Goal: Task Accomplishment & Management: Use online tool/utility

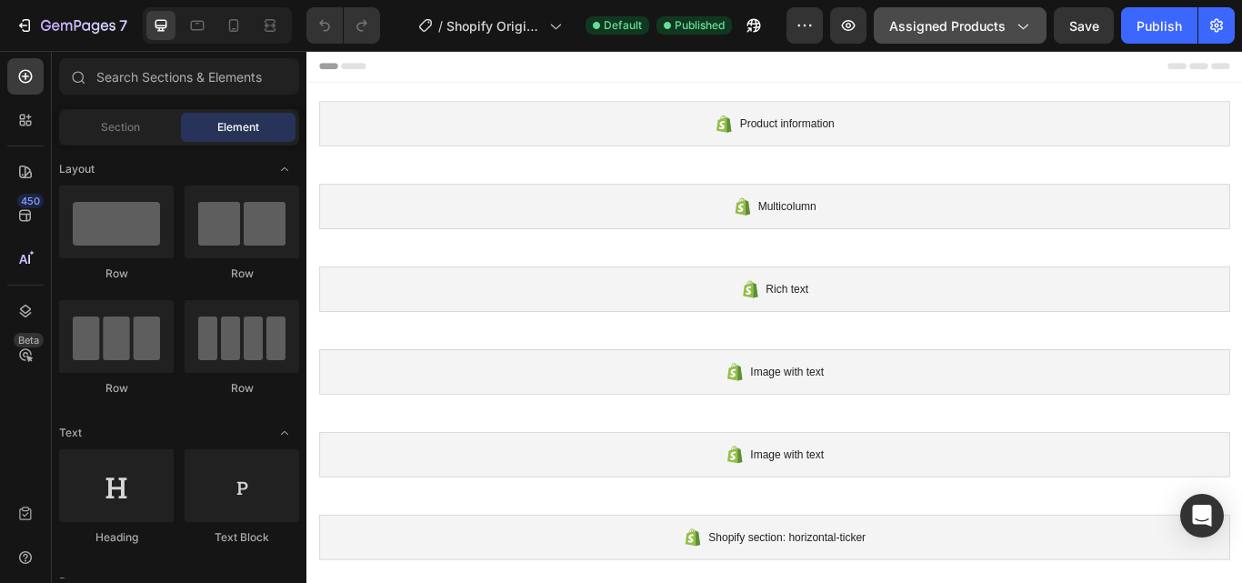
click at [1009, 20] on div "Assigned Products" at bounding box center [960, 25] width 142 height 19
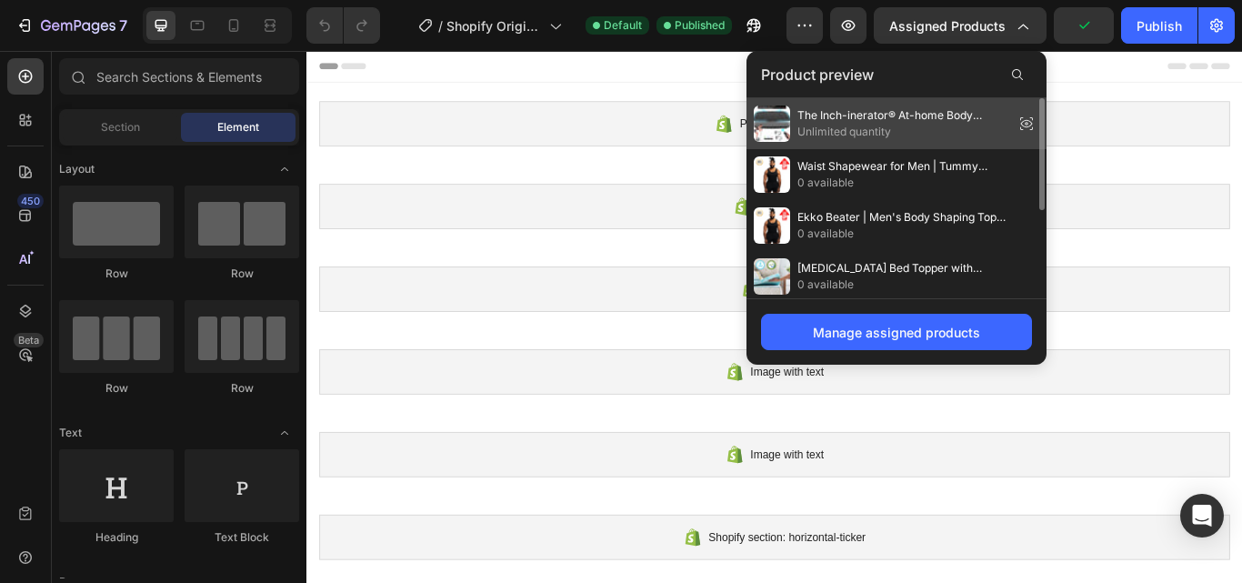
click at [913, 126] on span "Unlimited quantity" at bounding box center [901, 132] width 209 height 16
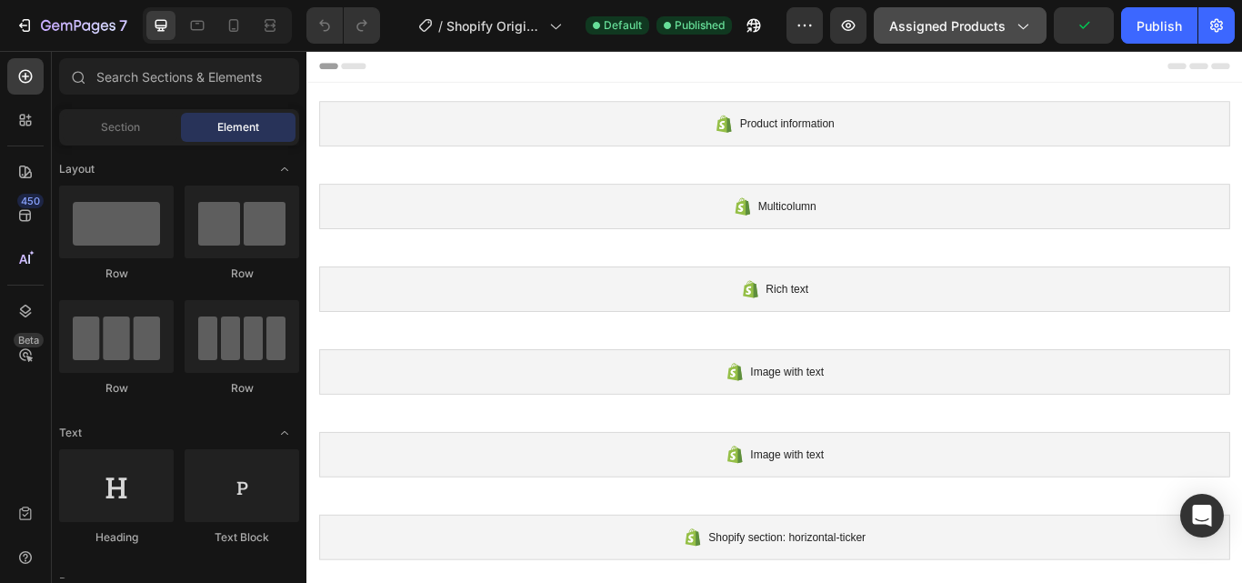
click at [981, 21] on span "Assigned Products" at bounding box center [947, 25] width 116 height 19
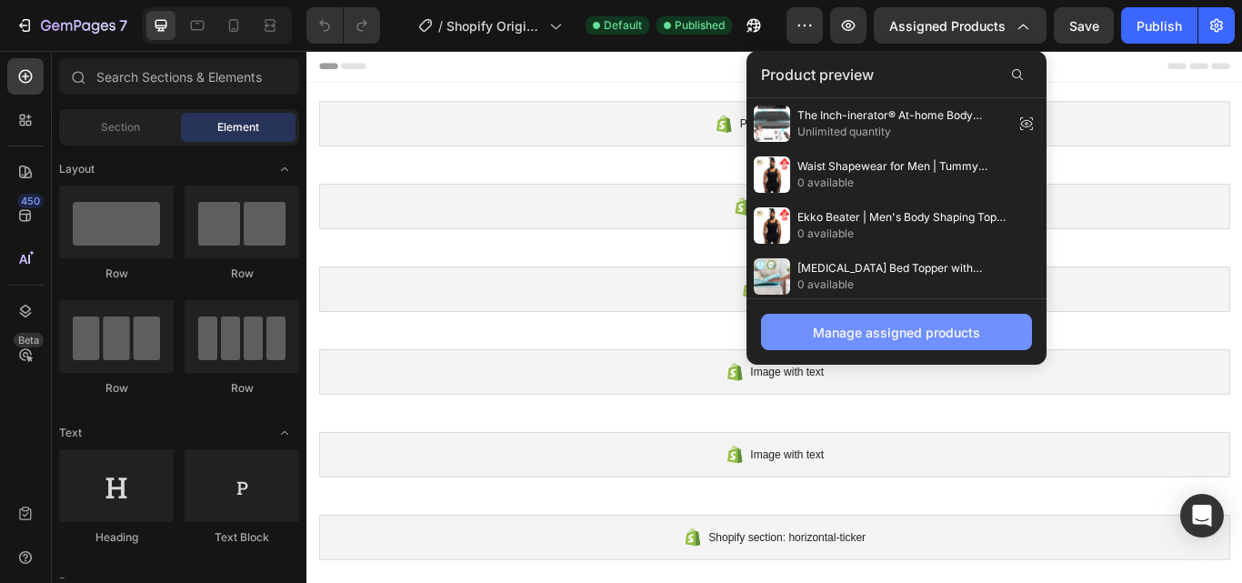
click at [935, 324] on div "Manage assigned products" at bounding box center [896, 332] width 167 height 19
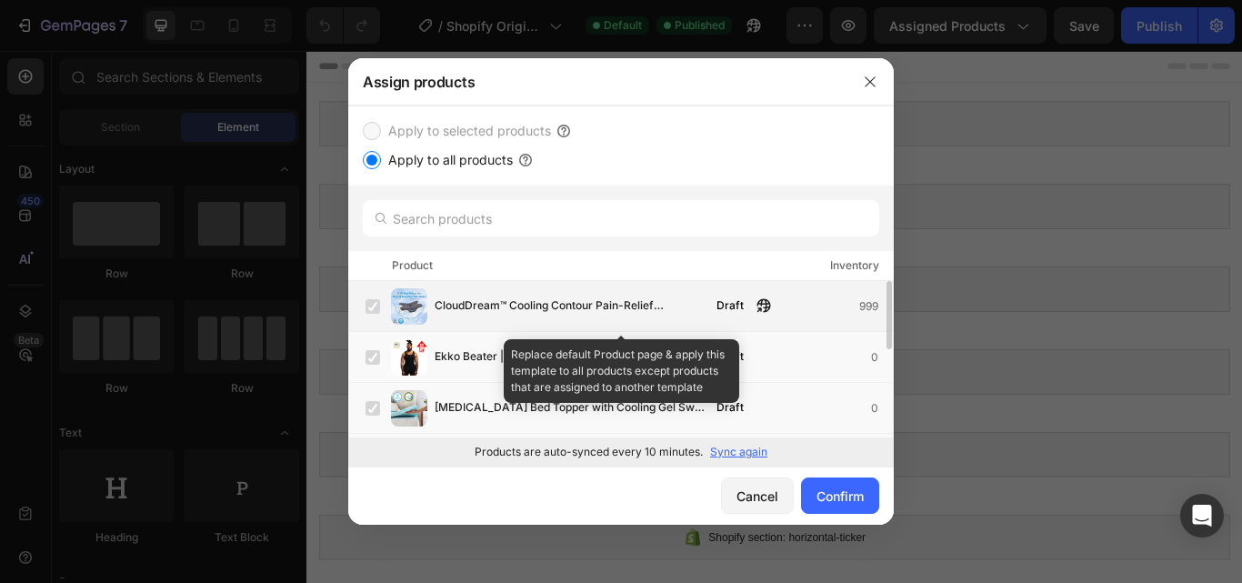
click at [374, 306] on label at bounding box center [373, 306] width 15 height 15
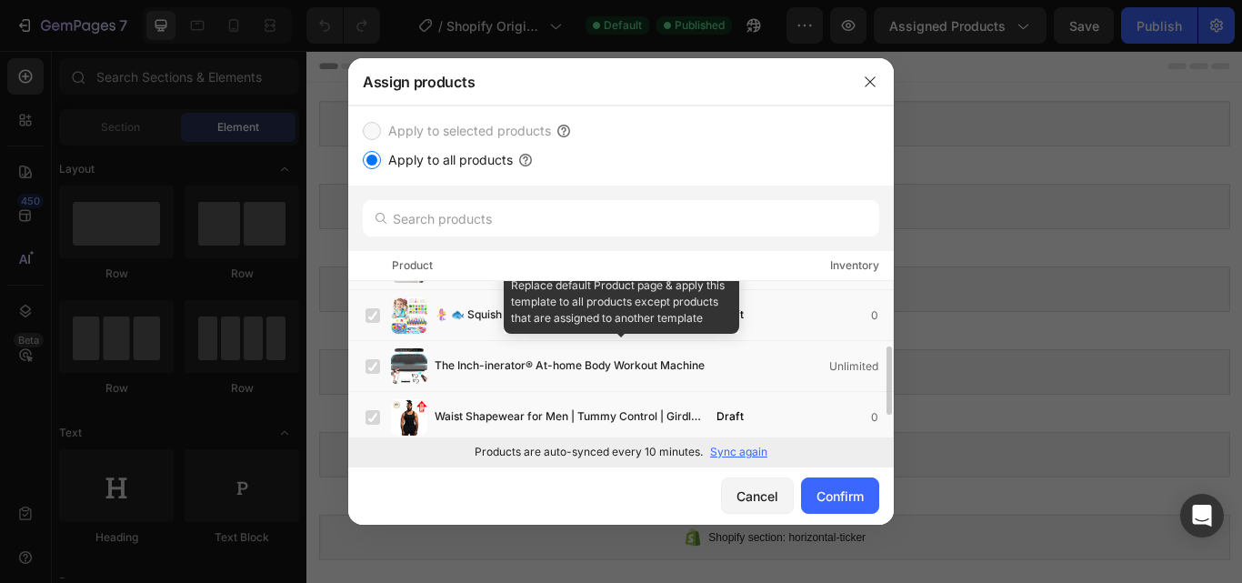
scroll to position [146, 0]
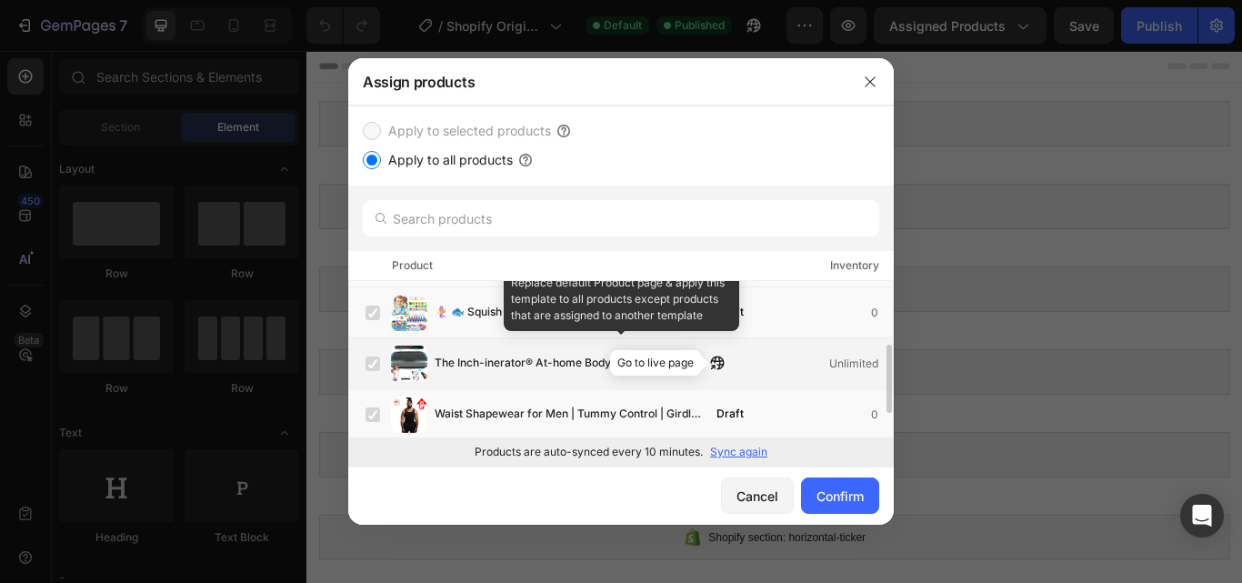
click at [715, 362] on icon "button" at bounding box center [717, 363] width 15 height 15
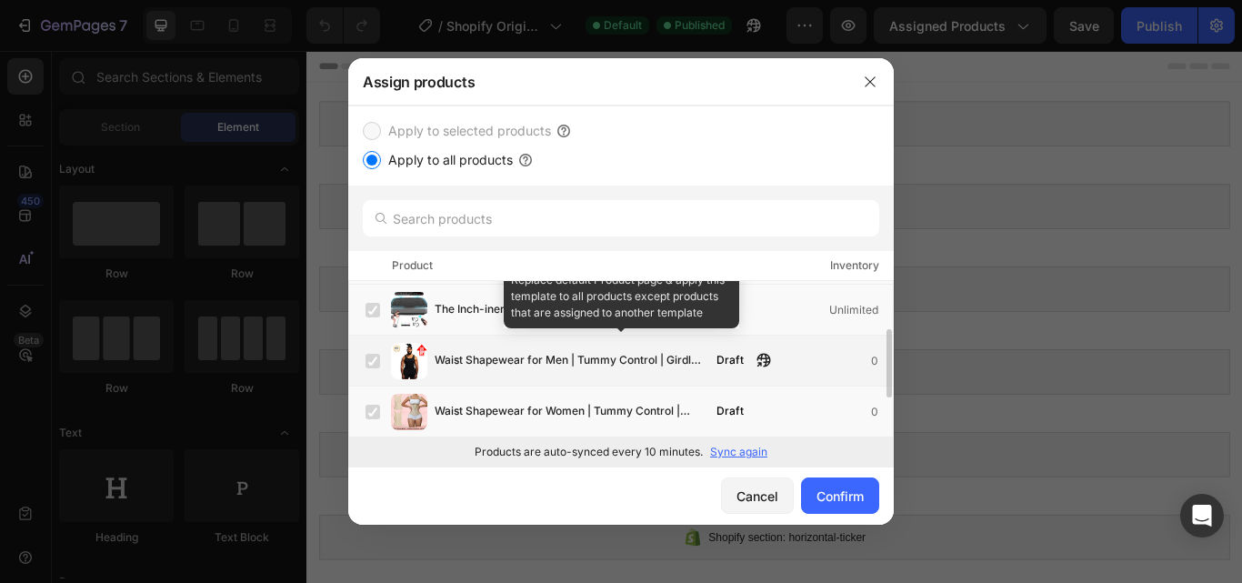
scroll to position [156, 0]
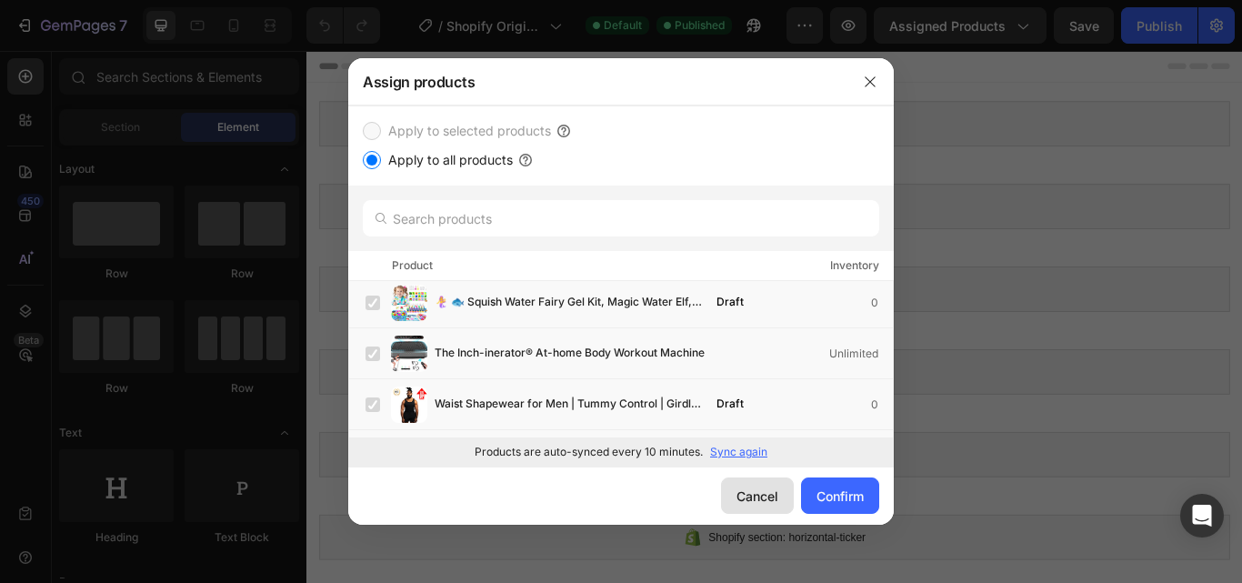
click at [768, 493] on div "Cancel" at bounding box center [757, 495] width 42 height 19
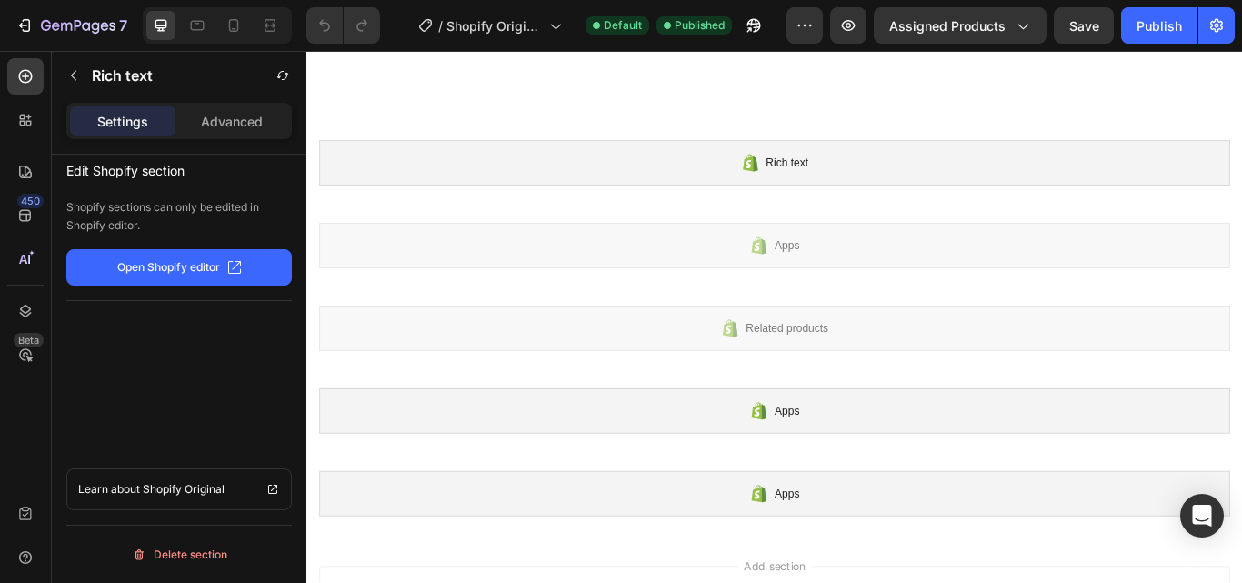
scroll to position [1949, 0]
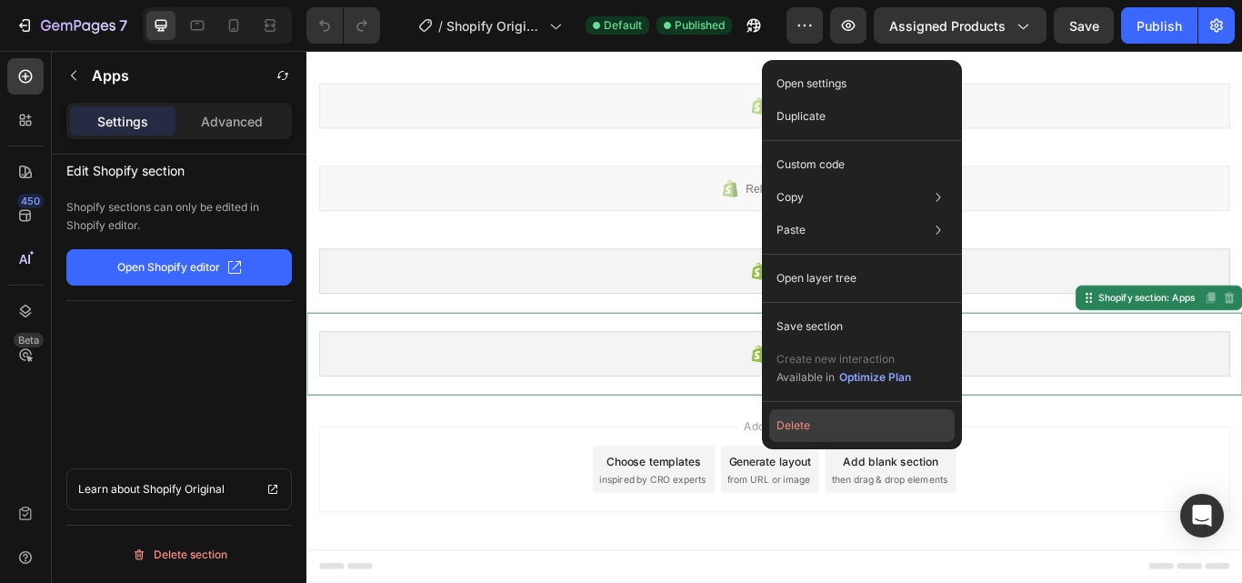
click at [810, 424] on button "Delete" at bounding box center [861, 425] width 185 height 33
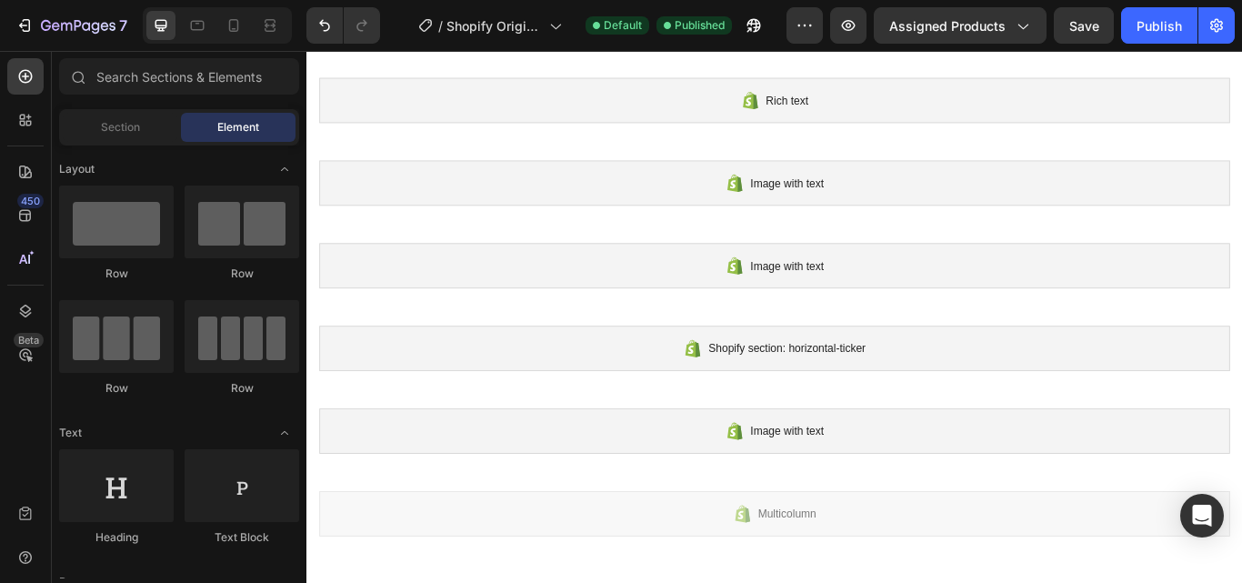
scroll to position [0, 0]
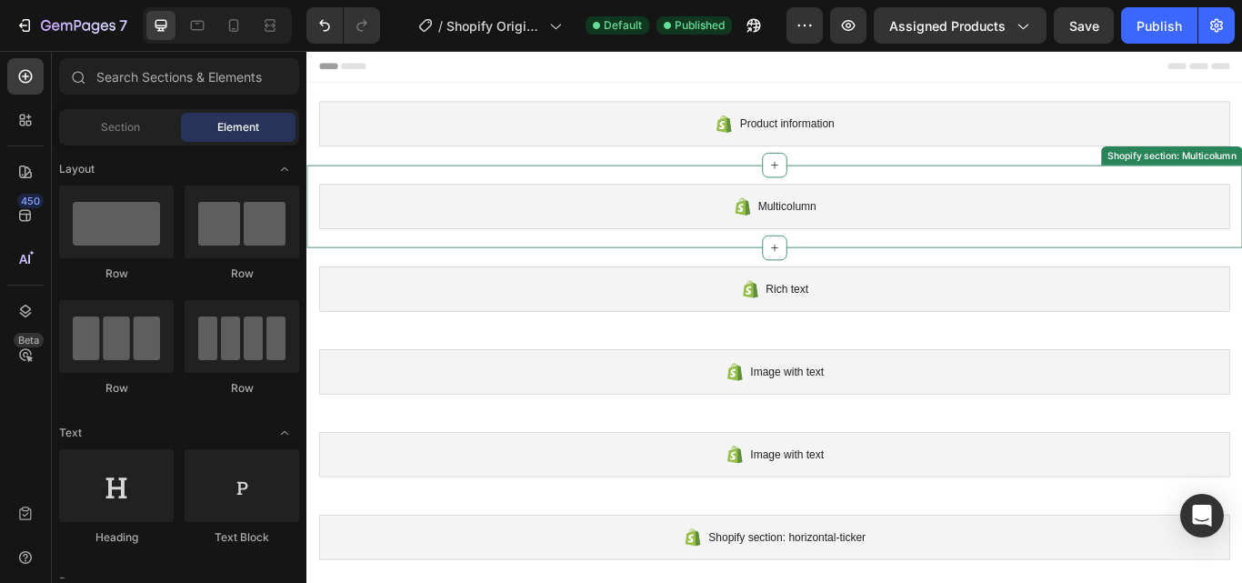
click at [809, 241] on icon at bounding box center [814, 233] width 17 height 20
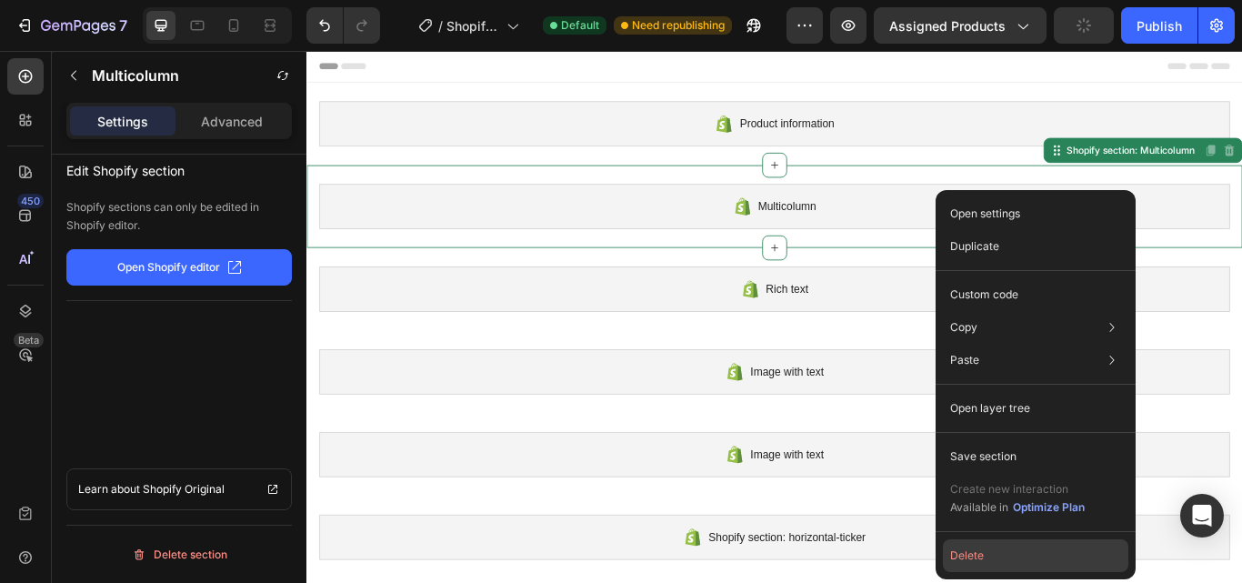
click at [972, 553] on button "Delete" at bounding box center [1035, 555] width 185 height 33
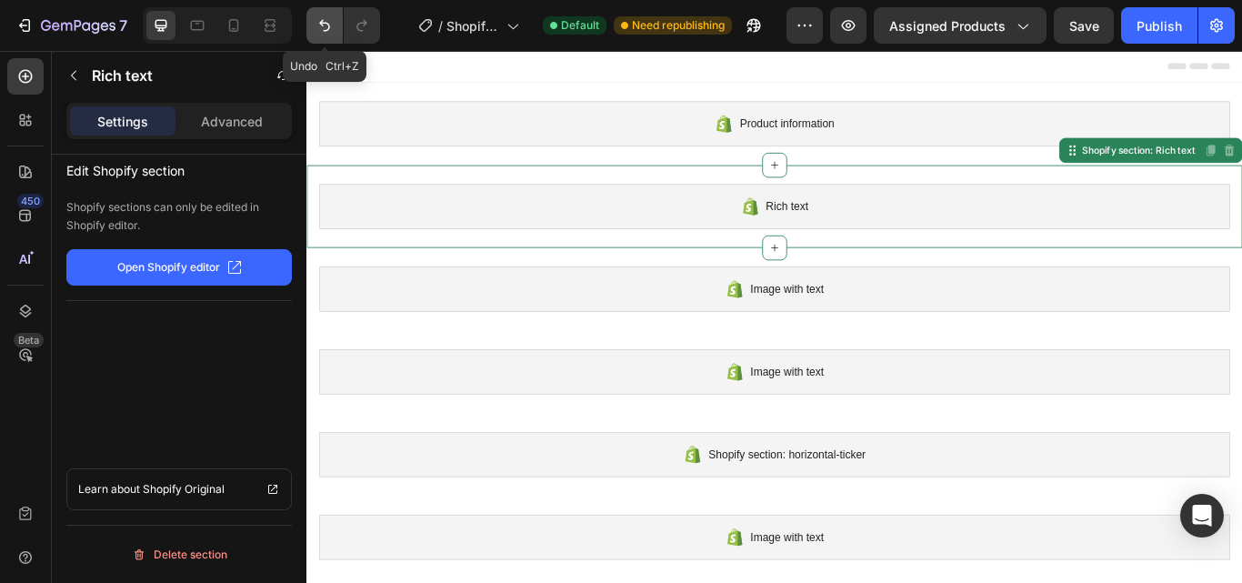
click at [326, 22] on icon "Undo/Redo" at bounding box center [325, 25] width 18 height 18
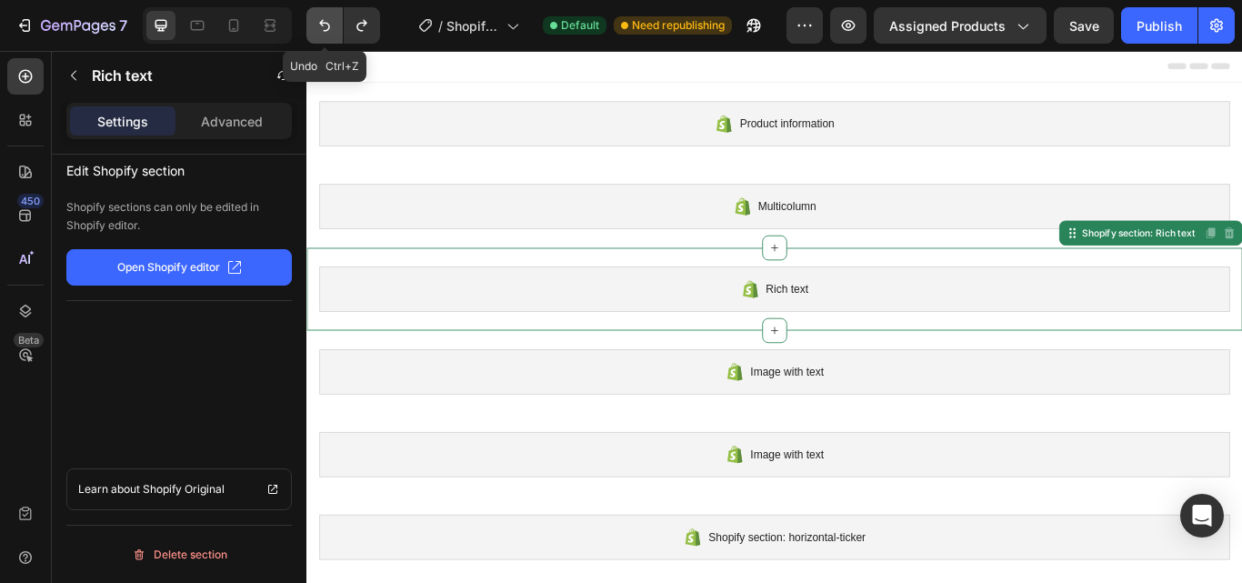
click at [326, 22] on icon "Undo/Redo" at bounding box center [325, 25] width 18 height 18
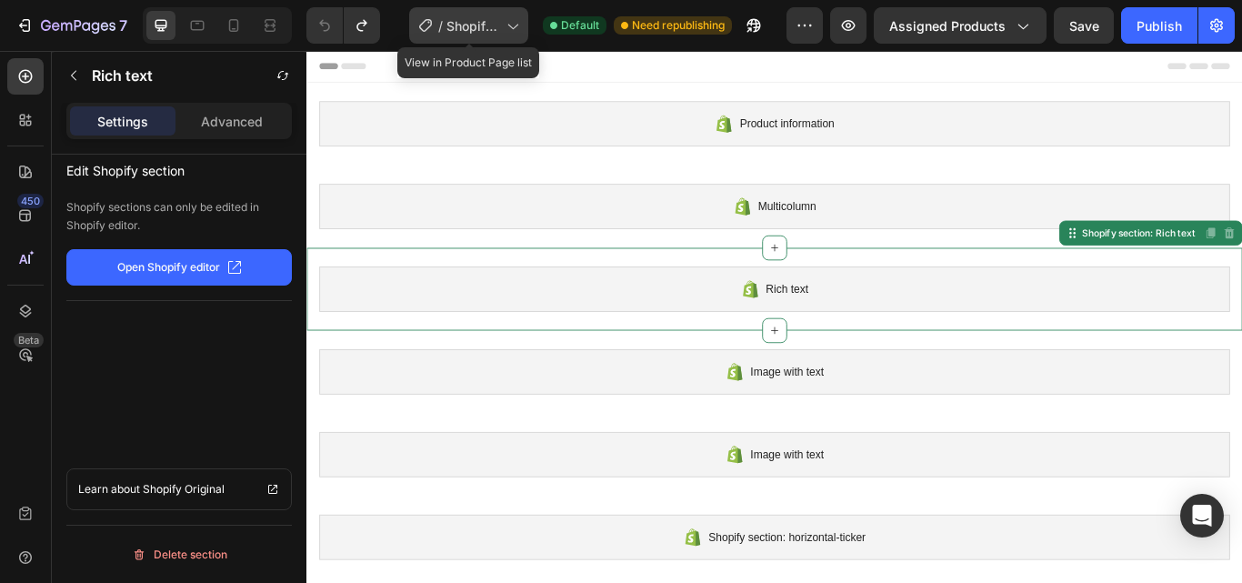
click at [487, 28] on span "Shopify Original Product Template" at bounding box center [472, 25] width 53 height 19
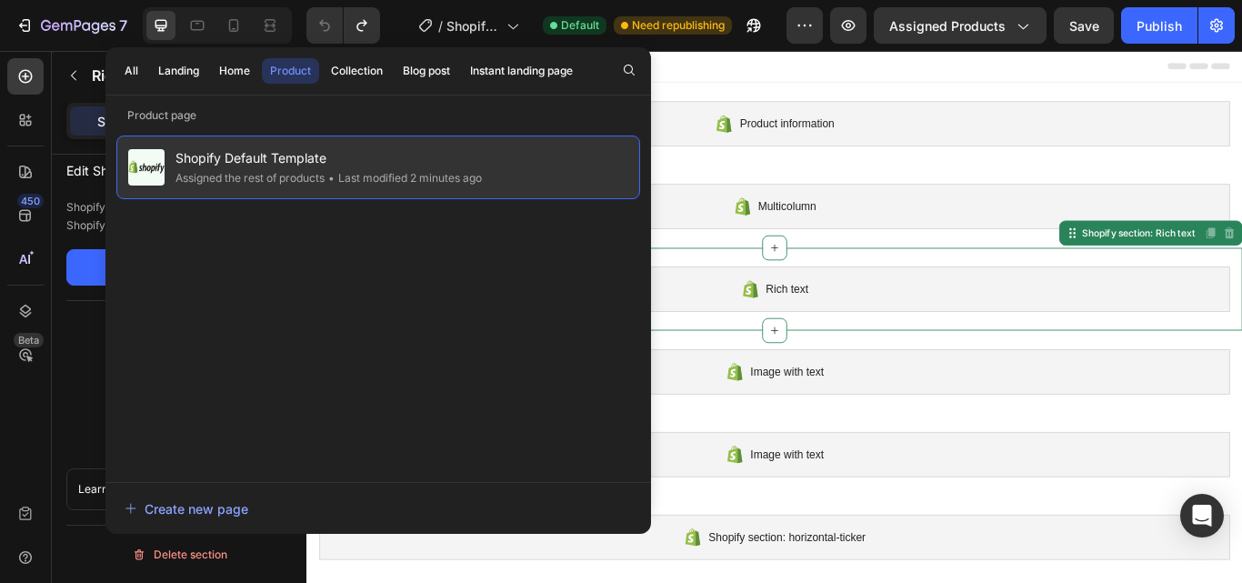
click at [440, 166] on span "Shopify Default Template" at bounding box center [328, 158] width 306 height 22
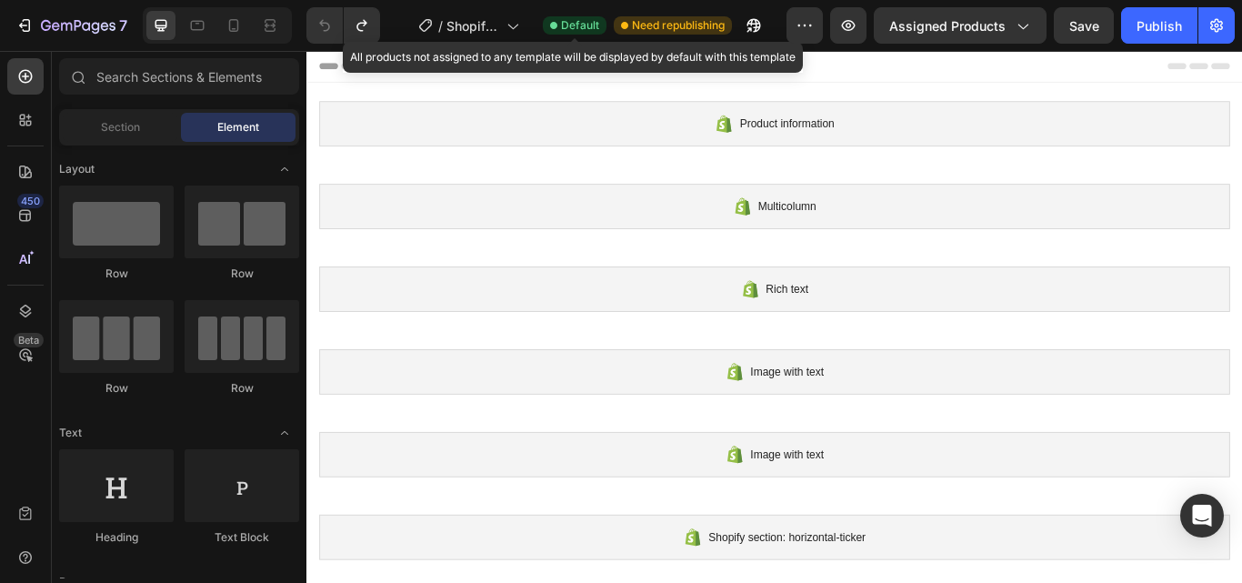
click at [579, 22] on span "Default" at bounding box center [580, 25] width 38 height 16
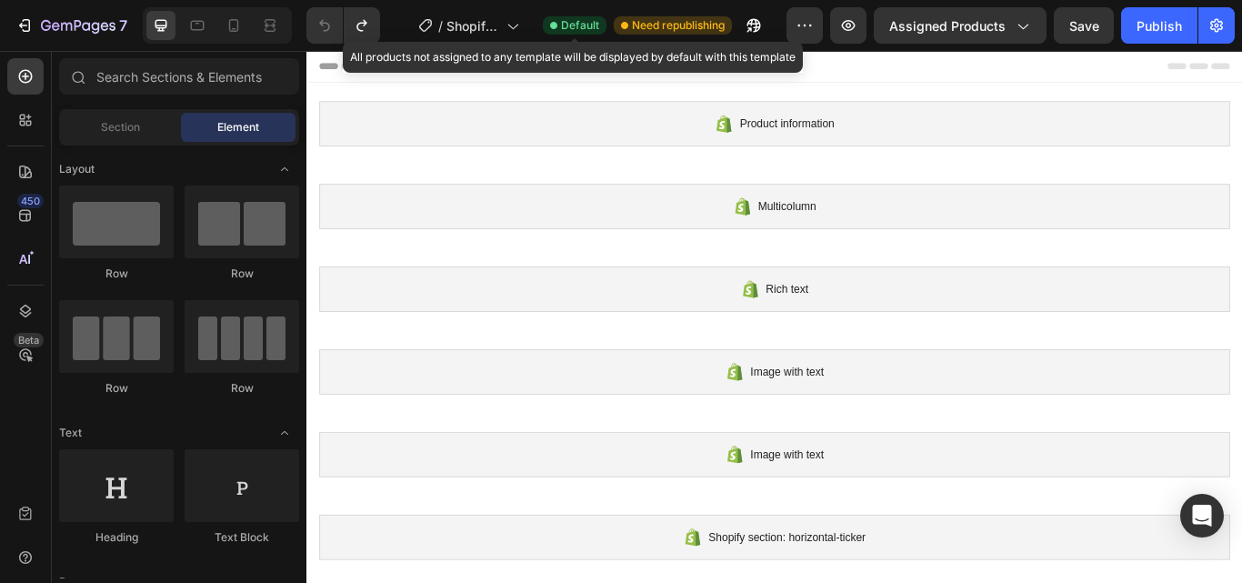
click at [558, 21] on div "Default" at bounding box center [575, 25] width 64 height 18
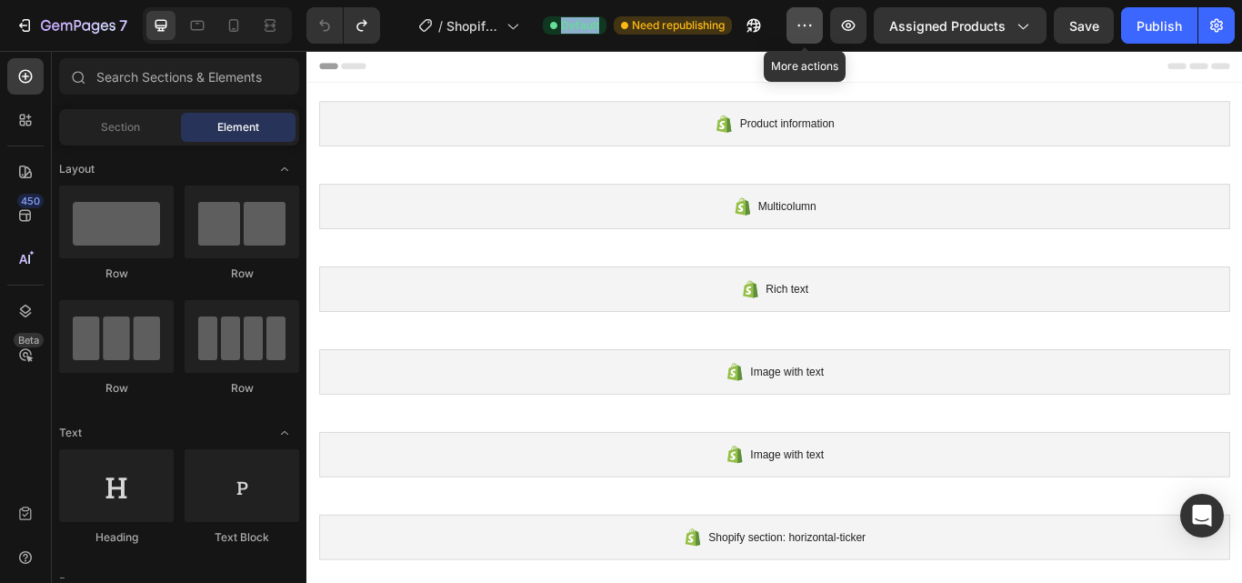
click at [813, 36] on button "button" at bounding box center [805, 25] width 36 height 36
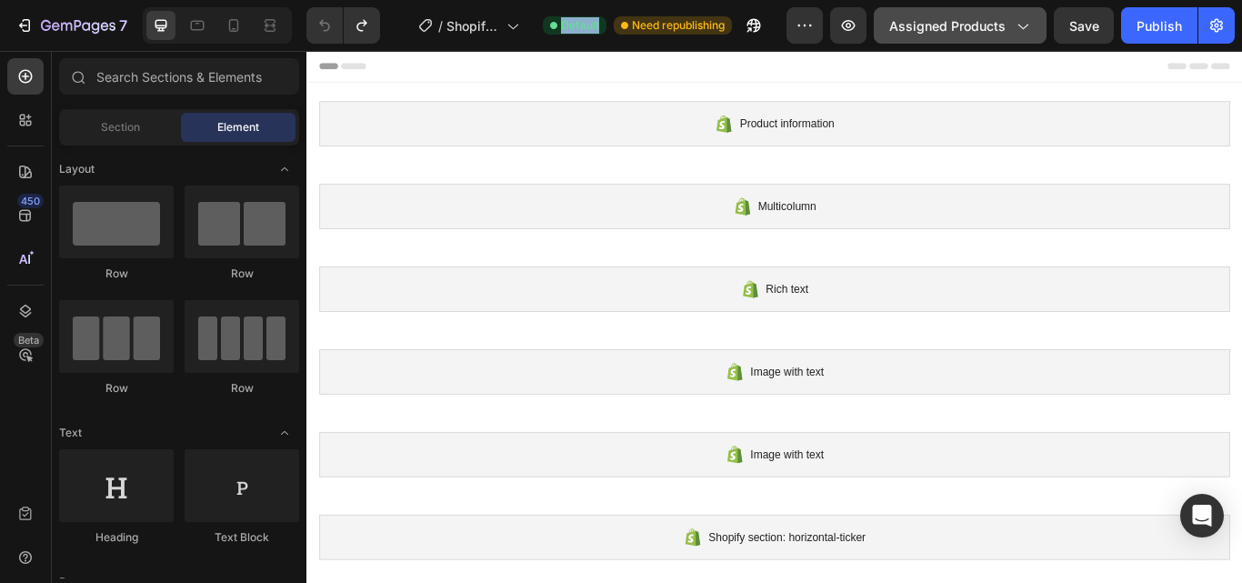
click at [919, 20] on span "Assigned Products" at bounding box center [947, 25] width 116 height 19
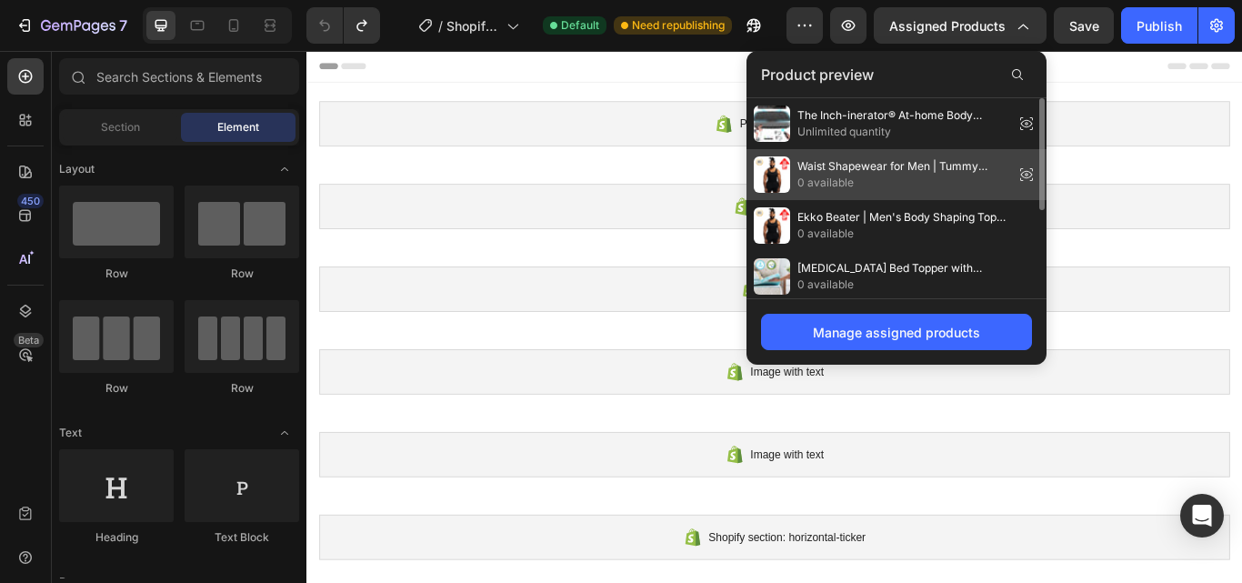
click at [1030, 170] on icon at bounding box center [1026, 174] width 25 height 25
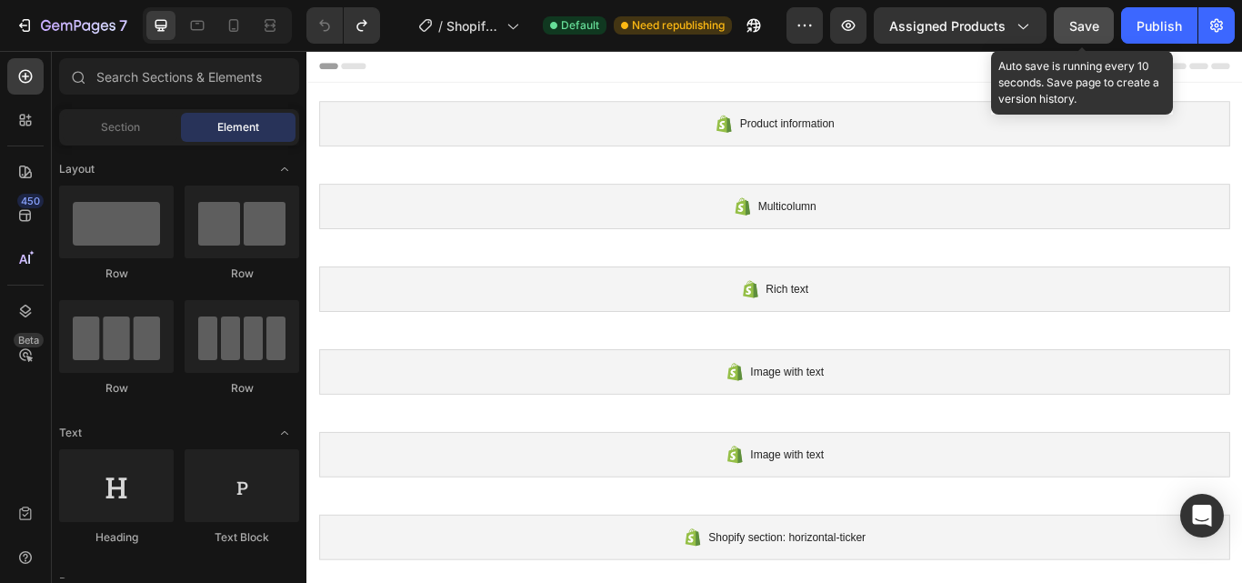
click at [1088, 25] on span "Save" at bounding box center [1084, 25] width 30 height 15
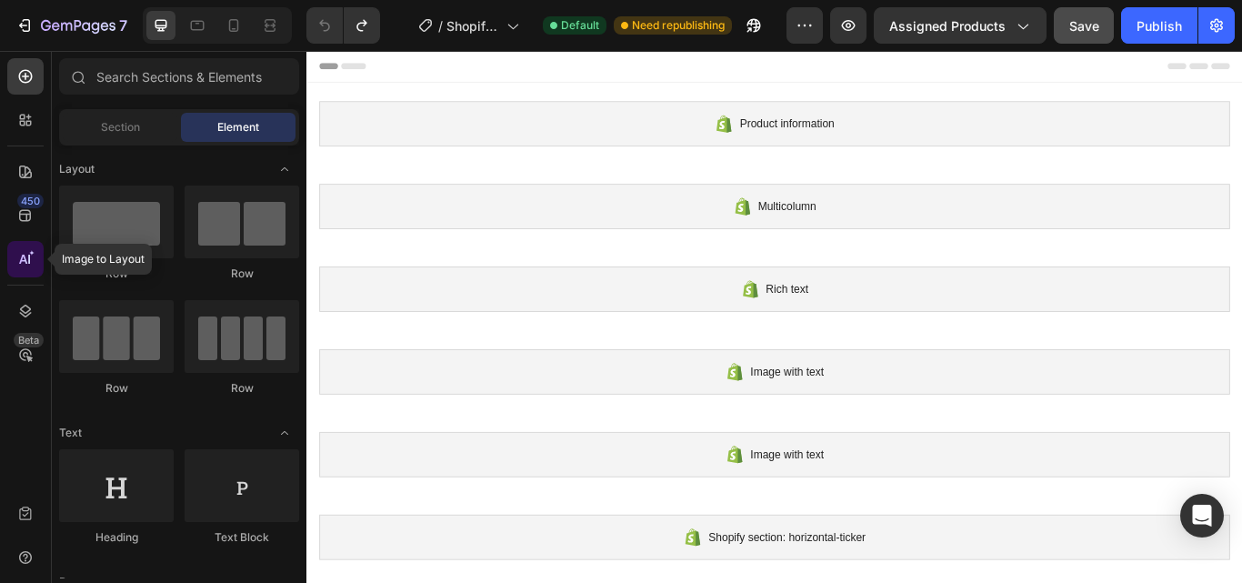
click at [32, 256] on icon at bounding box center [25, 259] width 18 height 18
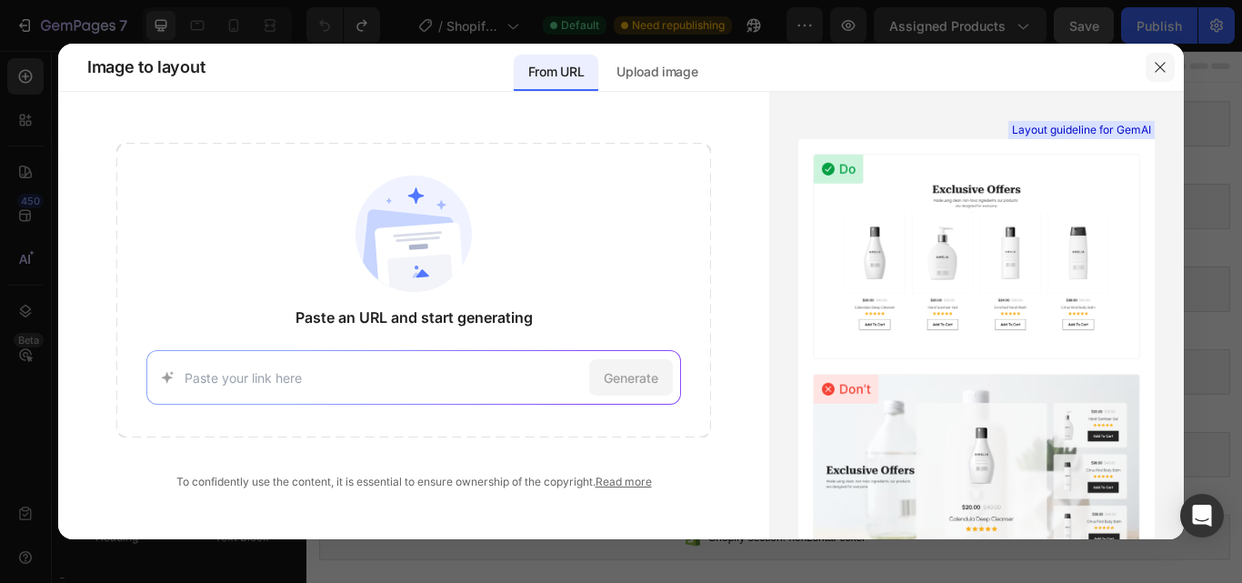
click at [1165, 66] on icon "button" at bounding box center [1160, 67] width 15 height 15
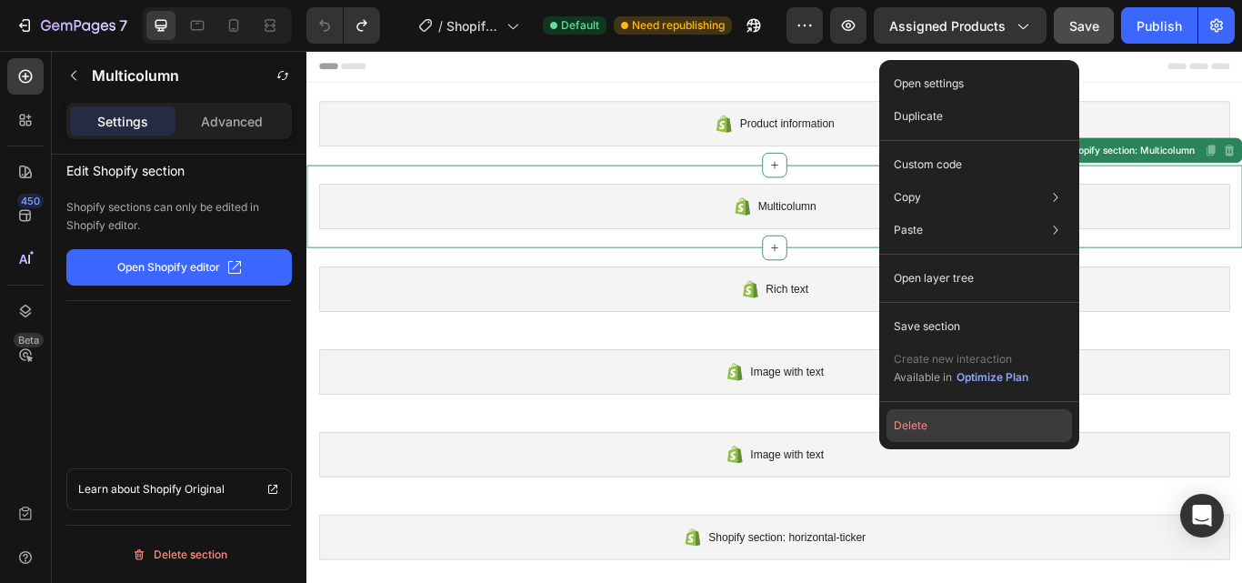
click at [930, 426] on button "Delete" at bounding box center [979, 425] width 185 height 33
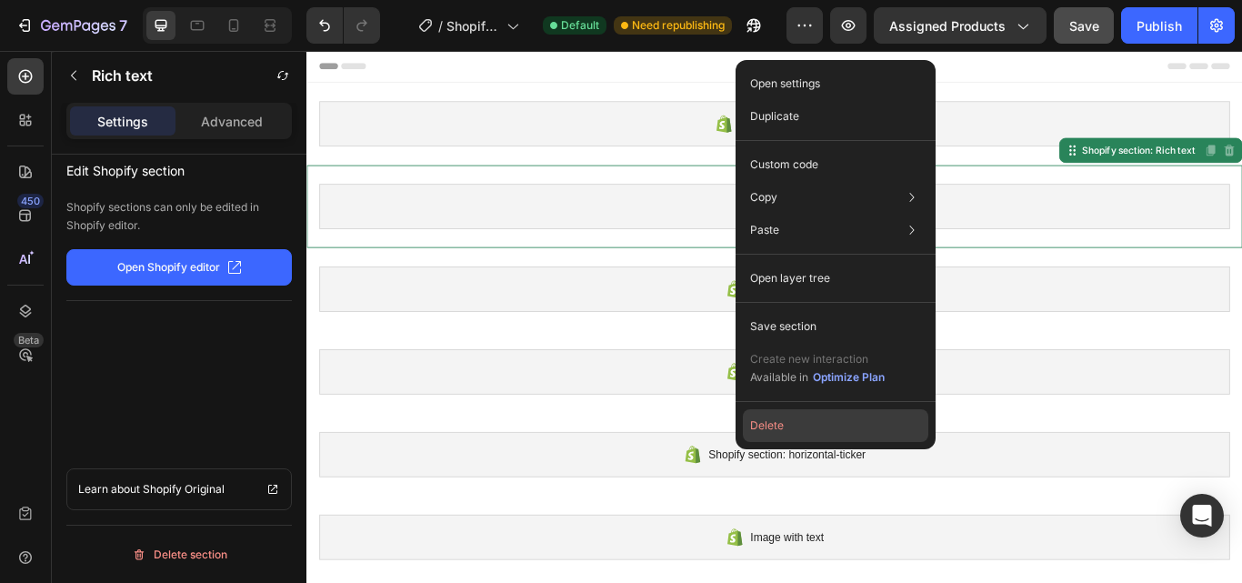
click at [774, 426] on button "Delete" at bounding box center [835, 425] width 185 height 33
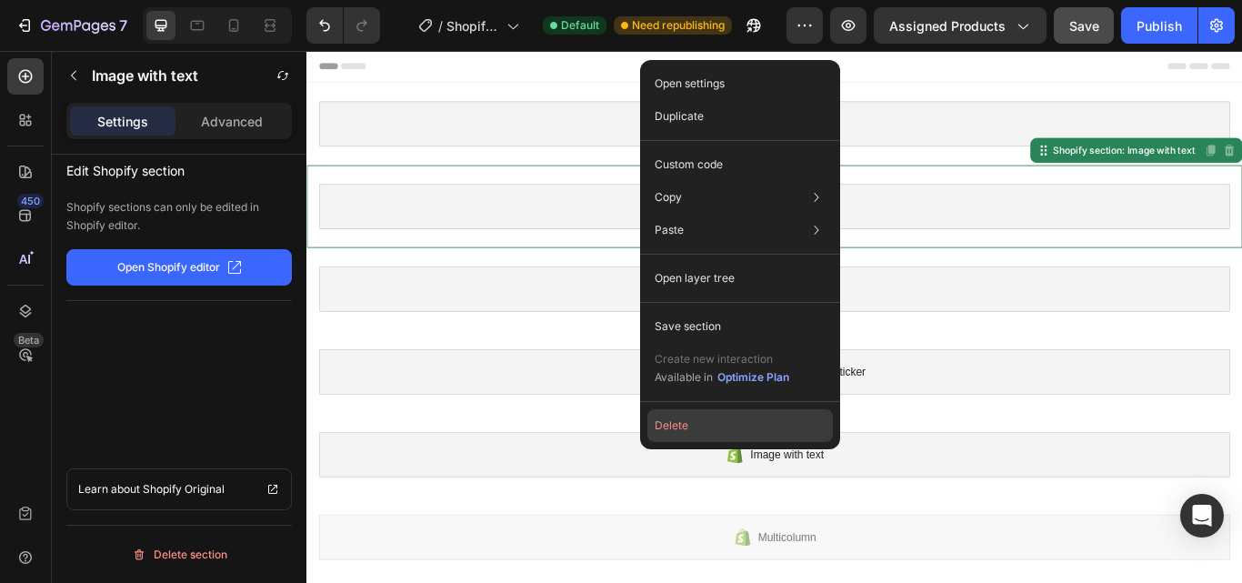
click at [688, 416] on button "Delete" at bounding box center [739, 425] width 185 height 33
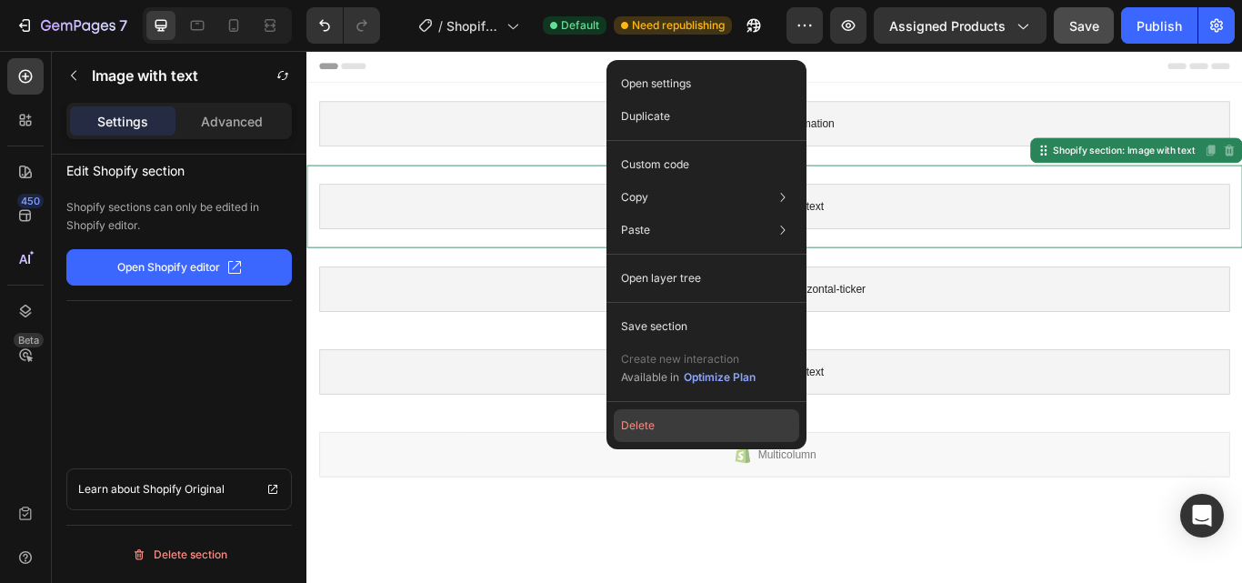
click at [652, 422] on button "Delete" at bounding box center [706, 425] width 185 height 33
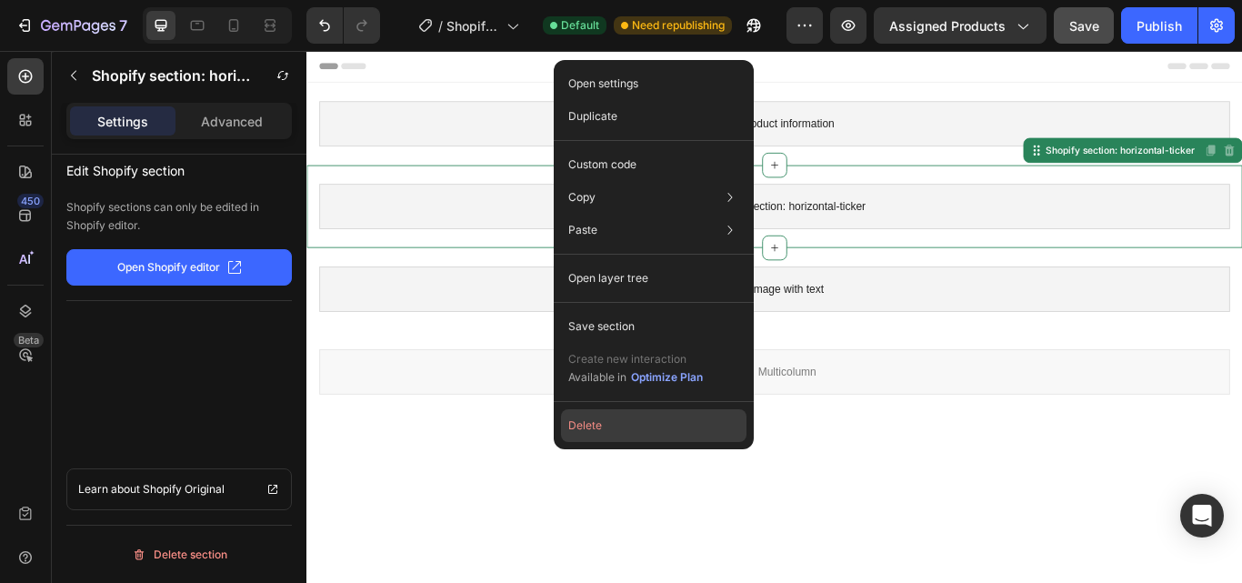
click at [598, 423] on button "Delete" at bounding box center [653, 425] width 185 height 33
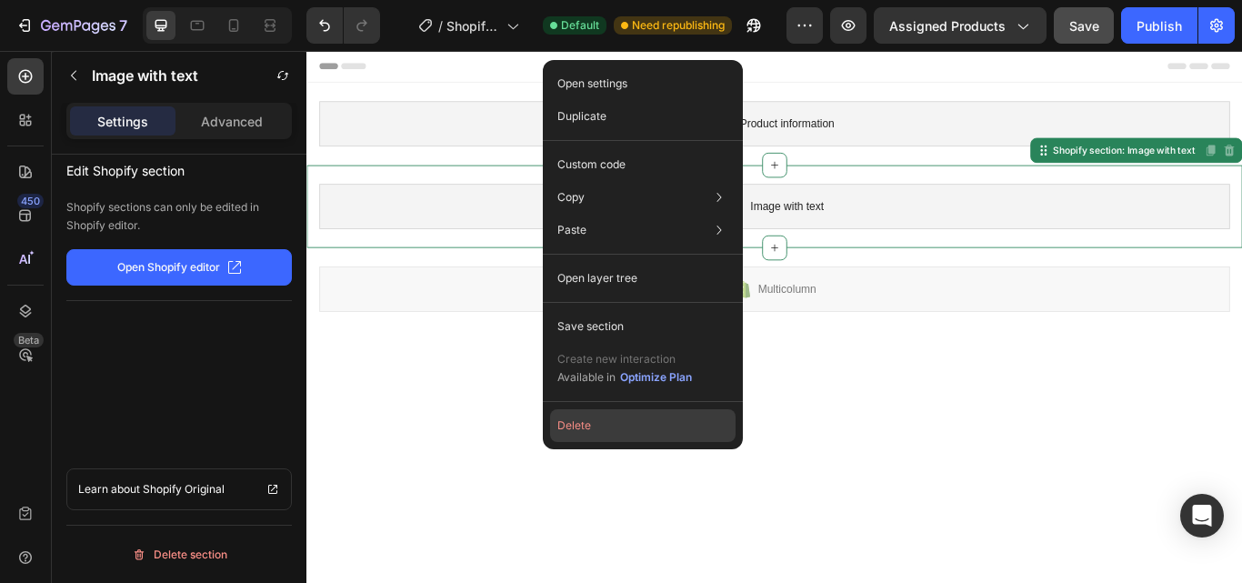
click at [566, 422] on button "Delete" at bounding box center [642, 425] width 185 height 33
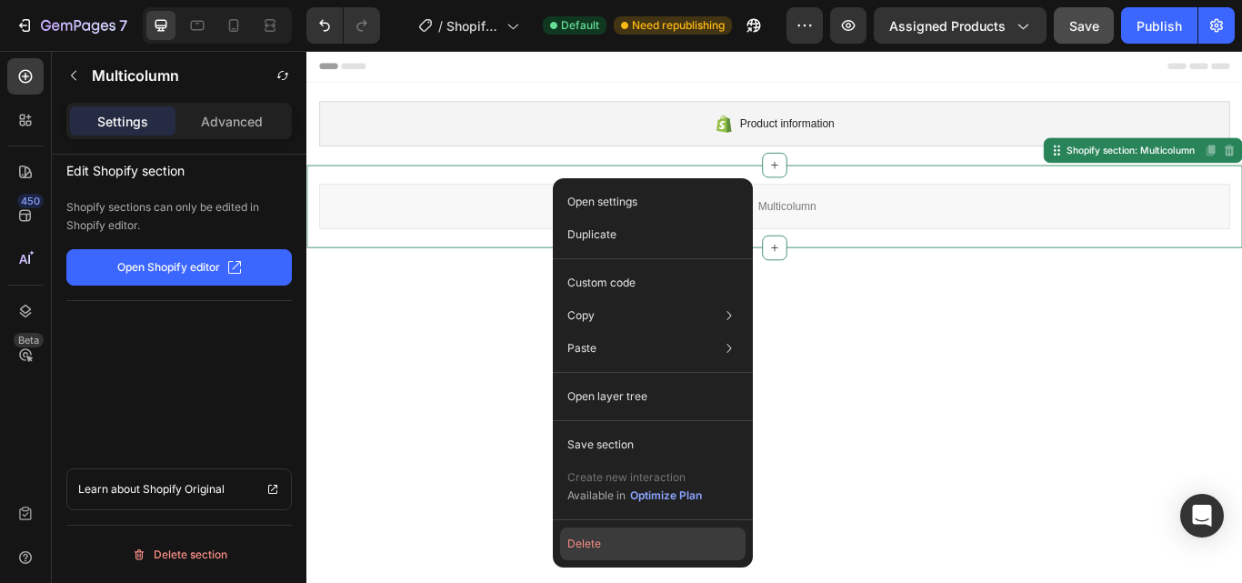
click at [590, 539] on button "Delete" at bounding box center [652, 543] width 185 height 33
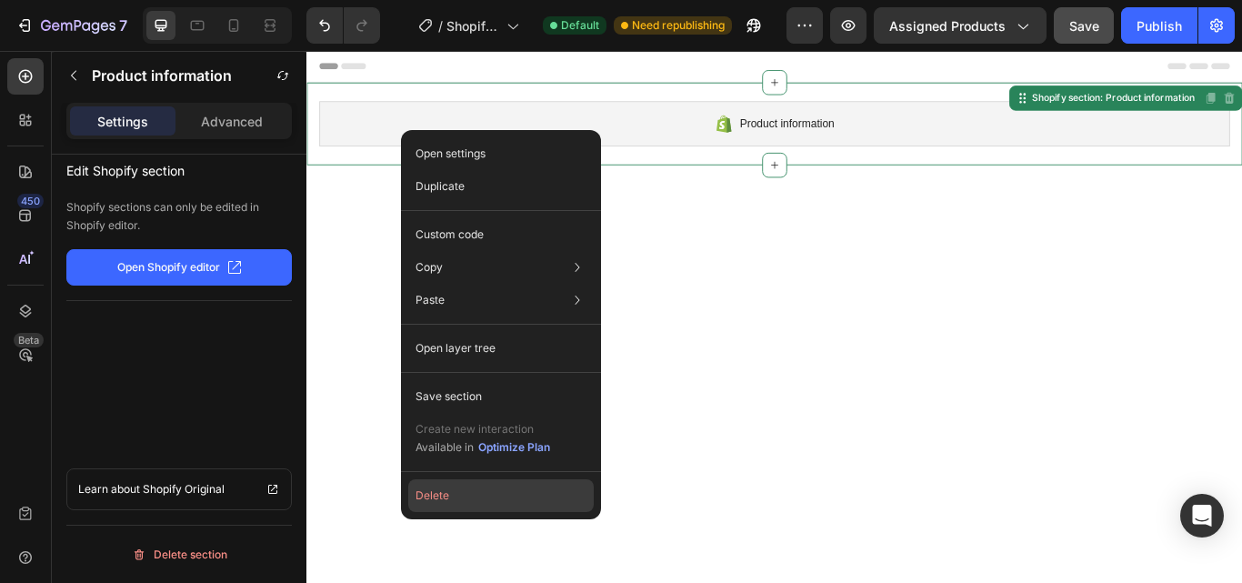
click at [443, 500] on button "Delete" at bounding box center [500, 495] width 185 height 33
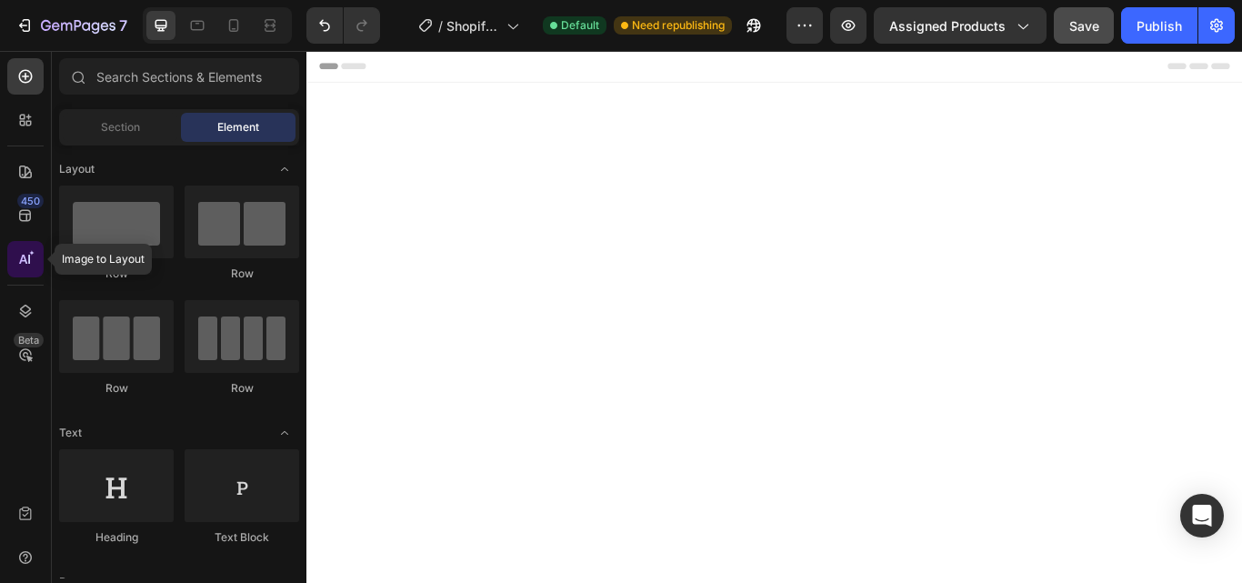
click at [26, 254] on icon at bounding box center [25, 259] width 18 height 18
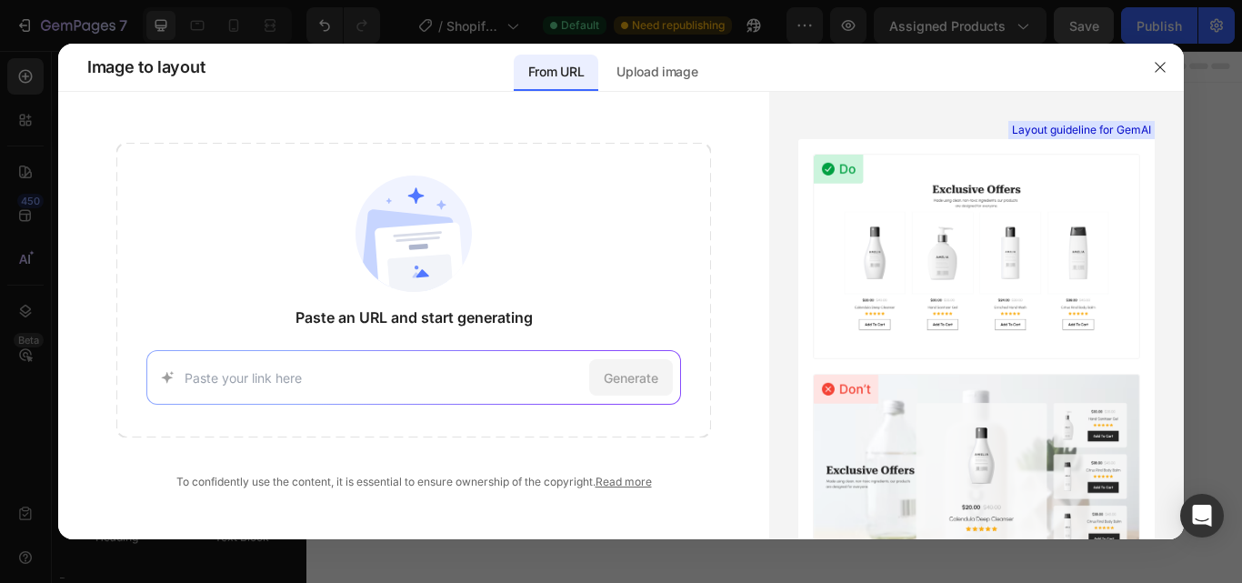
click at [274, 375] on input at bounding box center [384, 377] width 398 height 19
paste input "/products/the-inch-inerator®-at-home-body-workout-machine"
click at [190, 375] on input "/products/the-inch-inerator®-at-home-body-workout-machine" at bounding box center [384, 377] width 398 height 19
click at [624, 379] on span "Generate" at bounding box center [631, 377] width 55 height 19
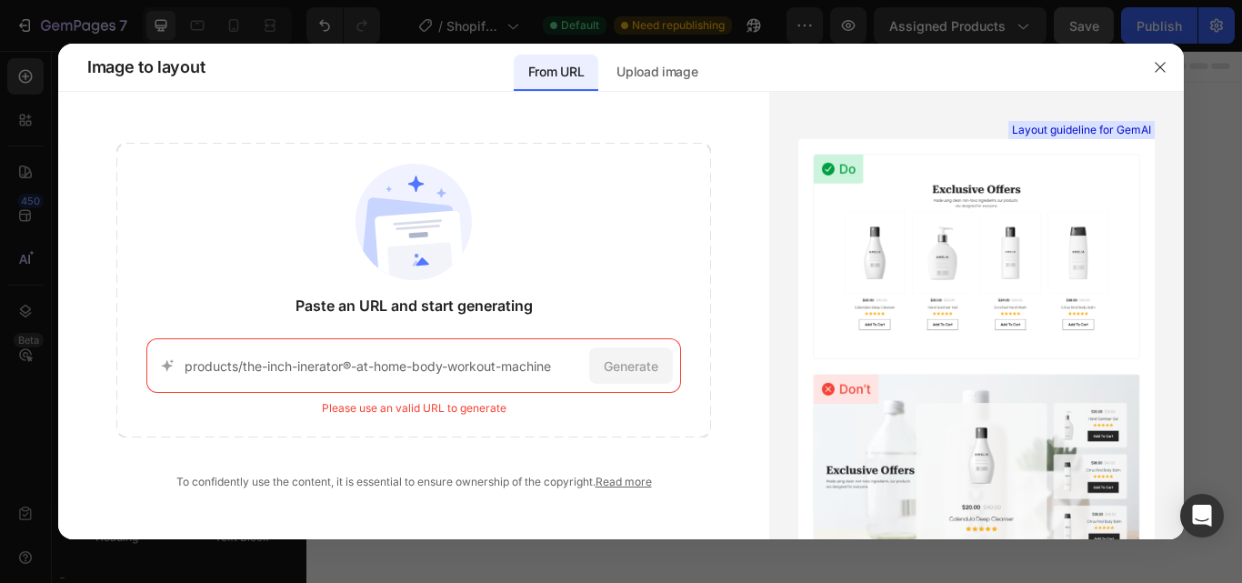
click at [294, 366] on input "products/the-inch-inerator®-at-home-body-workout-machine" at bounding box center [384, 365] width 398 height 19
paste input "[URL][DOMAIN_NAME]"
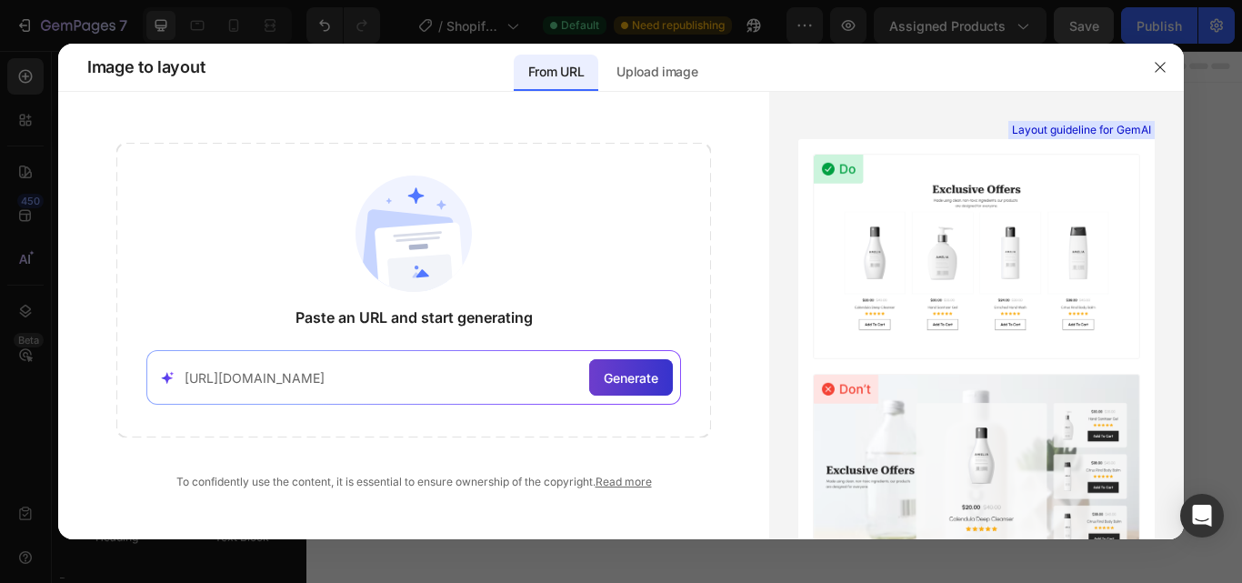
type input "[URL][DOMAIN_NAME]"
click at [647, 373] on span "Generate" at bounding box center [631, 377] width 55 height 19
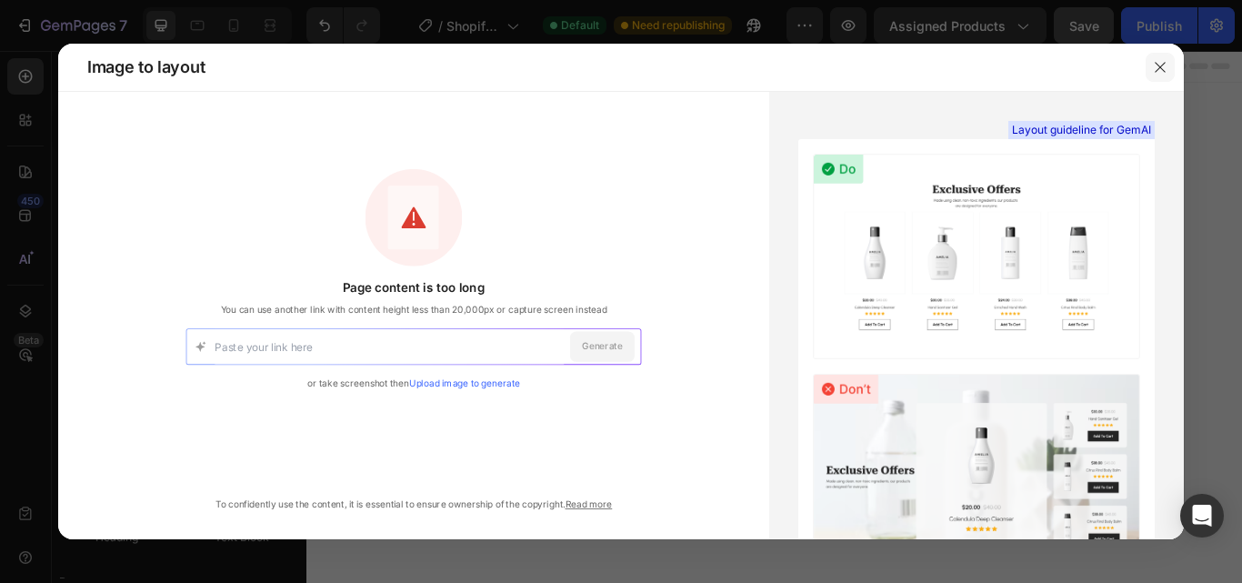
click at [1158, 63] on icon "button" at bounding box center [1160, 67] width 15 height 15
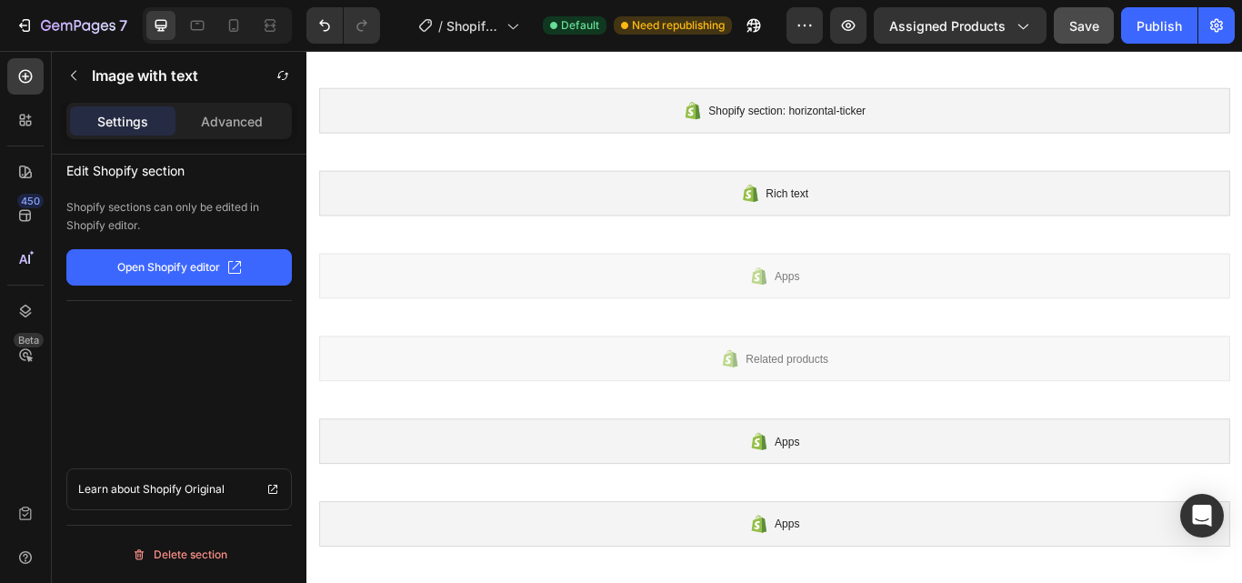
scroll to position [1177, 0]
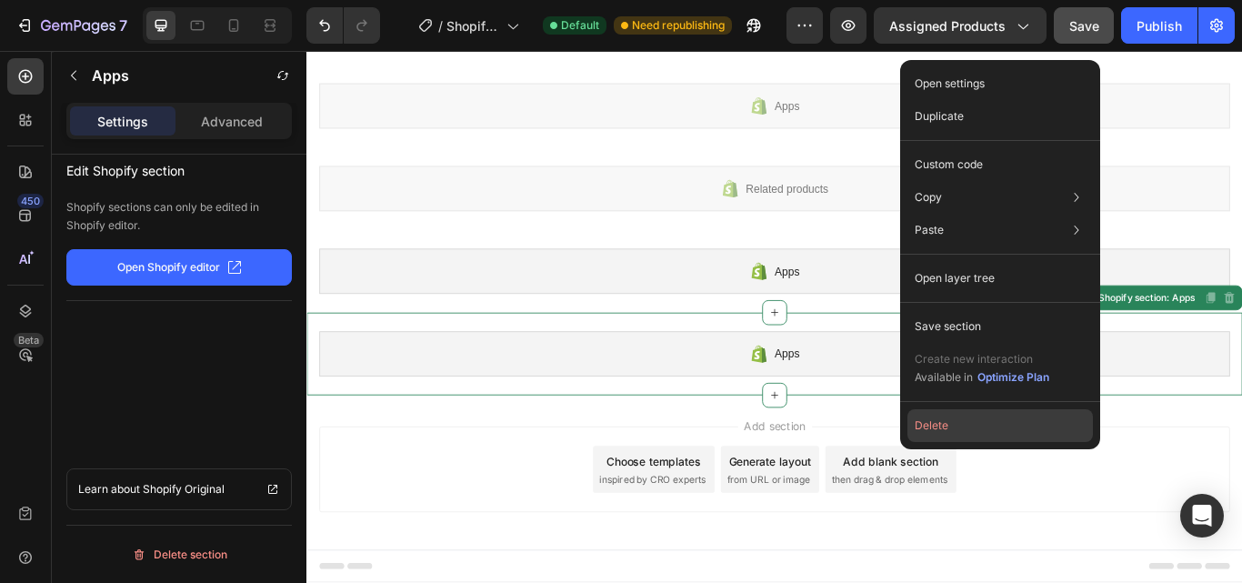
click at [925, 426] on button "Delete" at bounding box center [999, 425] width 185 height 33
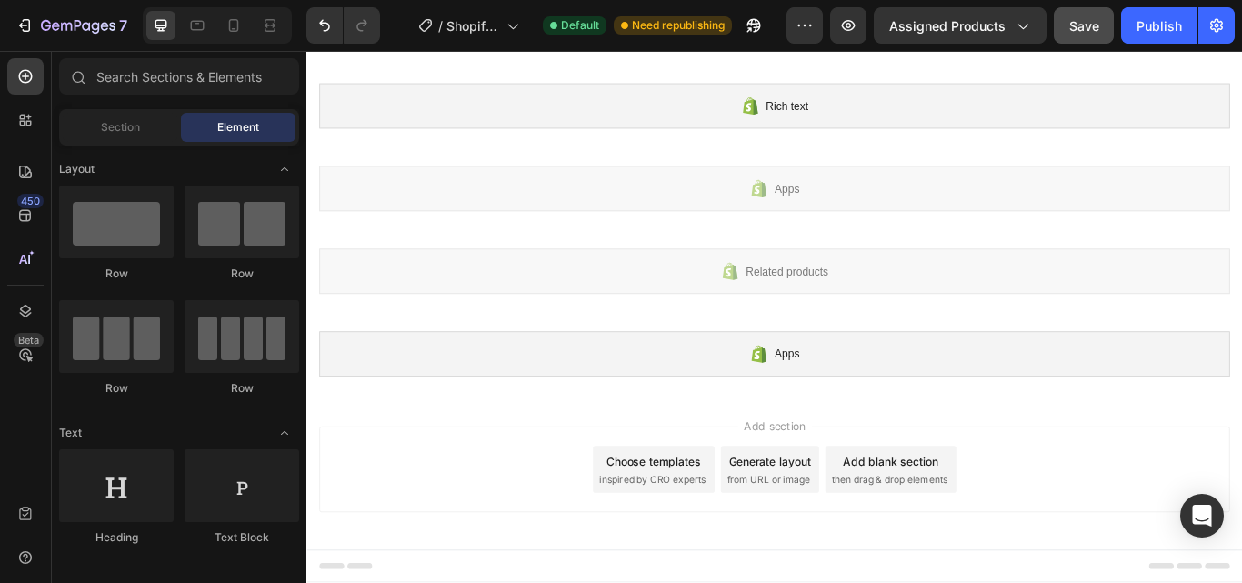
scroll to position [1081, 0]
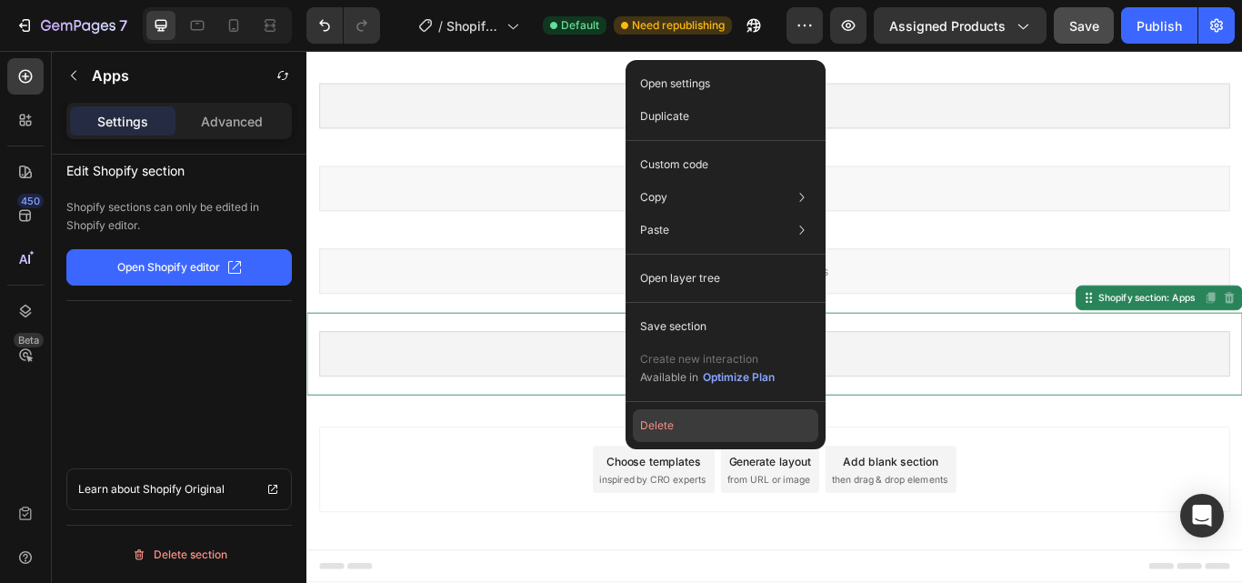
click at [686, 426] on button "Delete" at bounding box center [725, 425] width 185 height 33
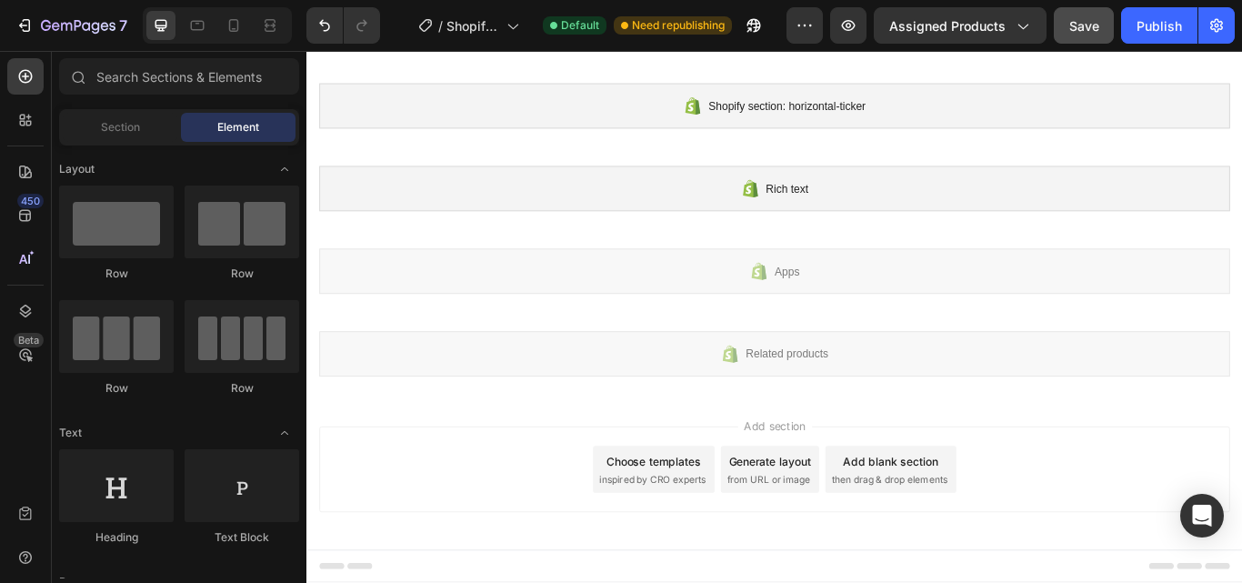
scroll to position [985, 0]
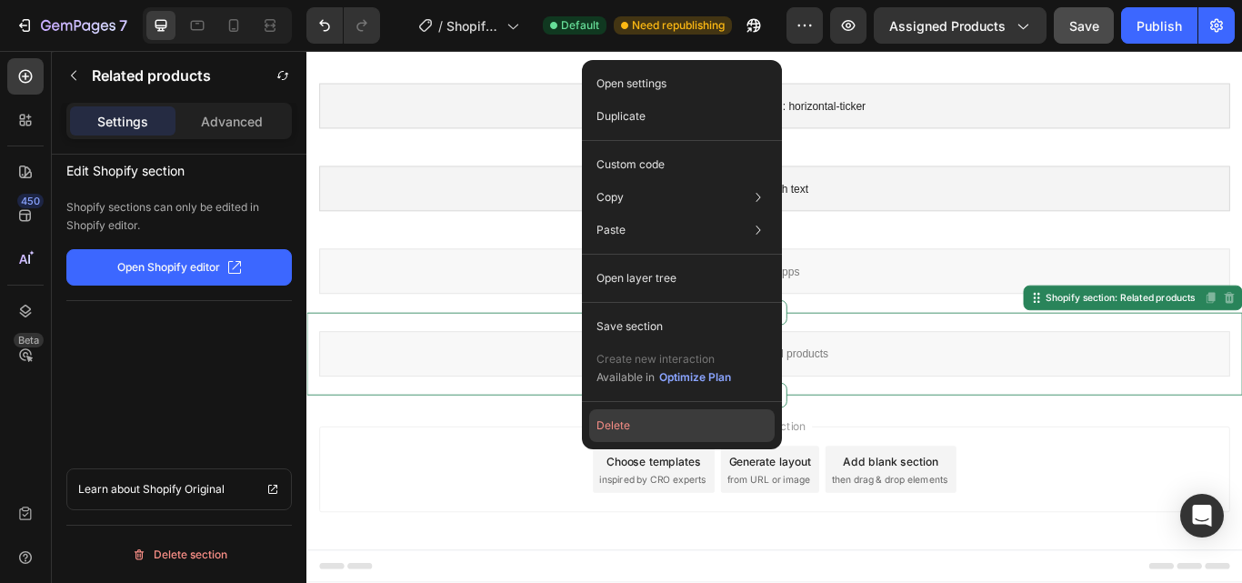
click at [621, 425] on button "Delete" at bounding box center [681, 425] width 185 height 33
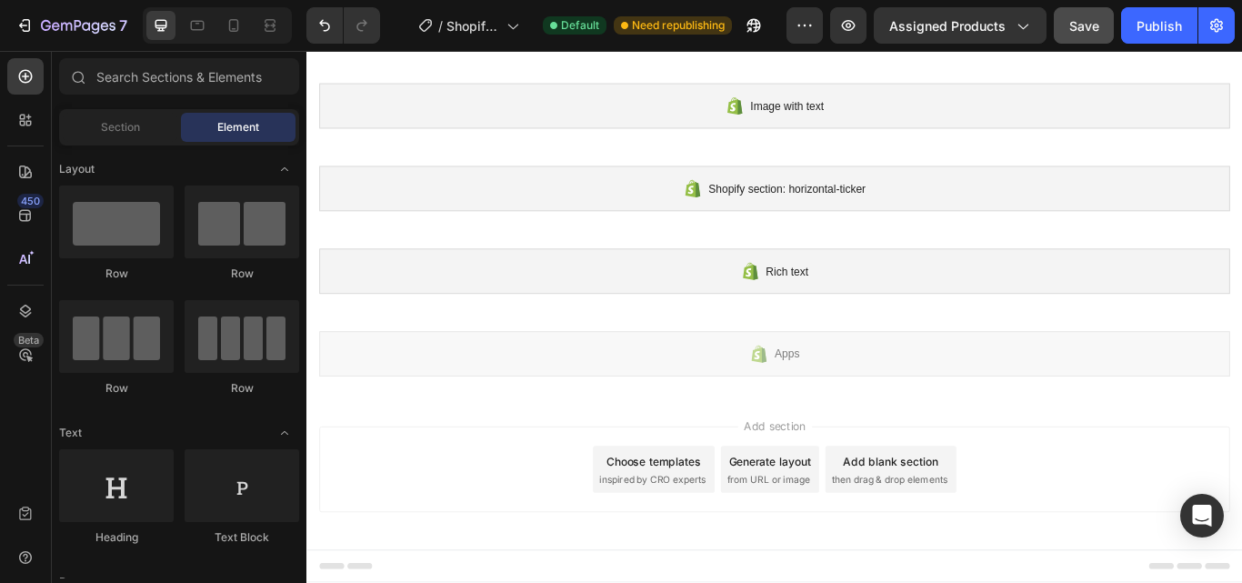
scroll to position [888, 0]
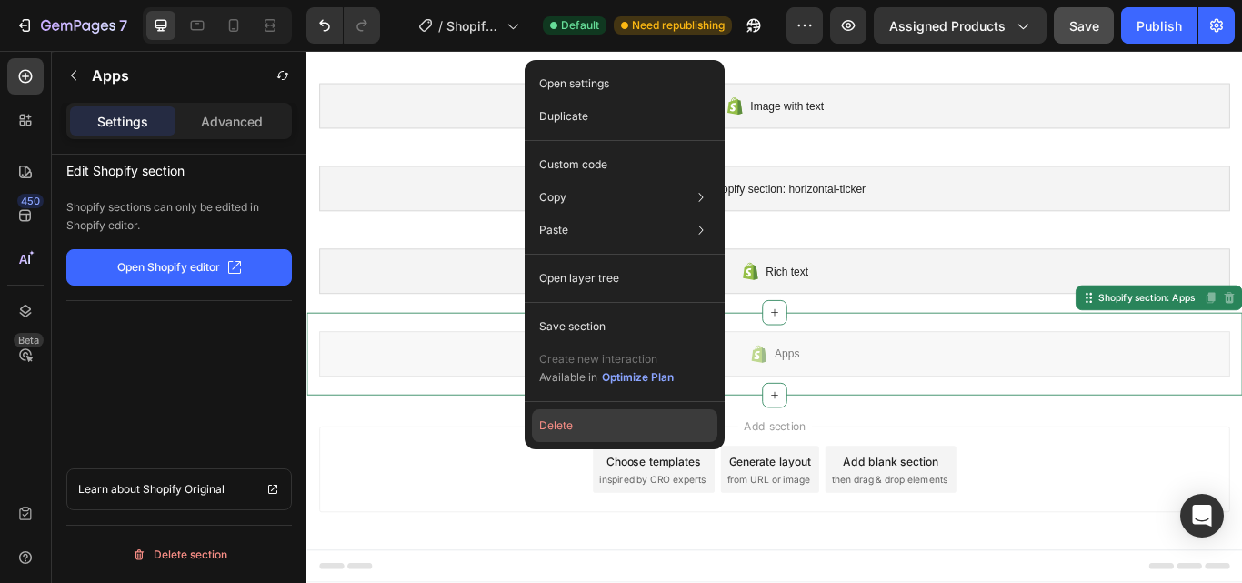
click at [556, 421] on button "Delete" at bounding box center [624, 425] width 185 height 33
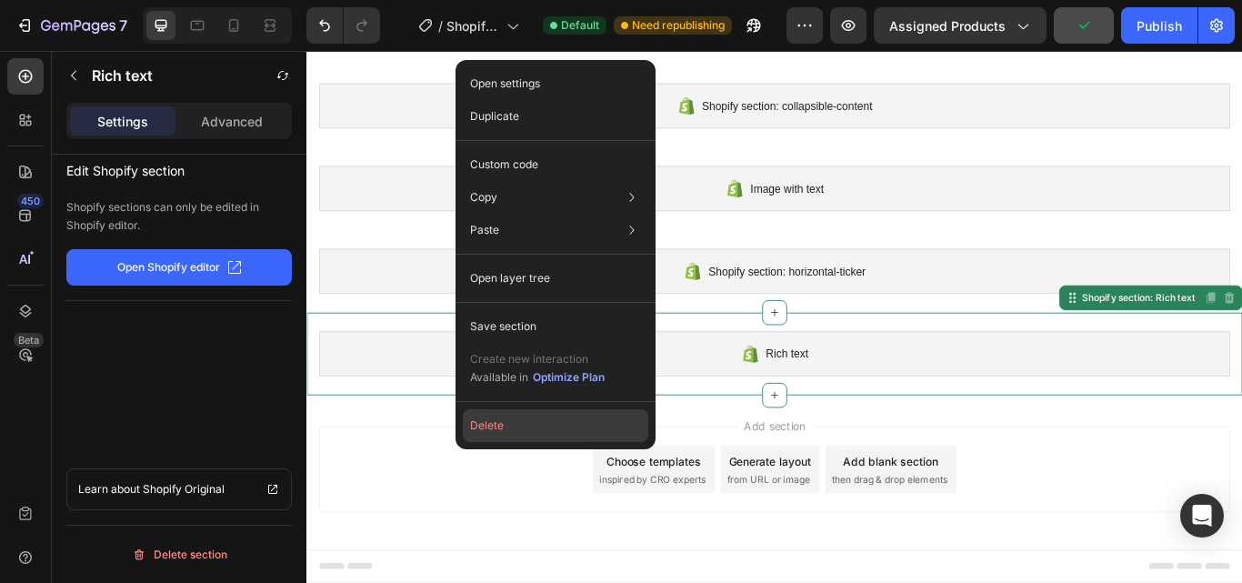
click at [493, 418] on button "Delete" at bounding box center [555, 425] width 185 height 33
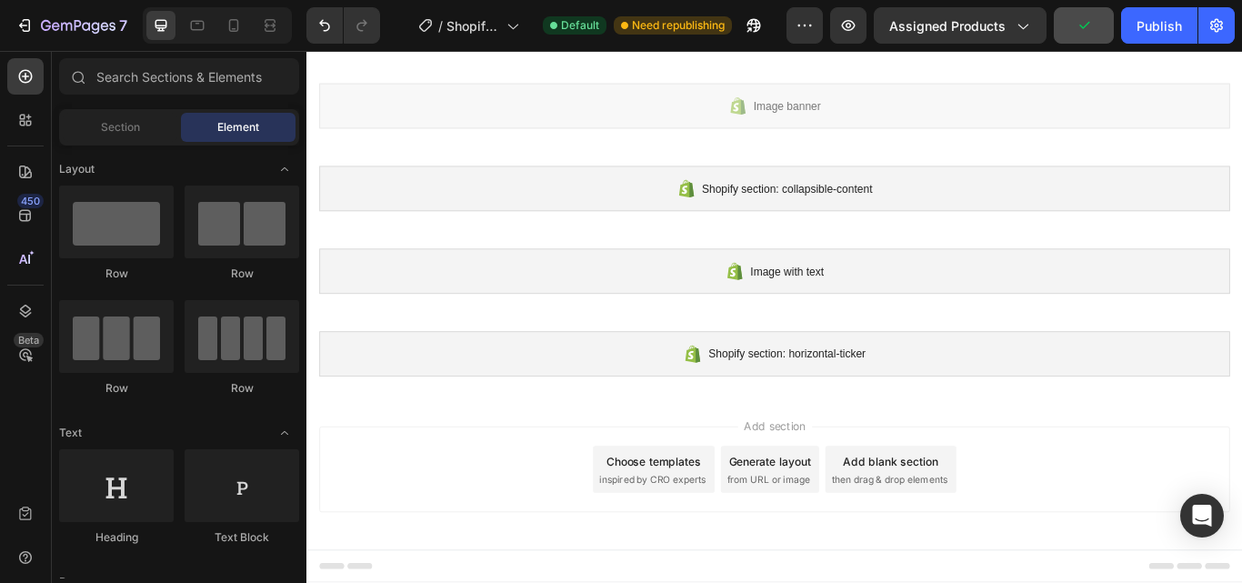
scroll to position [696, 0]
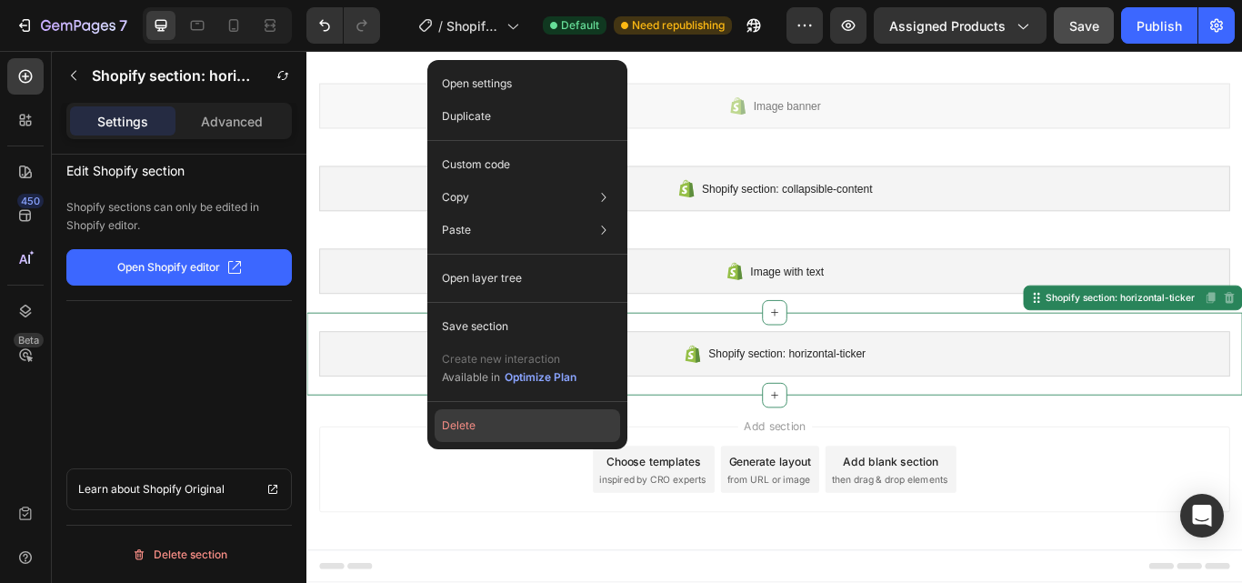
click at [467, 425] on button "Delete" at bounding box center [527, 425] width 185 height 33
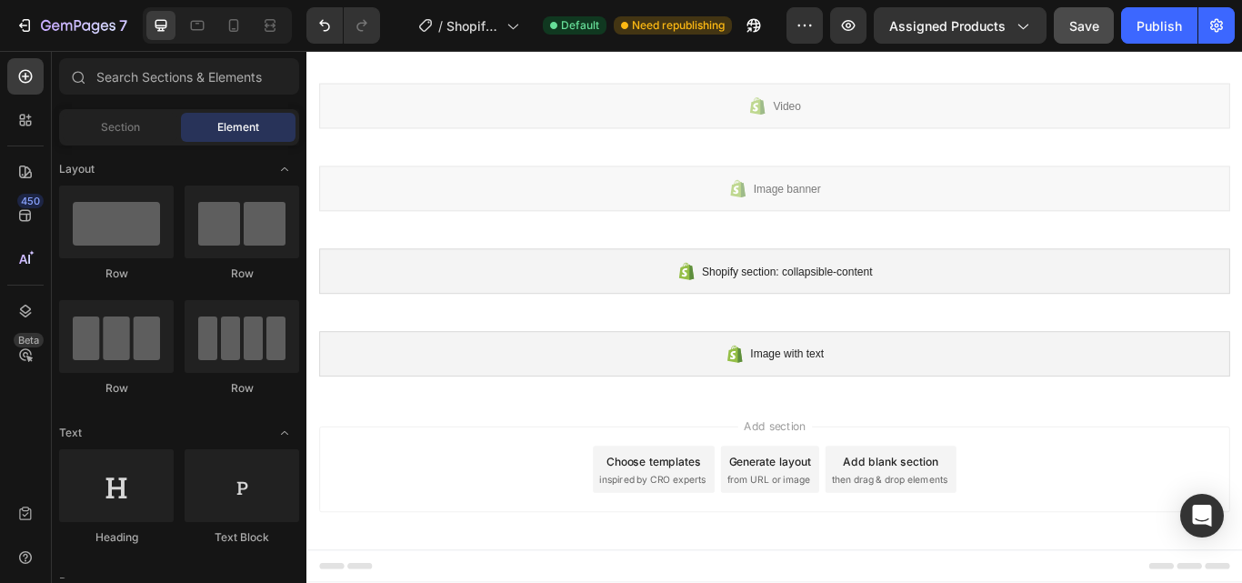
scroll to position [599, 0]
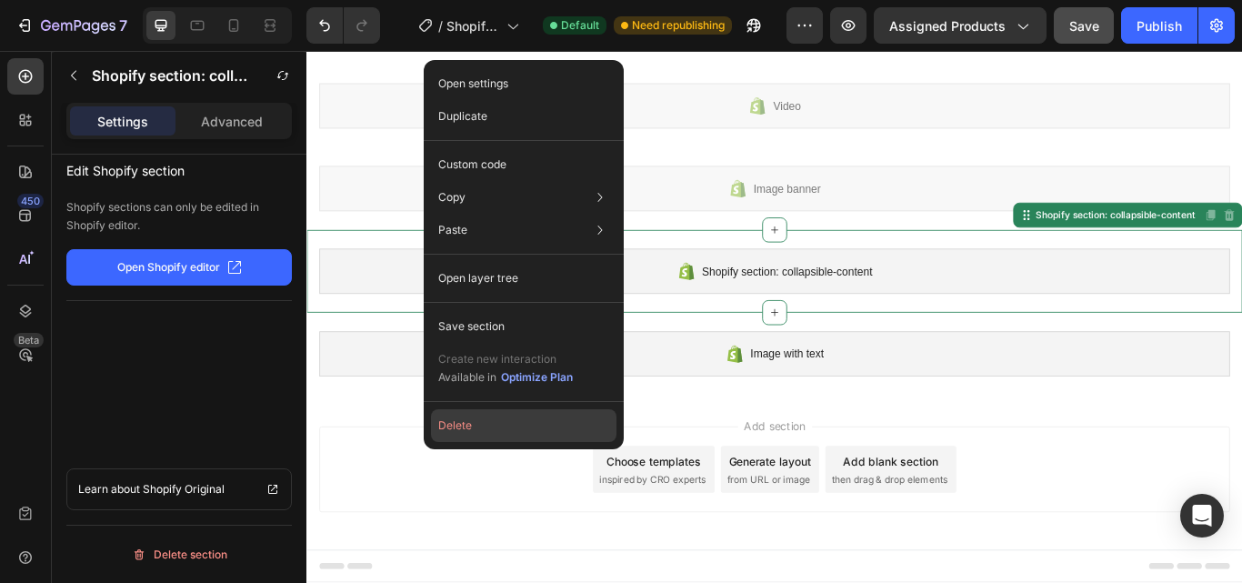
click at [459, 424] on button "Delete" at bounding box center [523, 425] width 185 height 33
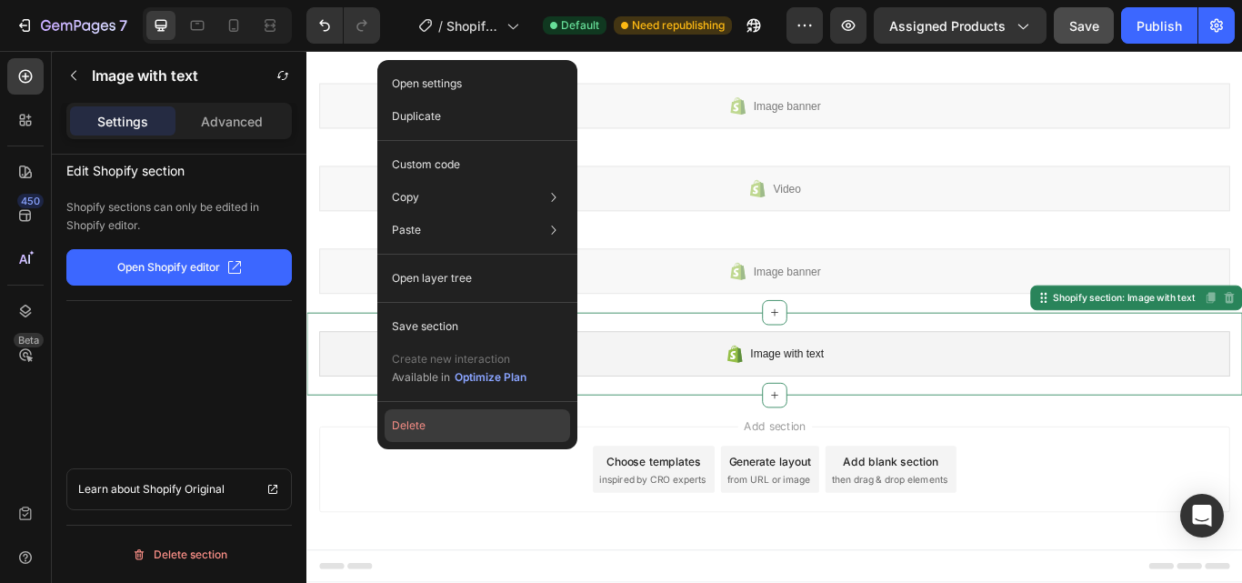
click at [415, 425] on button "Delete" at bounding box center [477, 425] width 185 height 33
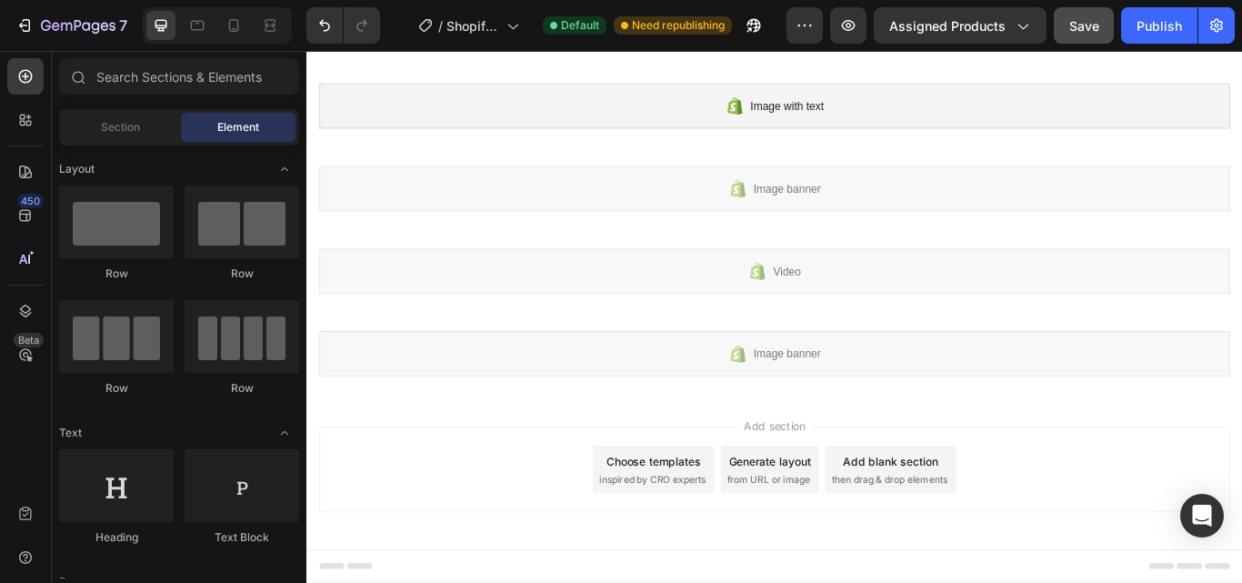
scroll to position [406, 0]
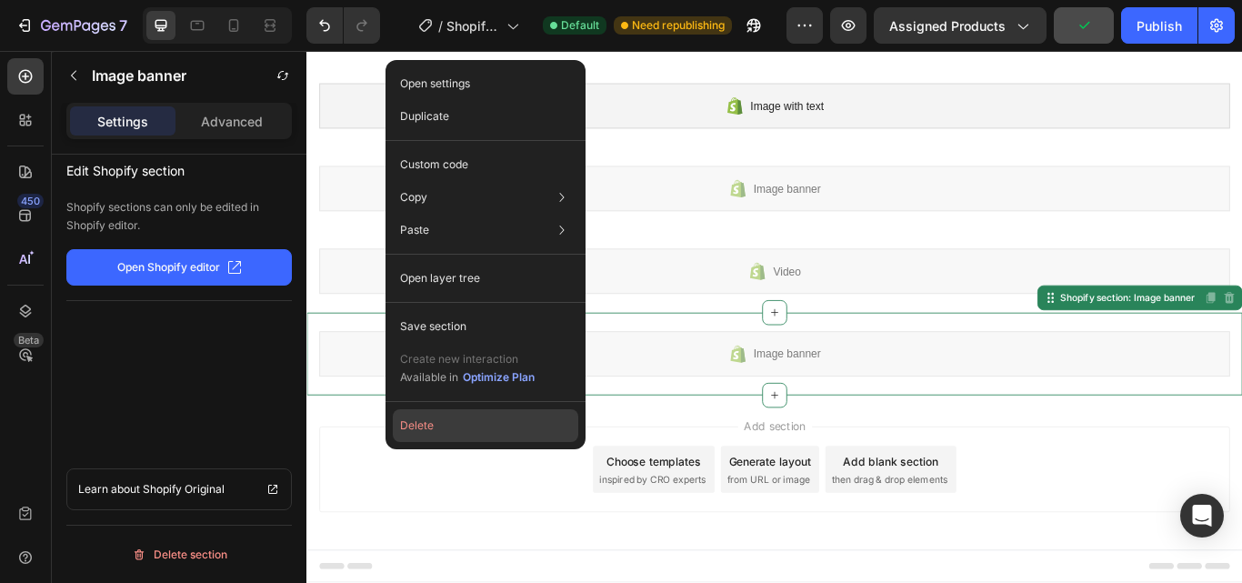
click at [417, 422] on button "Delete" at bounding box center [485, 425] width 185 height 33
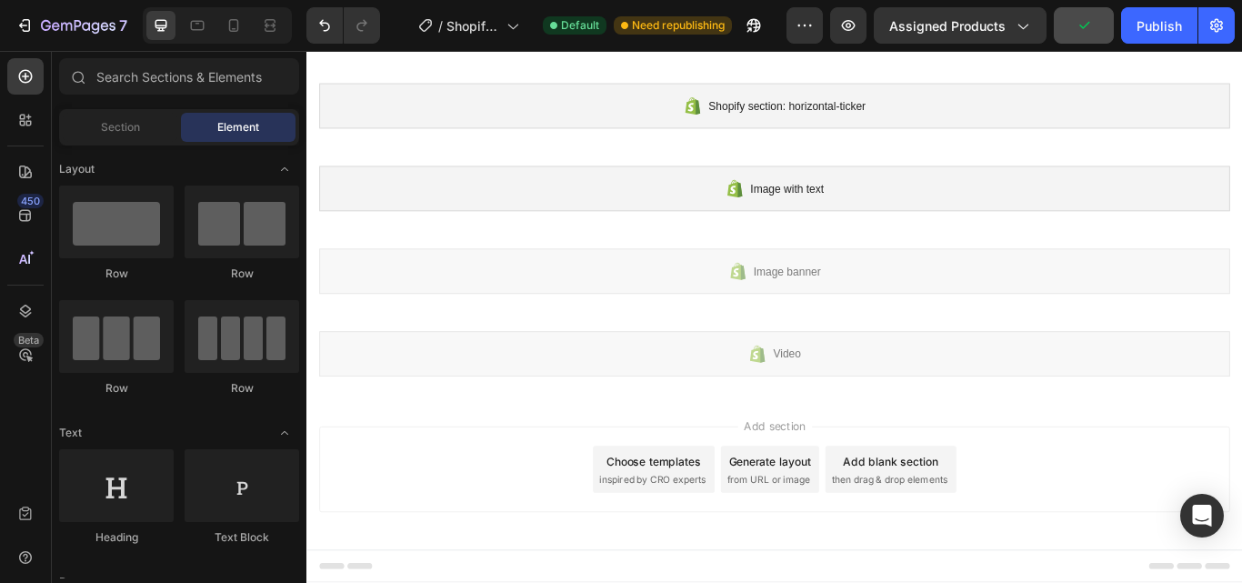
scroll to position [310, 0]
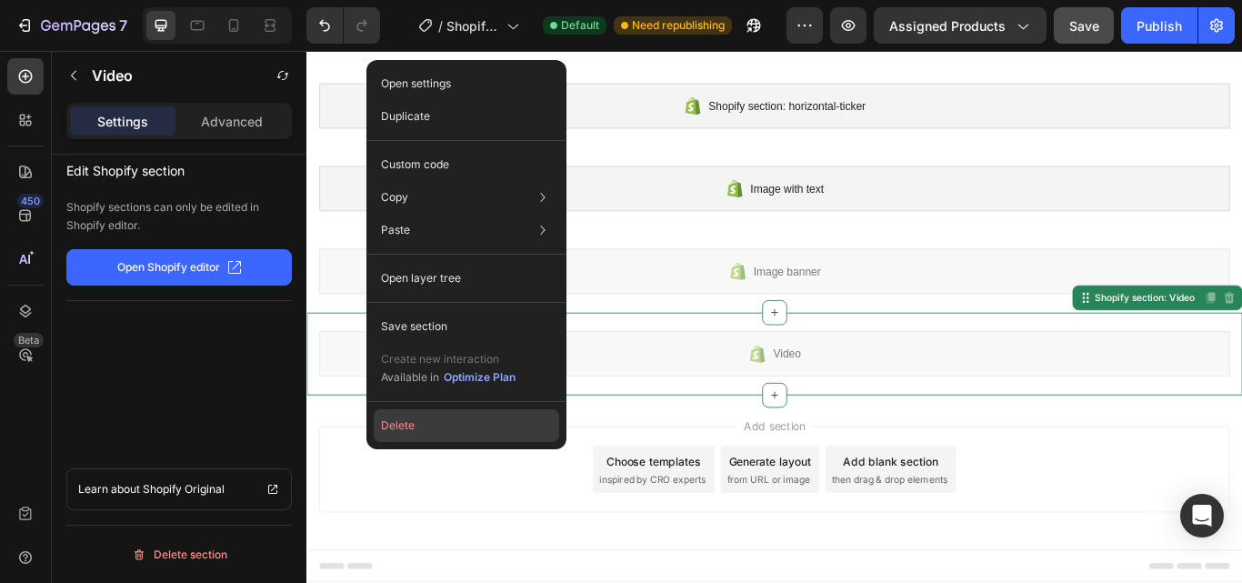
click at [408, 422] on button "Delete" at bounding box center [466, 425] width 185 height 33
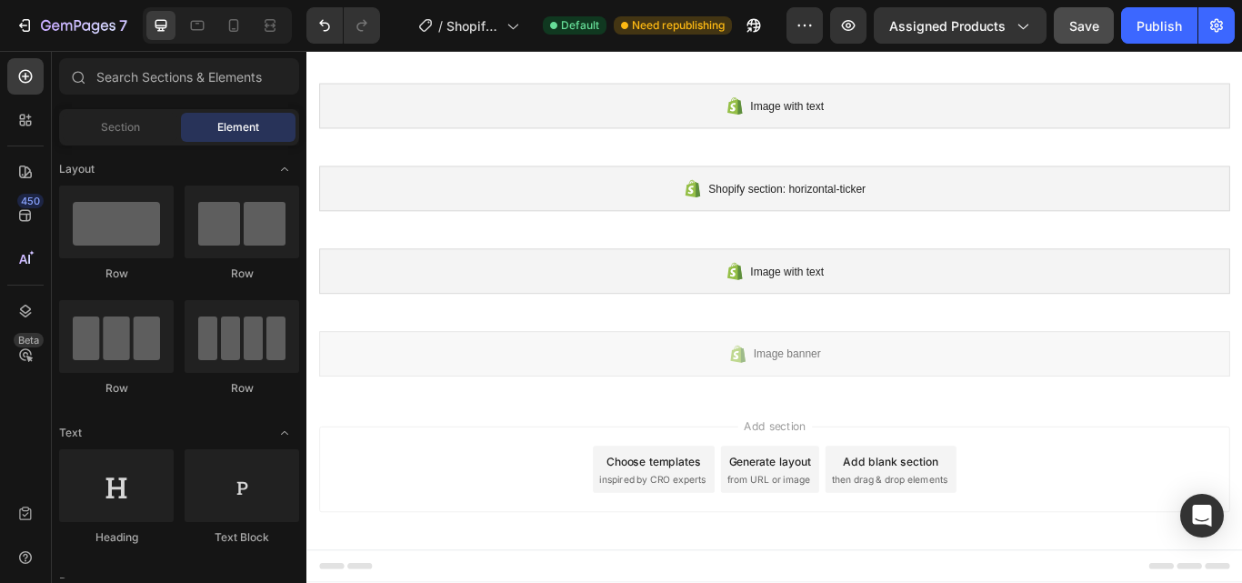
scroll to position [214, 0]
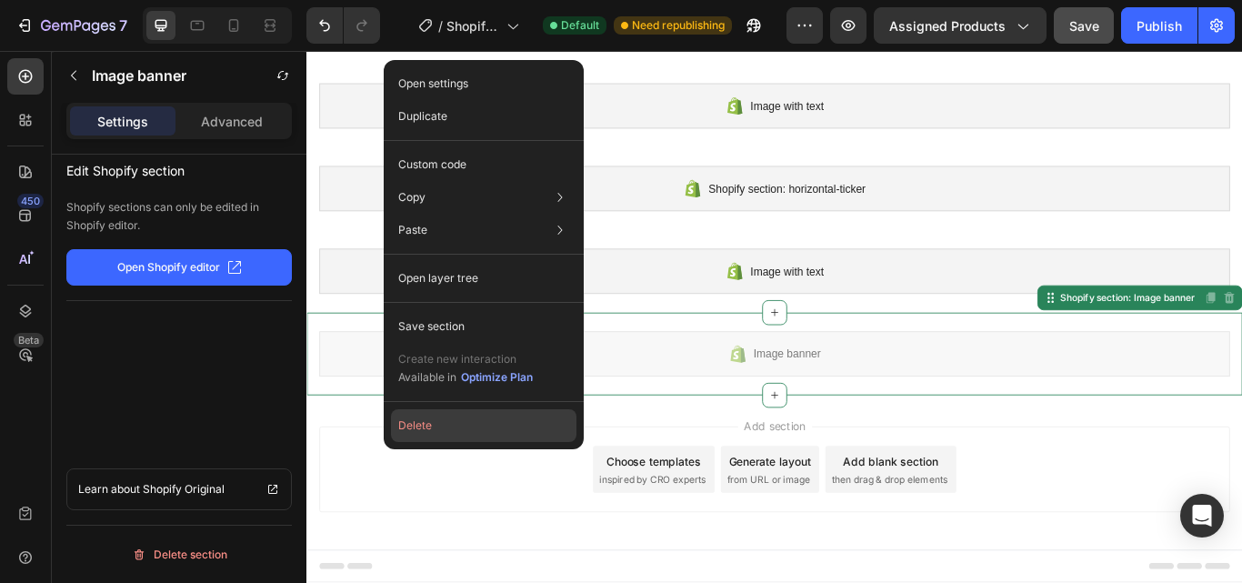
click at [423, 426] on button "Delete" at bounding box center [483, 425] width 185 height 33
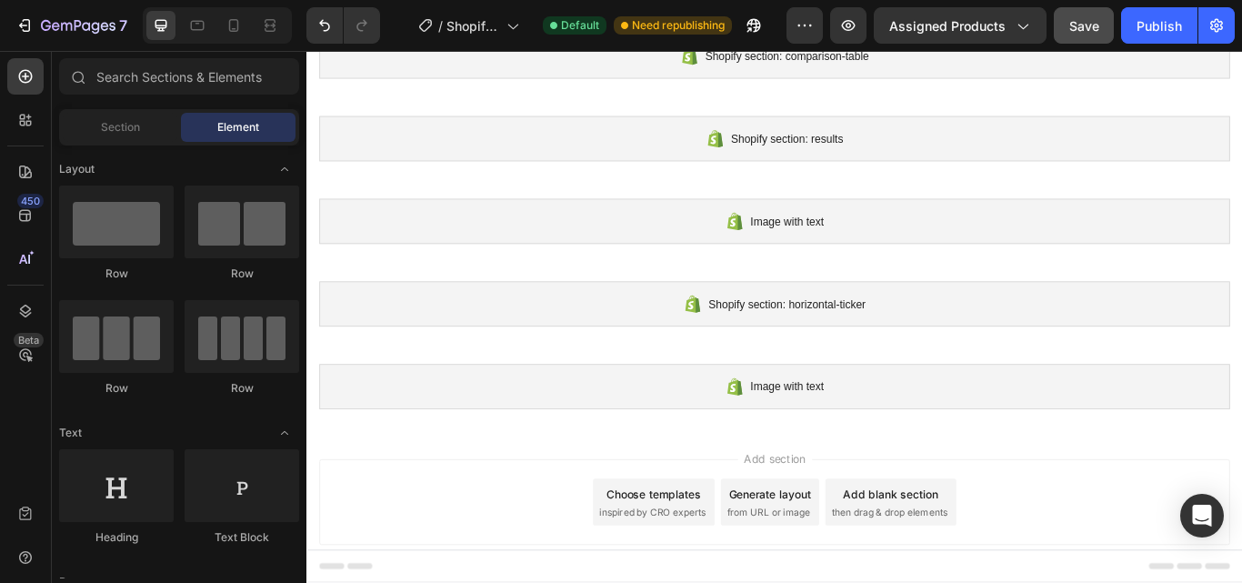
scroll to position [79, 0]
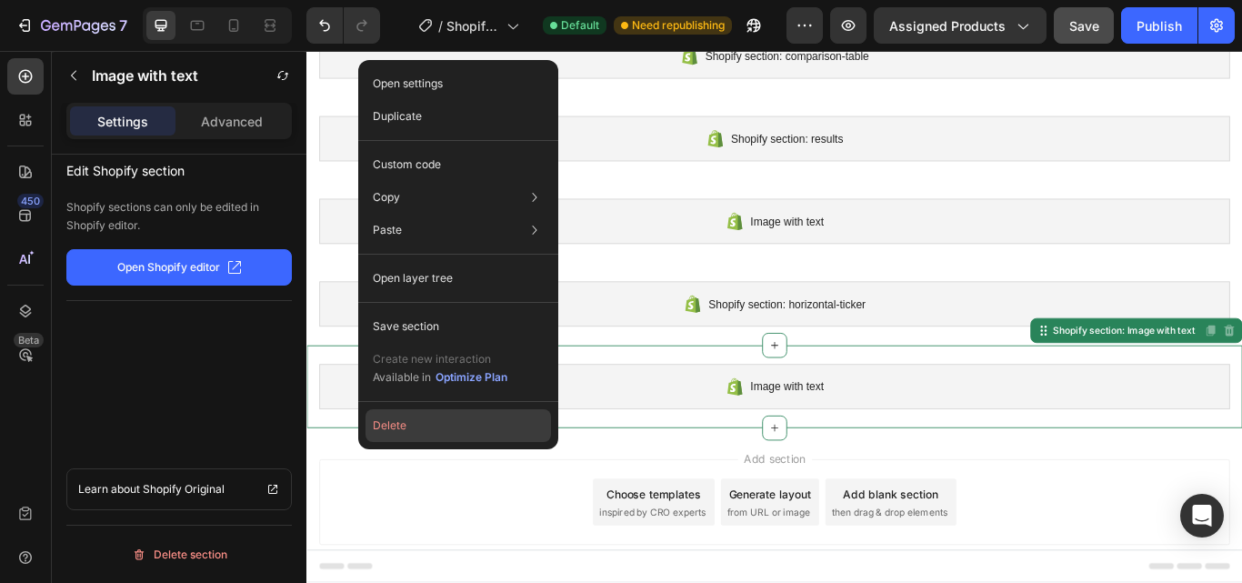
click at [396, 426] on button "Delete" at bounding box center [458, 425] width 185 height 33
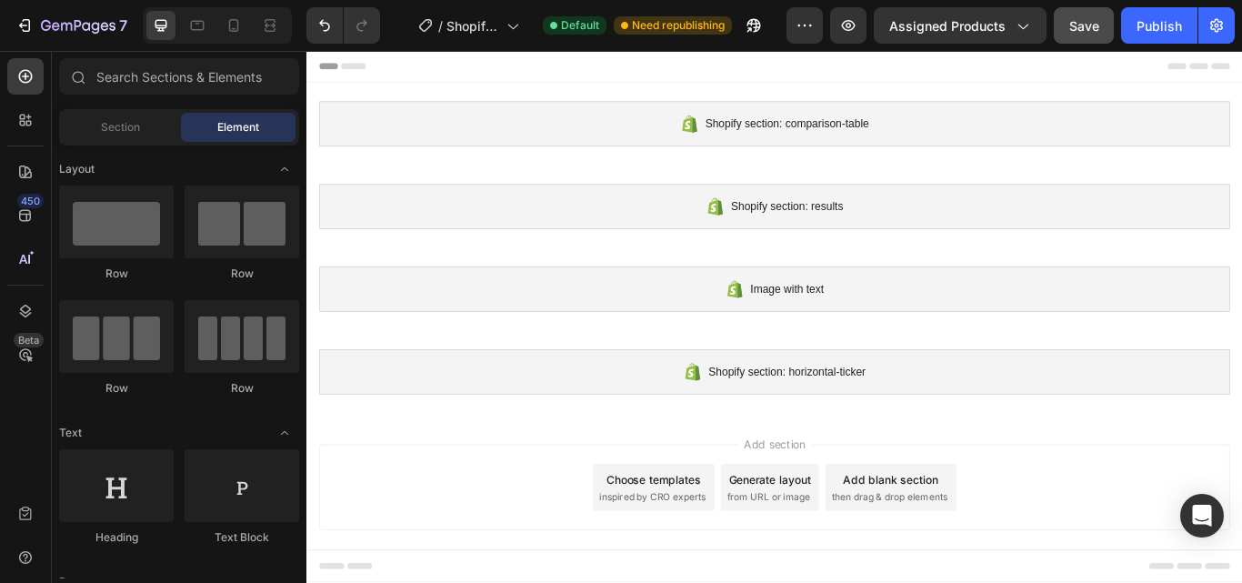
scroll to position [0, 0]
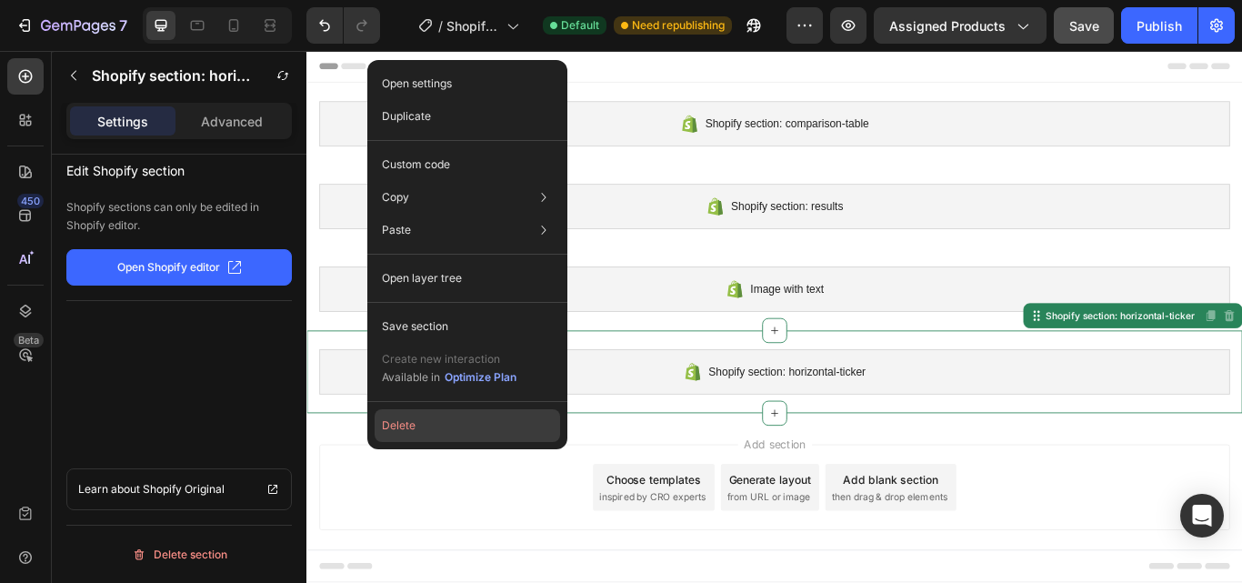
click at [399, 420] on button "Delete" at bounding box center [467, 425] width 185 height 33
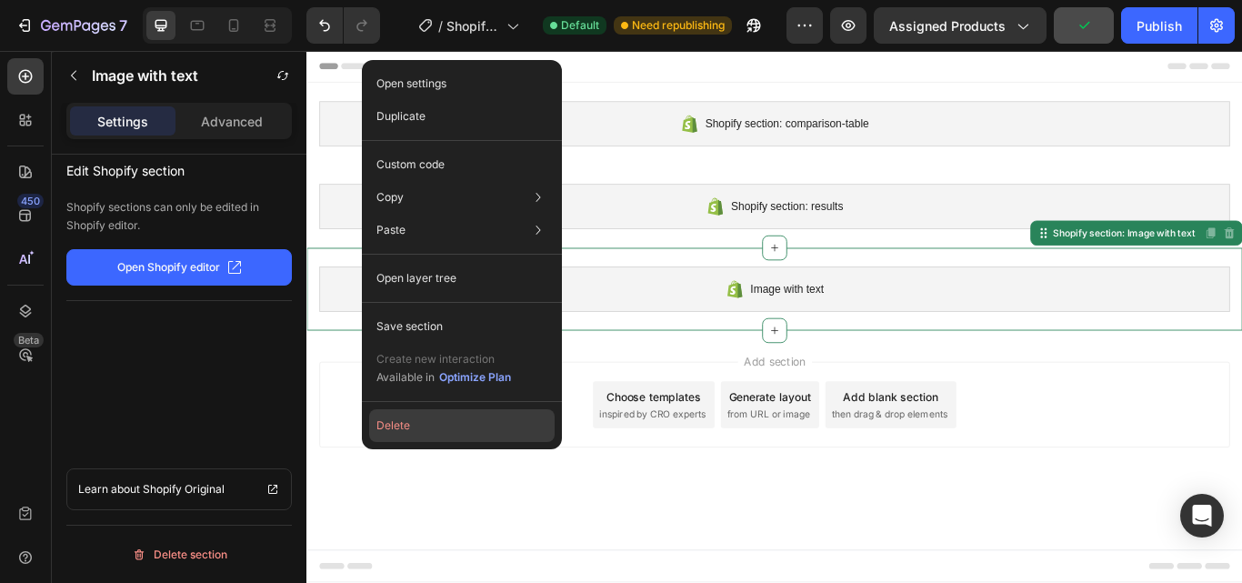
click at [406, 425] on button "Delete" at bounding box center [461, 425] width 185 height 33
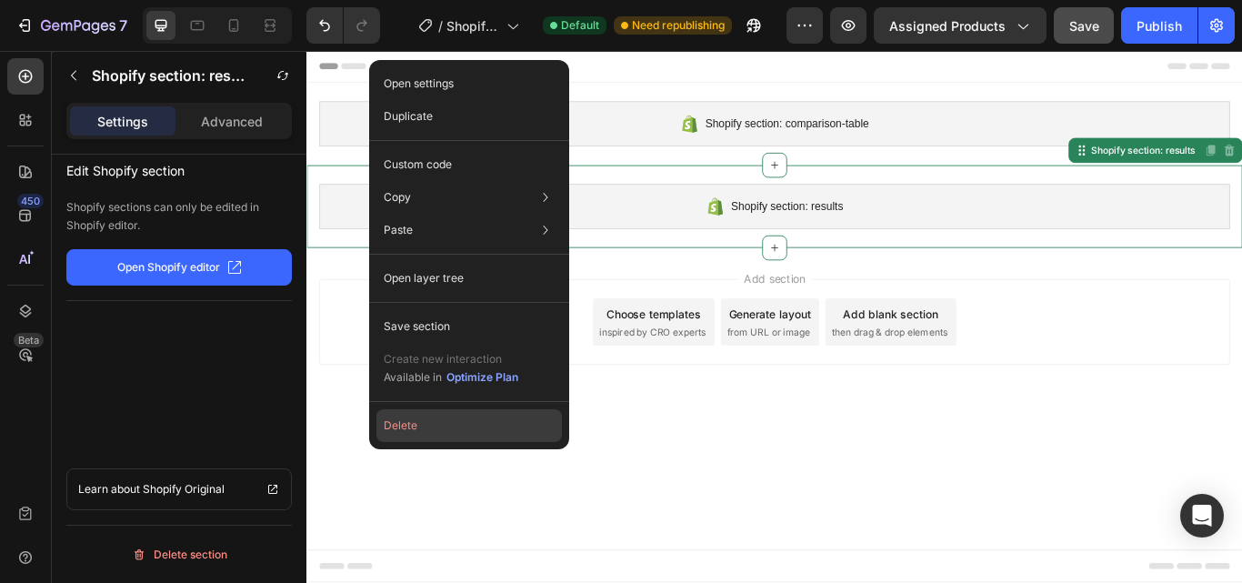
click at [403, 418] on button "Delete" at bounding box center [468, 425] width 185 height 33
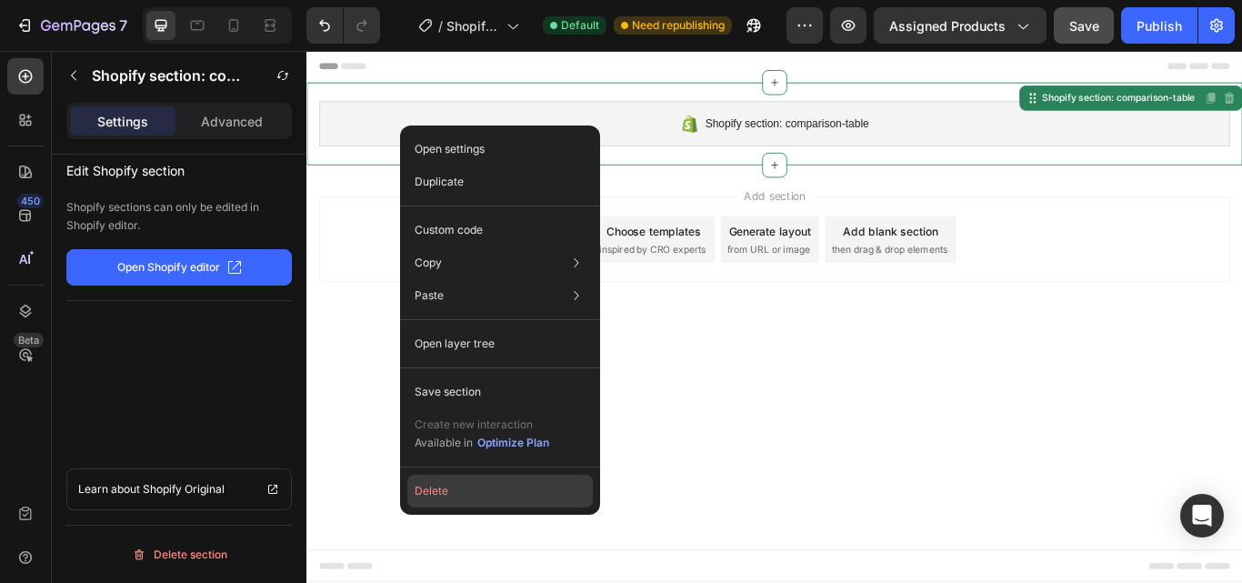
click at [429, 487] on button "Delete" at bounding box center [499, 491] width 185 height 33
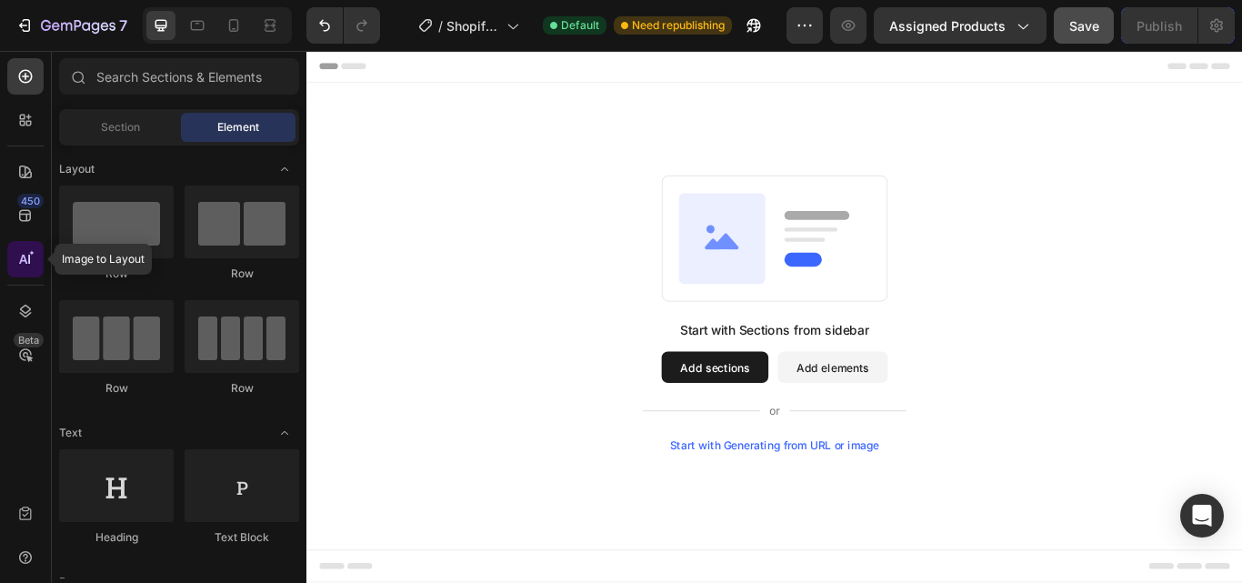
click at [20, 260] on icon at bounding box center [25, 259] width 18 height 18
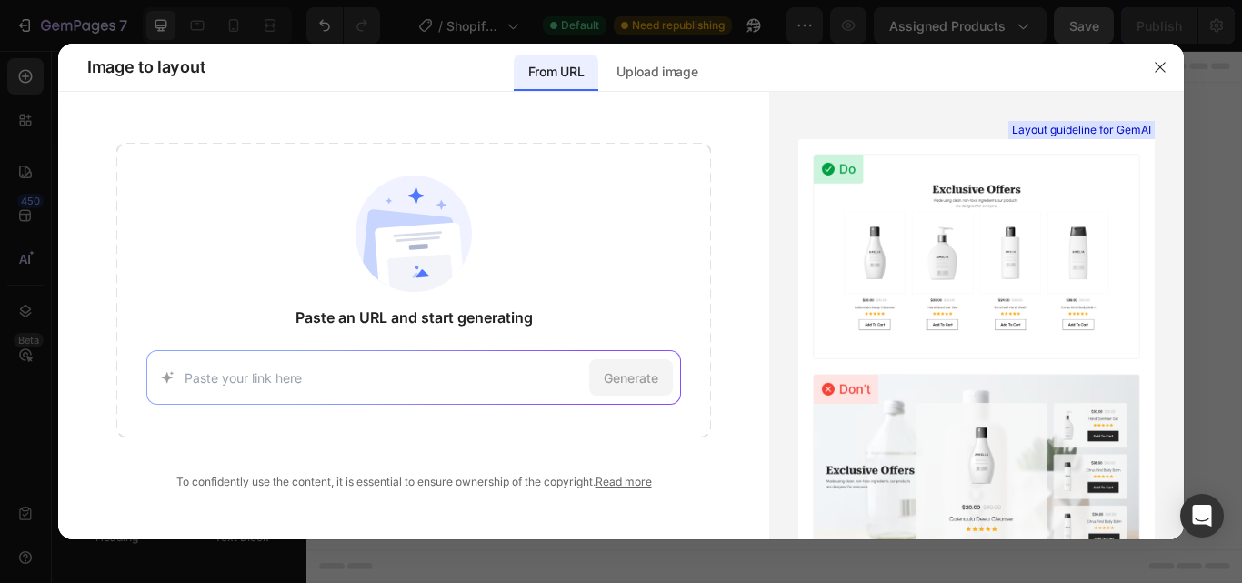
click at [204, 369] on input at bounding box center [384, 377] width 398 height 19
type input "[URL][DOMAIN_NAME]"
click at [646, 370] on span "Generate" at bounding box center [631, 377] width 55 height 19
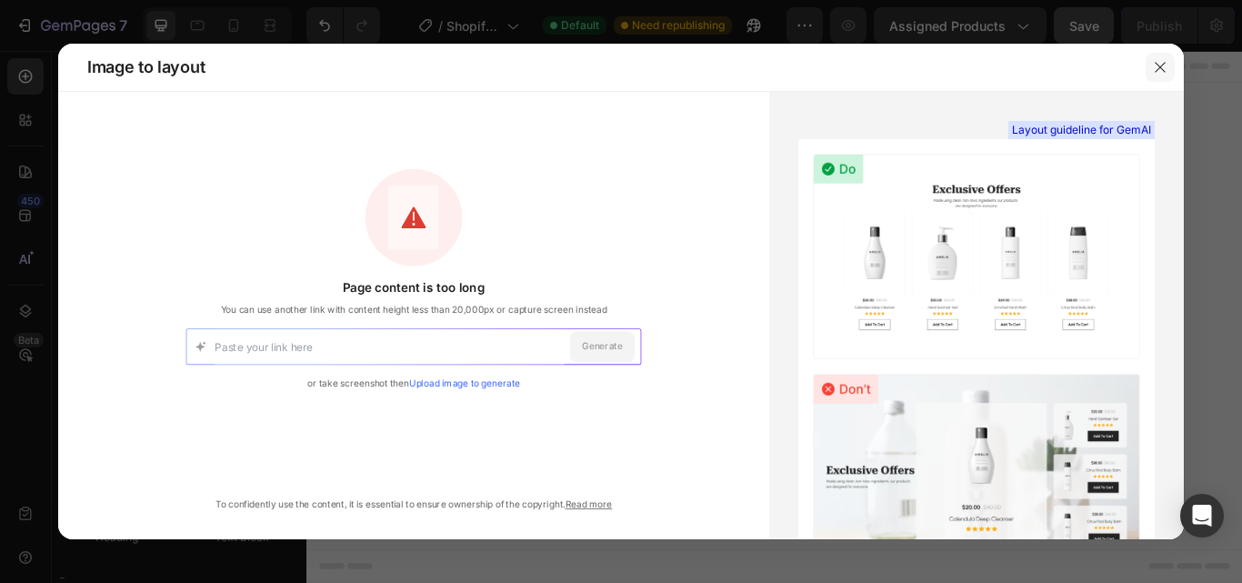
click at [1167, 65] on icon "button" at bounding box center [1160, 67] width 15 height 15
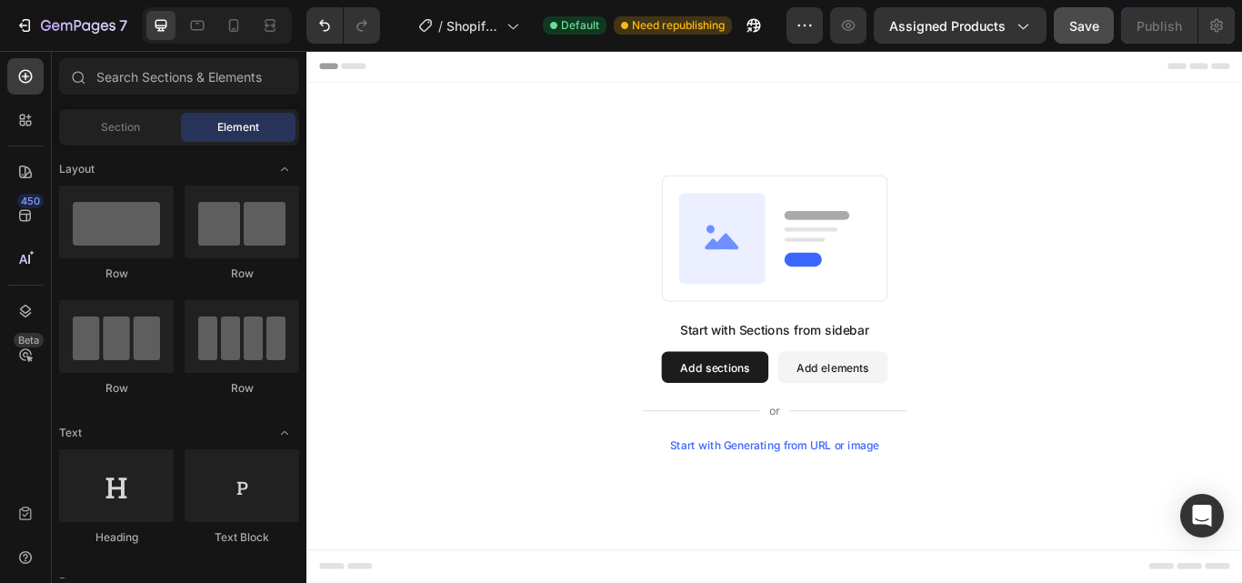
click at [798, 420] on button "Add sections" at bounding box center [782, 420] width 125 height 36
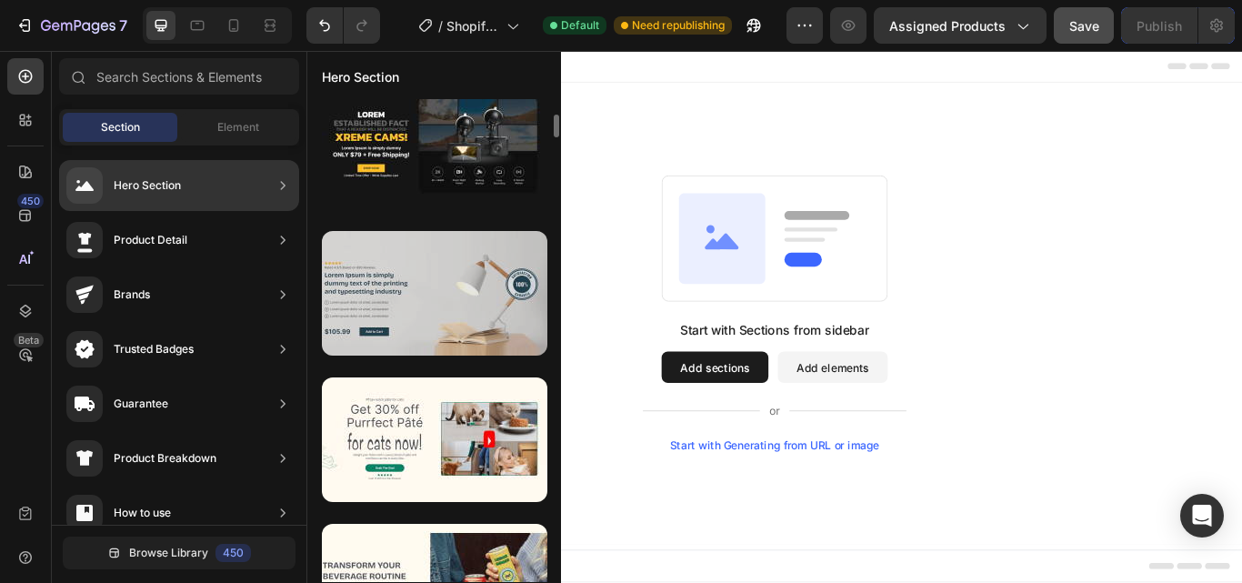
scroll to position [315, 0]
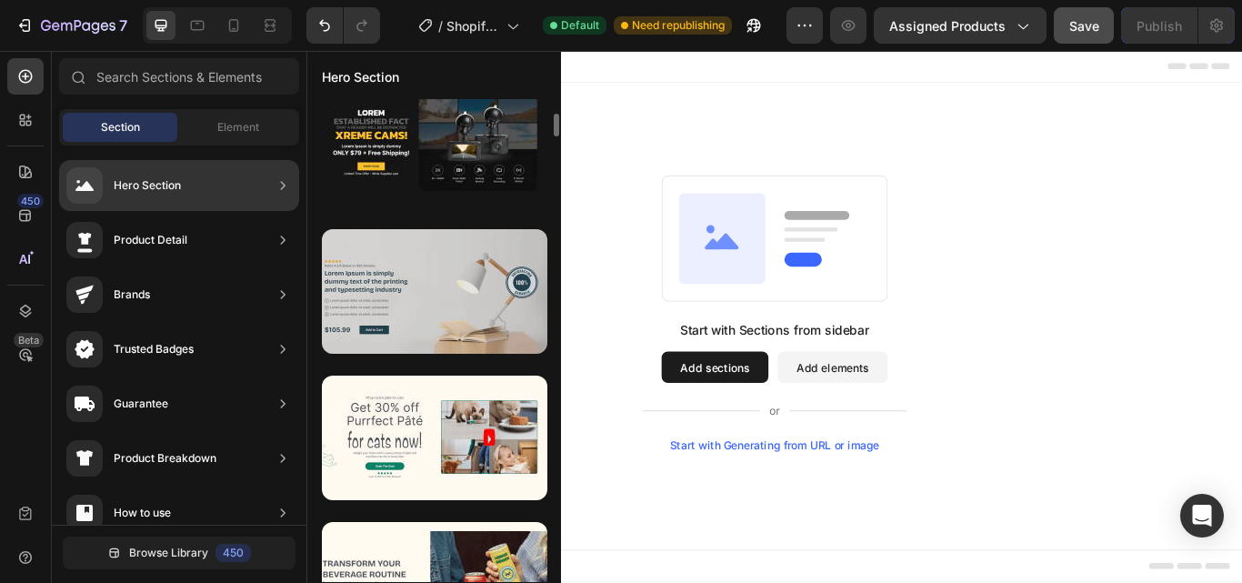
click at [469, 301] on div at bounding box center [434, 291] width 225 height 125
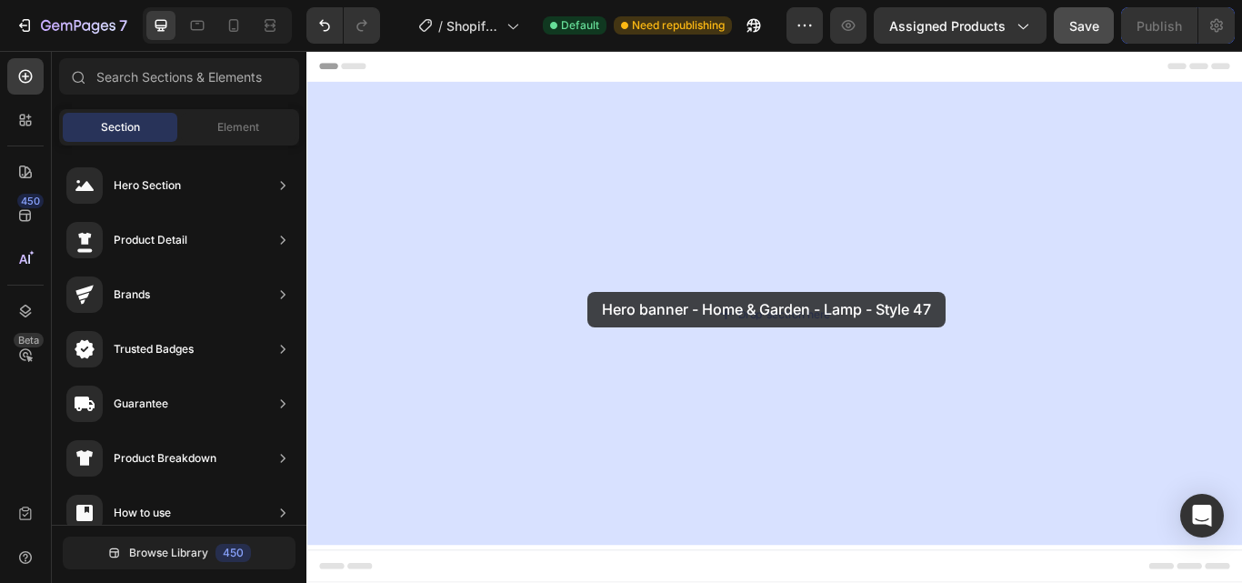
drag, startPoint x: 776, startPoint y: 352, endPoint x: 636, endPoint y: 326, distance: 141.4
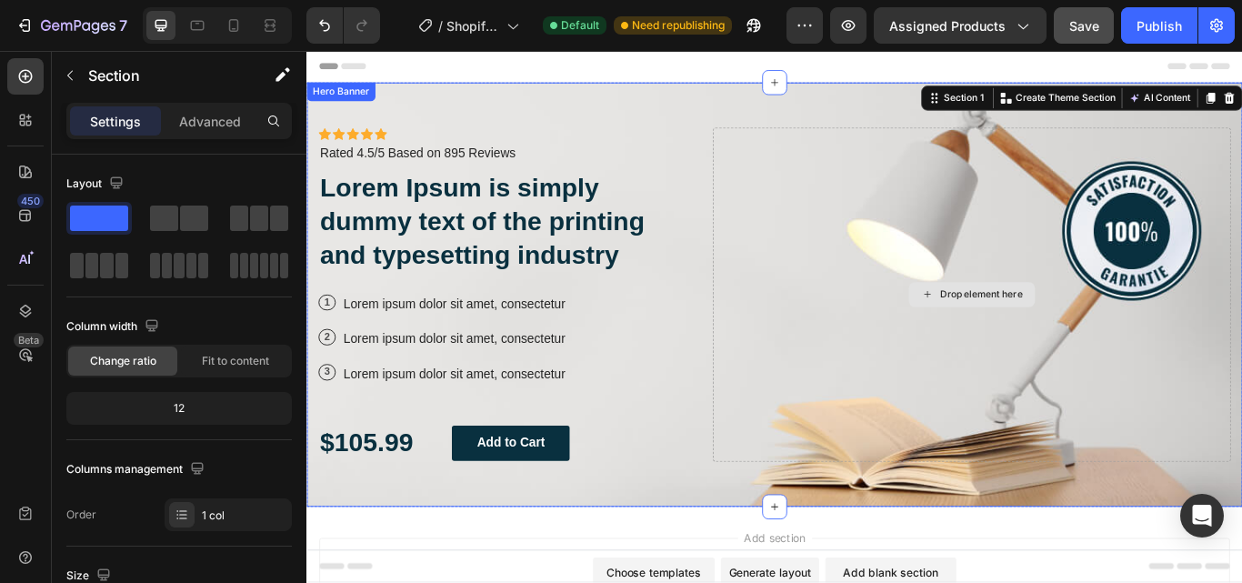
click at [1013, 364] on div "Drop element here" at bounding box center [1082, 335] width 604 height 389
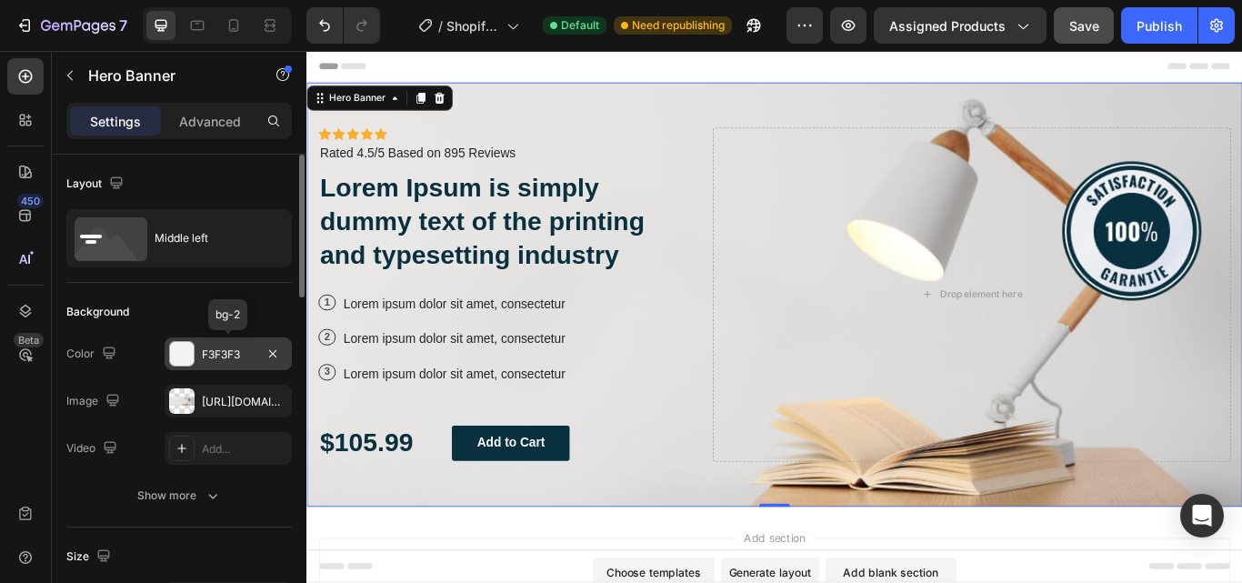
click at [225, 353] on div "F3F3F3" at bounding box center [228, 354] width 53 height 16
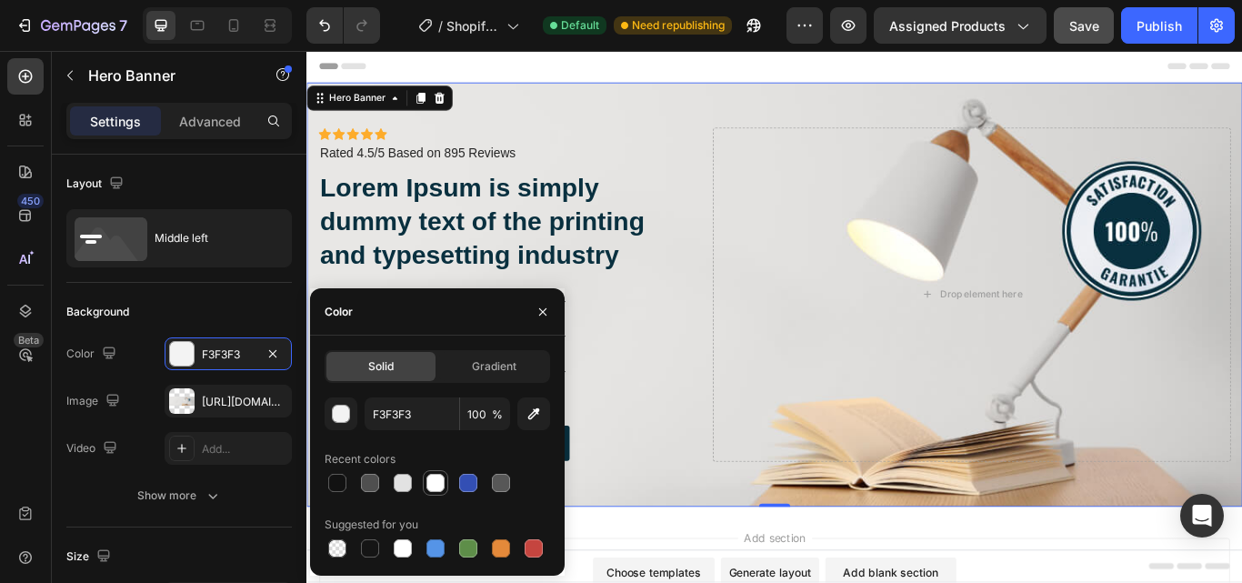
click at [436, 481] on div at bounding box center [435, 483] width 18 height 18
type input "FFFFFF"
click at [5, 421] on div "450 Beta" at bounding box center [26, 317] width 52 height 532
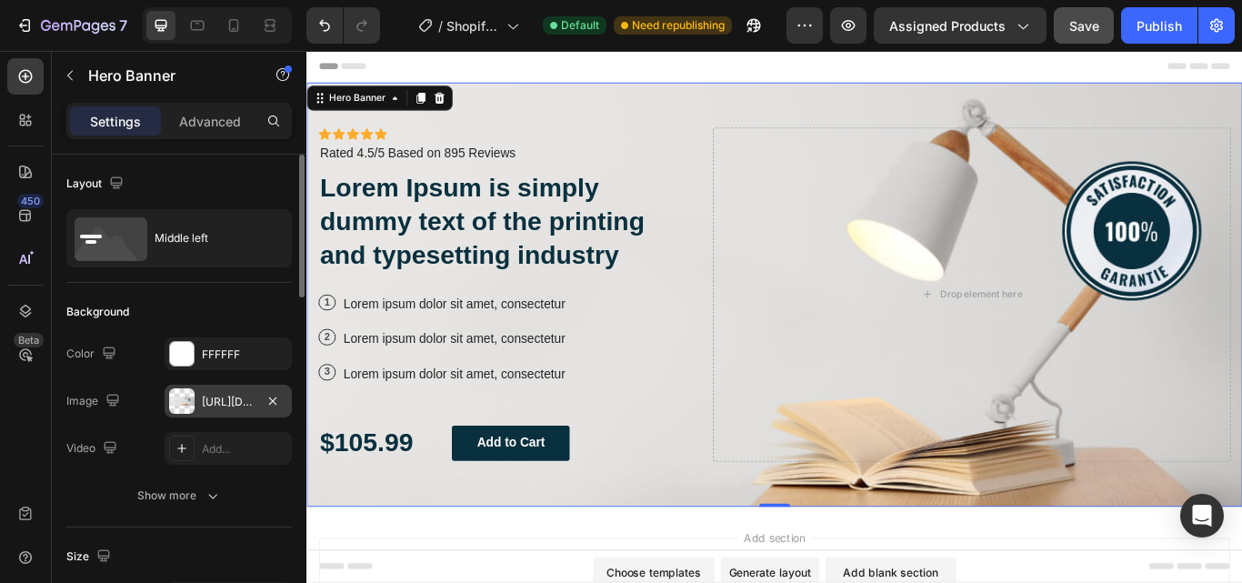
click at [253, 402] on div "[URL][DOMAIN_NAME]" at bounding box center [228, 402] width 53 height 16
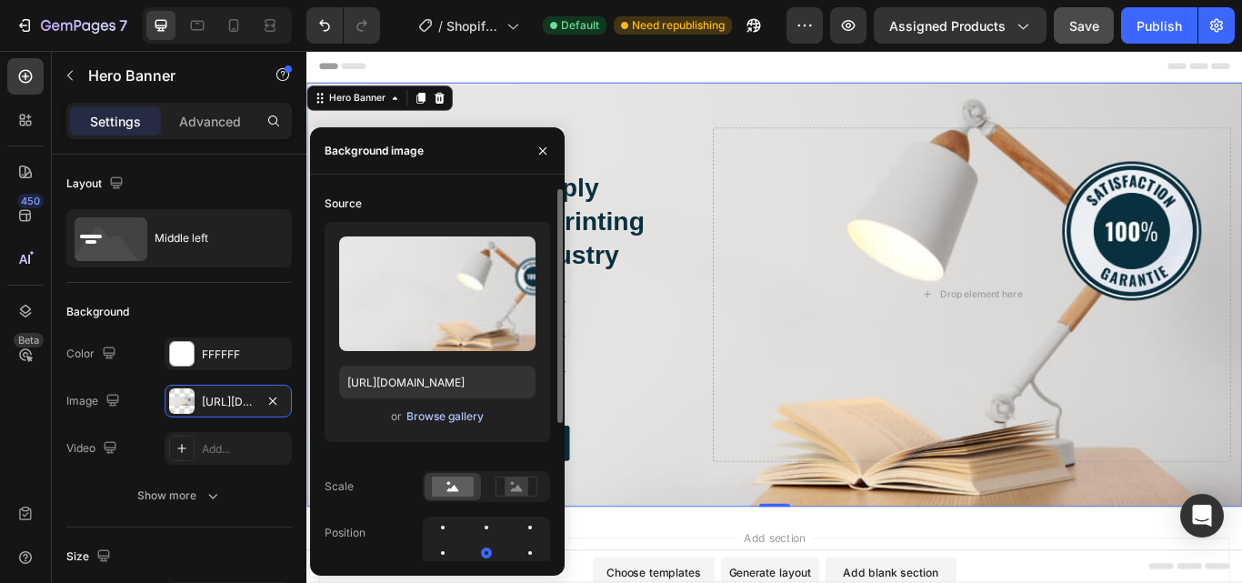
click at [434, 415] on div "Browse gallery" at bounding box center [444, 416] width 77 height 16
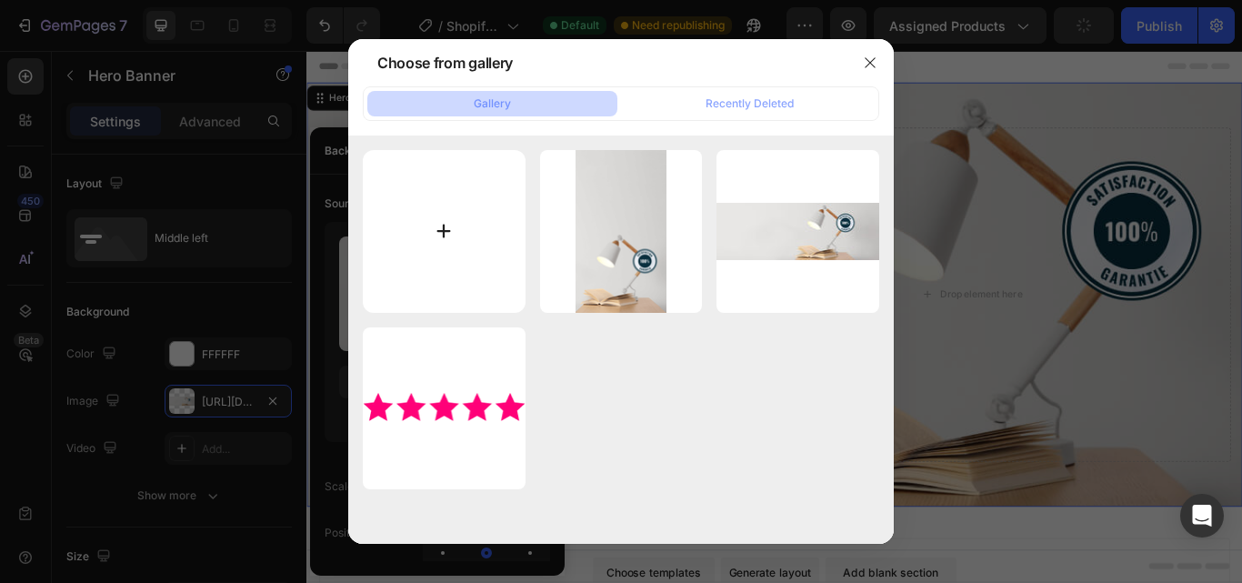
click at [451, 232] on input "file" at bounding box center [444, 231] width 163 height 163
type input "C:\fakepath\gempages_539655052961252499-803b6443-2db4-4b20-97c1-f42b49372992.png"
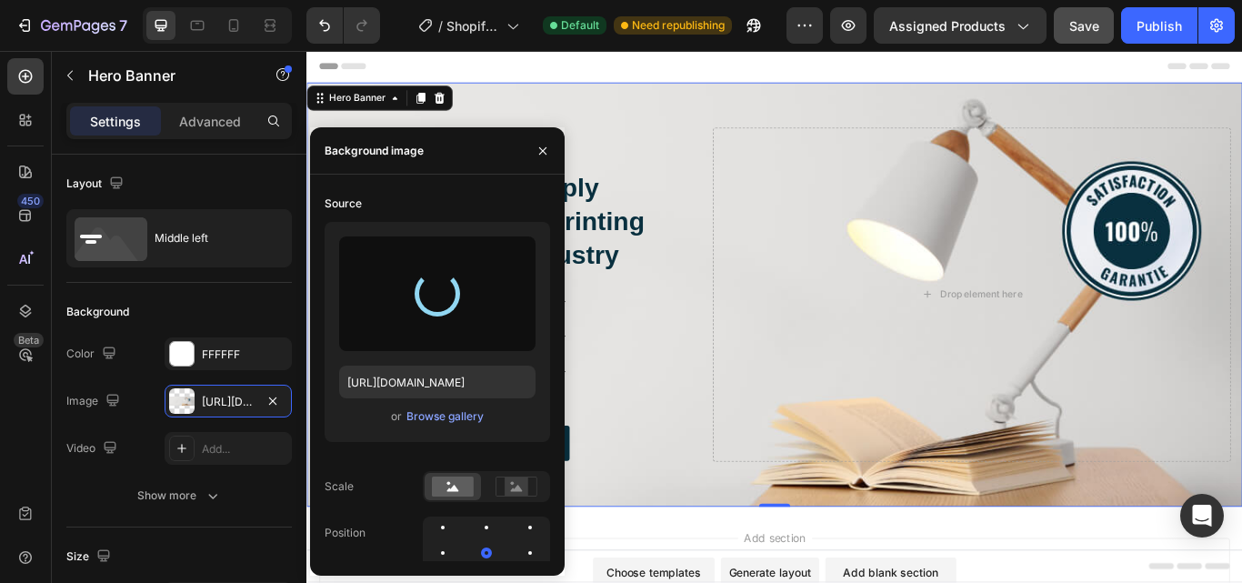
type input "[URL][DOMAIN_NAME]"
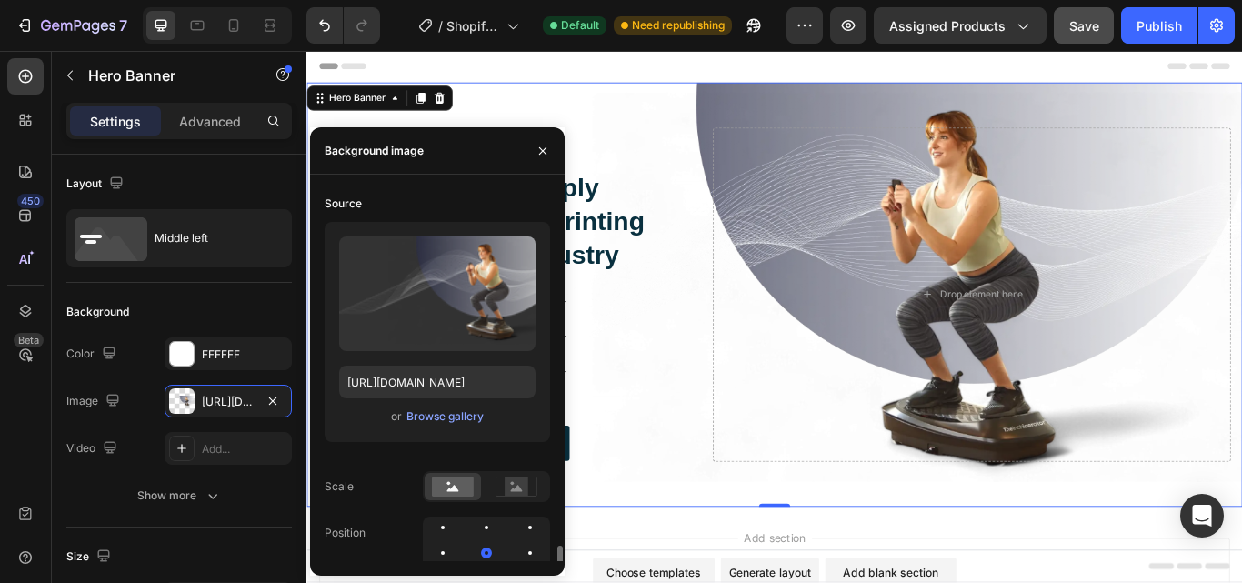
scroll to position [218, 0]
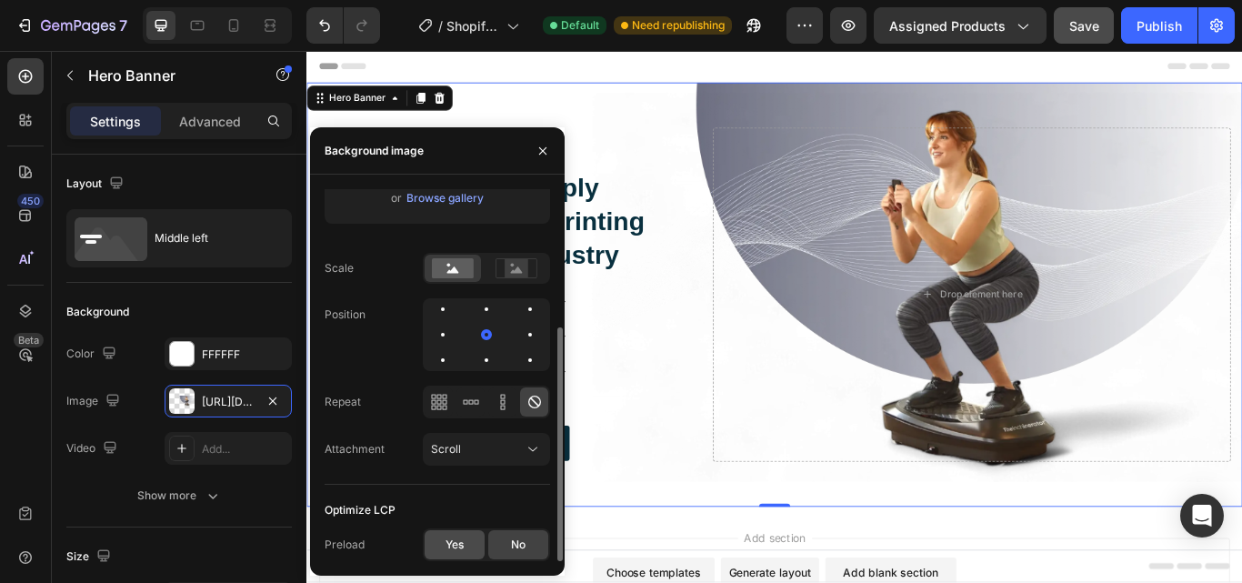
click at [456, 546] on span "Yes" at bounding box center [455, 544] width 18 height 16
click at [545, 144] on icon "button" at bounding box center [543, 151] width 15 height 15
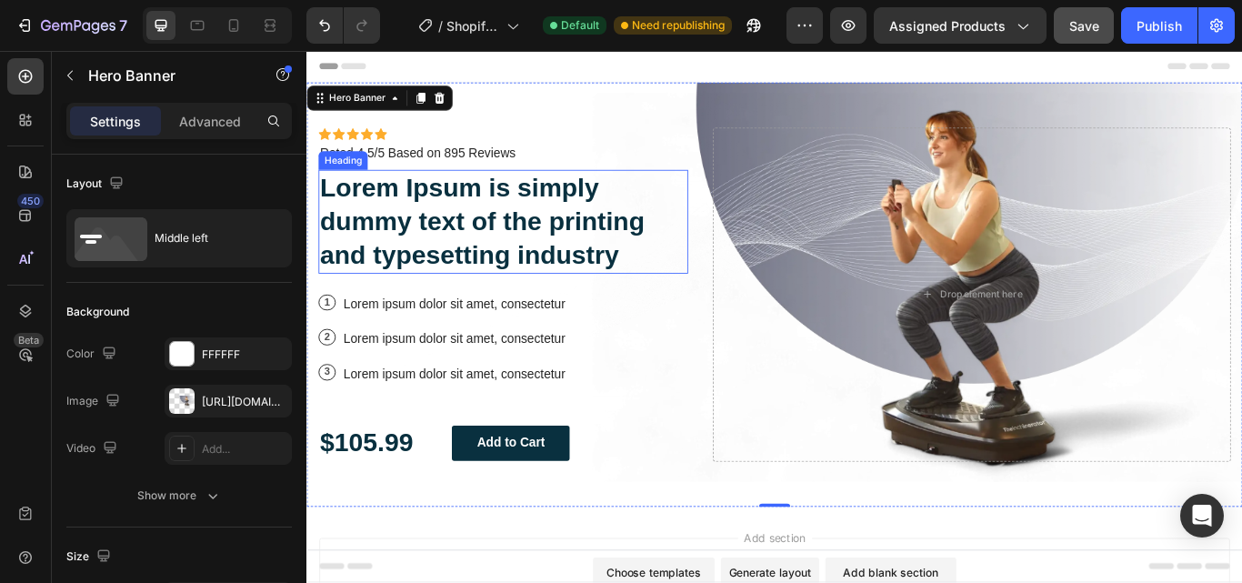
click at [503, 246] on h2 "Lorem Ipsum is simply dummy text of the printing and typesetting industry" at bounding box center [535, 250] width 431 height 121
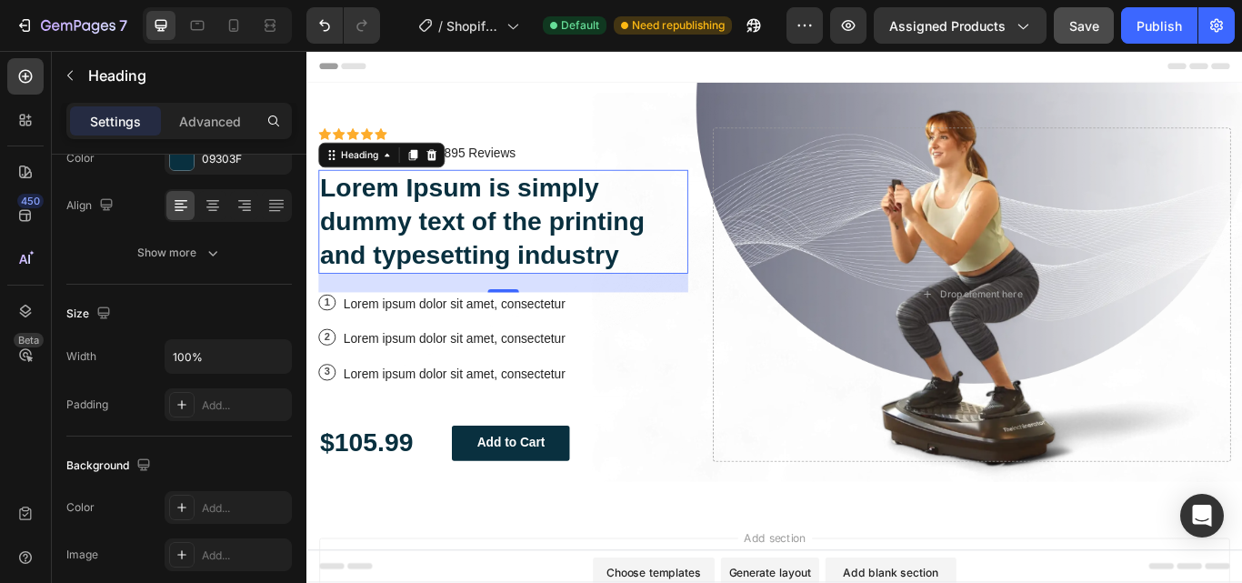
scroll to position [0, 0]
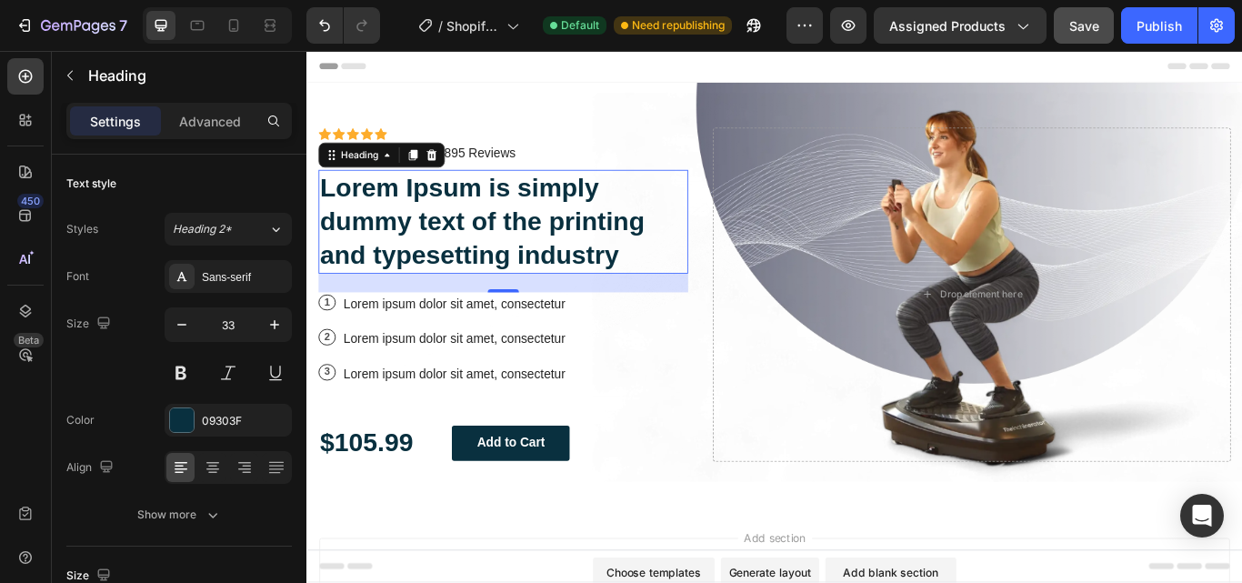
click at [442, 253] on h2 "Lorem Ipsum is simply dummy text of the printing and typesetting industry" at bounding box center [535, 250] width 431 height 121
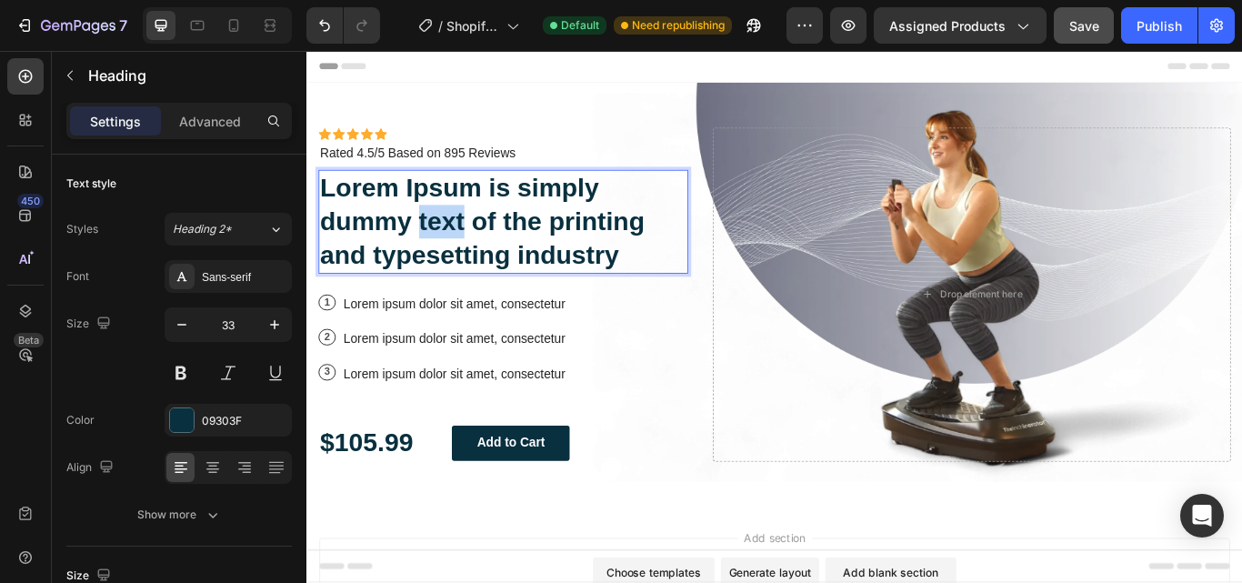
click at [442, 253] on p "Lorem Ipsum is simply dummy text of the printing and typesetting industry" at bounding box center [535, 250] width 427 height 117
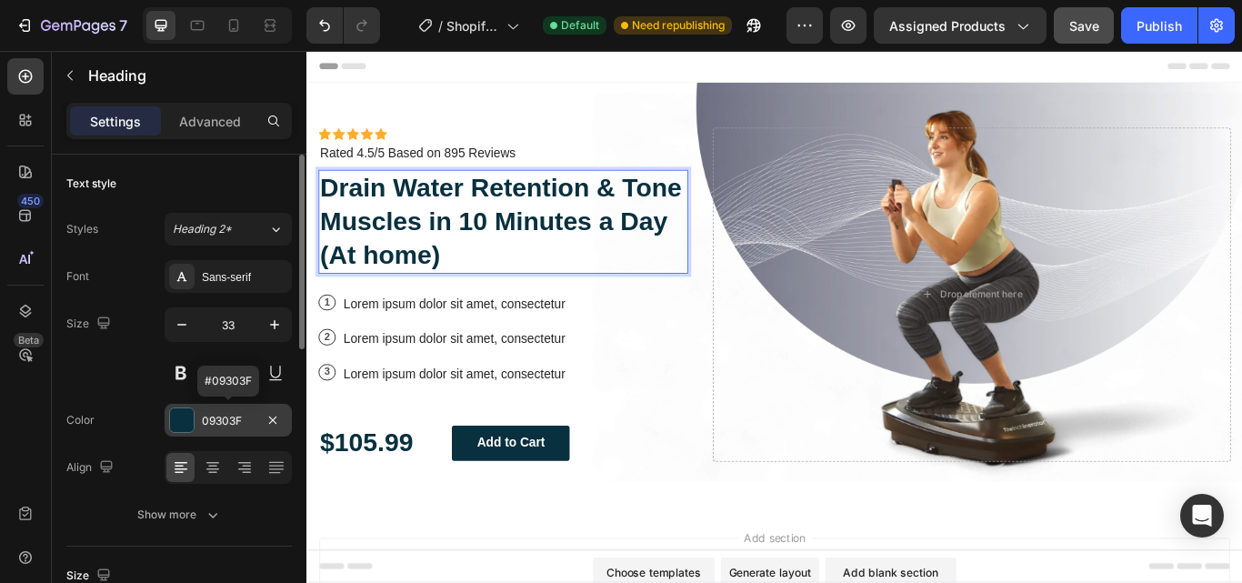
click at [236, 413] on div "09303F" at bounding box center [228, 421] width 53 height 16
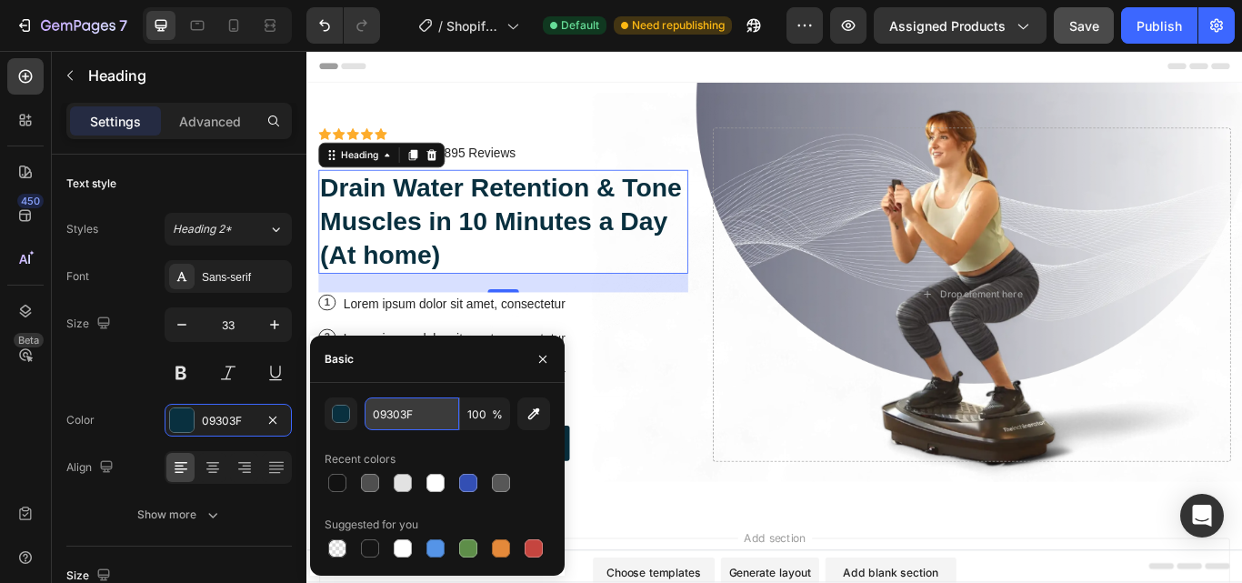
click at [417, 412] on input "09303F" at bounding box center [412, 413] width 95 height 33
paste input "#5549A3"
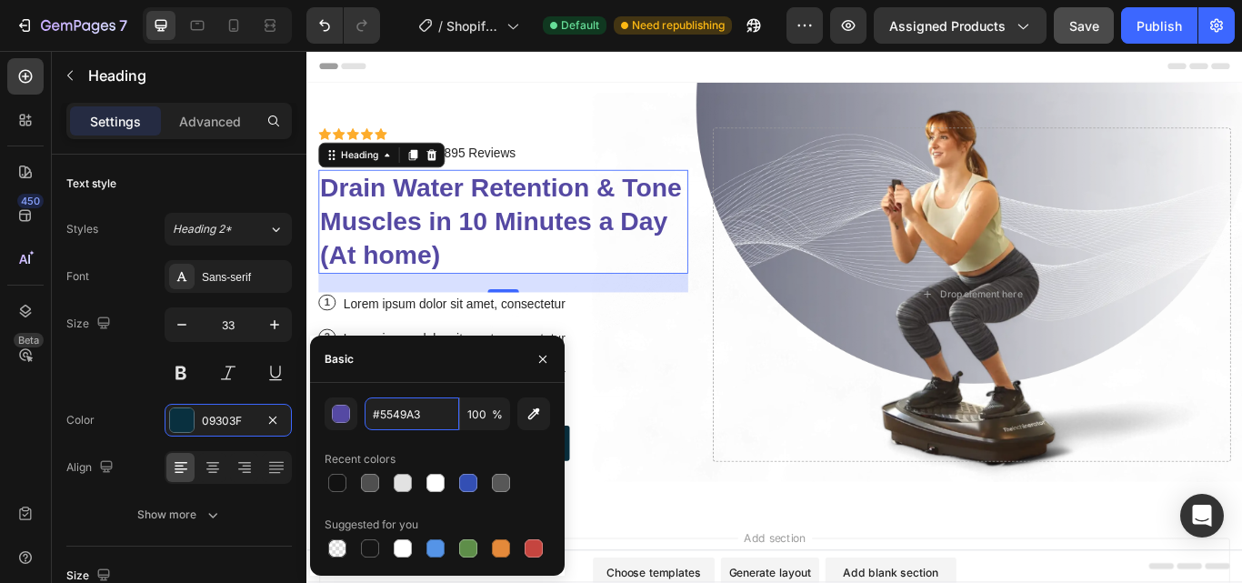
scroll to position [92, 0]
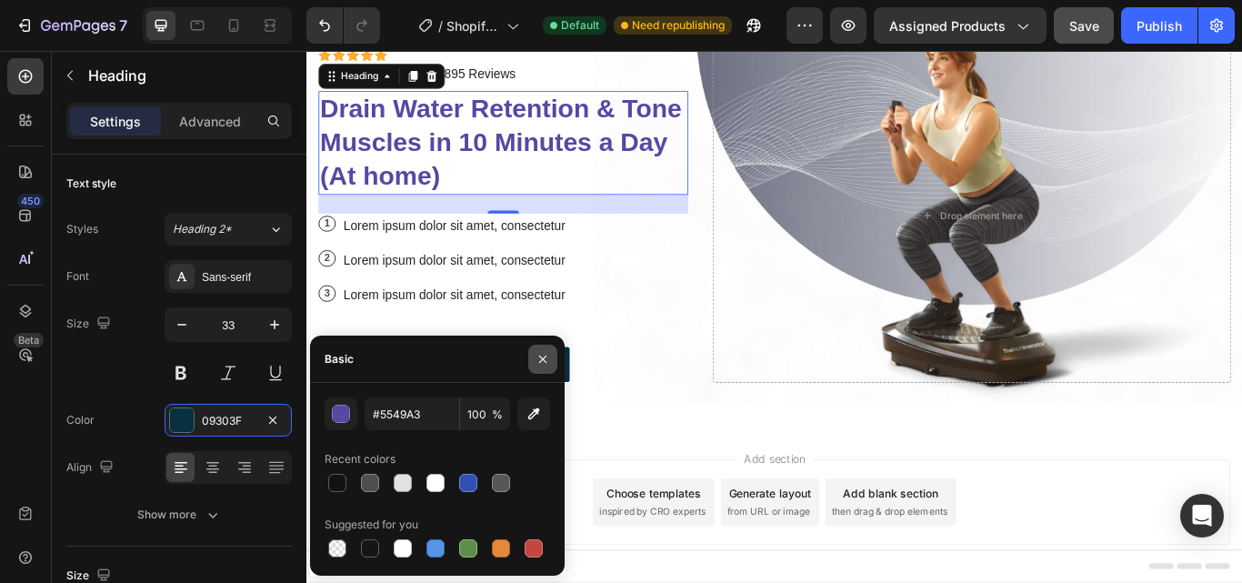
type input "5549A3"
click at [545, 355] on icon "button" at bounding box center [543, 359] width 15 height 15
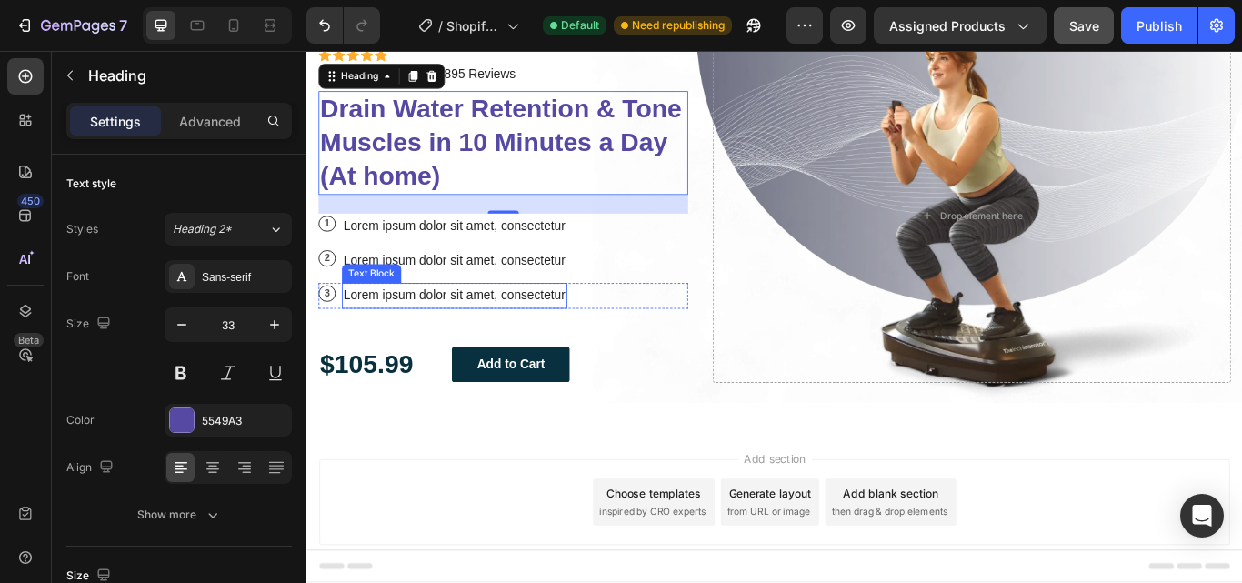
scroll to position [0, 0]
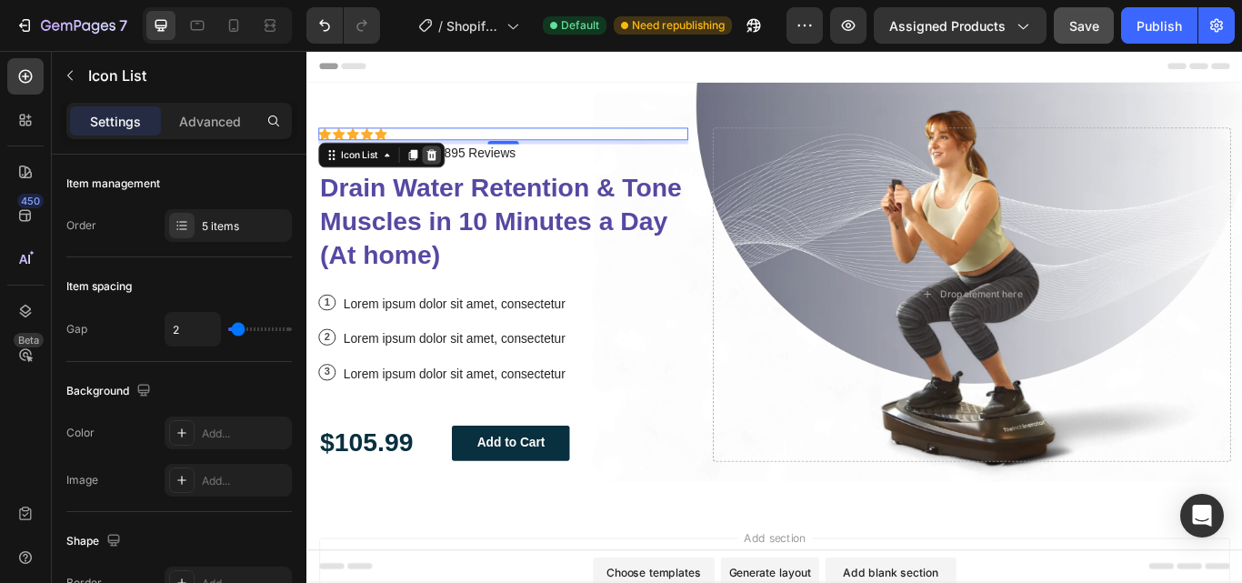
click at [452, 168] on icon at bounding box center [452, 172] width 12 height 13
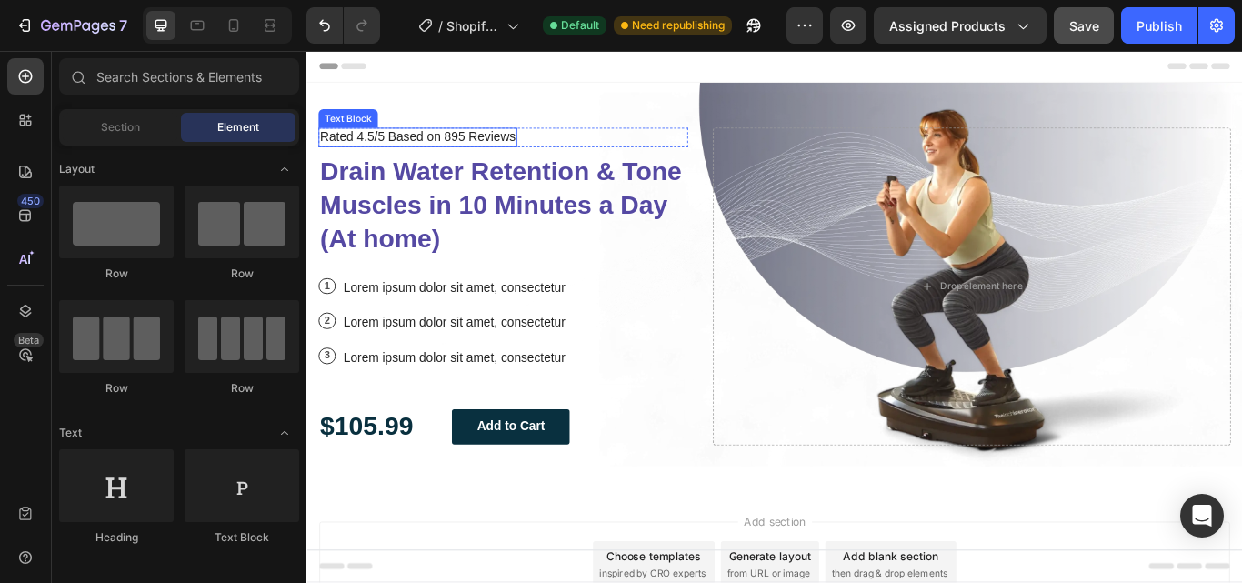
click at [520, 149] on p "Rated 4.5/5 Based on 895 Reviews" at bounding box center [436, 152] width 228 height 19
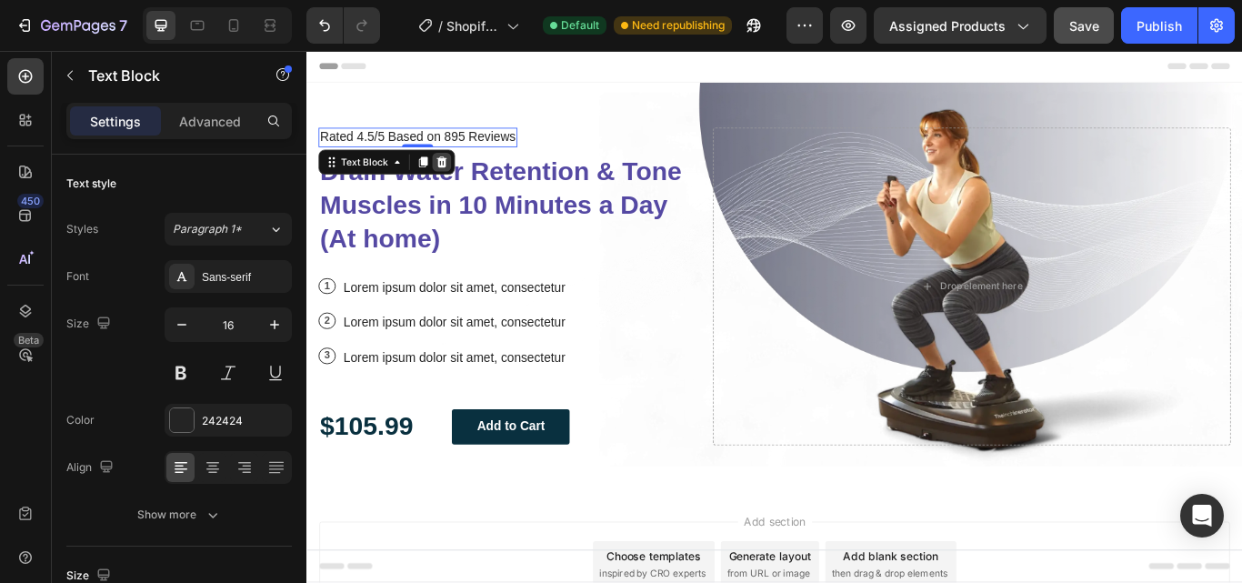
click at [466, 177] on icon at bounding box center [464, 181] width 12 height 13
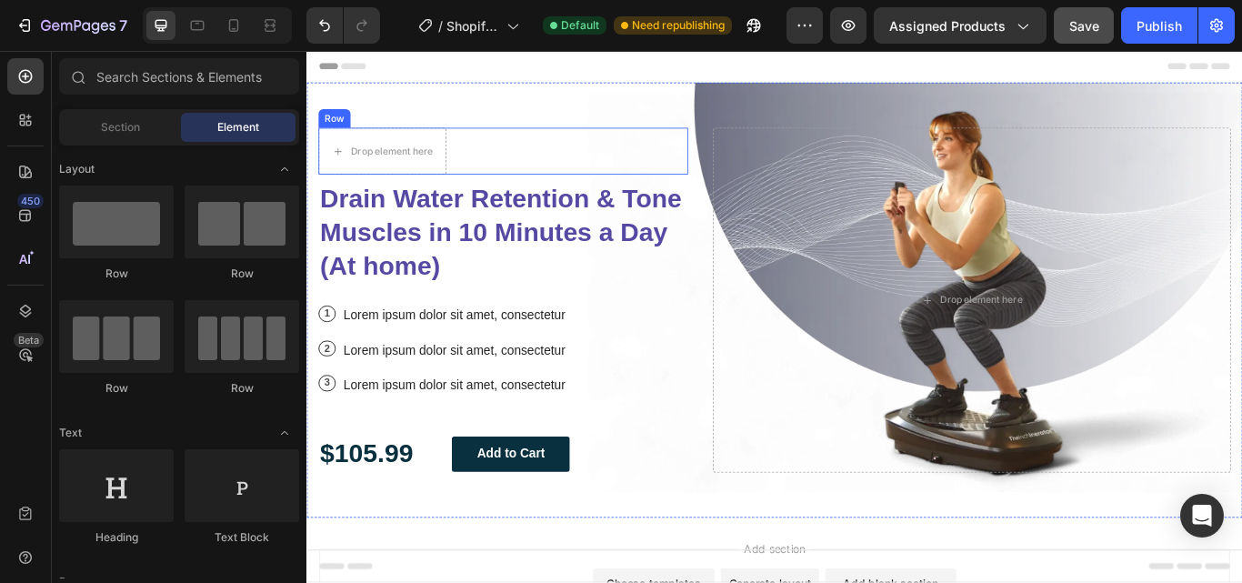
click at [506, 173] on div "Icon Icon Icon Icon Icon Icon List Drop element here Row" at bounding box center [535, 168] width 431 height 55
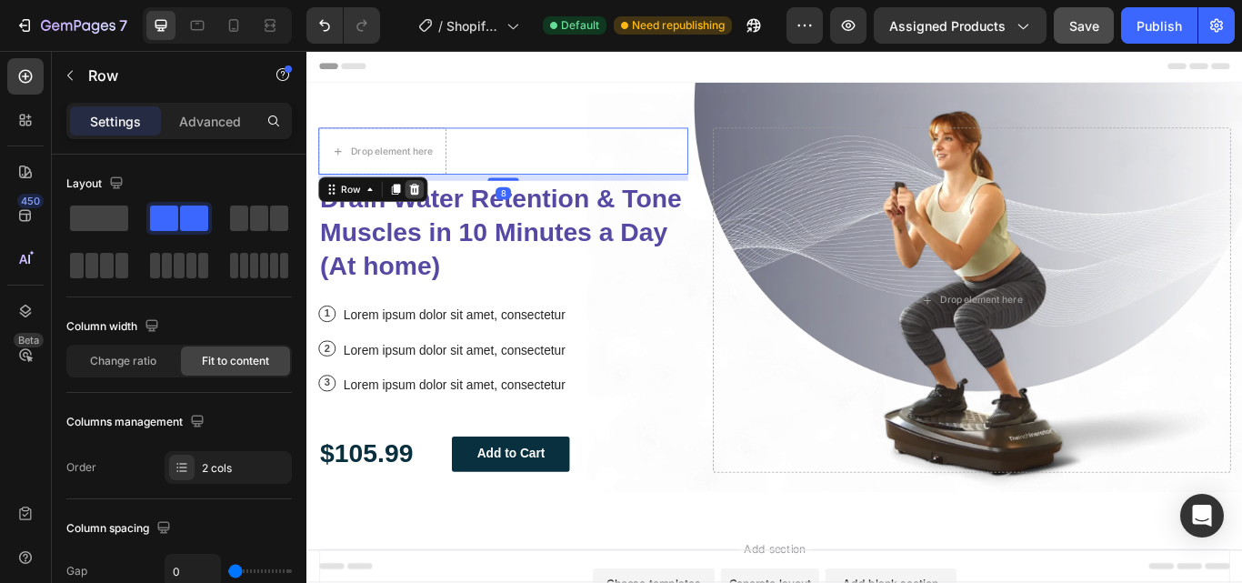
click at [437, 213] on icon at bounding box center [432, 212] width 15 height 15
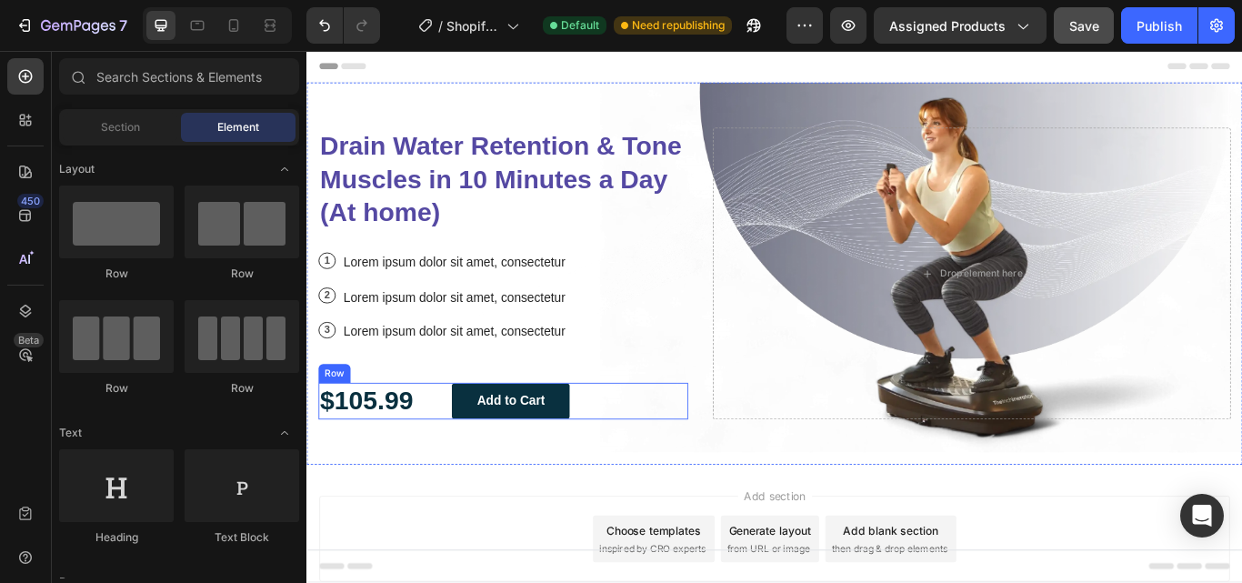
click at [649, 466] on div "$105.99 Text Block Add to Cart Button Row" at bounding box center [535, 459] width 431 height 43
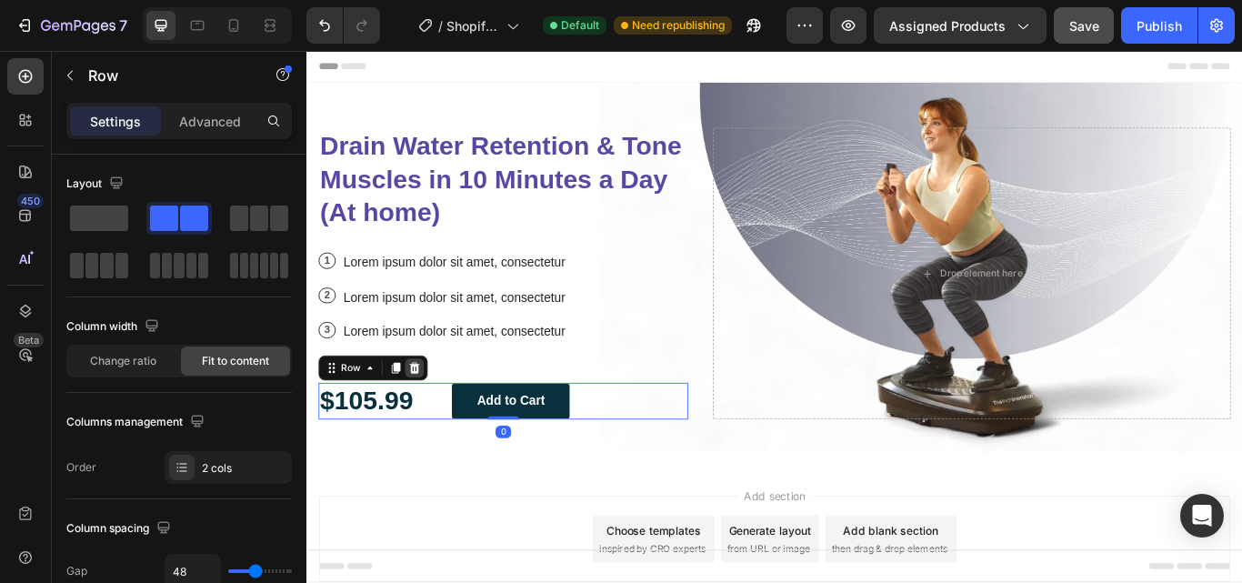
click at [433, 420] on icon at bounding box center [432, 421] width 15 height 15
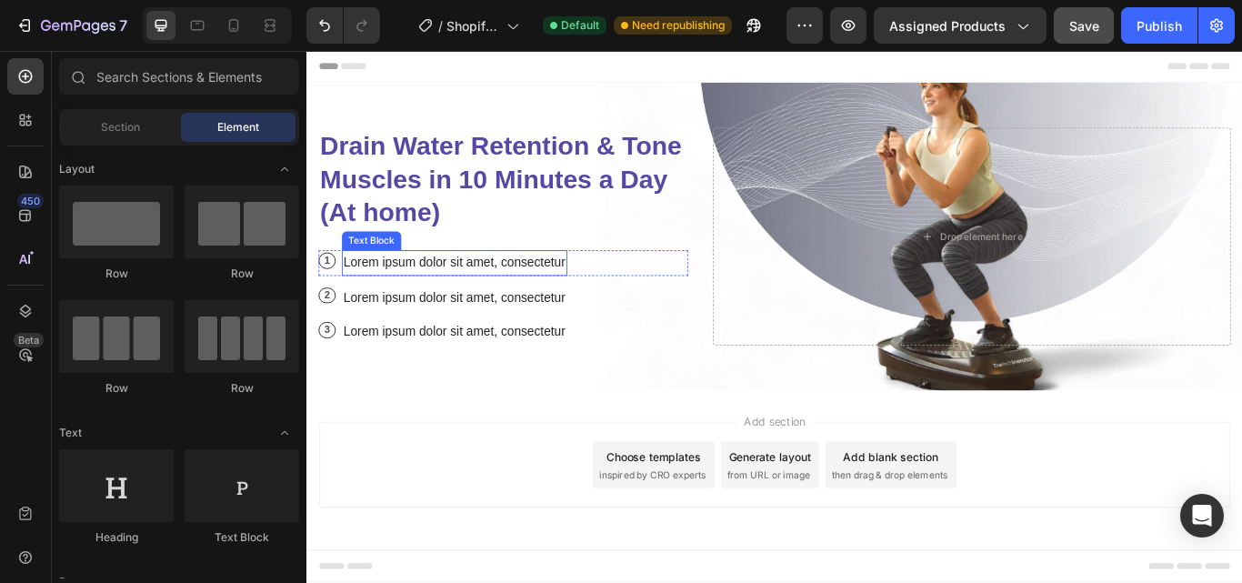
click at [406, 287] on p "Lorem ipsum dolor sit amet, consectetur" at bounding box center [478, 299] width 259 height 26
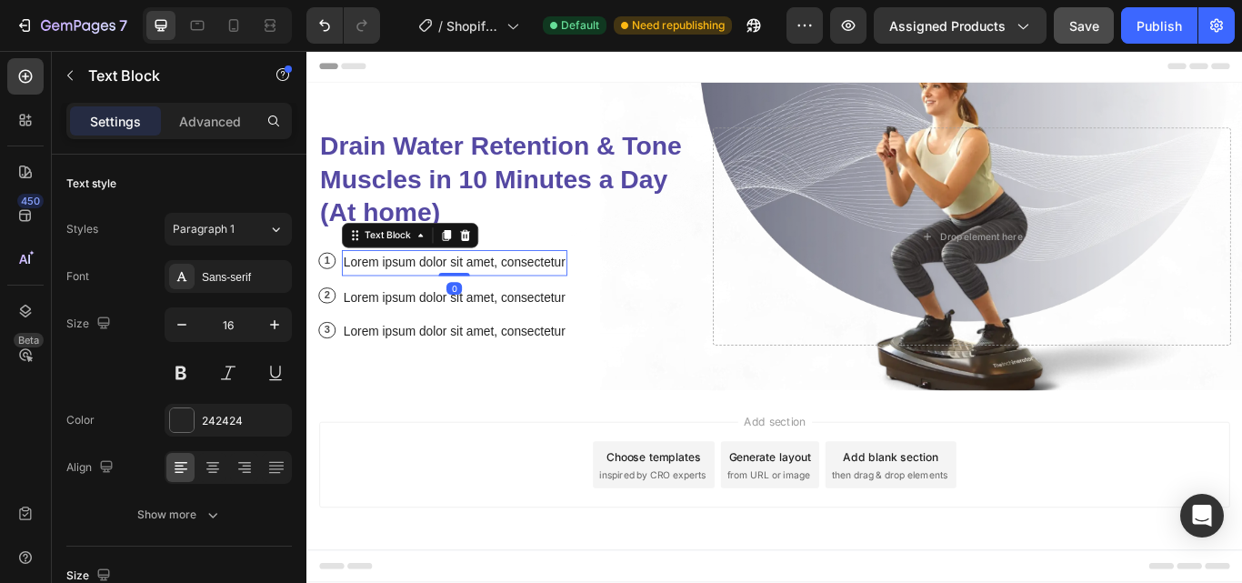
click at [430, 290] on p "Lorem ipsum dolor sit amet, consectetur" at bounding box center [478, 299] width 259 height 26
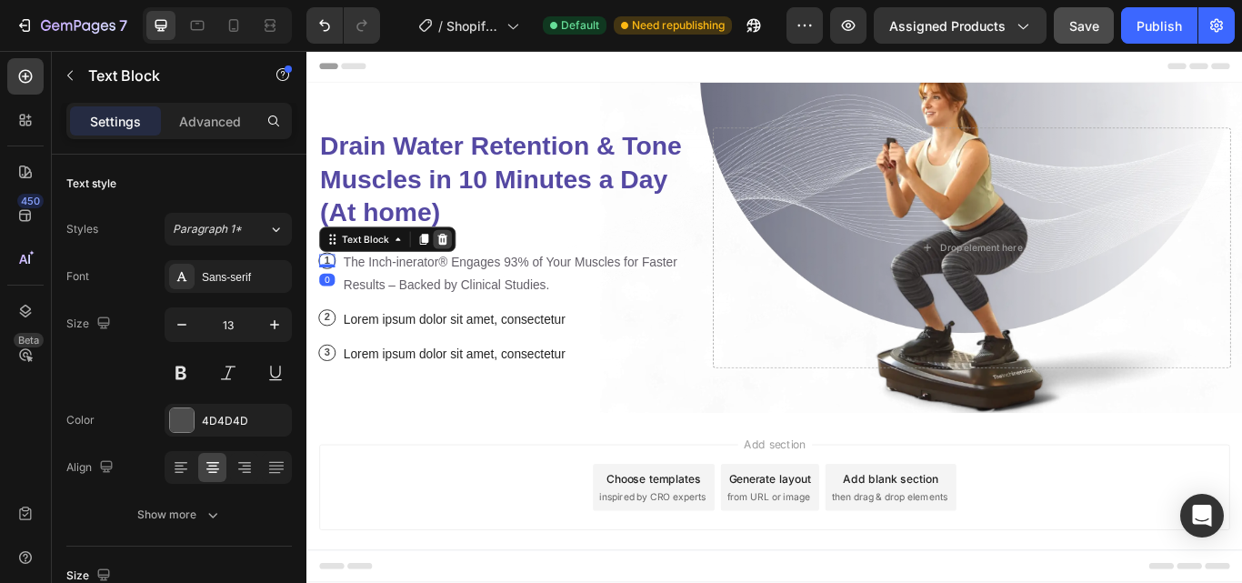
click at [467, 265] on icon at bounding box center [464, 271] width 15 height 15
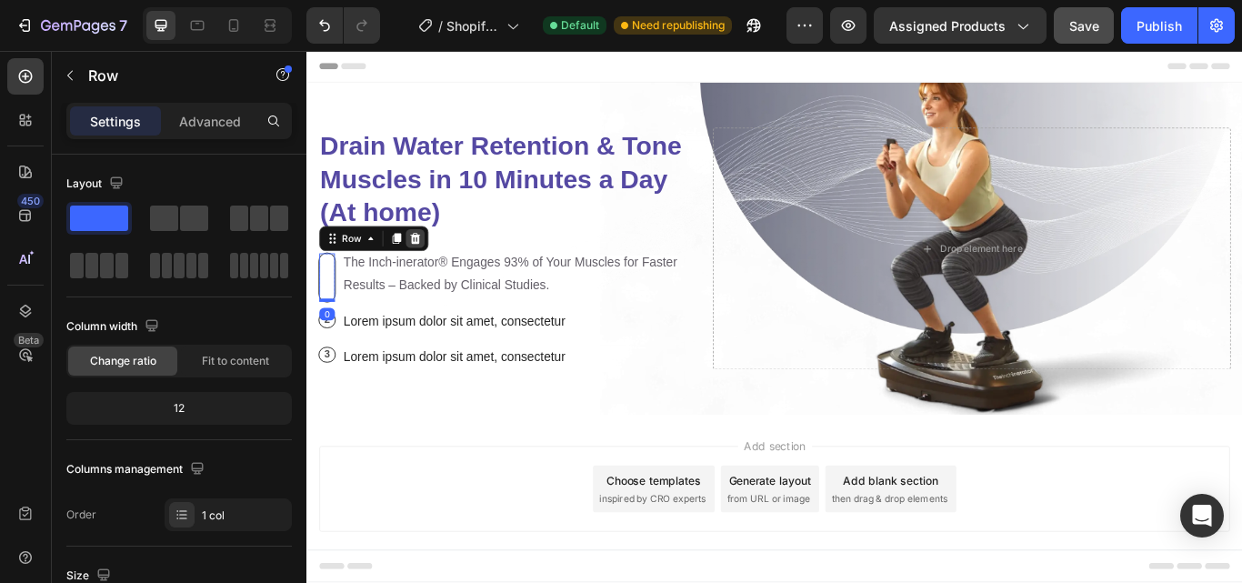
click at [435, 266] on icon at bounding box center [433, 270] width 12 height 13
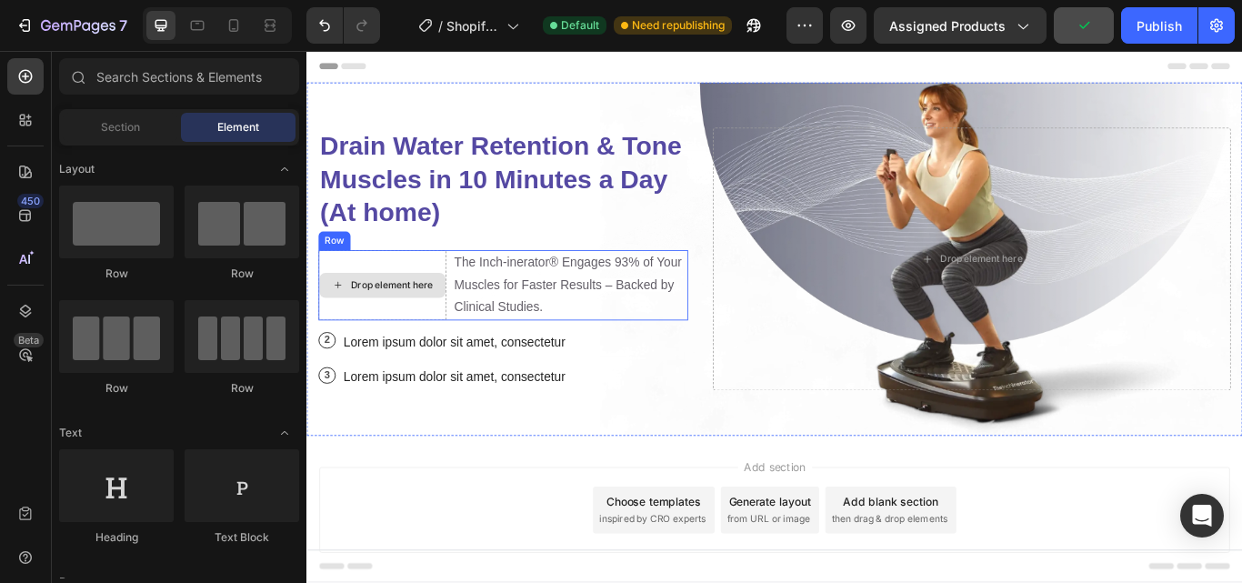
click at [378, 358] on div "Drop element here" at bounding box center [394, 325] width 149 height 82
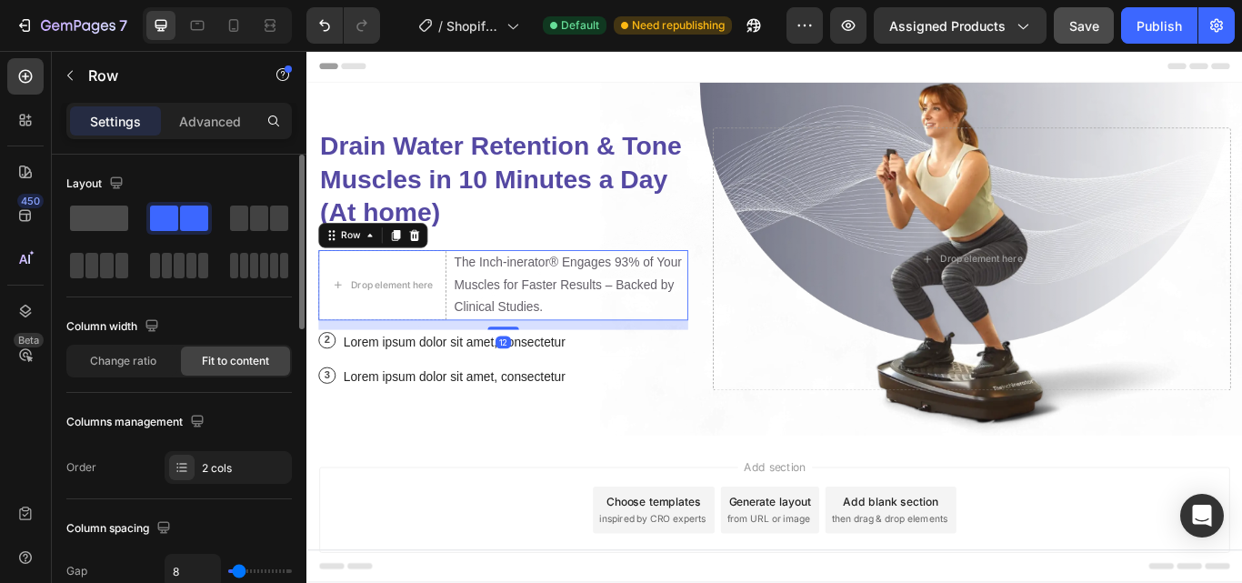
click at [105, 220] on span at bounding box center [99, 217] width 58 height 25
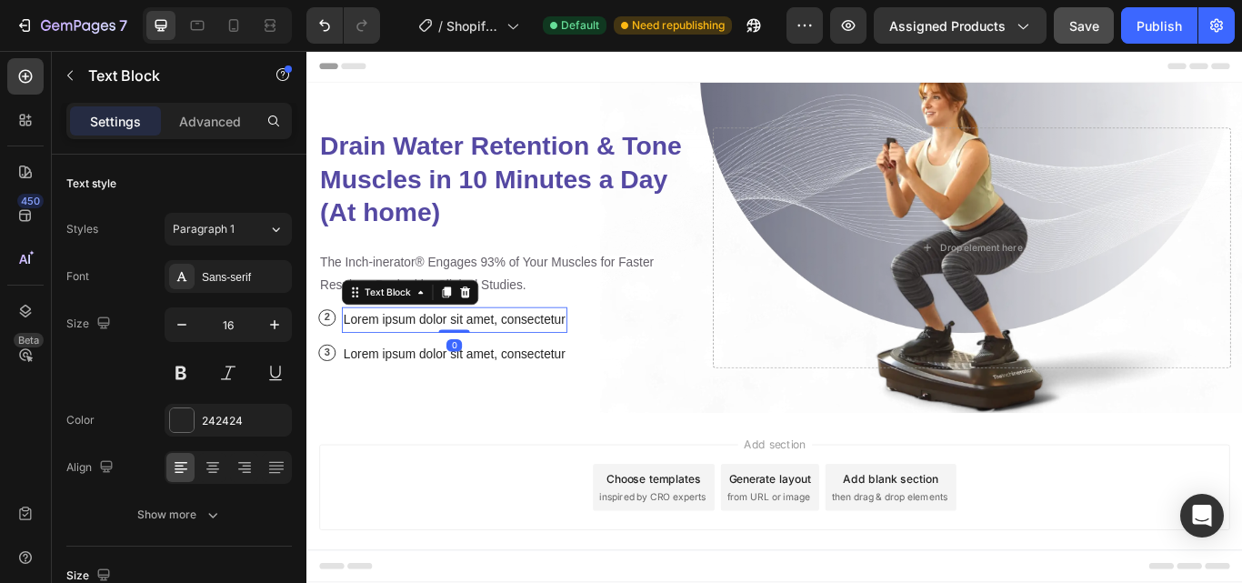
click at [461, 364] on p "Lorem ipsum dolor sit amet, consectetur" at bounding box center [478, 365] width 259 height 26
click at [488, 330] on icon at bounding box center [492, 332] width 12 height 13
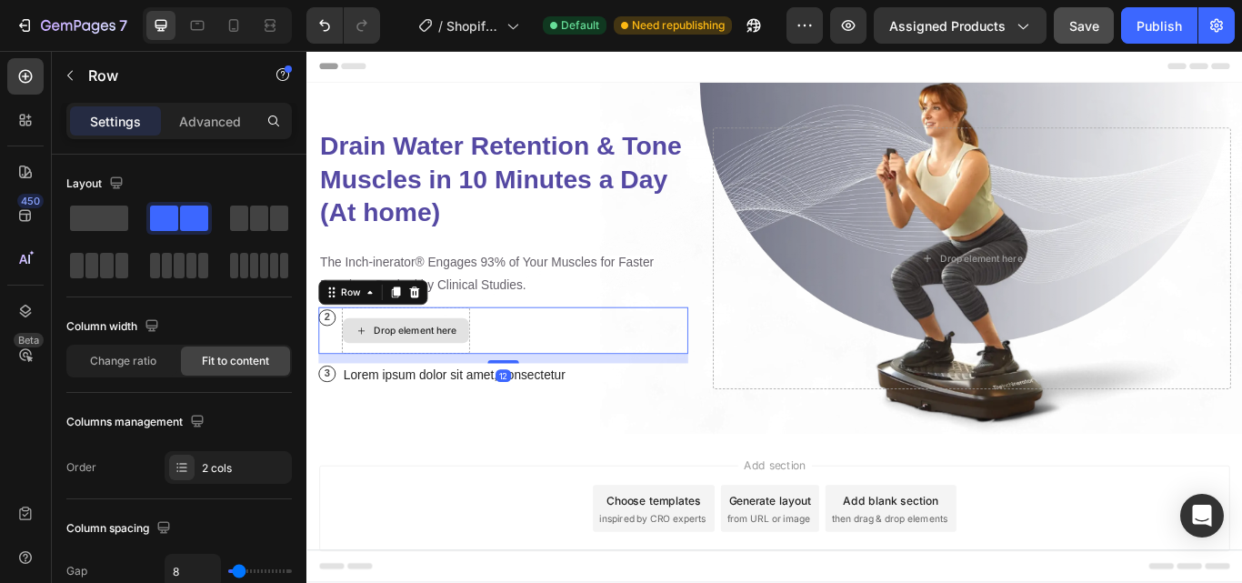
click at [418, 396] on div "Drop element here" at bounding box center [421, 377] width 149 height 55
click at [436, 338] on icon at bounding box center [432, 333] width 15 height 15
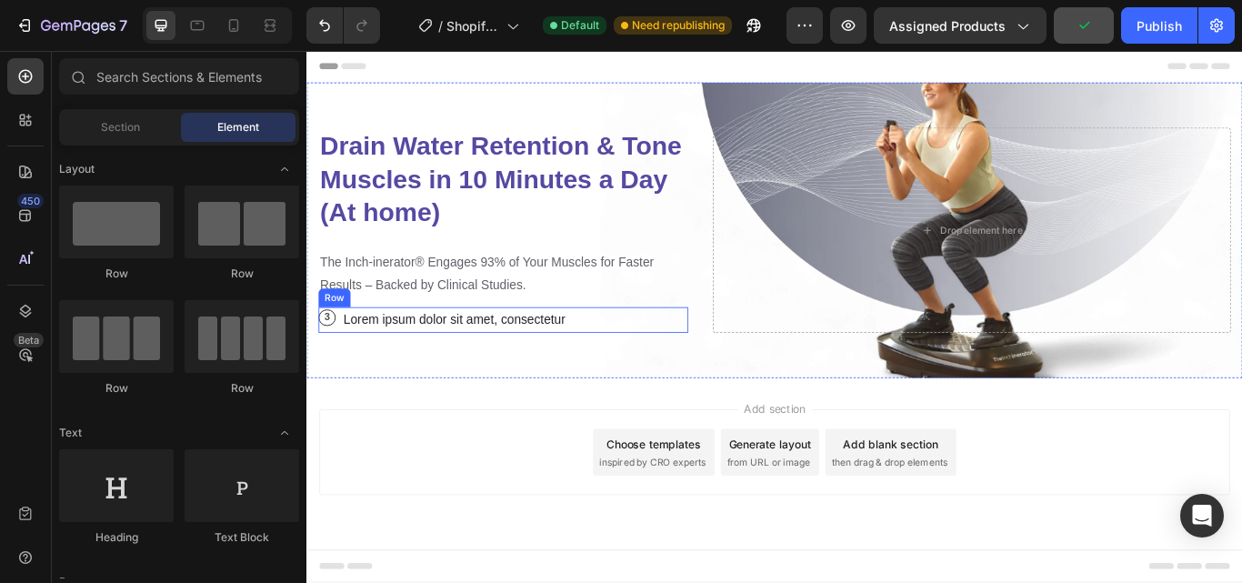
click at [633, 368] on div "3 Text Block Row Lorem ipsum dolor sit amet, consectetur Text Block Row" at bounding box center [535, 365] width 431 height 30
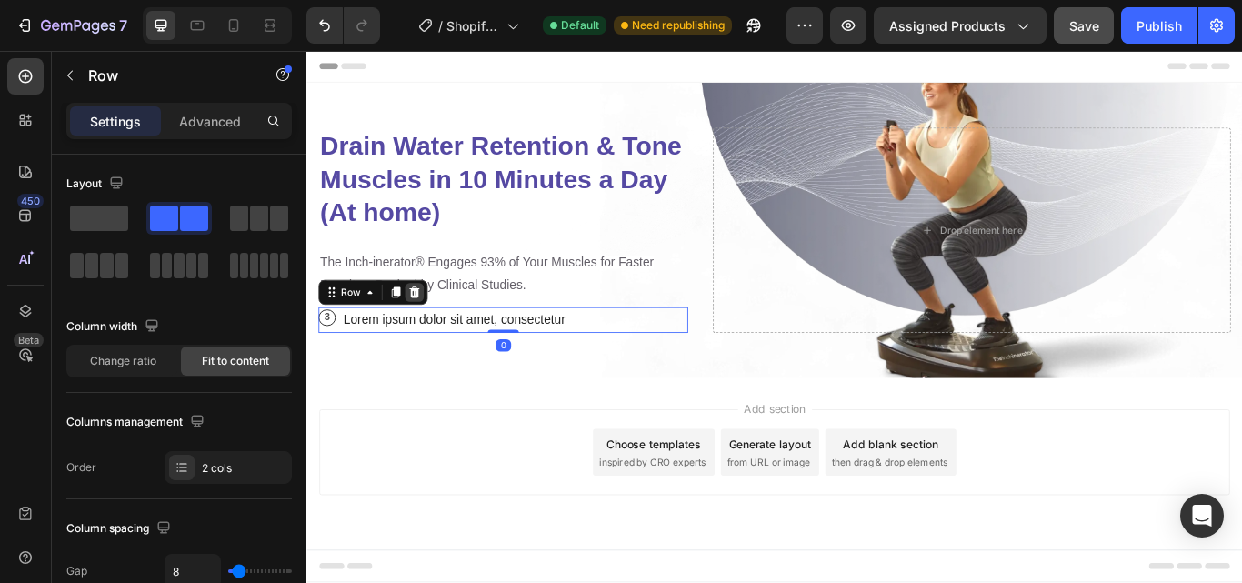
click at [438, 330] on div at bounding box center [432, 333] width 22 height 22
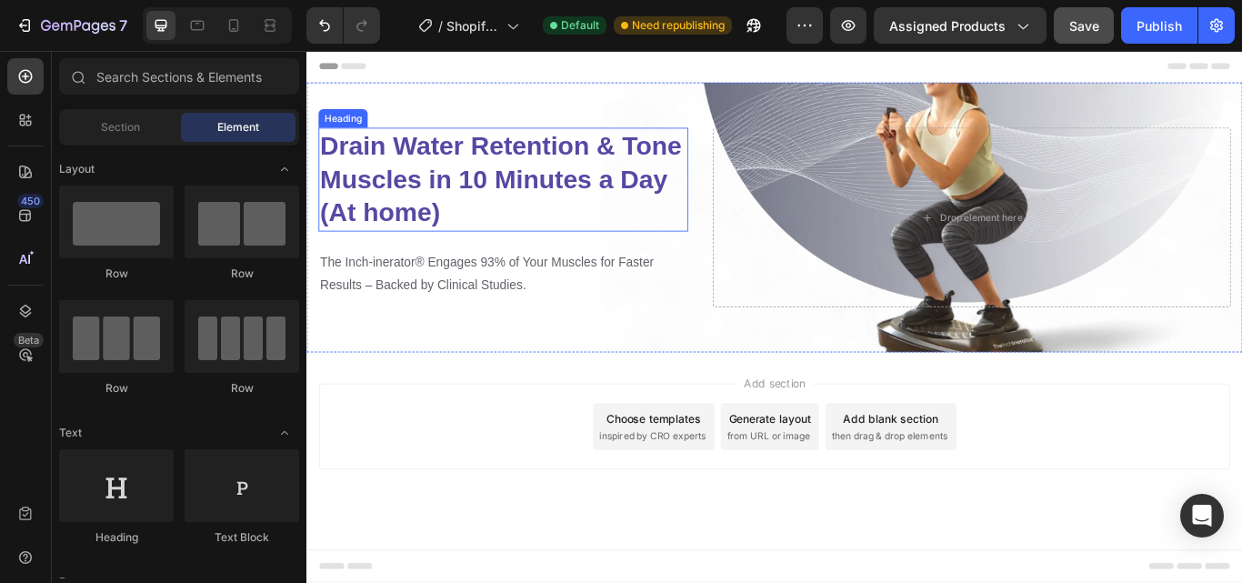
click at [503, 188] on strong "Drain Water Retention & Tone Muscles in 10 Minutes a Day" at bounding box center [533, 181] width 422 height 73
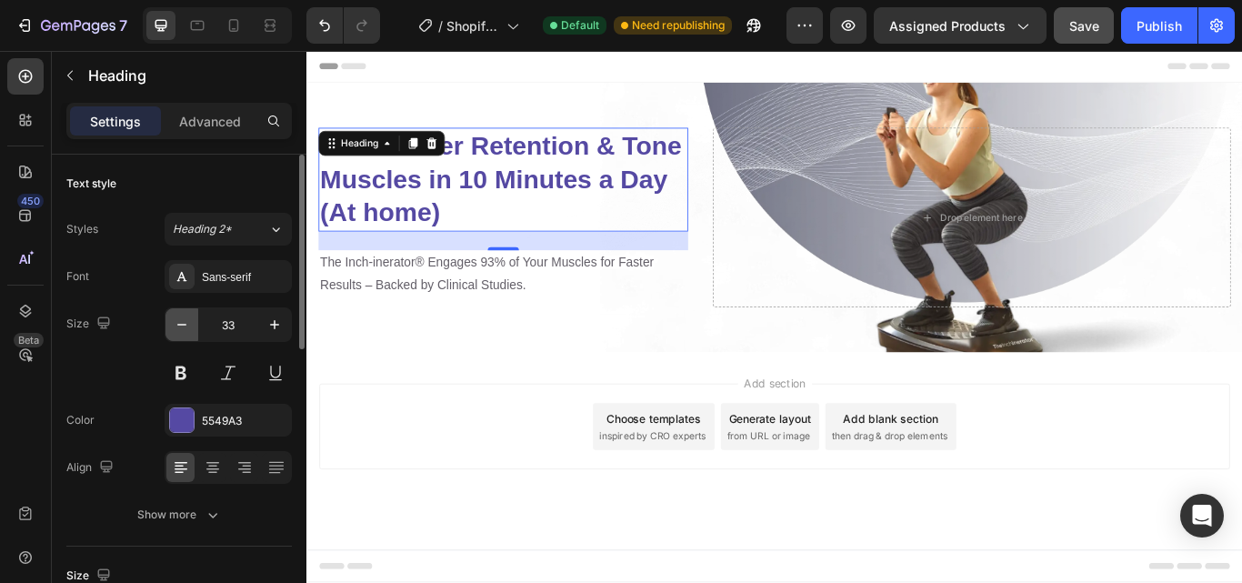
click at [179, 326] on icon "button" at bounding box center [182, 325] width 18 height 18
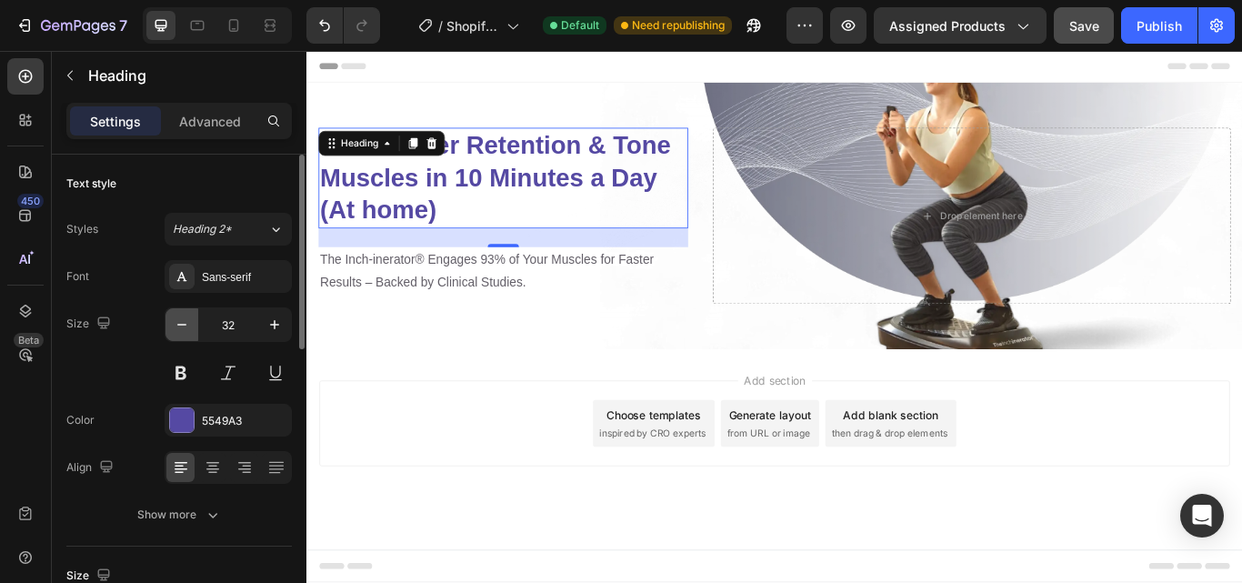
click at [179, 326] on icon "button" at bounding box center [182, 325] width 18 height 18
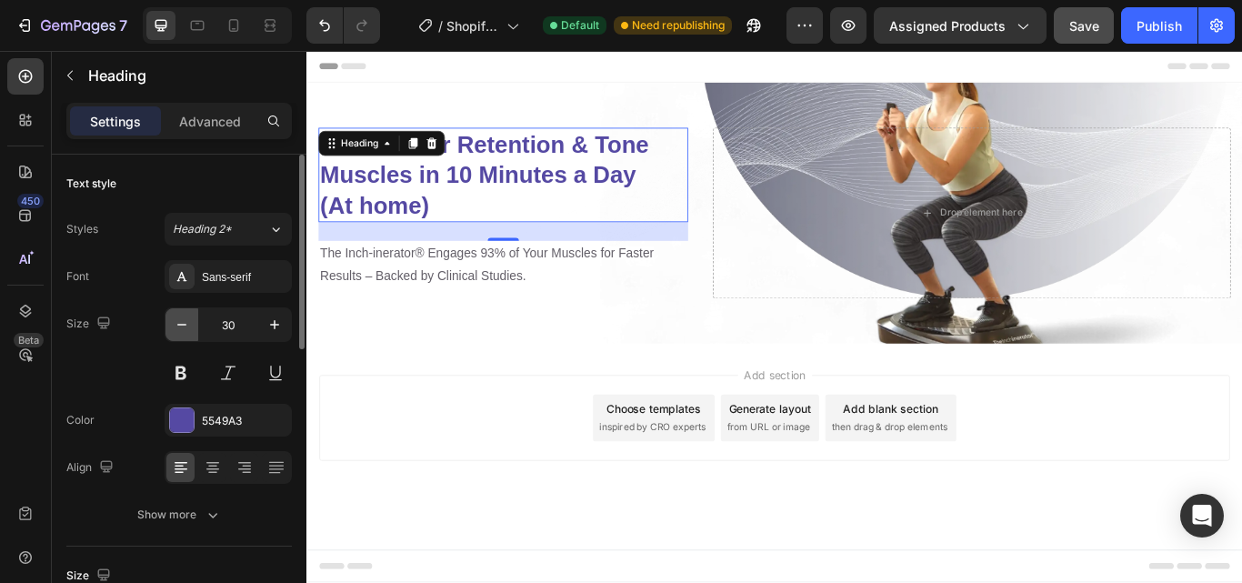
click at [179, 326] on icon "button" at bounding box center [182, 325] width 18 height 18
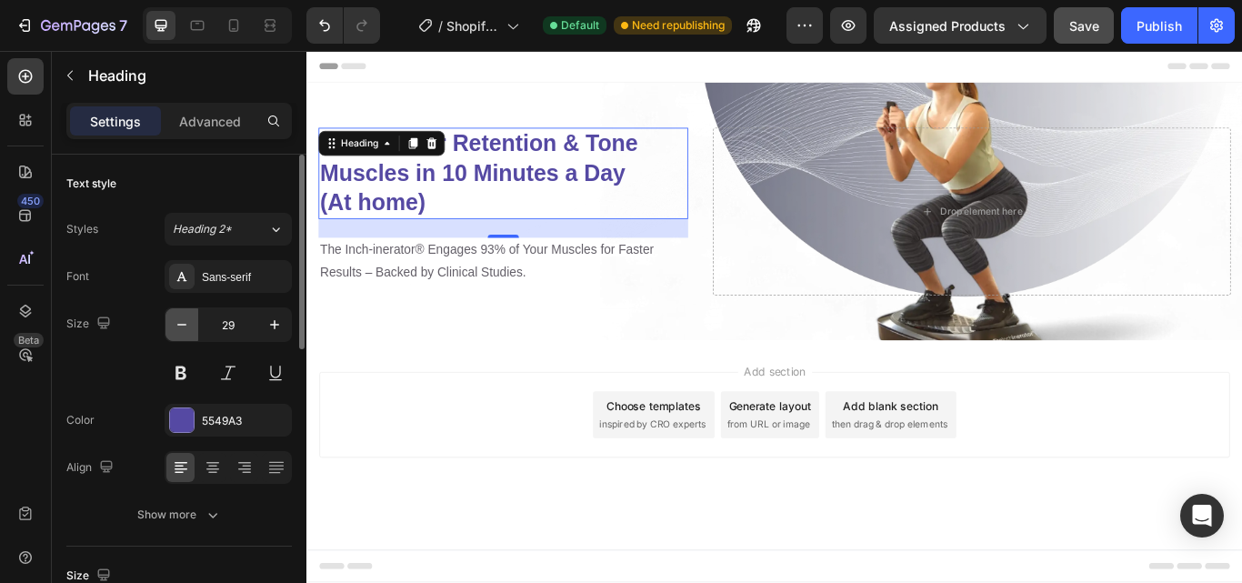
click at [179, 326] on icon "button" at bounding box center [182, 325] width 18 height 18
type input "28"
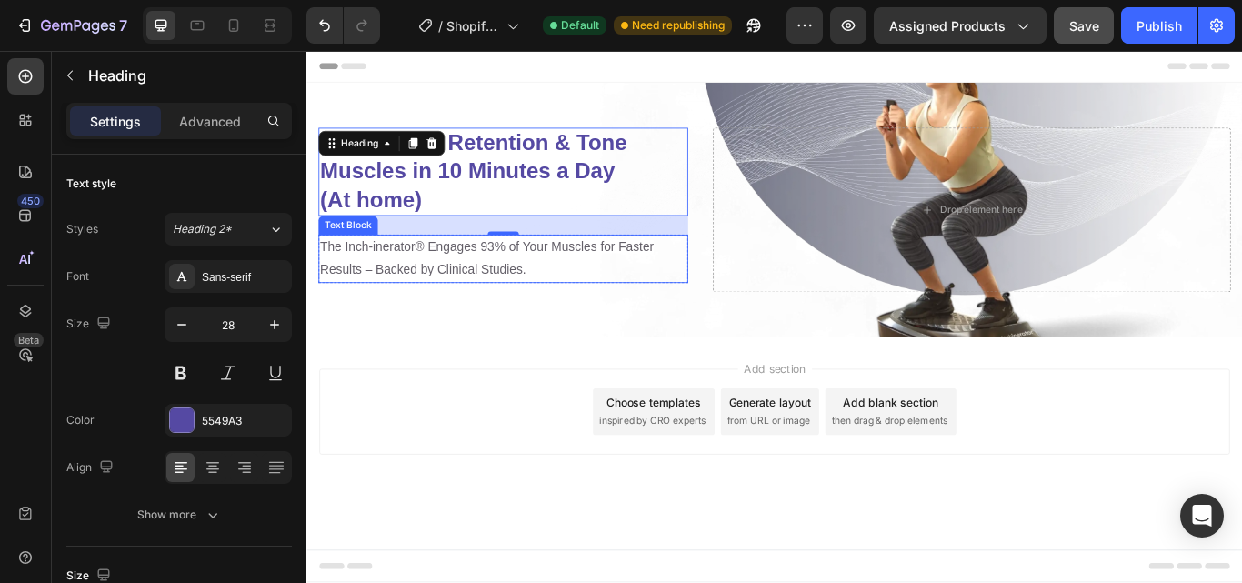
click at [533, 295] on p "The Inch-inerator® Engages 93% of Your Muscles for Faster Results – Backed by C…" at bounding box center [535, 293] width 427 height 53
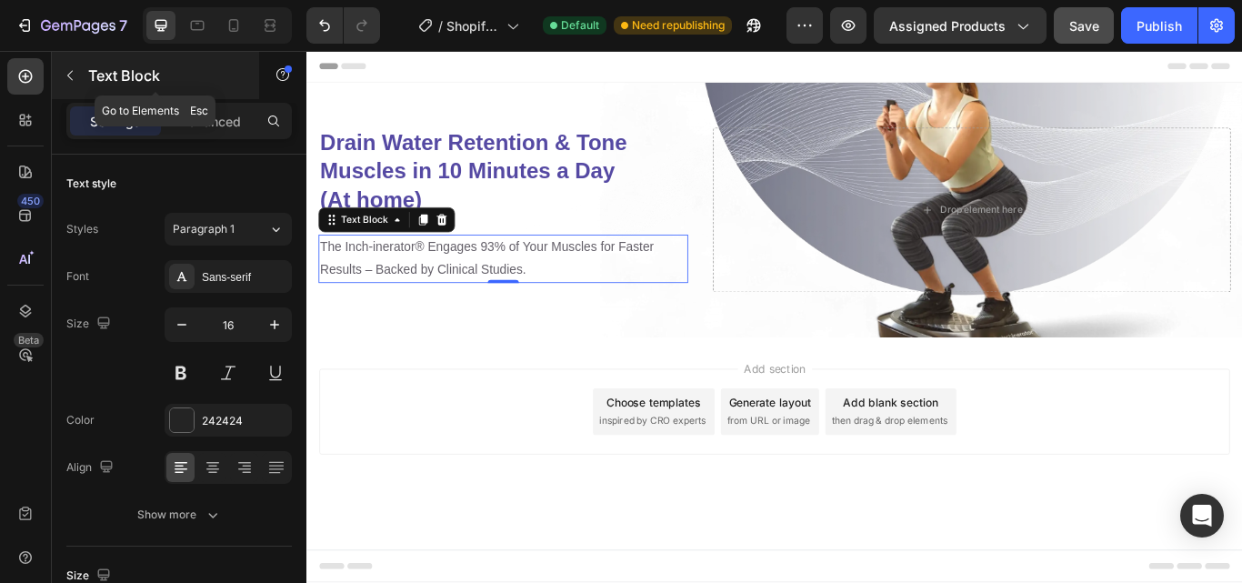
click at [65, 73] on icon "button" at bounding box center [70, 75] width 15 height 15
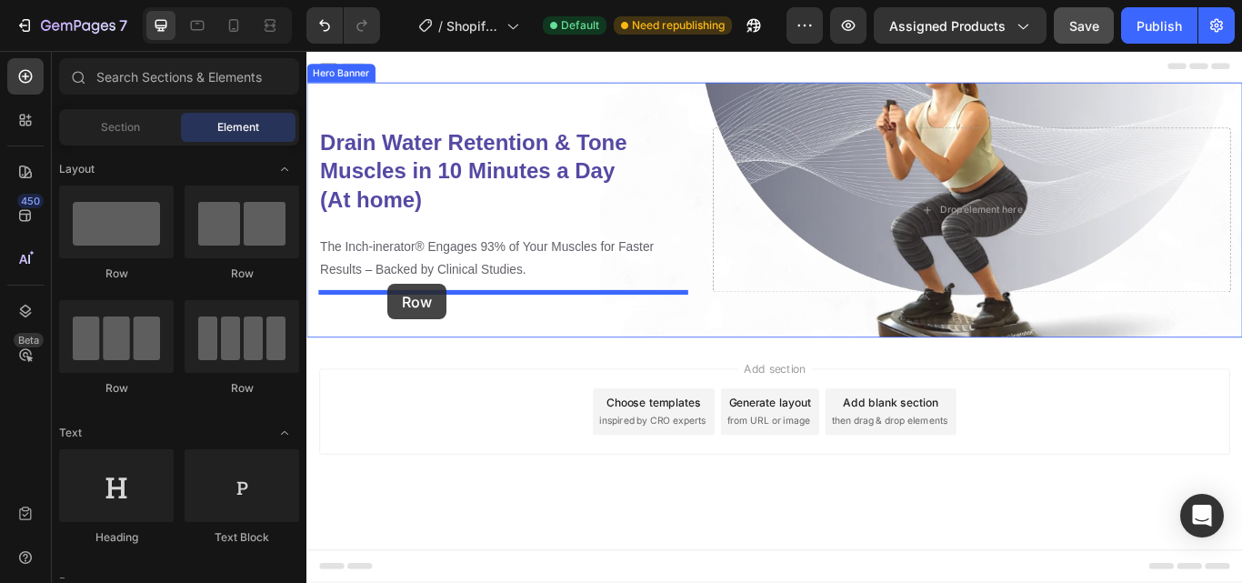
drag, startPoint x: 557, startPoint y: 292, endPoint x: 401, endPoint y: 323, distance: 159.4
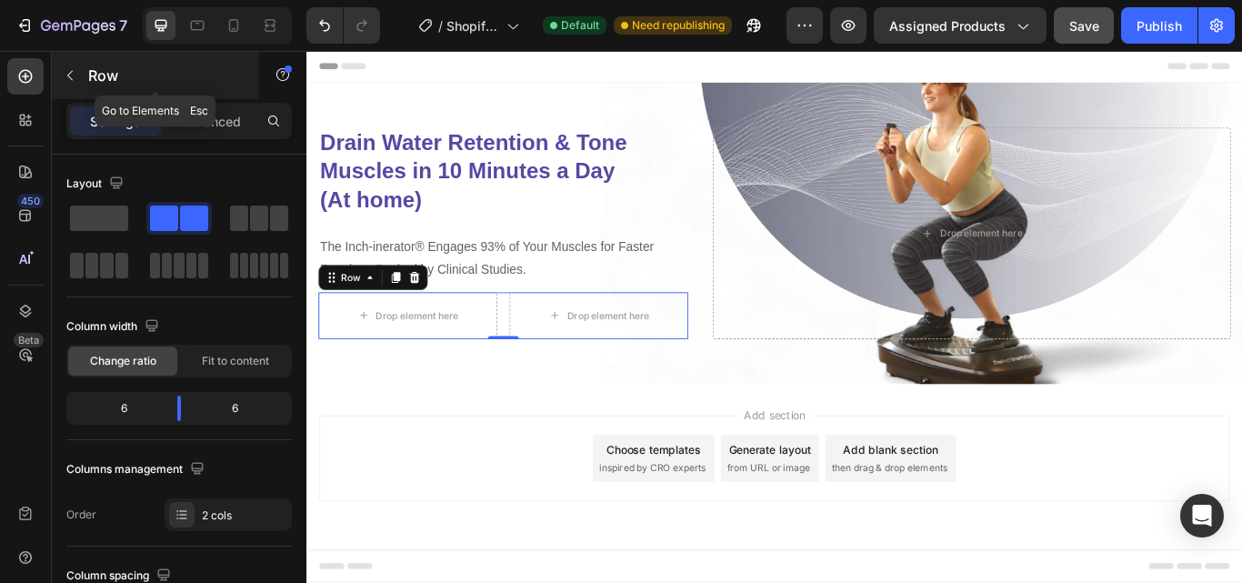
click at [72, 77] on icon "button" at bounding box center [70, 75] width 15 height 15
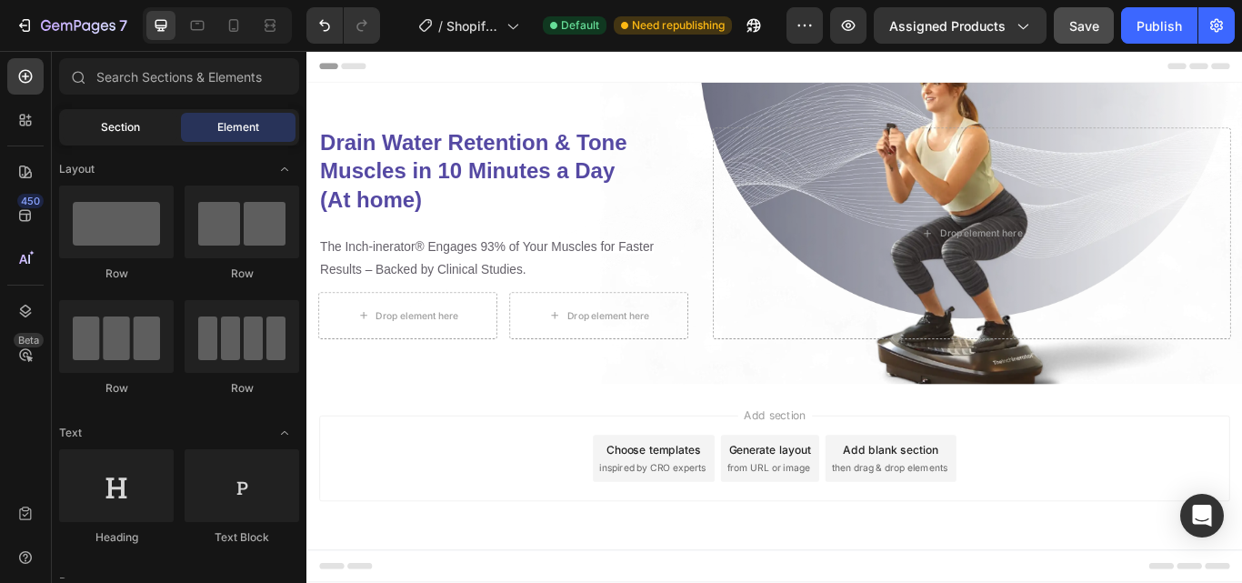
click at [121, 119] on span "Section" at bounding box center [120, 127] width 39 height 16
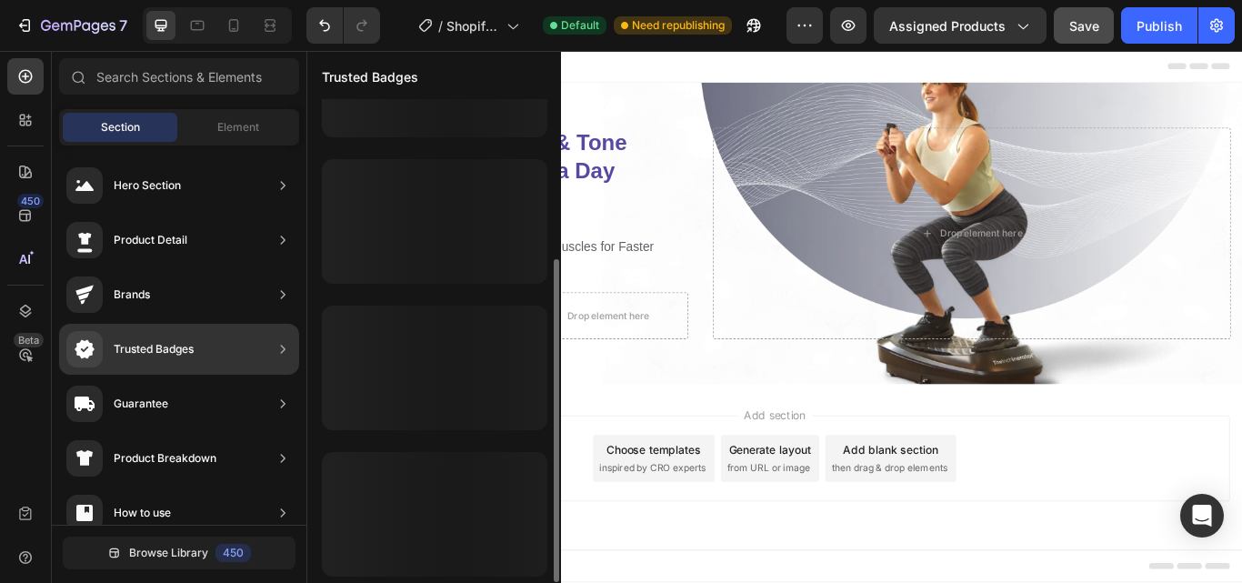
scroll to position [238, 0]
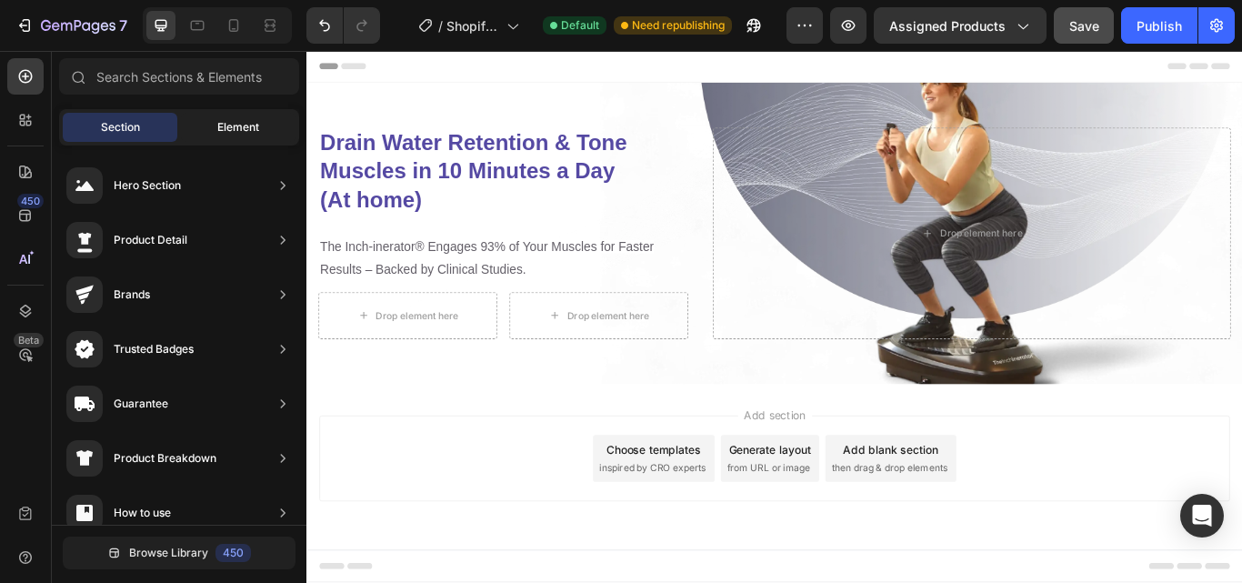
click at [240, 125] on span "Element" at bounding box center [238, 127] width 42 height 16
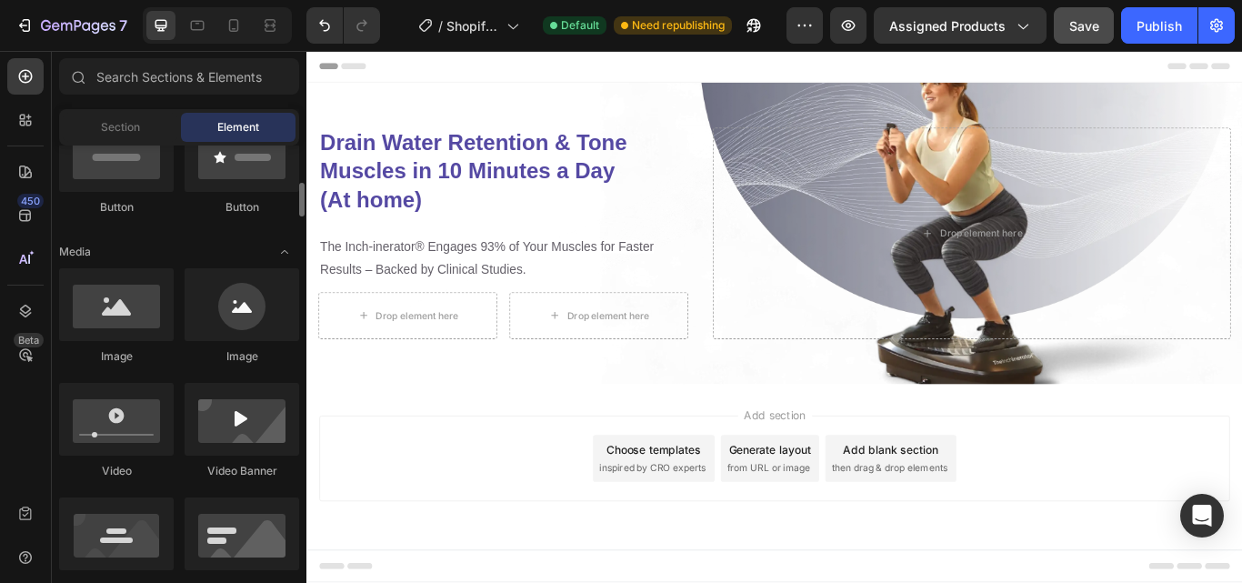
scroll to position [480, 0]
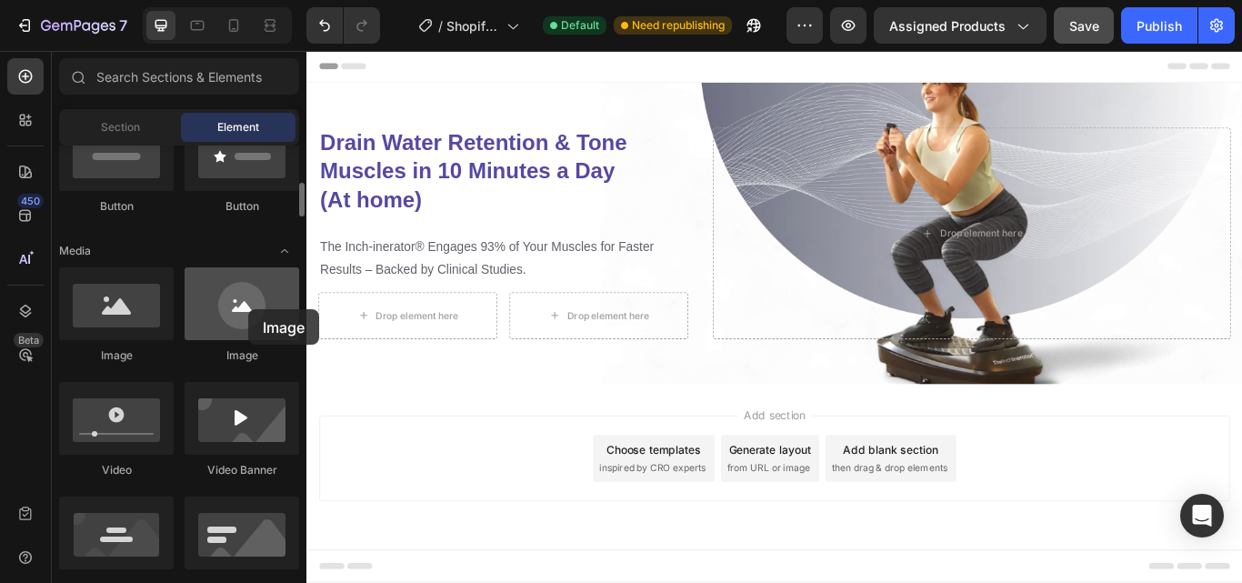
click at [248, 309] on div at bounding box center [242, 303] width 115 height 73
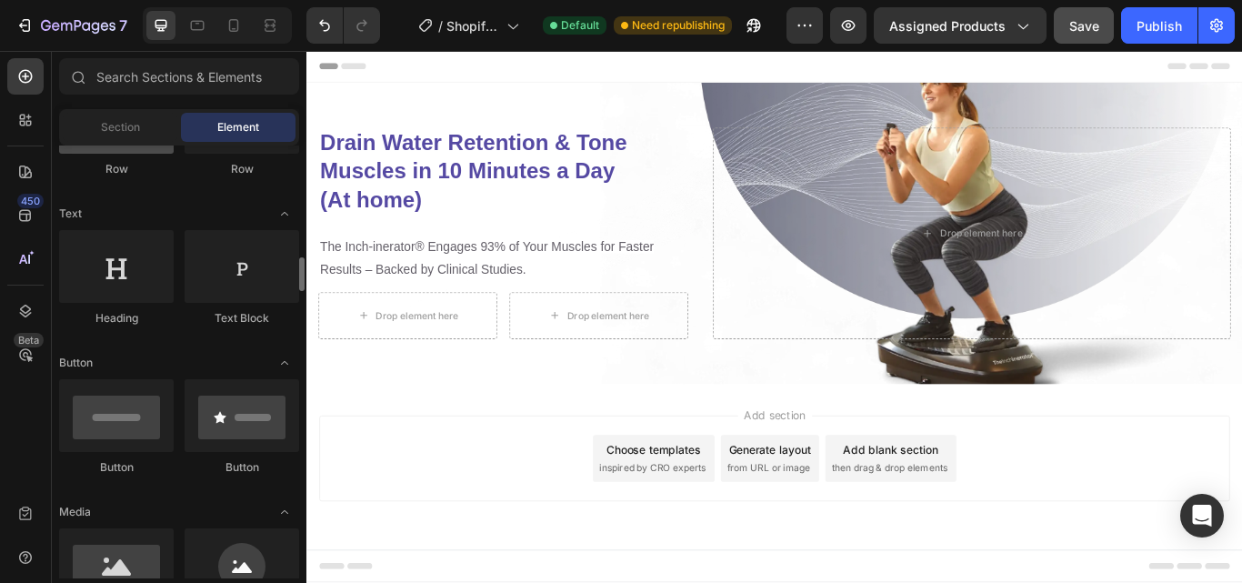
scroll to position [141, 0]
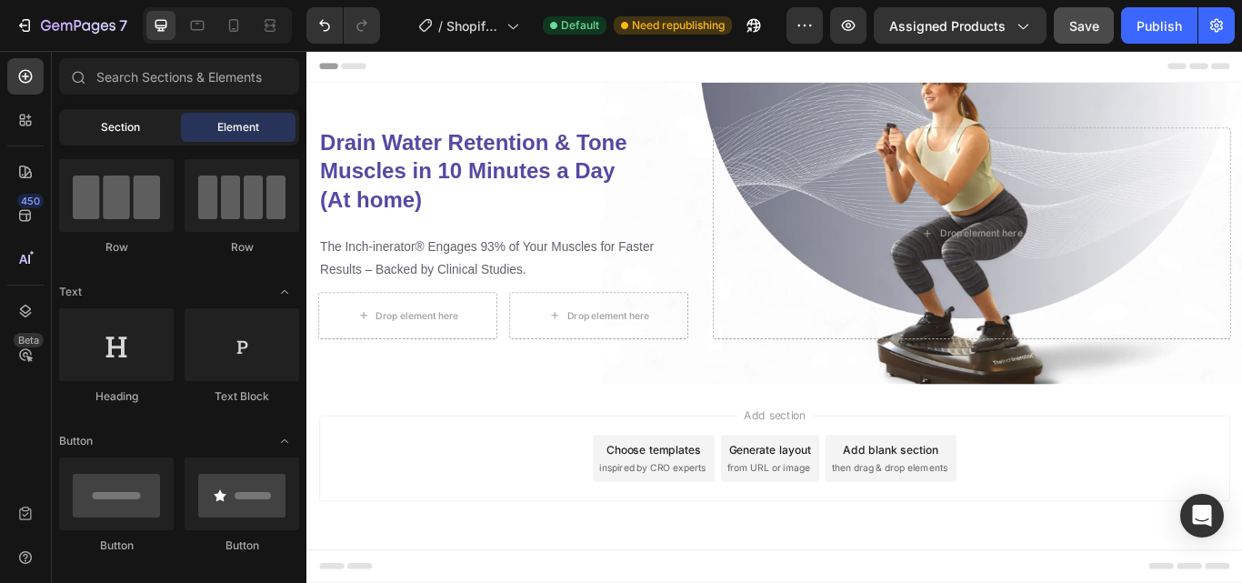
click at [133, 125] on span "Section" at bounding box center [120, 127] width 39 height 16
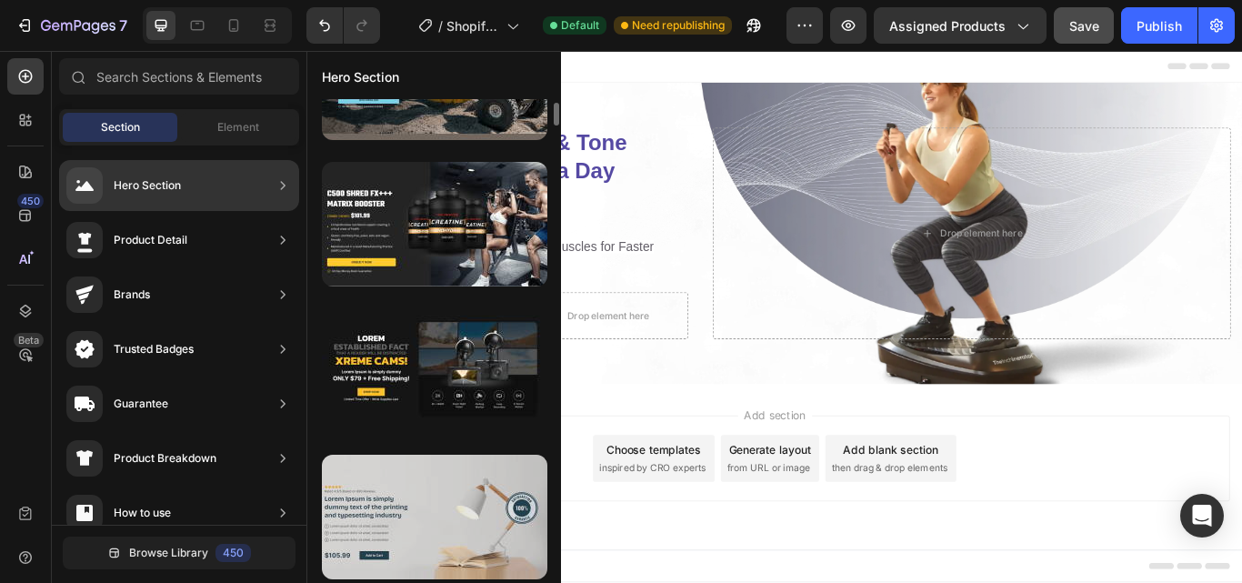
scroll to position [0, 0]
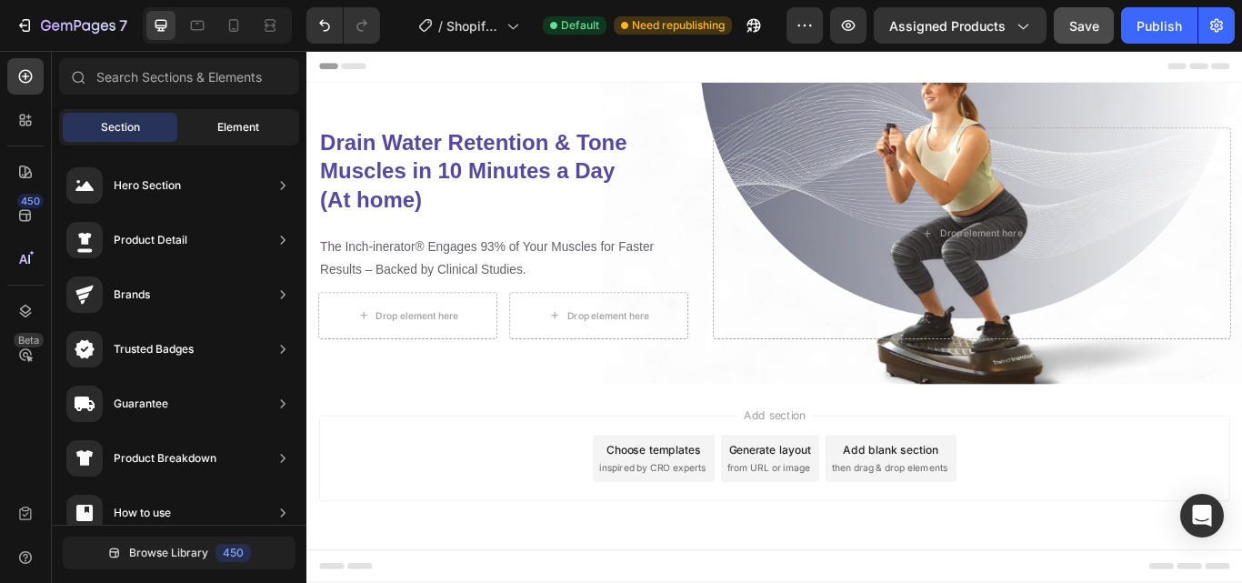
click at [254, 119] on span "Element" at bounding box center [238, 127] width 42 height 16
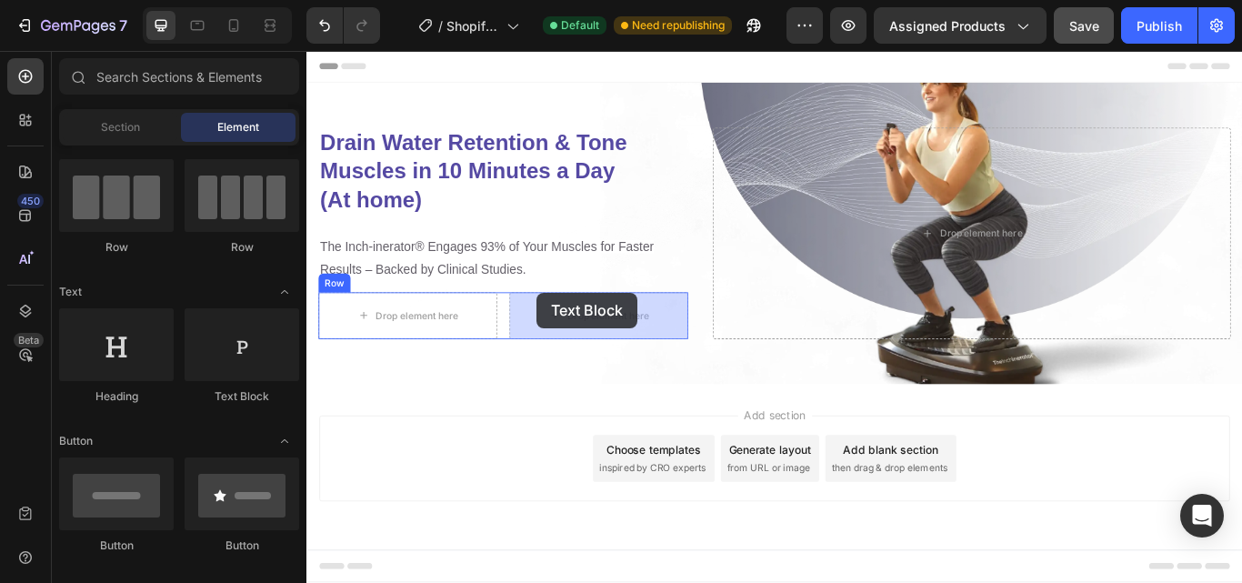
drag, startPoint x: 563, startPoint y: 427, endPoint x: 576, endPoint y: 334, distance: 94.5
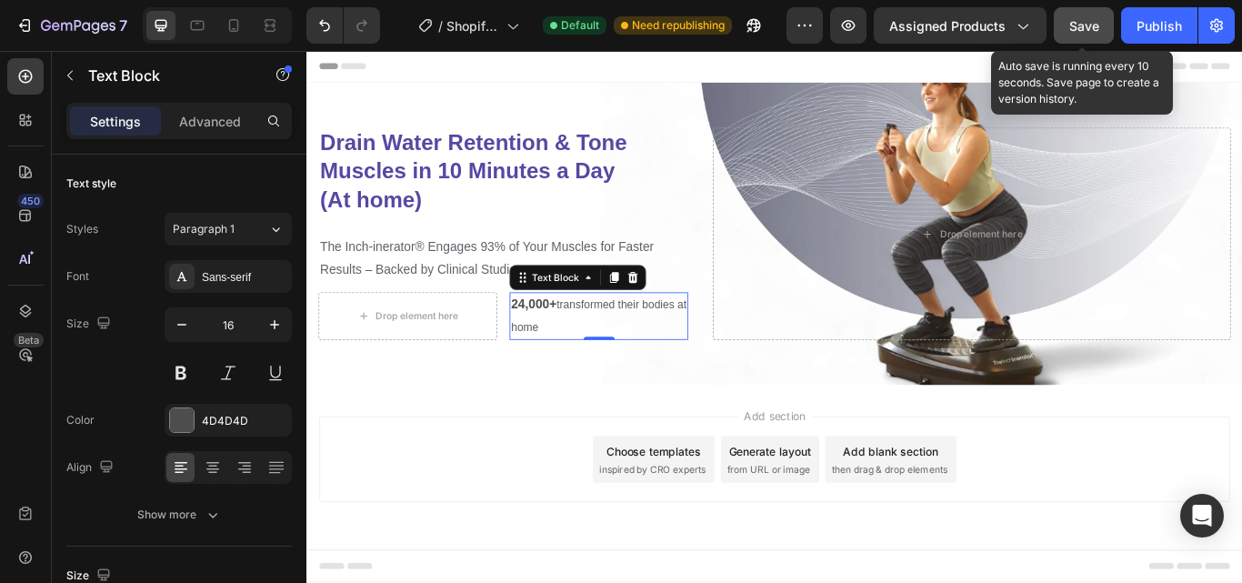
click at [1100, 27] on button "Save" at bounding box center [1084, 25] width 60 height 36
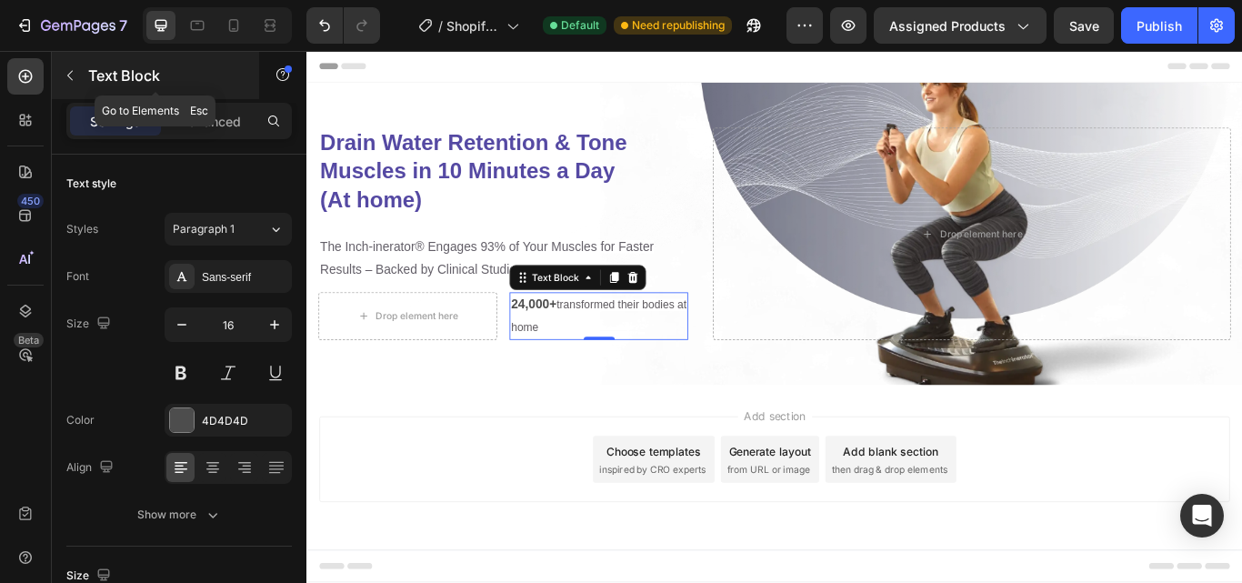
click at [71, 73] on icon "button" at bounding box center [69, 76] width 5 height 10
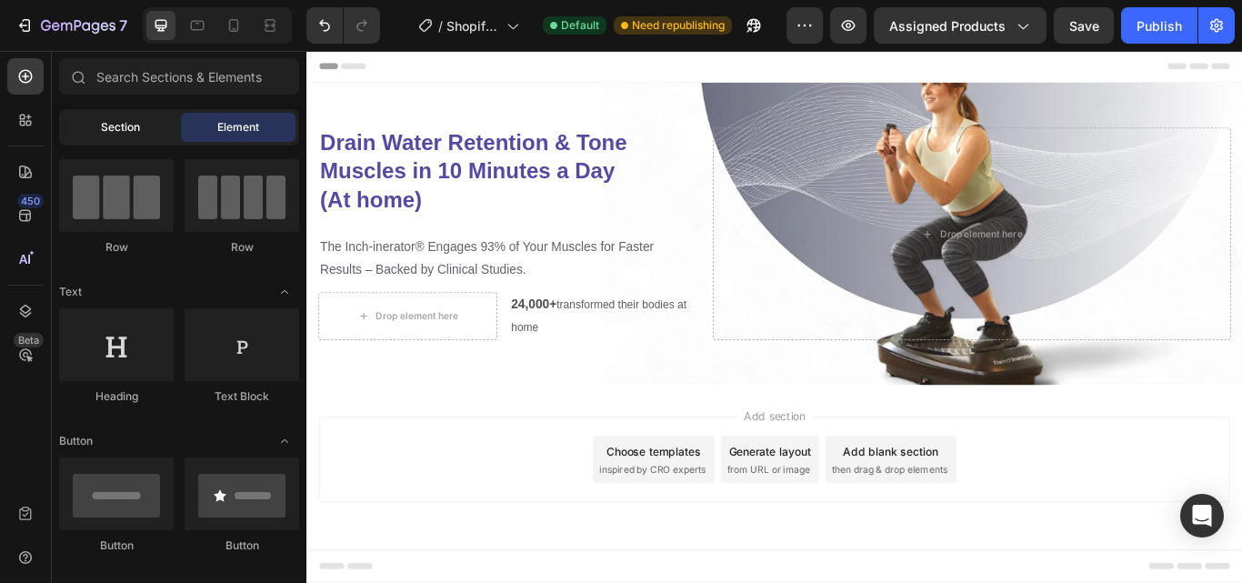
click at [129, 121] on span "Section" at bounding box center [120, 127] width 39 height 16
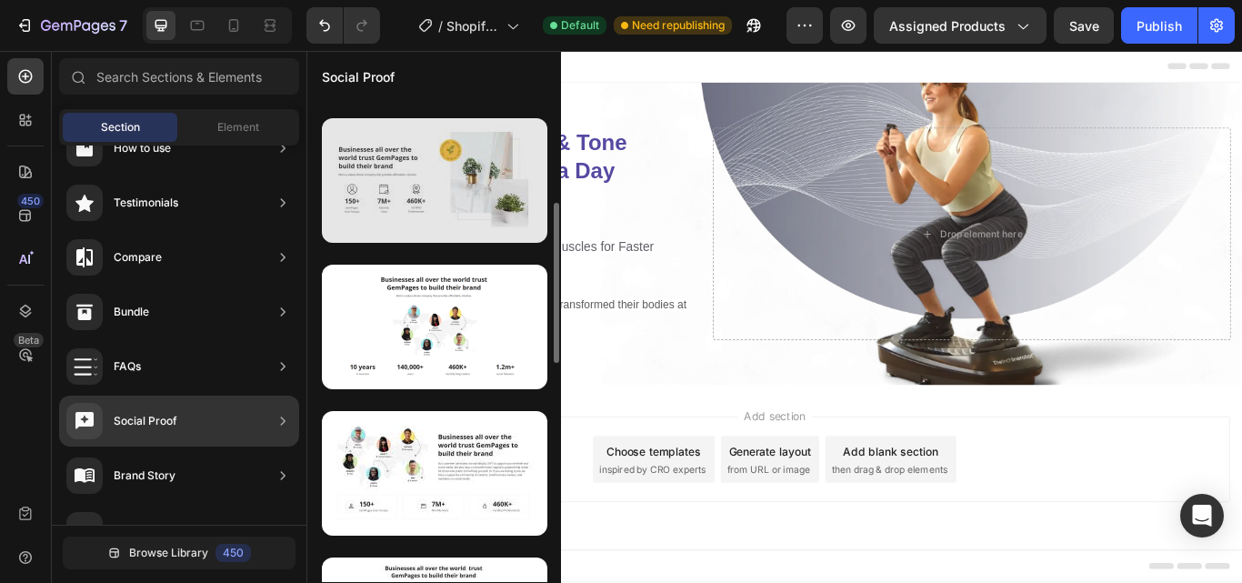
scroll to position [309, 0]
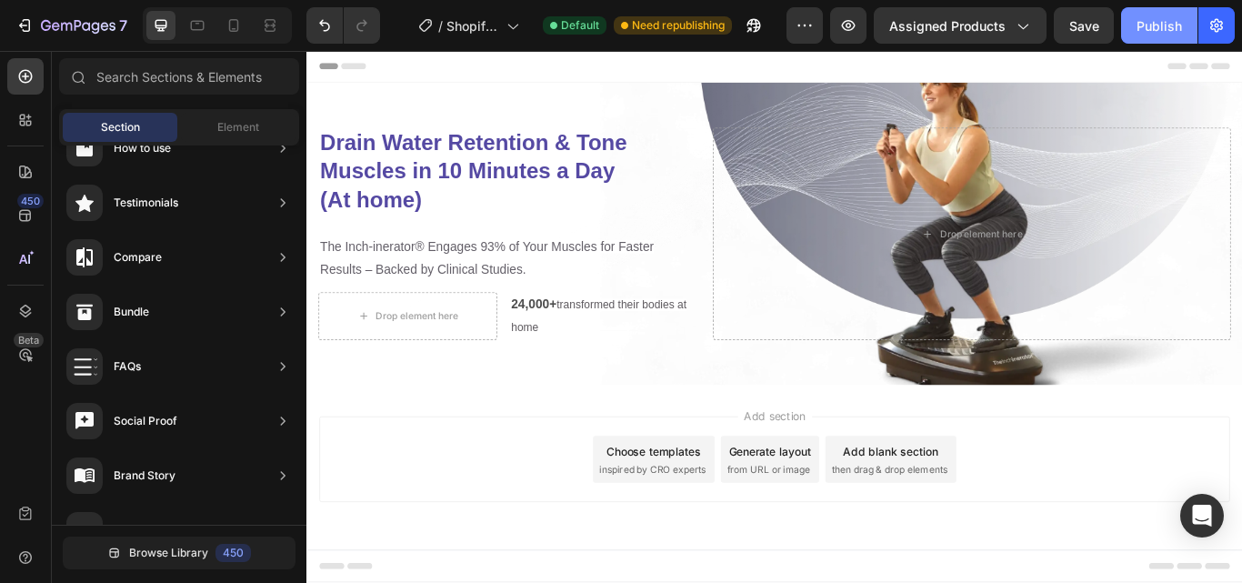
click at [1173, 29] on div "Publish" at bounding box center [1159, 25] width 45 height 19
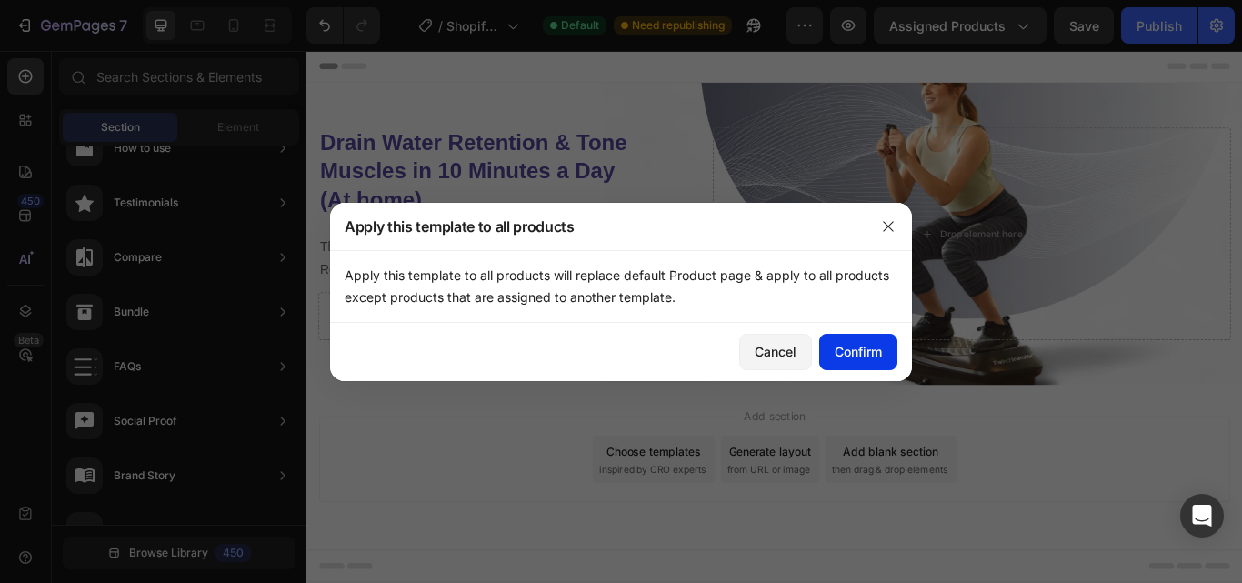
click at [867, 345] on div "Confirm" at bounding box center [858, 351] width 47 height 19
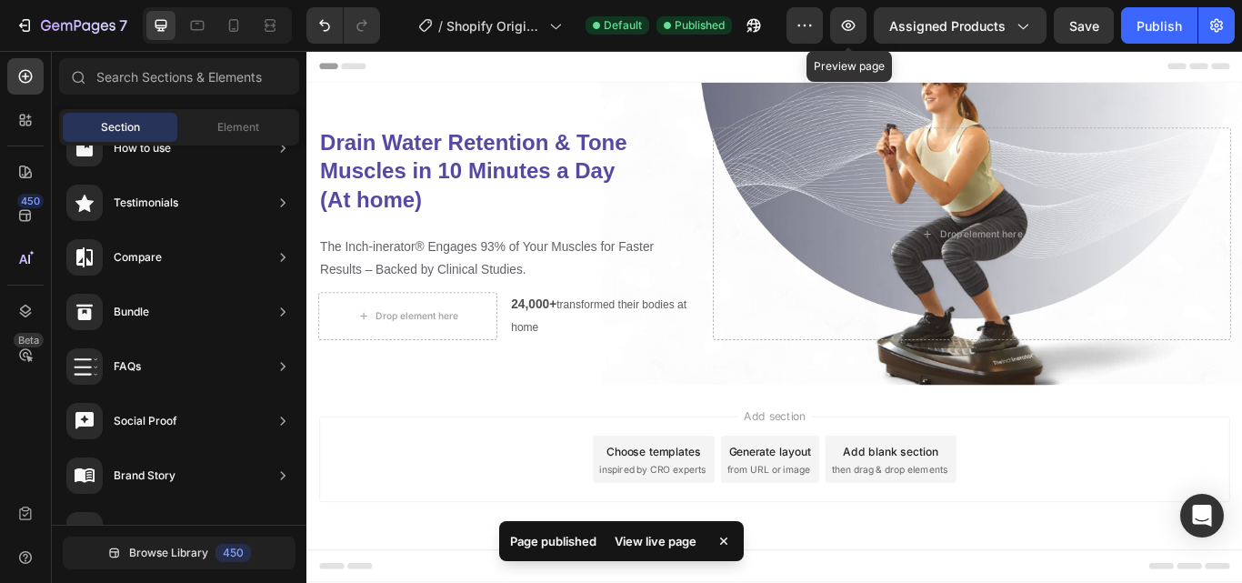
click at [851, 25] on icon "button" at bounding box center [848, 25] width 18 height 18
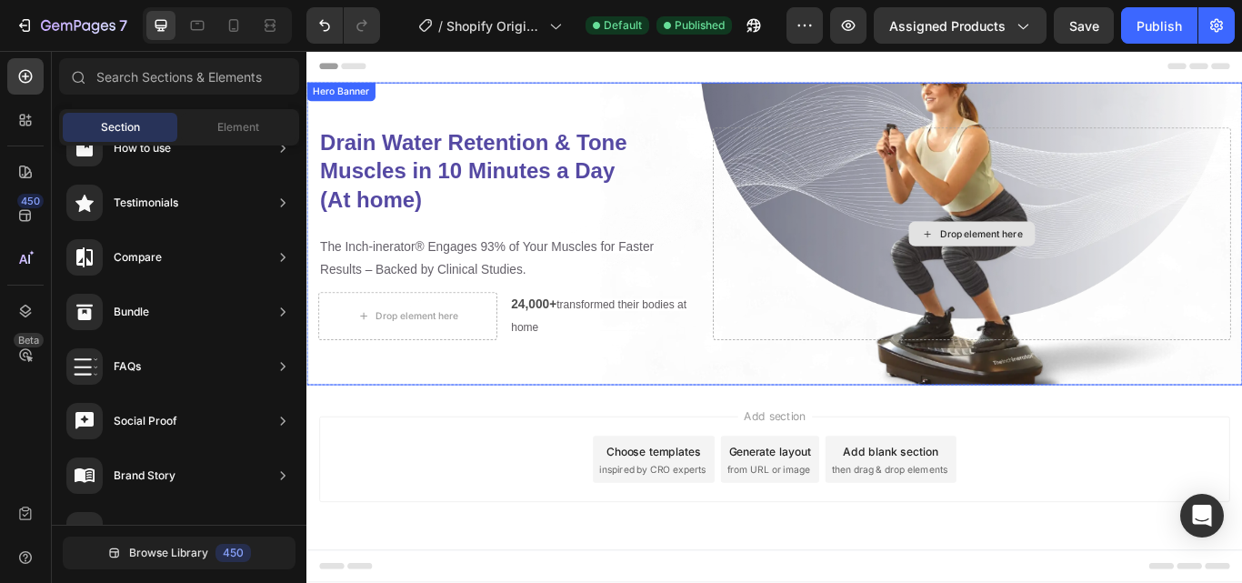
click at [845, 302] on div "Drop element here" at bounding box center [1082, 264] width 604 height 247
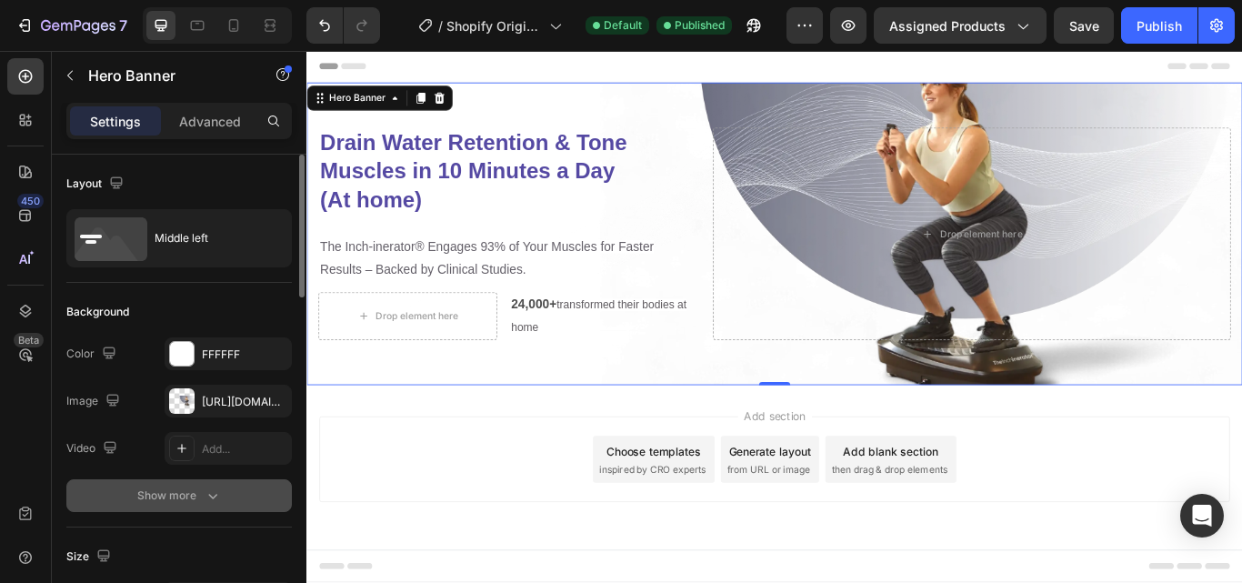
click at [212, 491] on icon "button" at bounding box center [213, 495] width 18 height 18
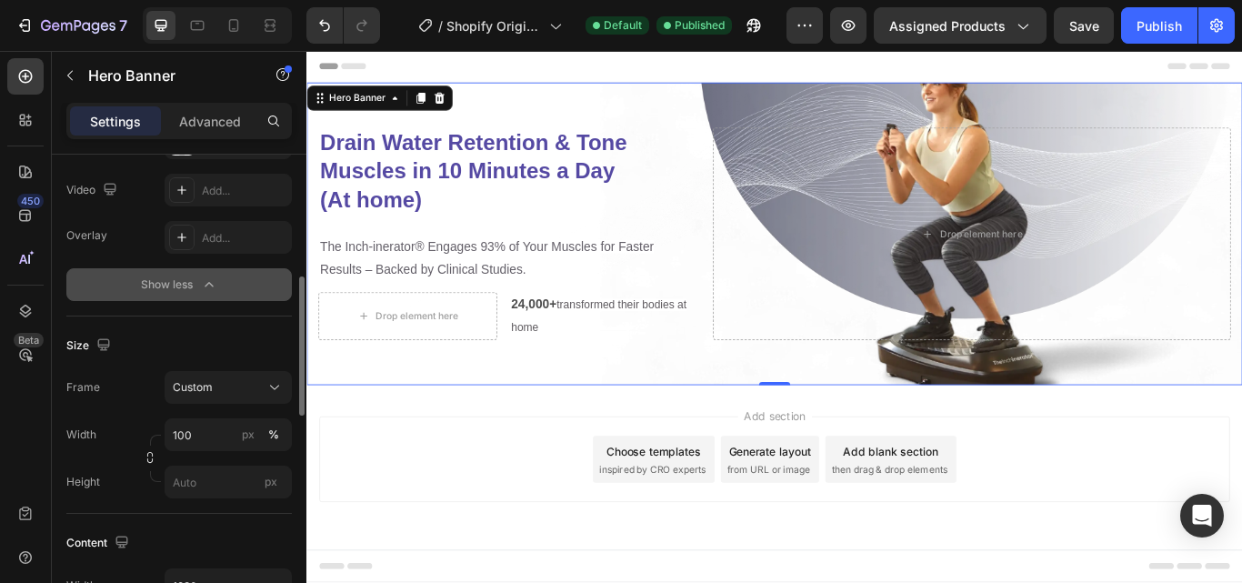
scroll to position [296, 0]
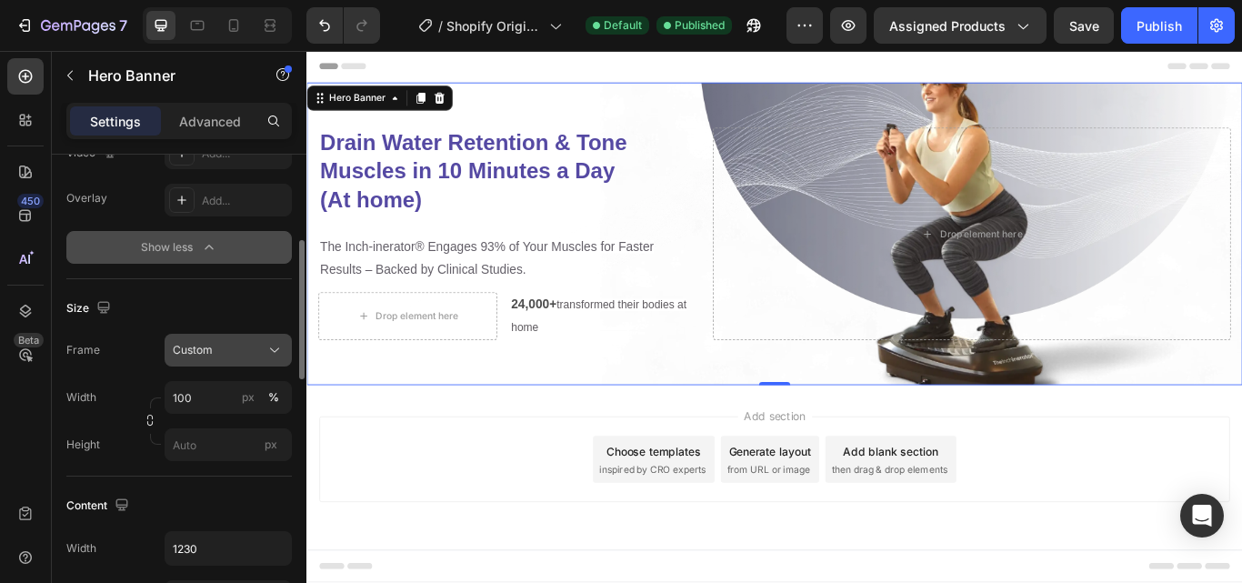
click at [240, 349] on div "Custom" at bounding box center [217, 350] width 89 height 16
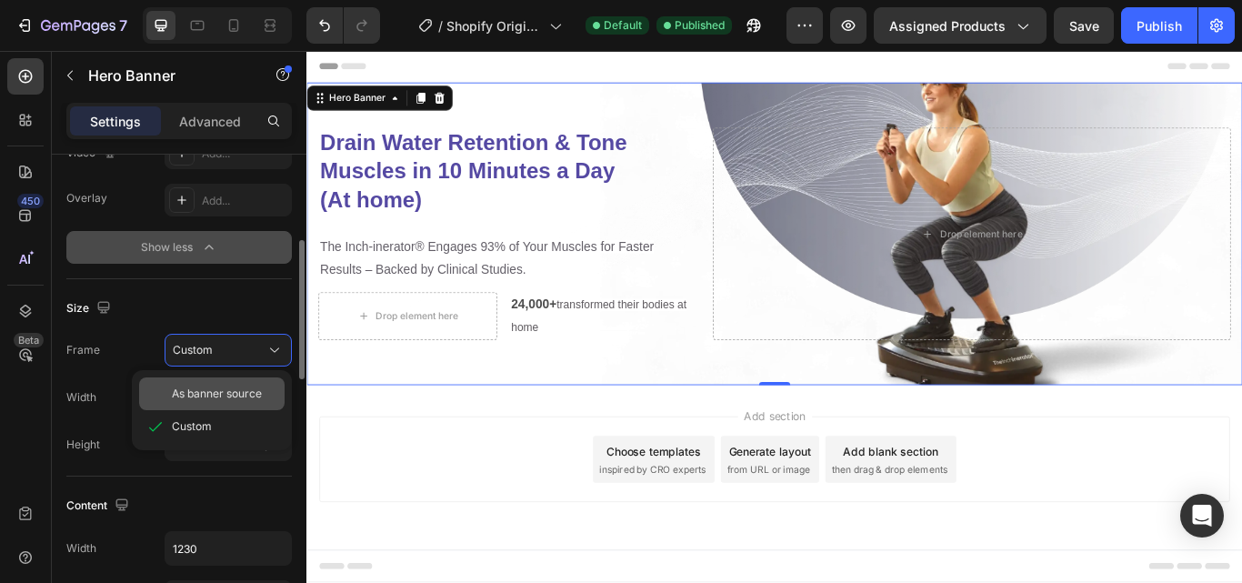
click at [235, 394] on span "As banner source" at bounding box center [217, 394] width 90 height 16
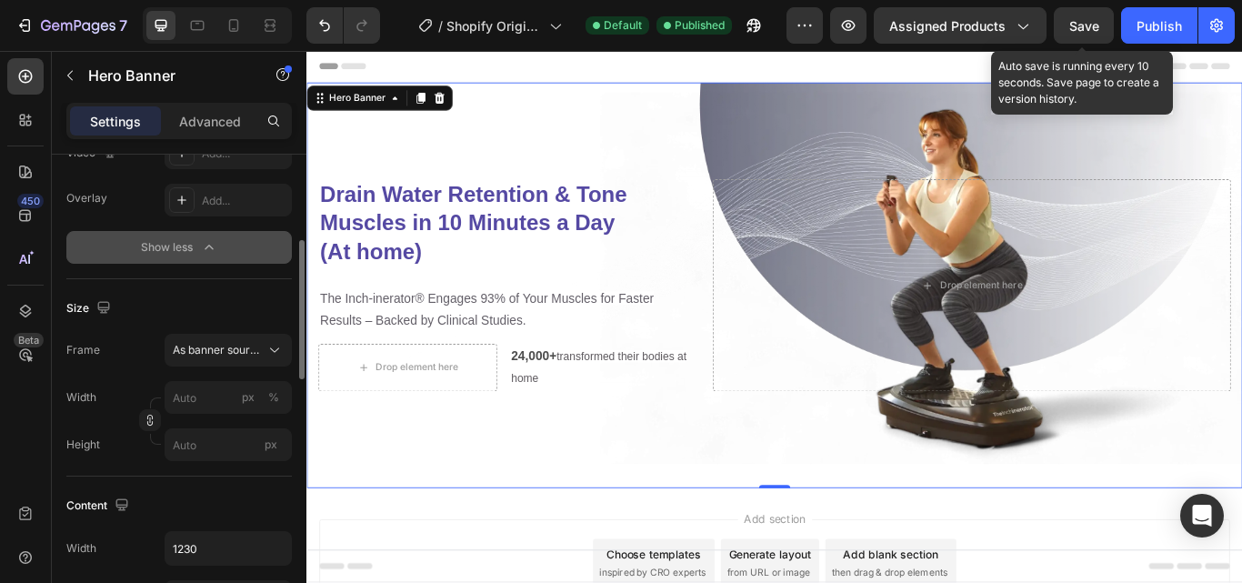
click at [1087, 32] on span "Save" at bounding box center [1084, 25] width 30 height 15
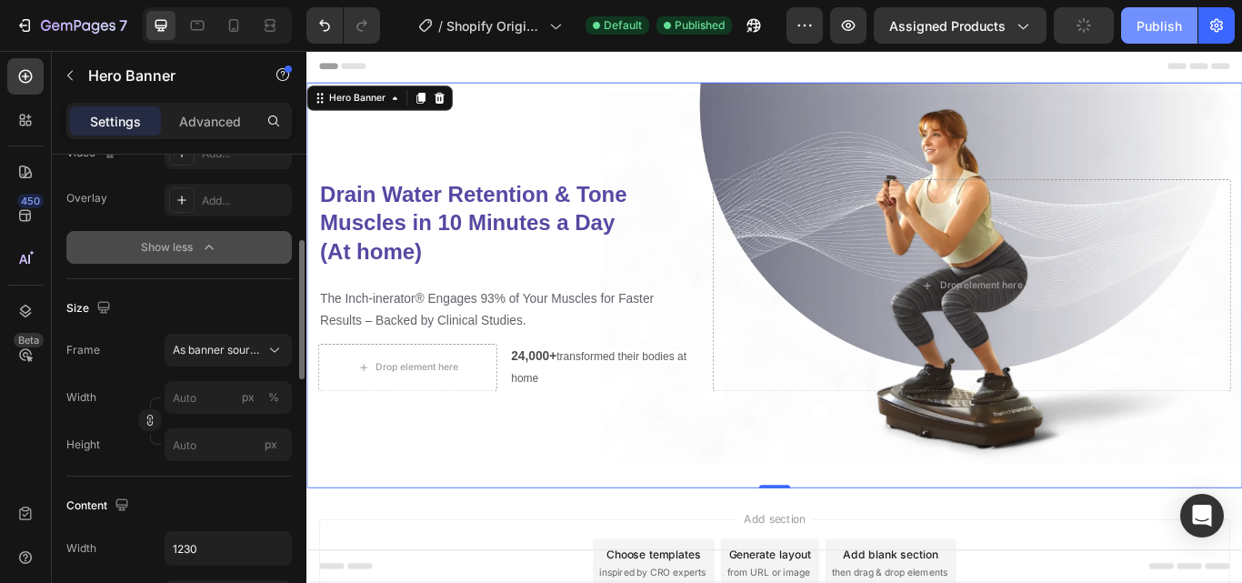
click at [1163, 35] on button "Publish" at bounding box center [1159, 25] width 76 height 36
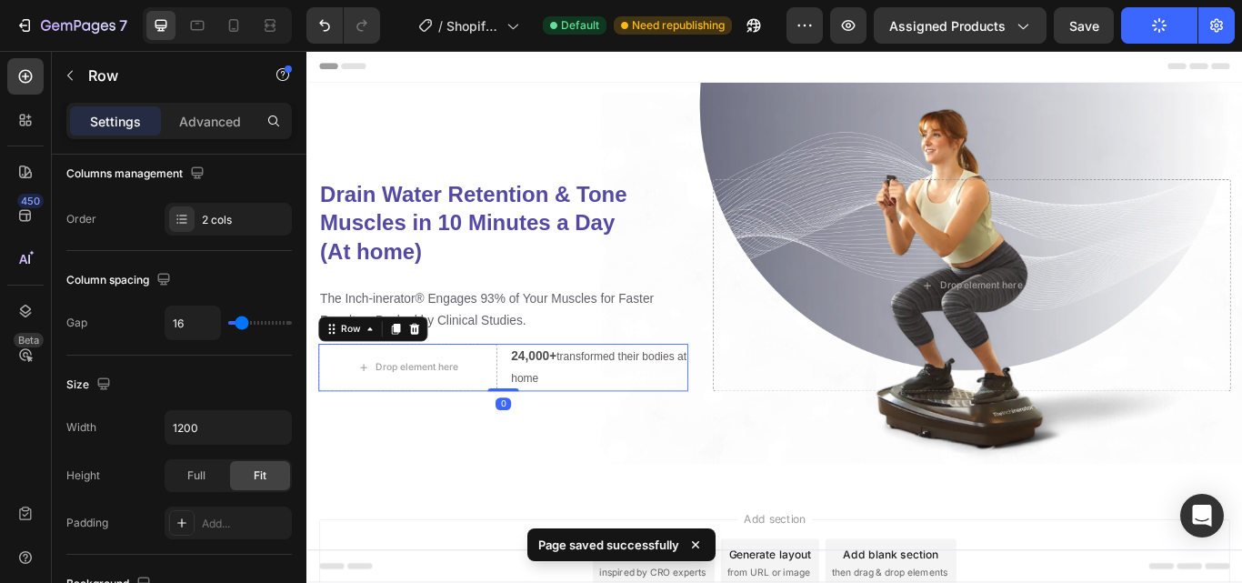
scroll to position [0, 0]
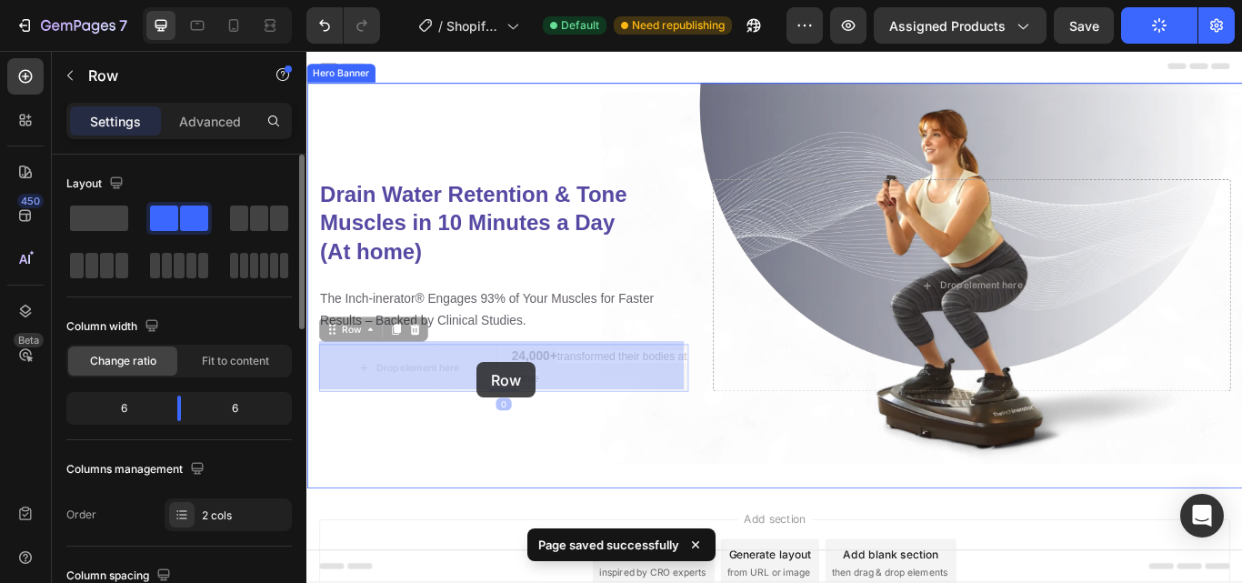
drag, startPoint x: 526, startPoint y: 413, endPoint x: 511, endPoint y: 416, distance: 15.0
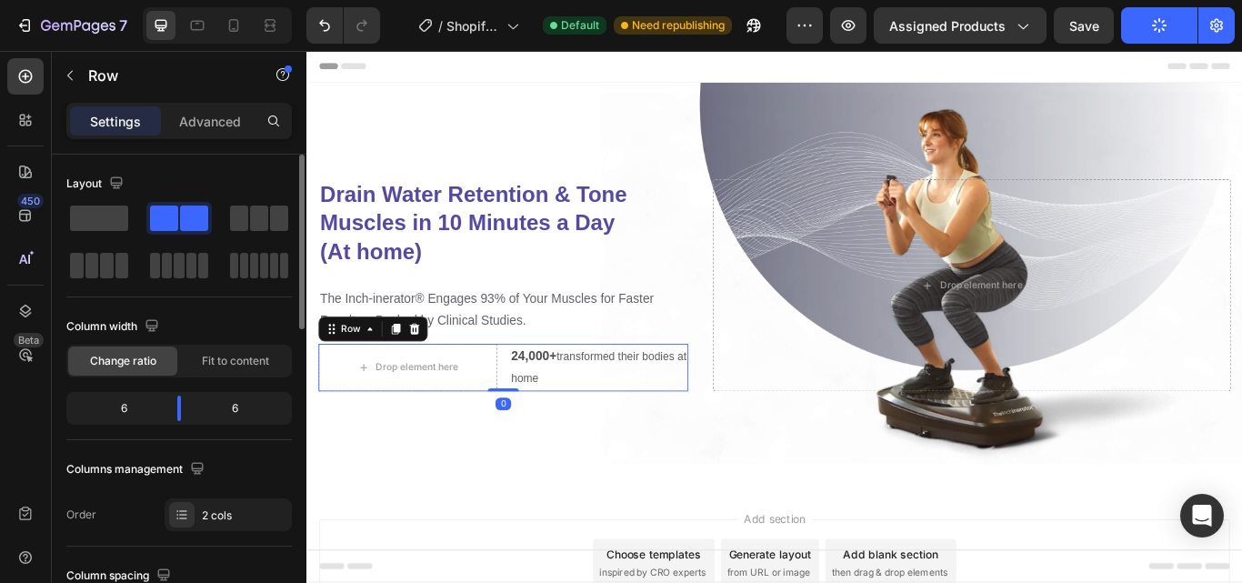
click at [533, 437] on div "Drop element here 24,000+ transformed their bodies at home Text Block Row 0" at bounding box center [535, 421] width 431 height 56
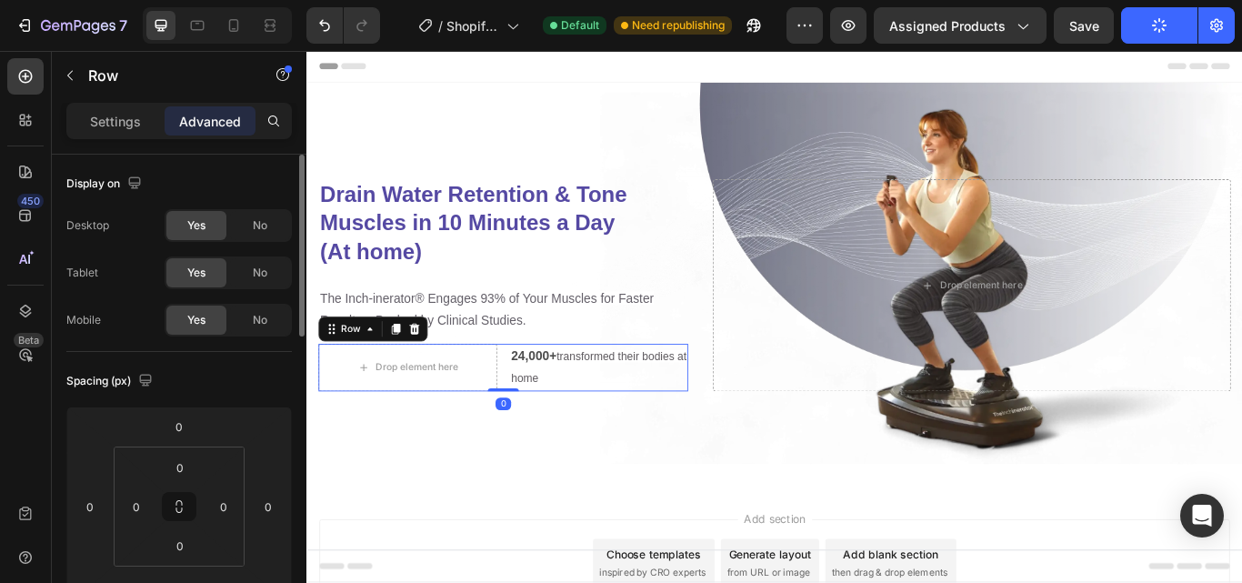
click at [528, 438] on div "Drop element here 24,000+ transformed their bodies at home Text Block Row 0" at bounding box center [535, 421] width 431 height 56
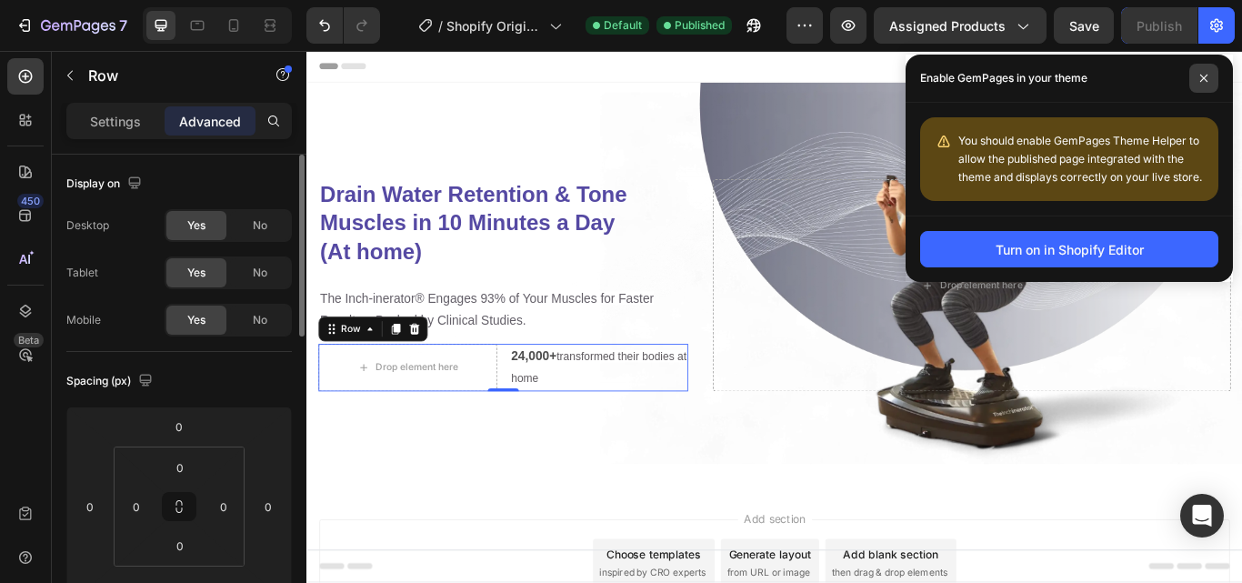
click at [1206, 77] on icon at bounding box center [1203, 78] width 9 height 9
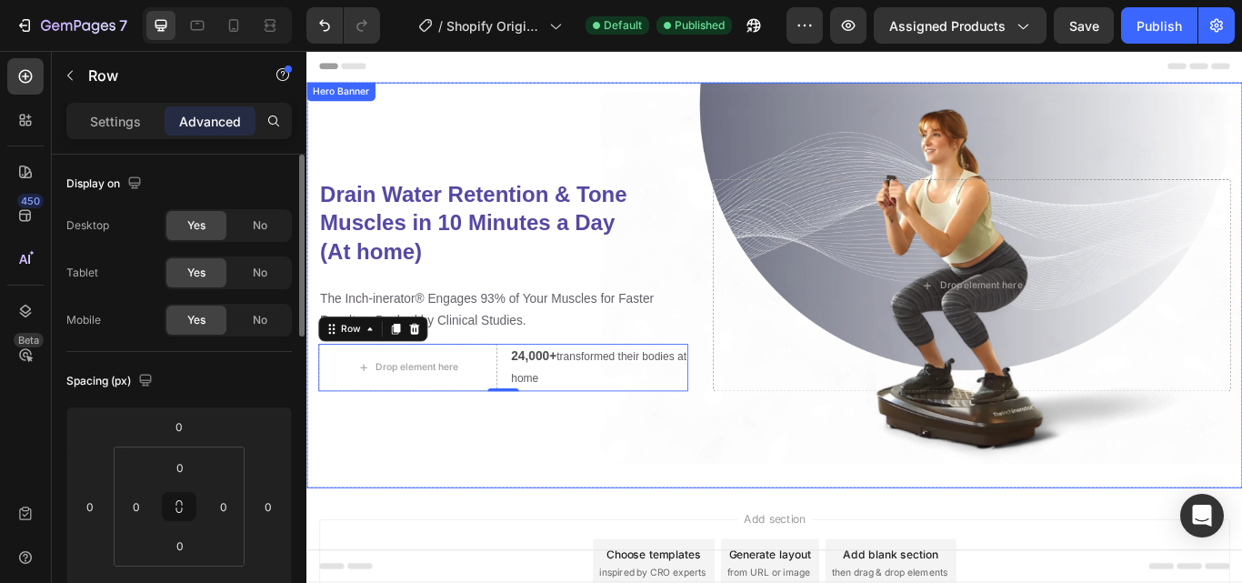
scroll to position [65, 0]
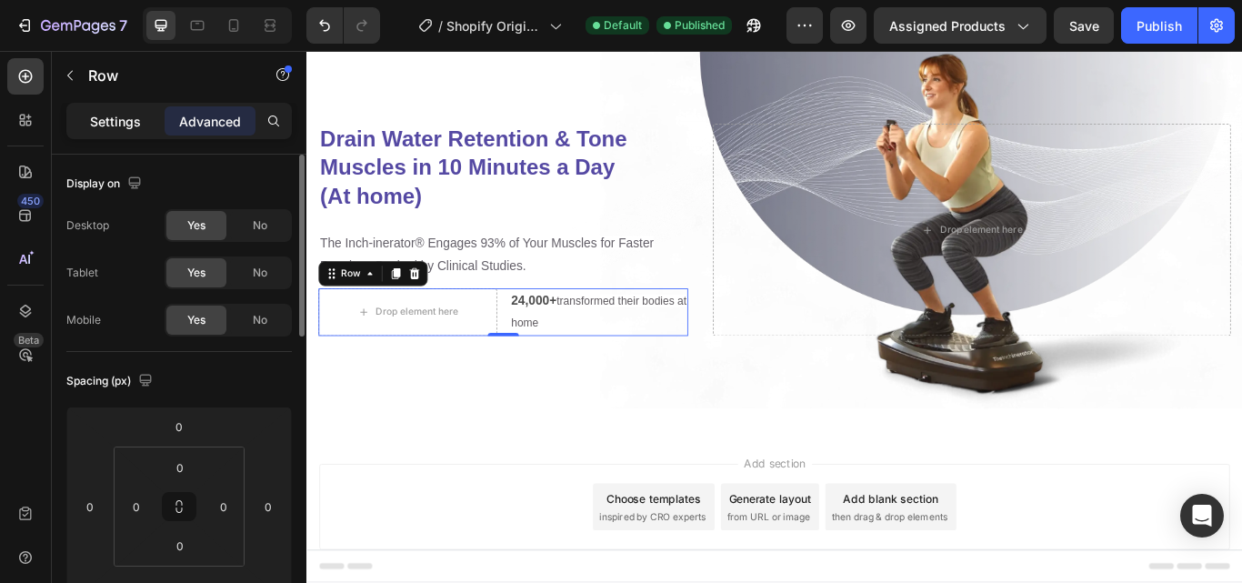
click at [96, 112] on p "Settings" at bounding box center [115, 121] width 51 height 19
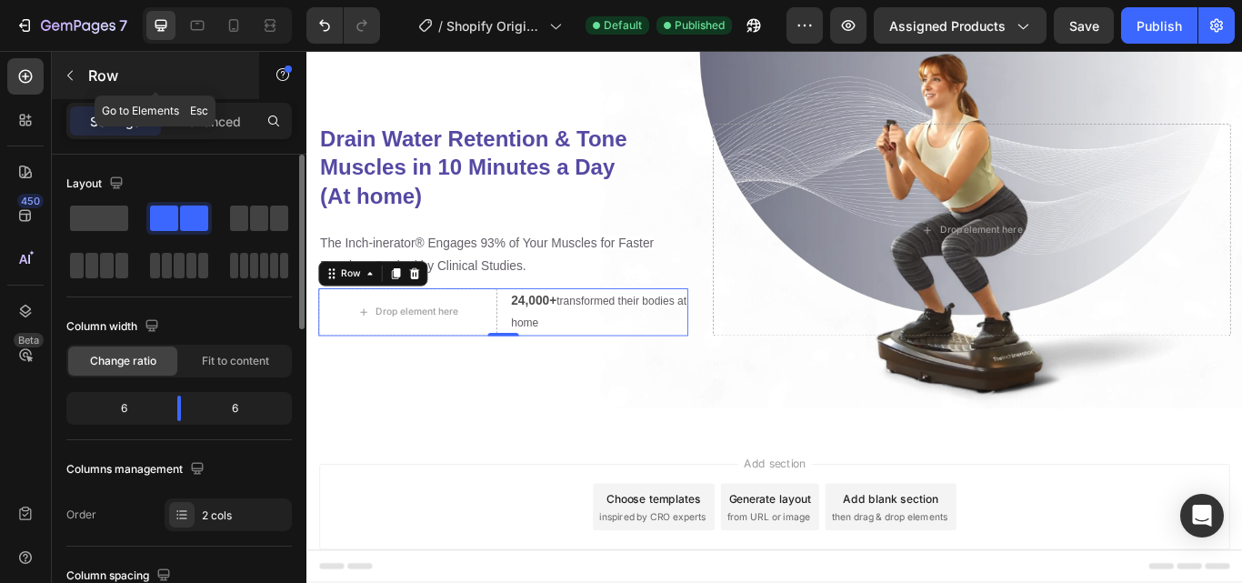
click at [69, 78] on icon "button" at bounding box center [70, 75] width 15 height 15
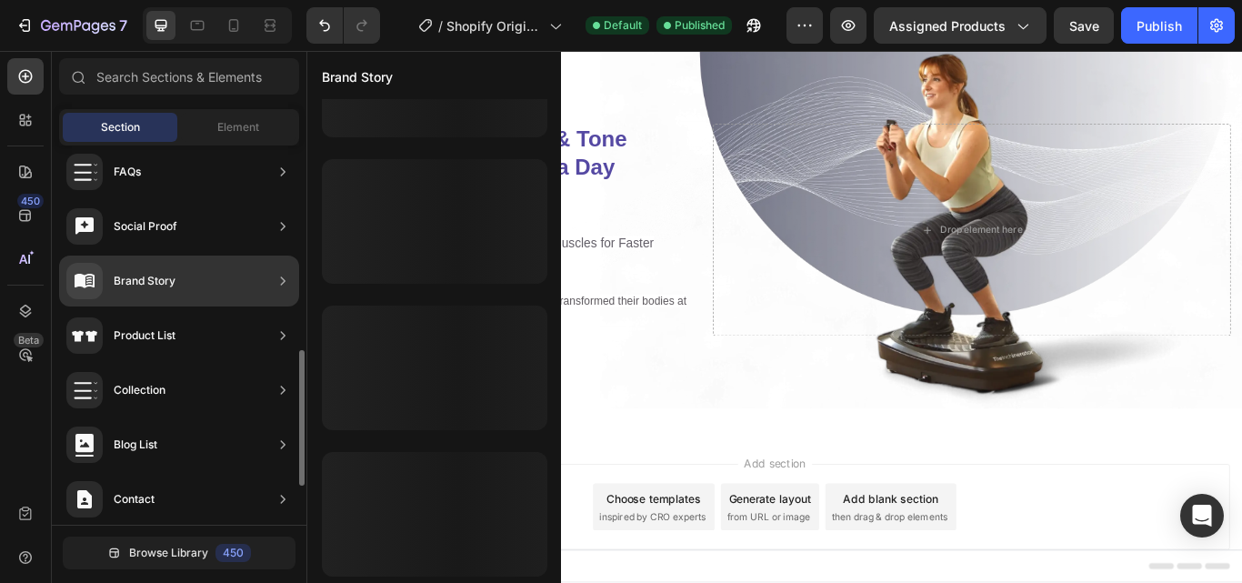
scroll to position [562, 0]
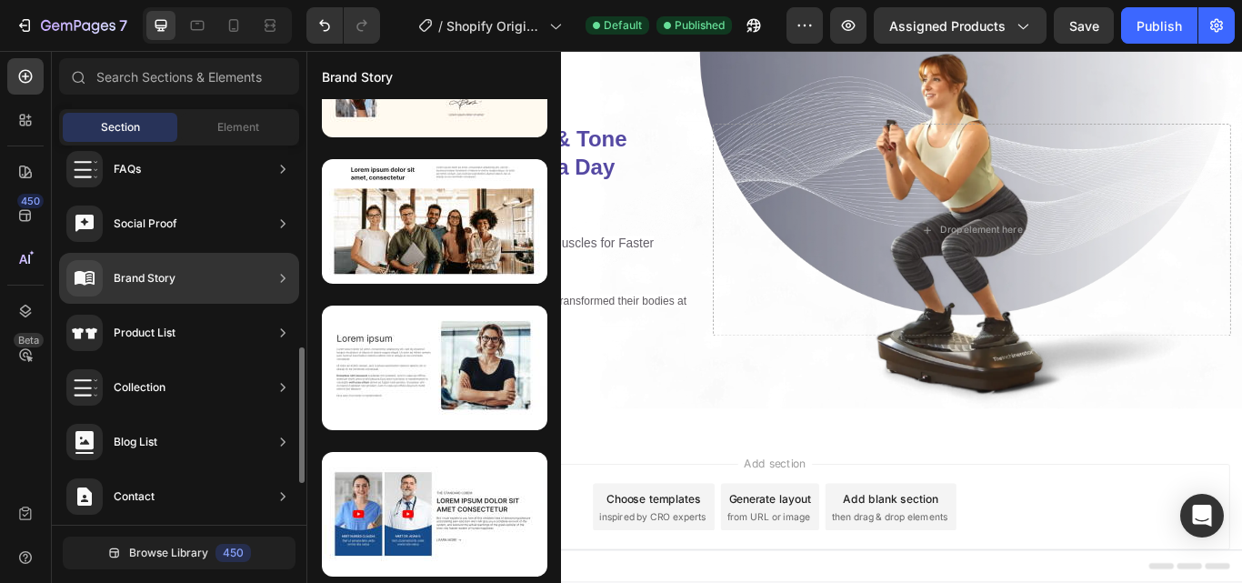
click at [177, 282] on div "Brand Story" at bounding box center [179, 278] width 240 height 51
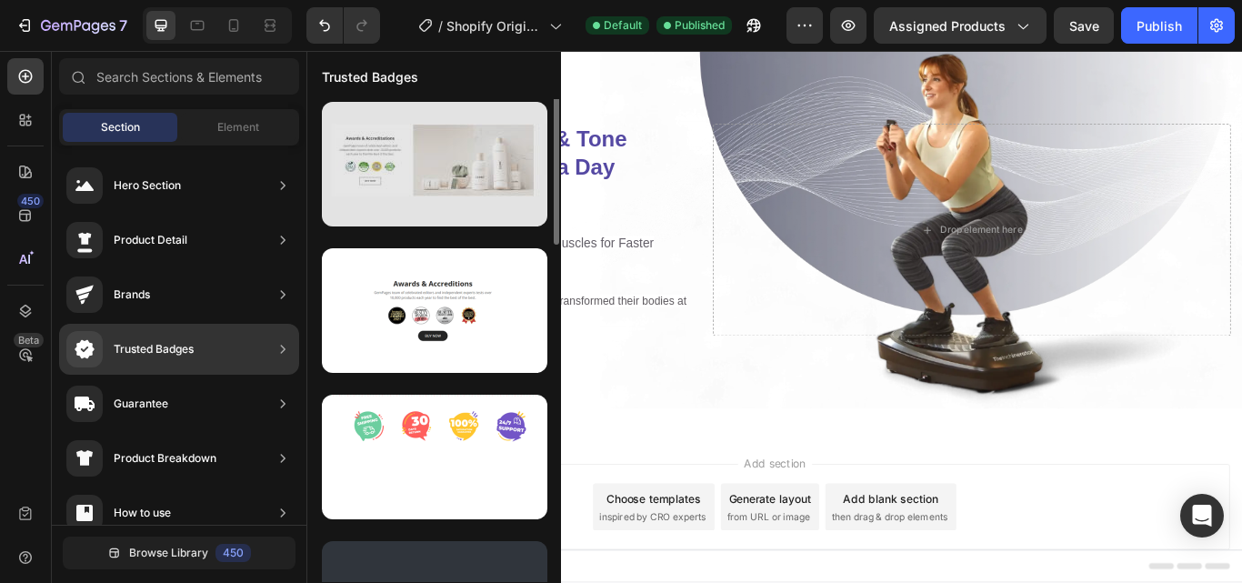
scroll to position [385, 0]
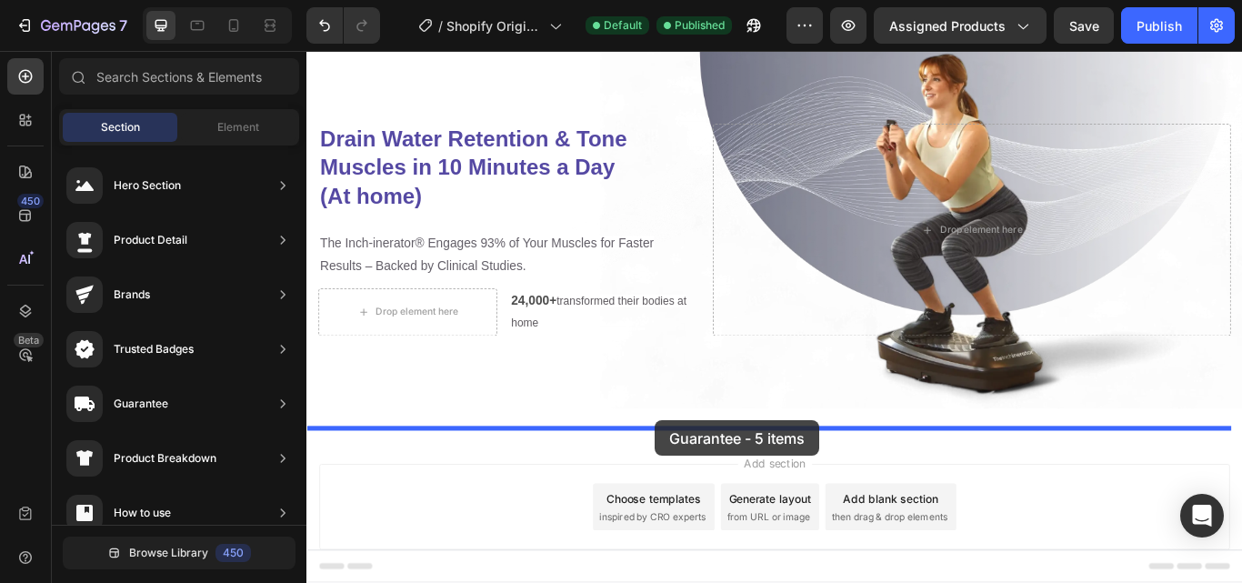
drag, startPoint x: 727, startPoint y: 415, endPoint x: 714, endPoint y: 482, distance: 68.7
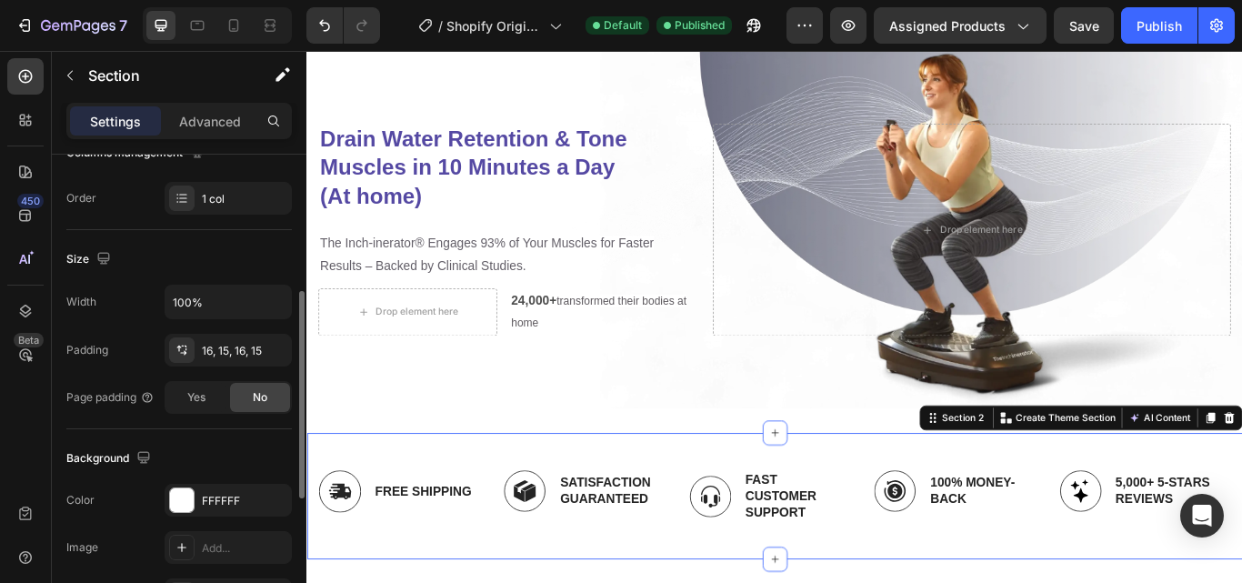
scroll to position [0, 0]
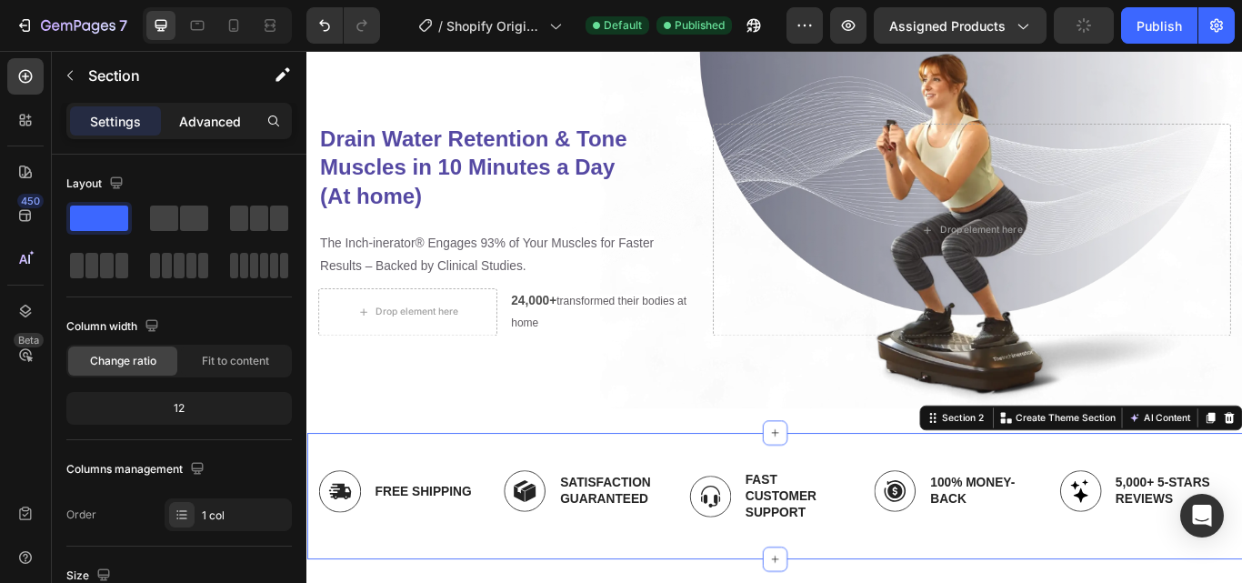
click at [215, 117] on p "Advanced" at bounding box center [210, 121] width 62 height 19
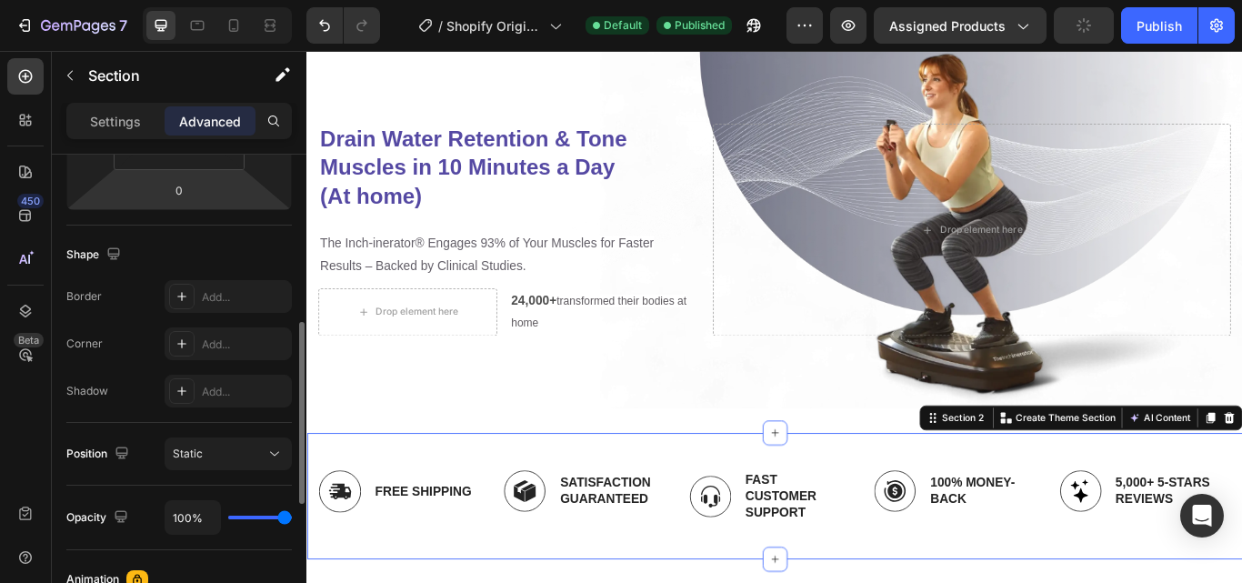
scroll to position [409, 0]
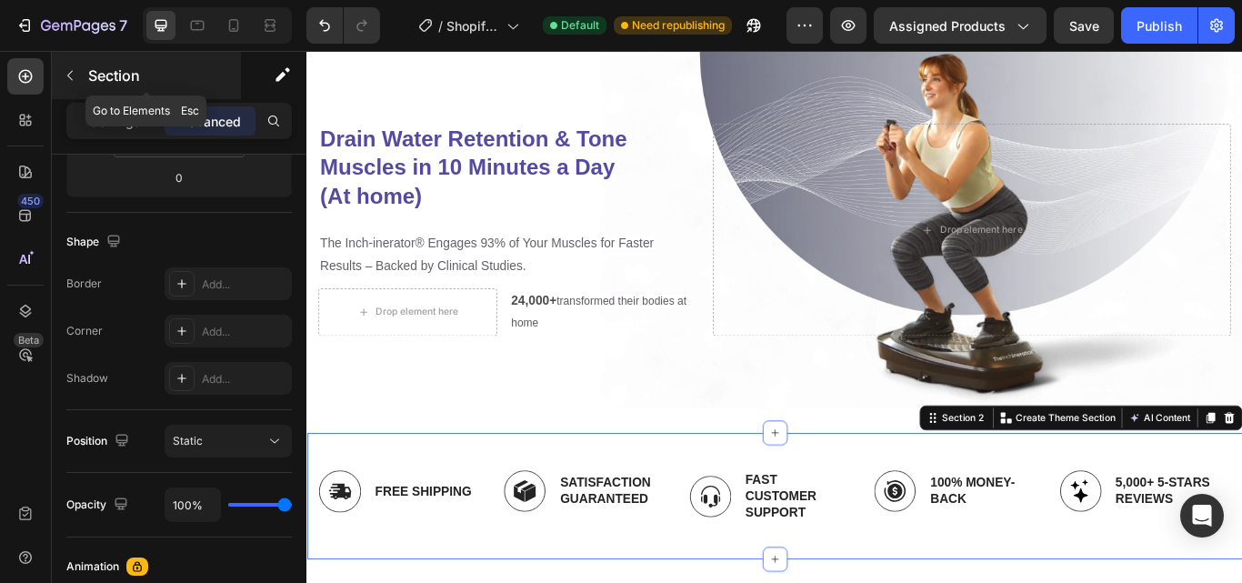
click at [71, 75] on icon "button" at bounding box center [70, 75] width 15 height 15
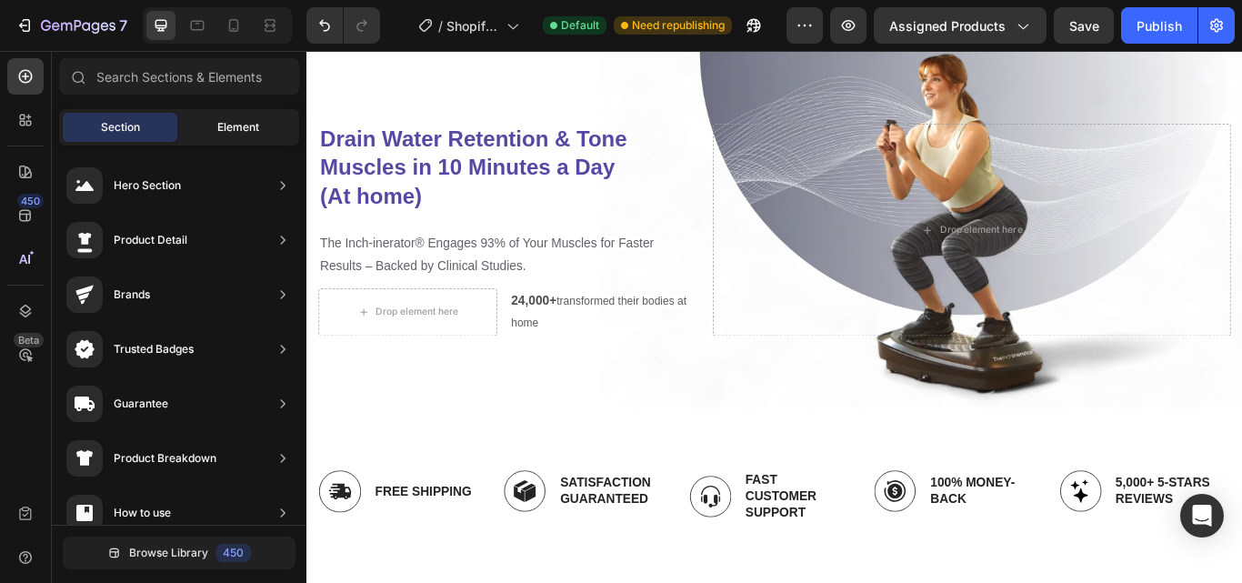
click at [228, 130] on span "Element" at bounding box center [238, 127] width 42 height 16
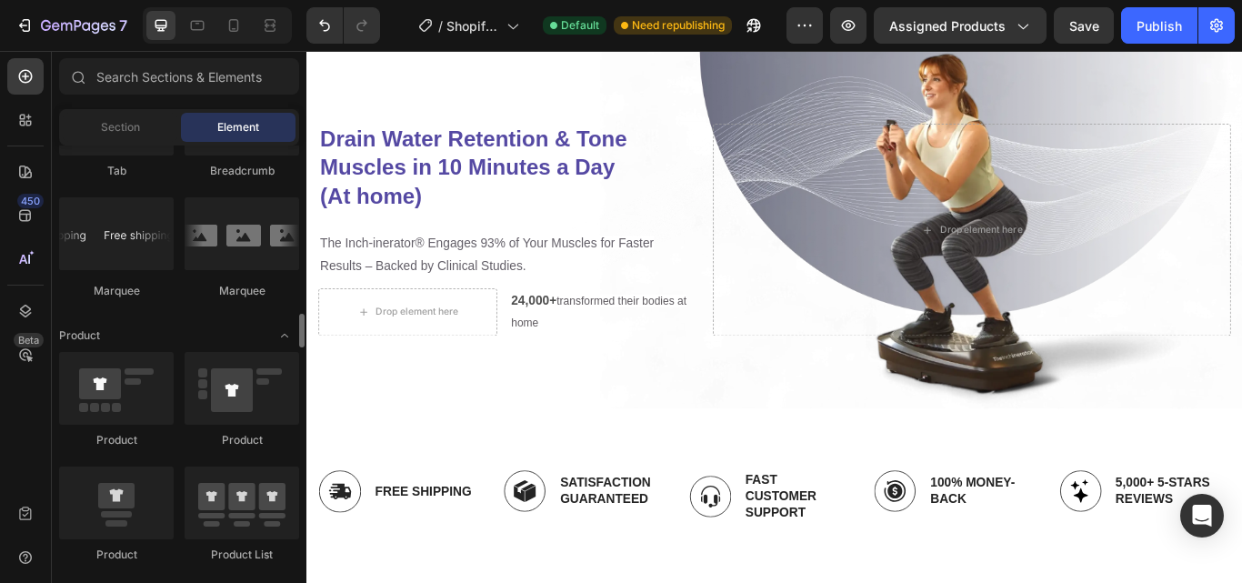
scroll to position [2149, 0]
click at [19, 23] on icon "button" at bounding box center [24, 25] width 18 height 18
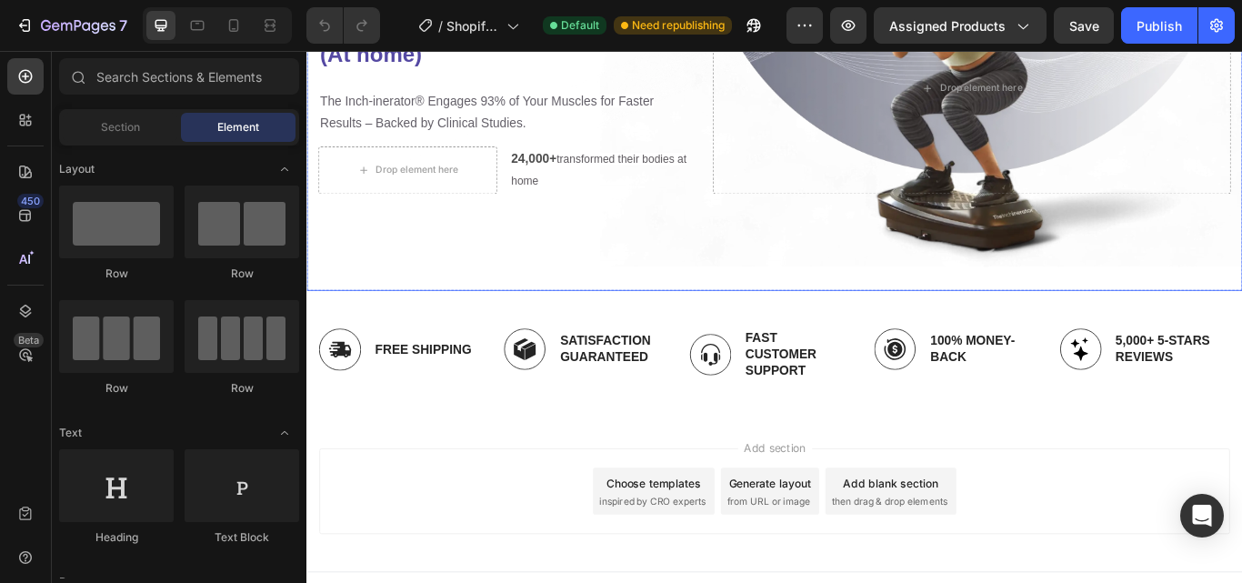
scroll to position [228, 0]
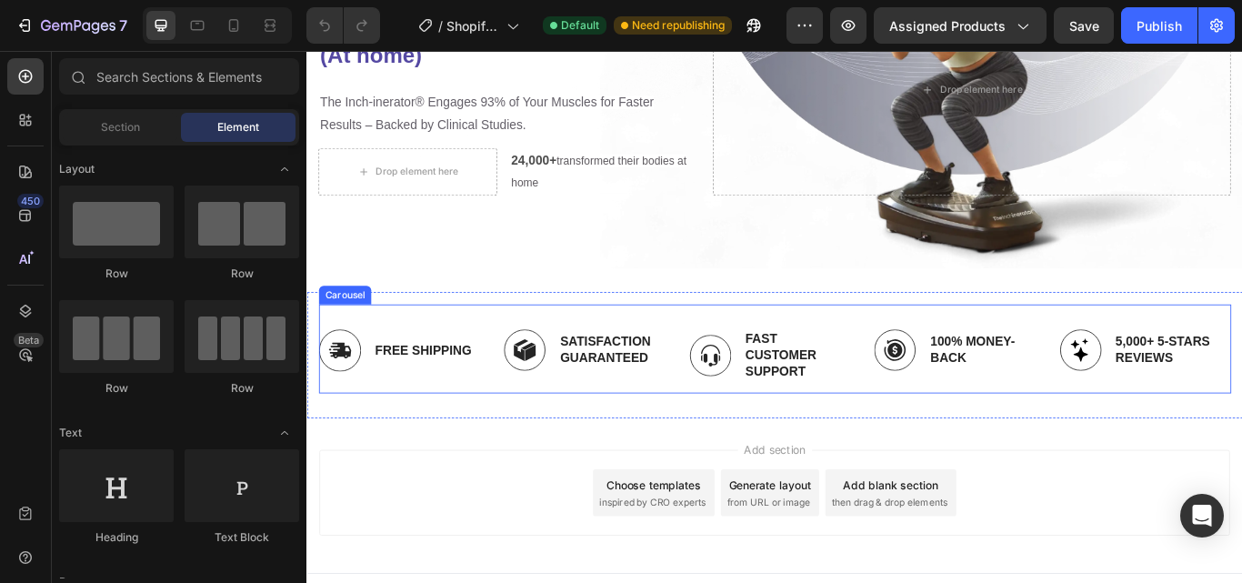
click at [1143, 432] on div "Image 100% Money-Back Text Block Row" at bounding box center [1060, 406] width 186 height 89
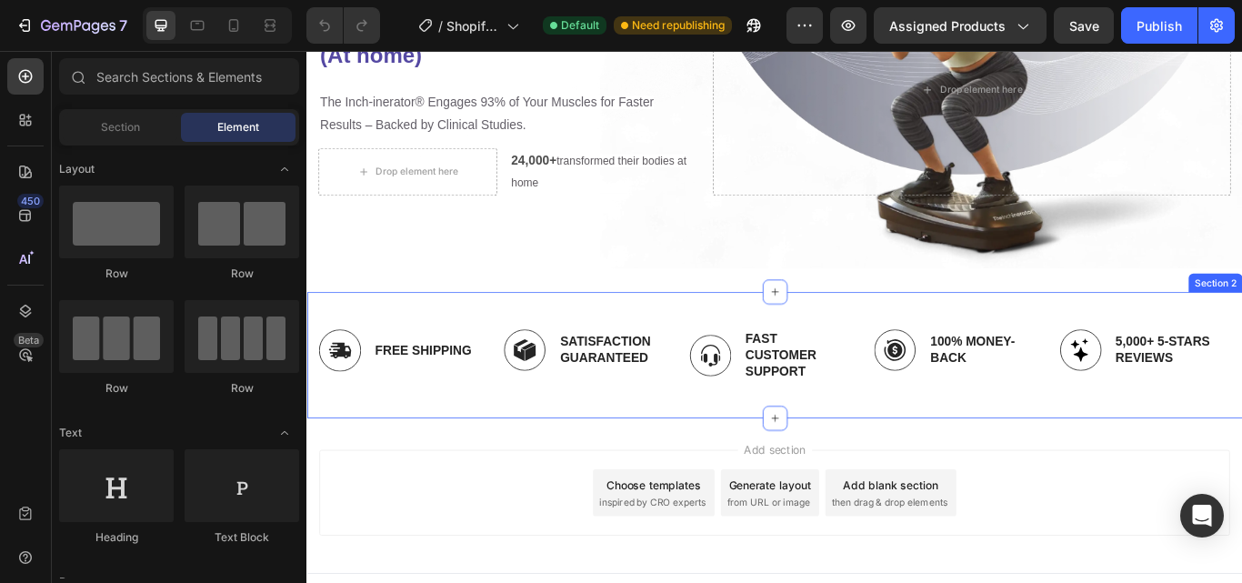
click at [1081, 470] on div "Image Free Shipping Text Block Row Image Satisfaction Guaranteed Text Block Row…" at bounding box center [851, 406] width 1091 height 147
click at [1023, 452] on div "Image Free Shipping Text Block Row Image Satisfaction Guaranteed Text Block Row…" at bounding box center [852, 406] width 1064 height 118
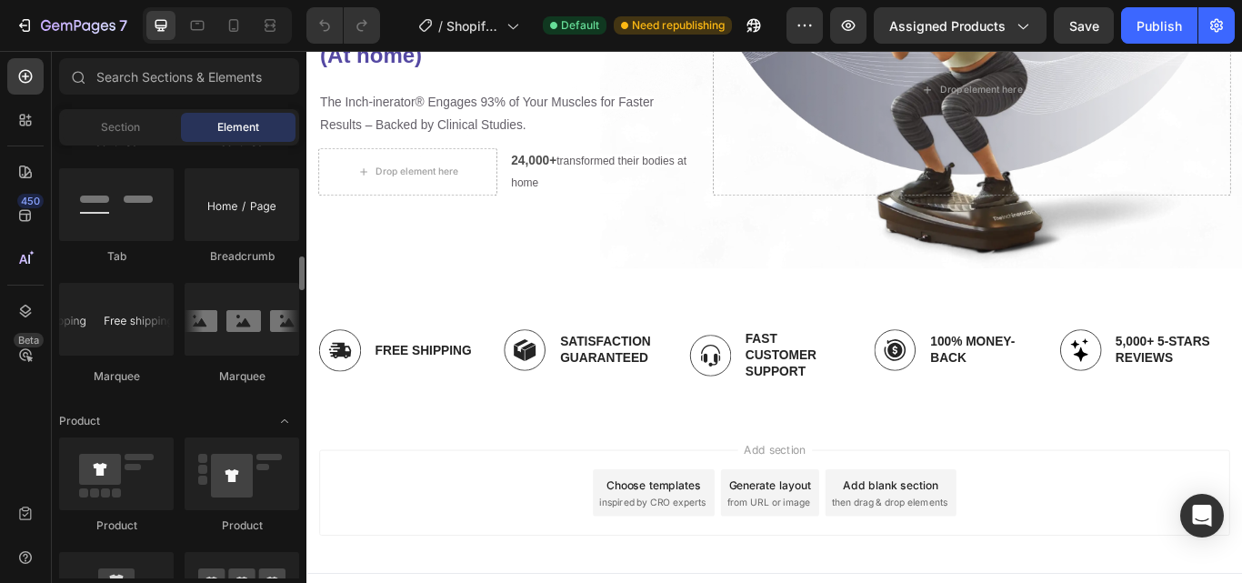
scroll to position [2069, 0]
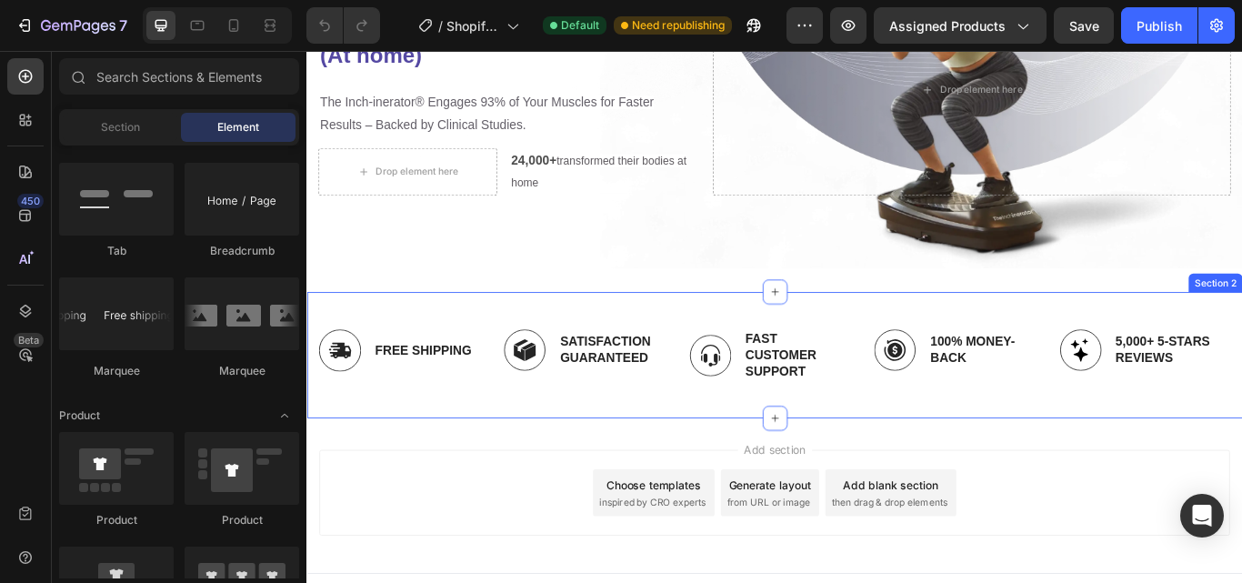
click at [471, 454] on div "Image Free Shipping Text Block Row Image Satisfaction Guaranteed Text Block Row…" at bounding box center [852, 406] width 1064 height 118
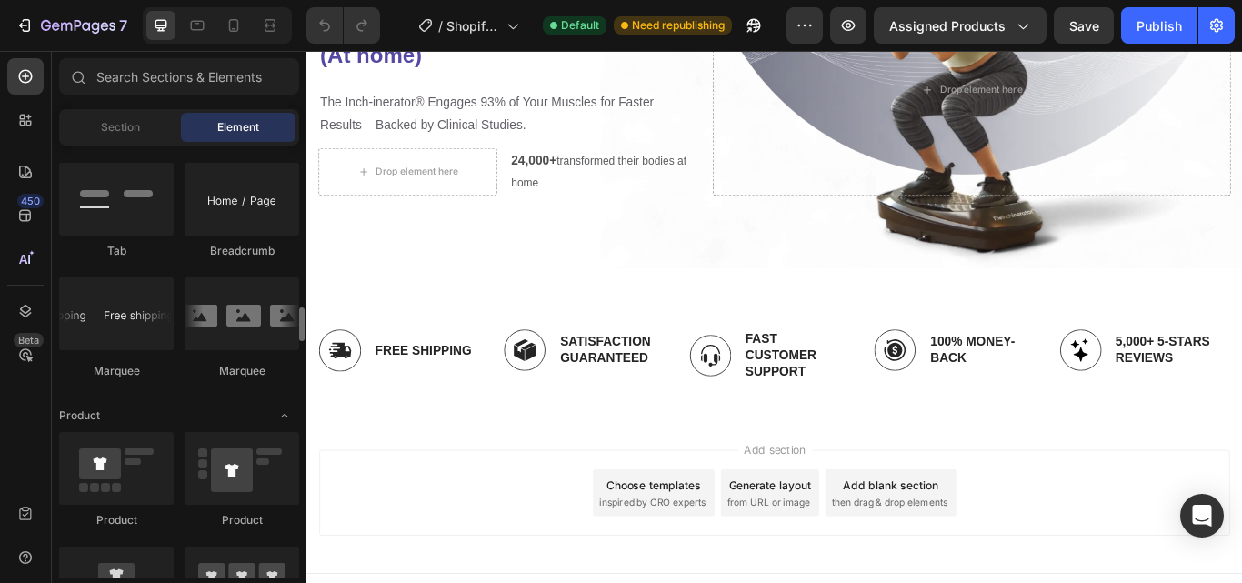
click at [249, 374] on div "Marquee" at bounding box center [242, 371] width 115 height 16
click at [253, 320] on div at bounding box center [242, 313] width 115 height 73
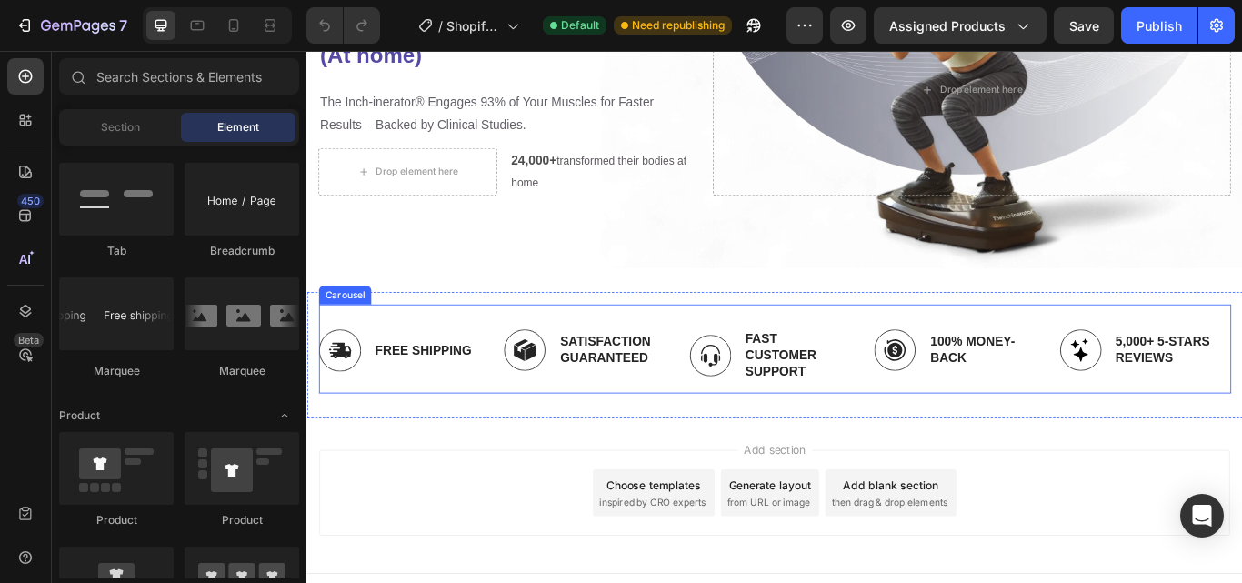
click at [422, 420] on div "Image Free Shipping Text Block Row" at bounding box center [413, 406] width 186 height 89
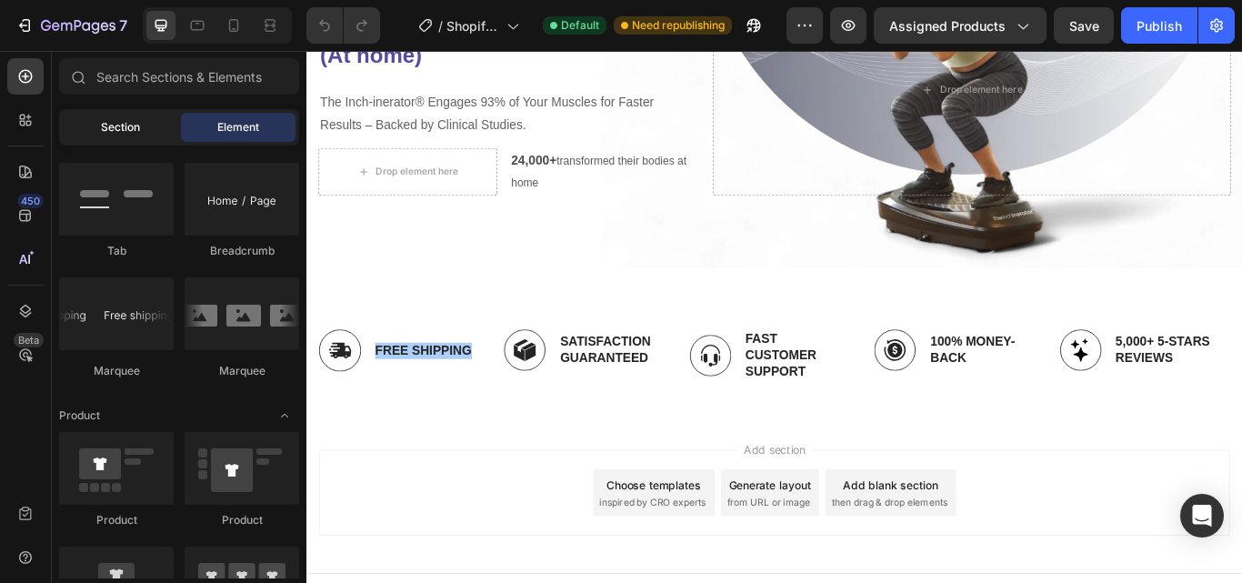
click at [122, 113] on div "Section" at bounding box center [120, 127] width 115 height 29
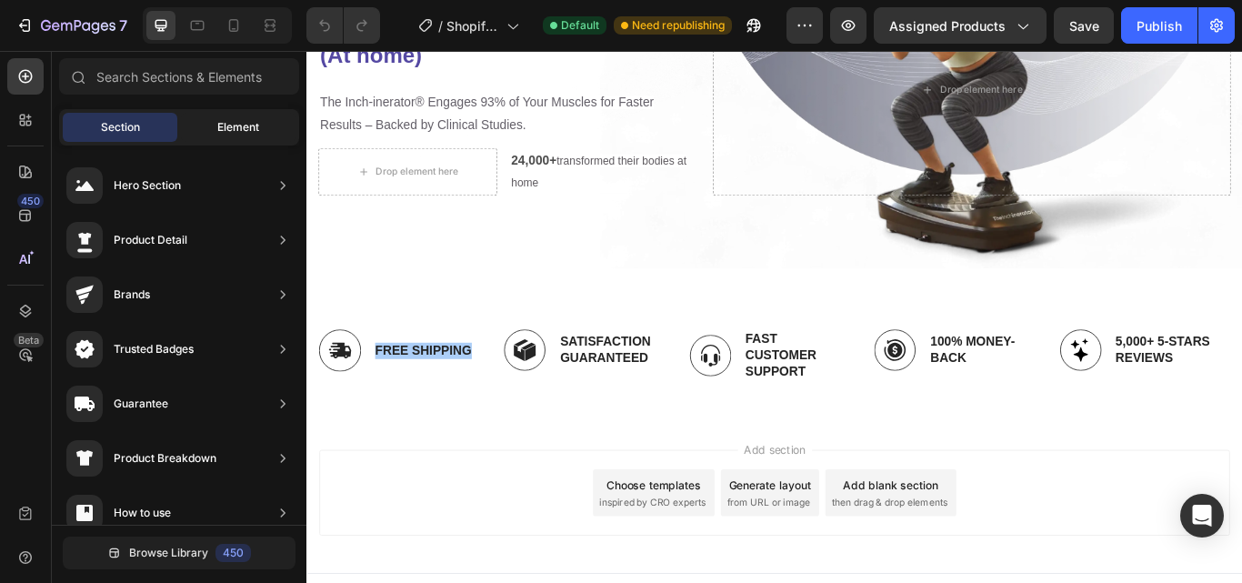
click at [245, 123] on span "Element" at bounding box center [238, 127] width 42 height 16
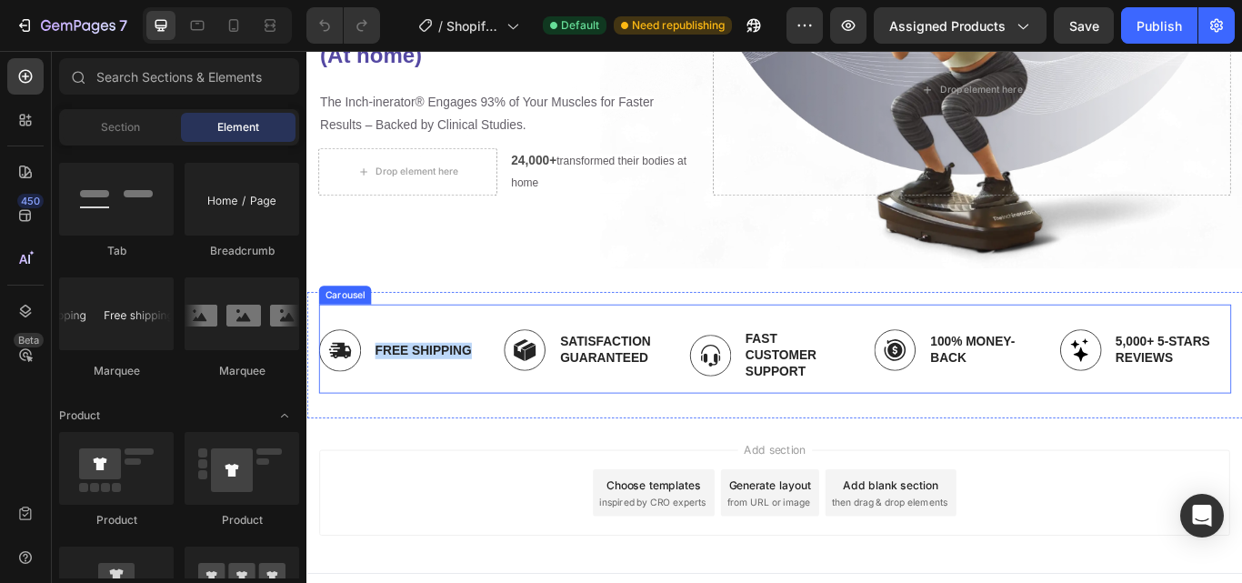
click at [506, 362] on div "Image Free Shipping Text Block Row Image Satisfaction Guaranteed Text Block Row…" at bounding box center [852, 406] width 1064 height 89
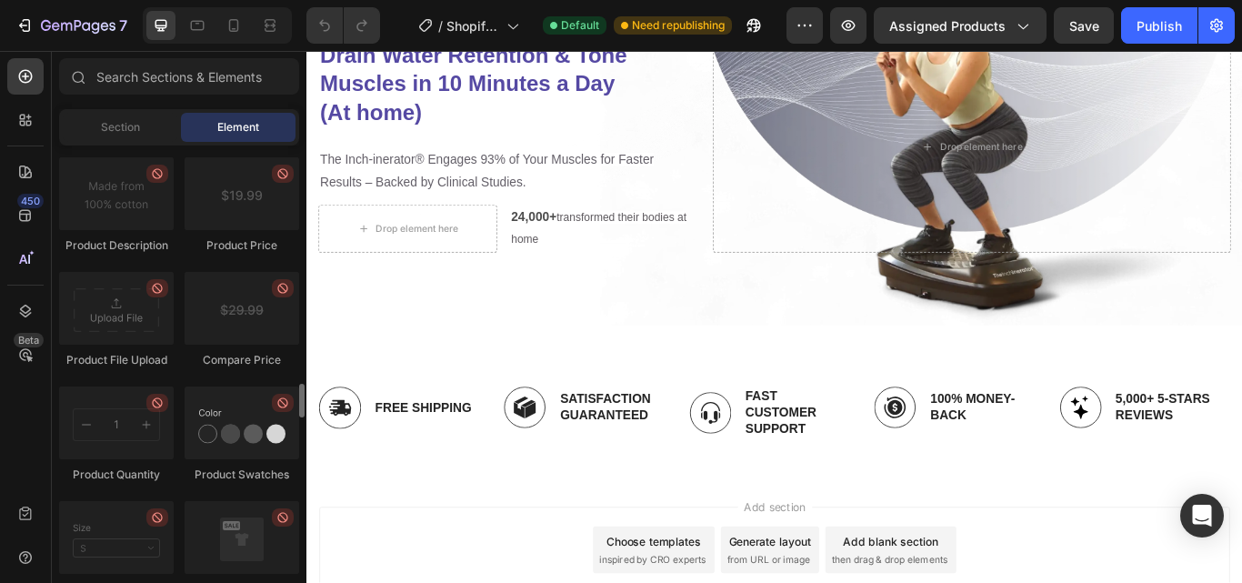
scroll to position [3032, 0]
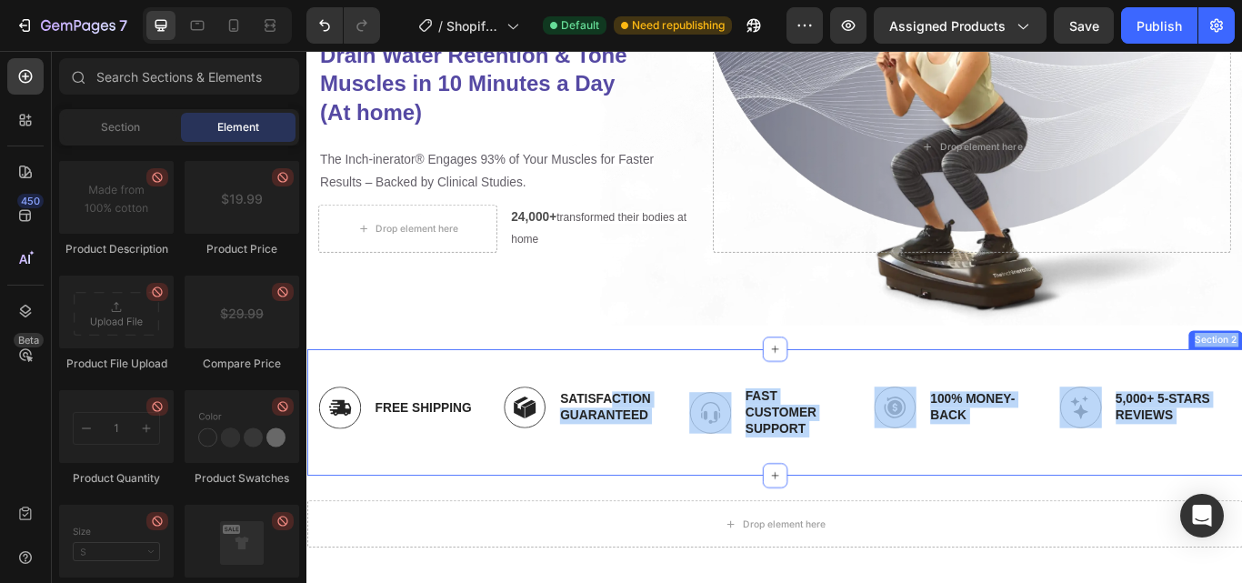
drag, startPoint x: 646, startPoint y: 601, endPoint x: 633, endPoint y: 396, distance: 205.0
click at [633, 396] on div "Drain Water Retention & Tone Muscles in 10 Minutes a Day (At home) Heading The …" at bounding box center [851, 292] width 1091 height 733
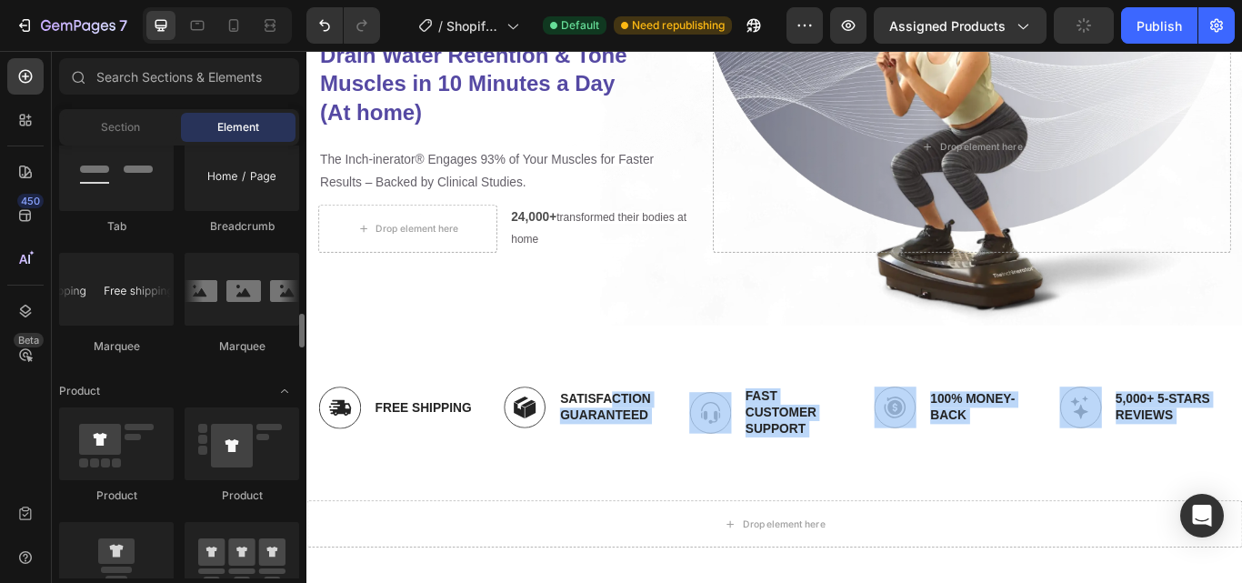
scroll to position [2092, 0]
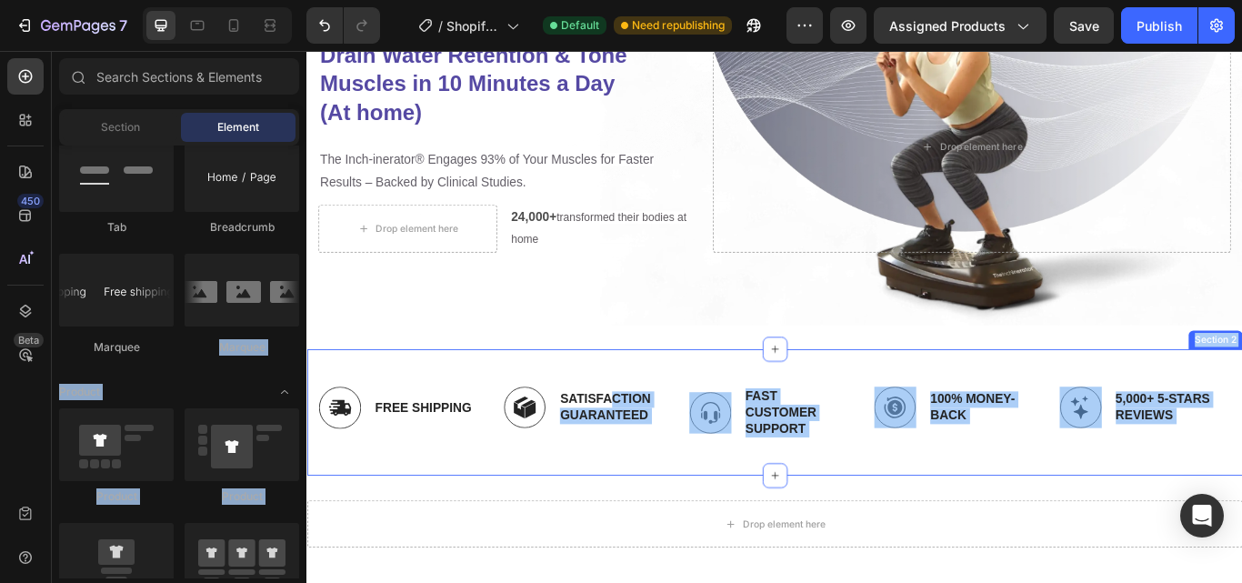
drag, startPoint x: 547, startPoint y: 359, endPoint x: 437, endPoint y: 518, distance: 193.5
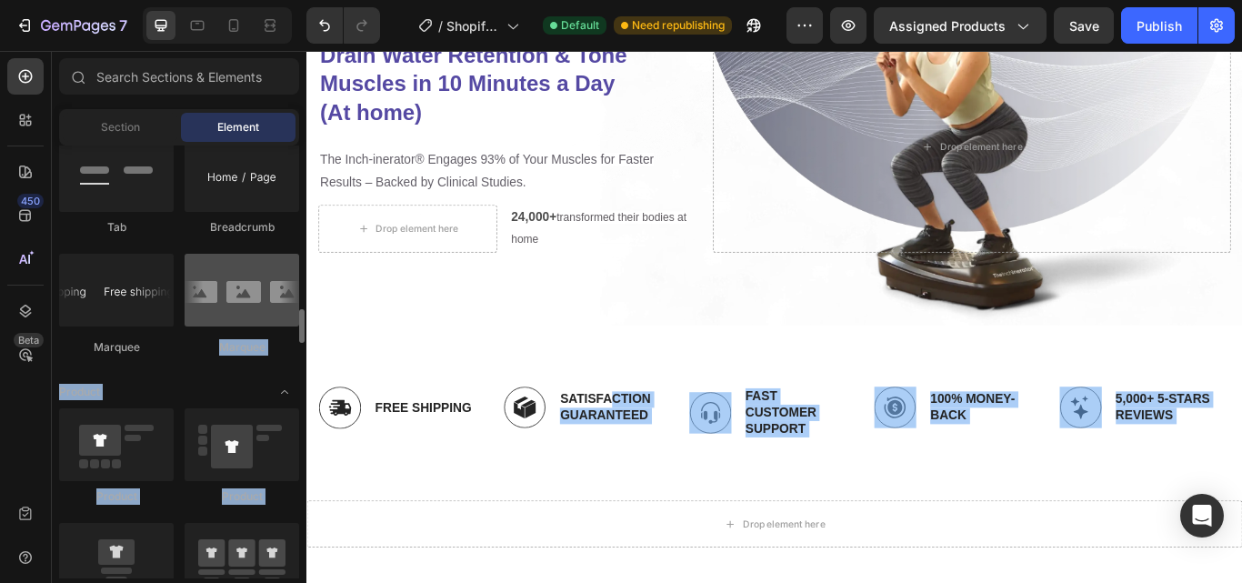
click at [250, 292] on div at bounding box center [242, 290] width 115 height 73
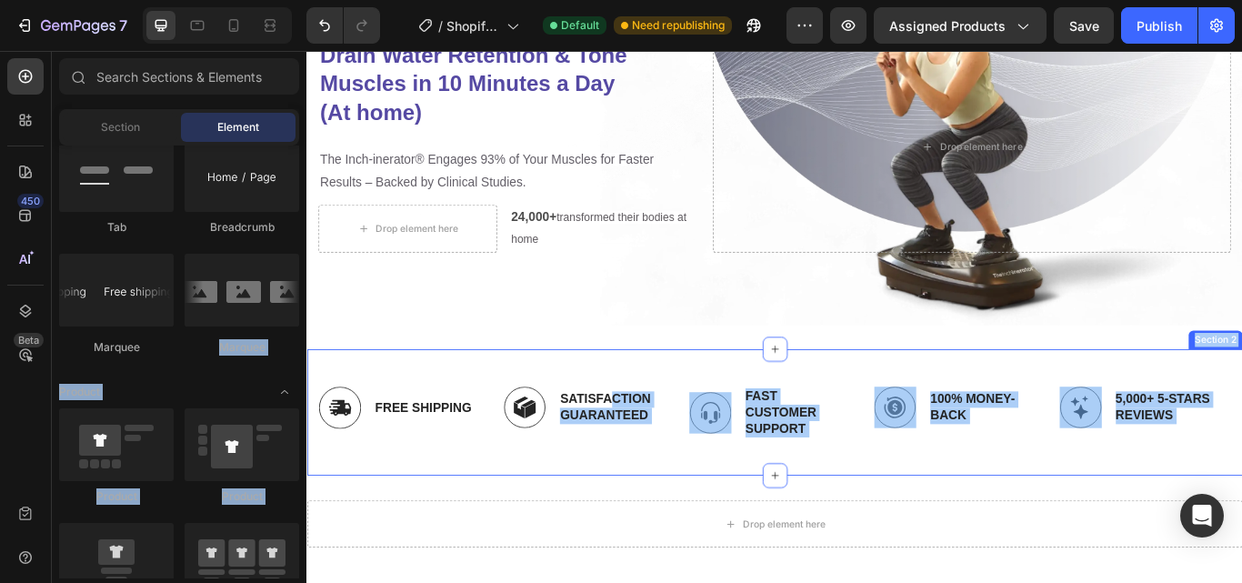
drag, startPoint x: 556, startPoint y: 343, endPoint x: 492, endPoint y: 531, distance: 199.0
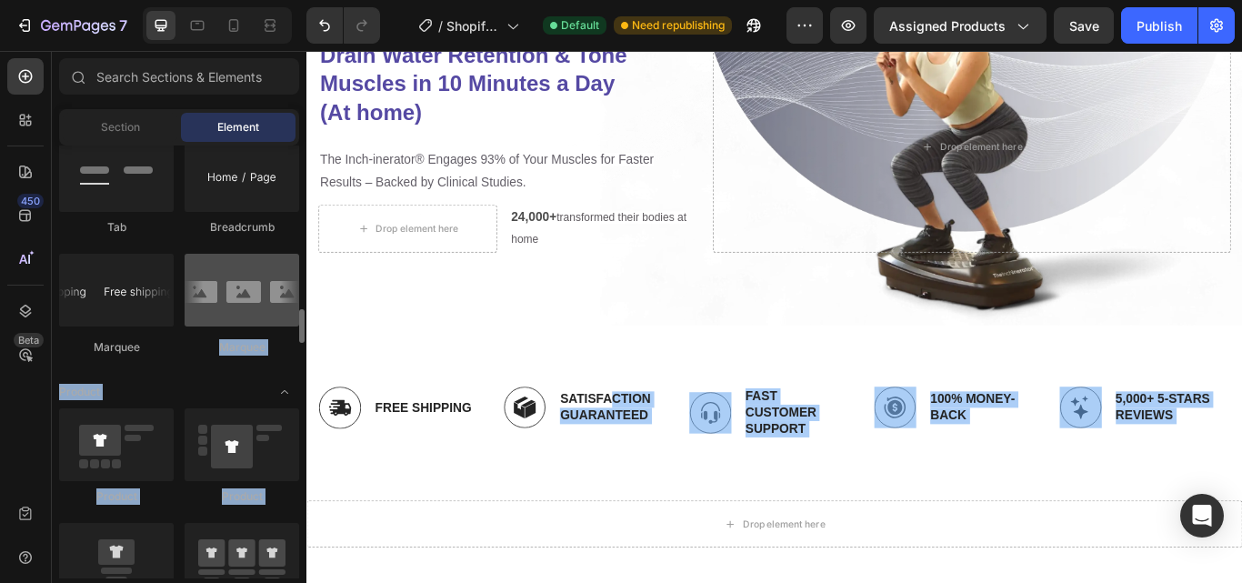
click at [257, 292] on div at bounding box center [242, 290] width 115 height 73
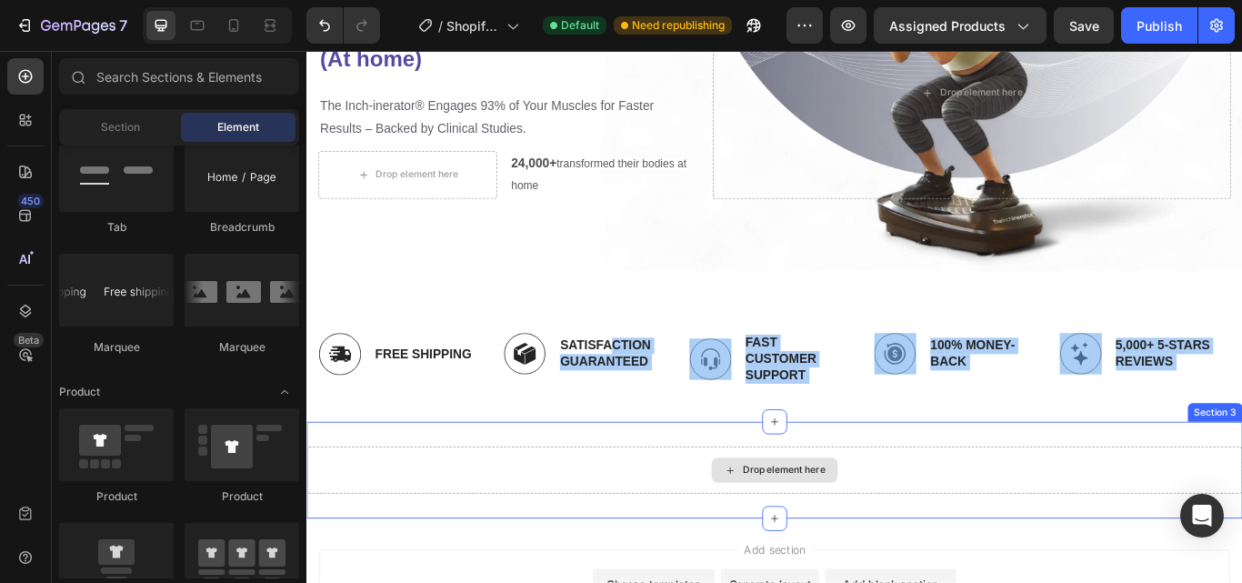
scroll to position [266, 0]
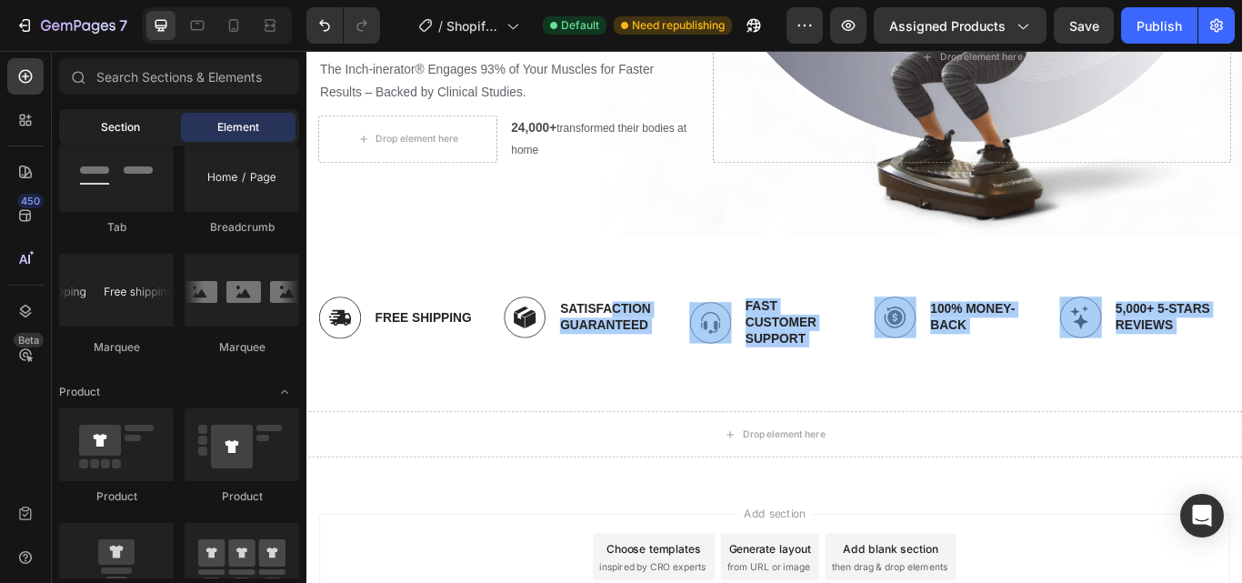
click at [130, 128] on span "Section" at bounding box center [120, 127] width 39 height 16
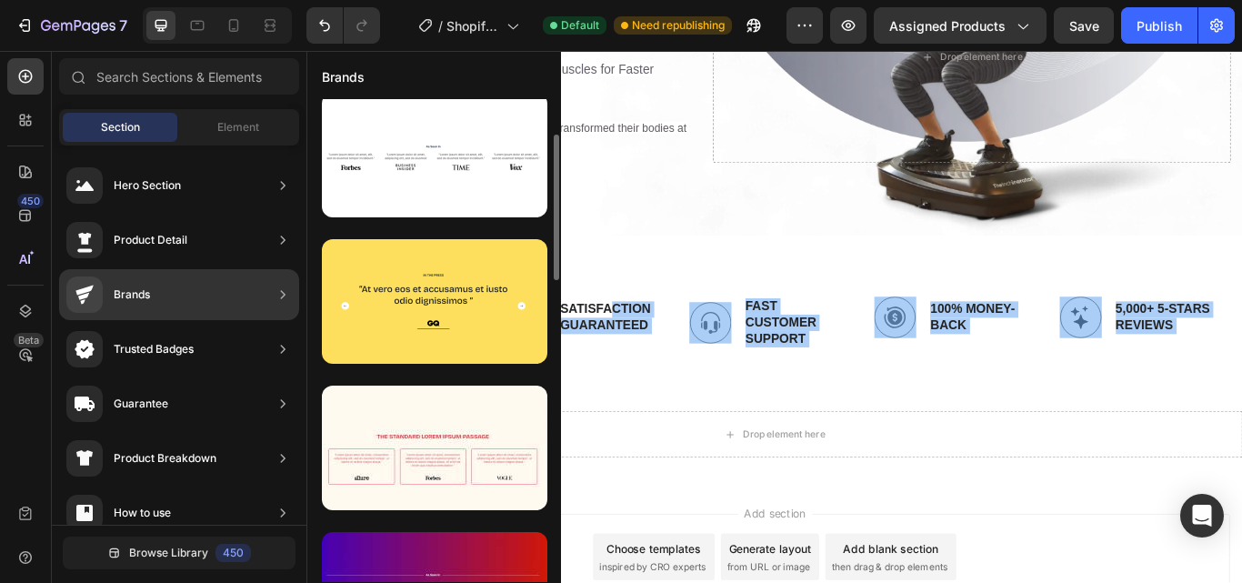
scroll to position [0, 0]
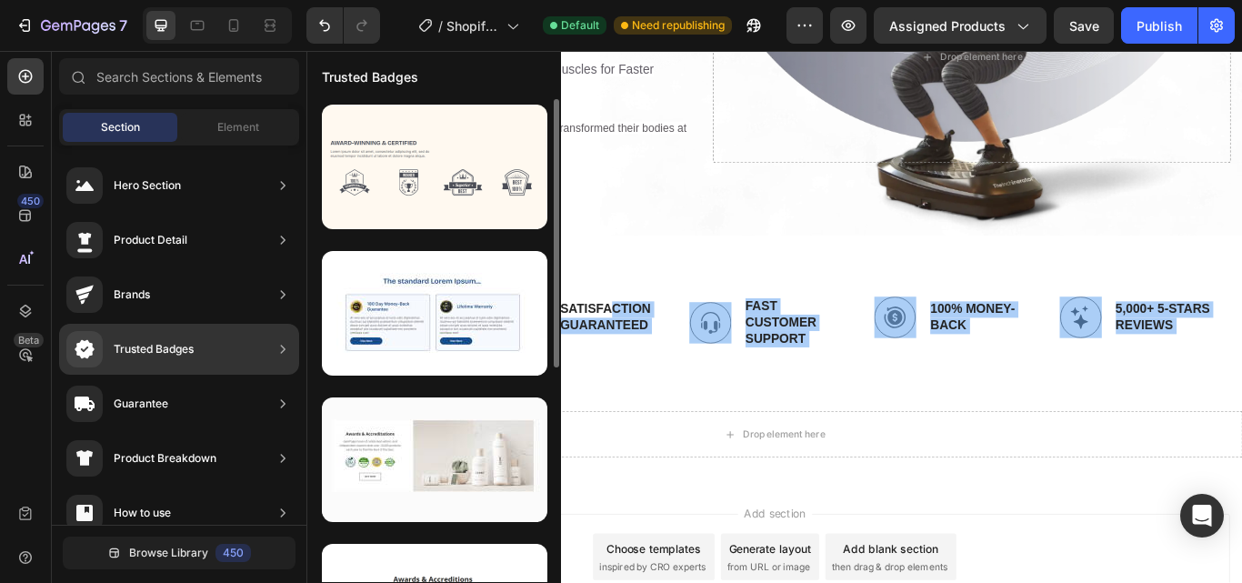
click at [218, 346] on div "Trusted Badges" at bounding box center [179, 349] width 240 height 51
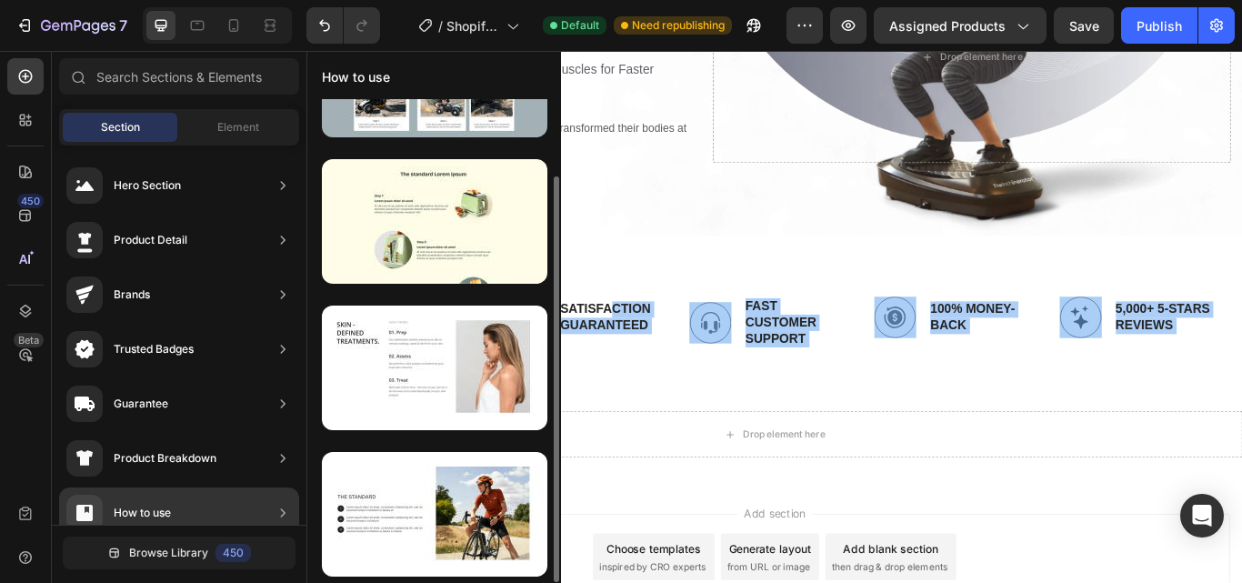
scroll to position [92, 0]
click at [205, 505] on div "How to use" at bounding box center [179, 512] width 240 height 51
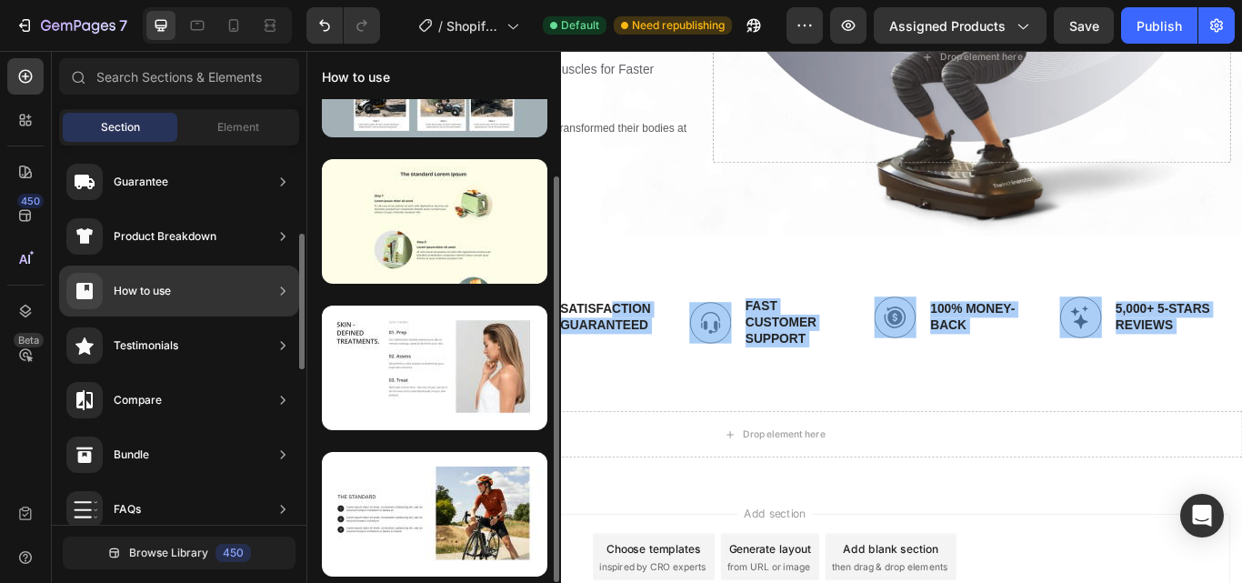
scroll to position [229, 0]
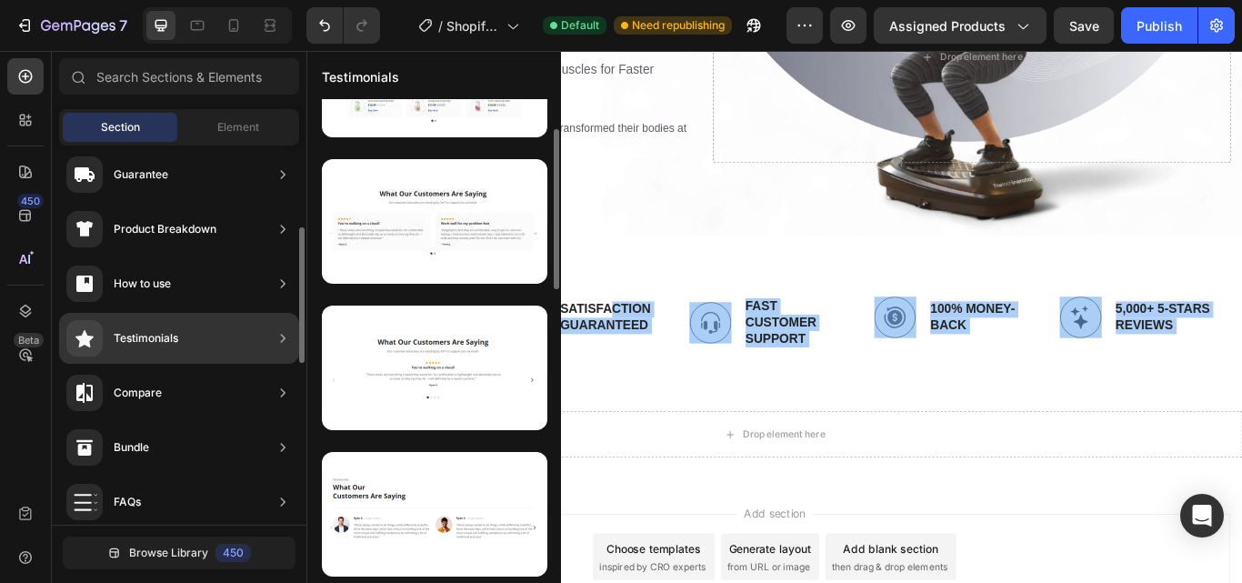
click at [167, 334] on div "Testimonials" at bounding box center [146, 338] width 65 height 18
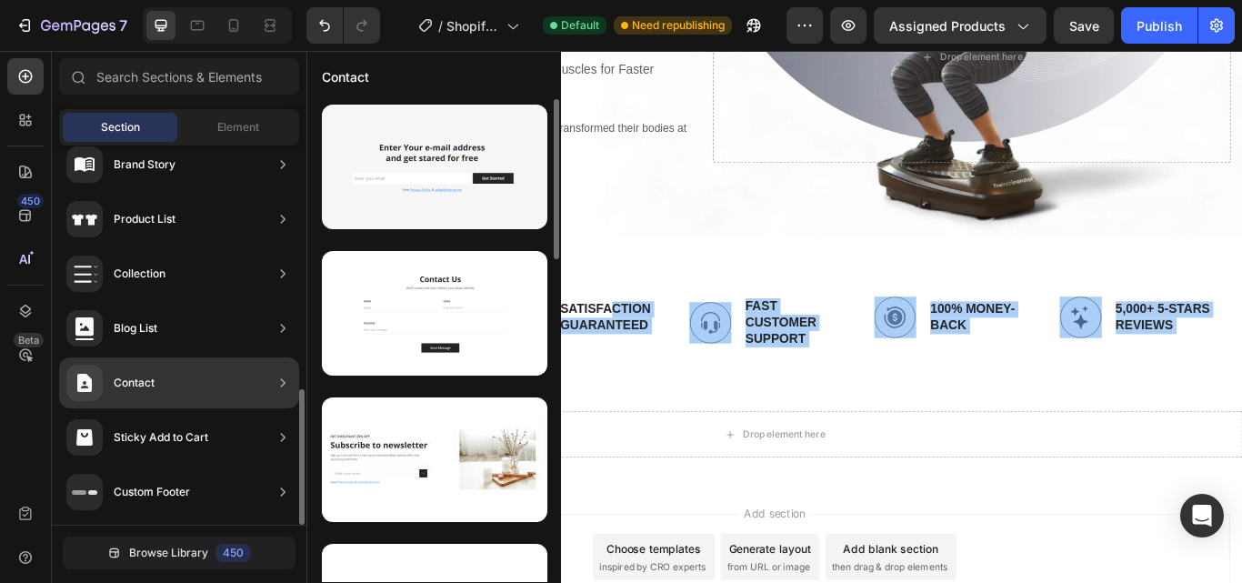
scroll to position [676, 0]
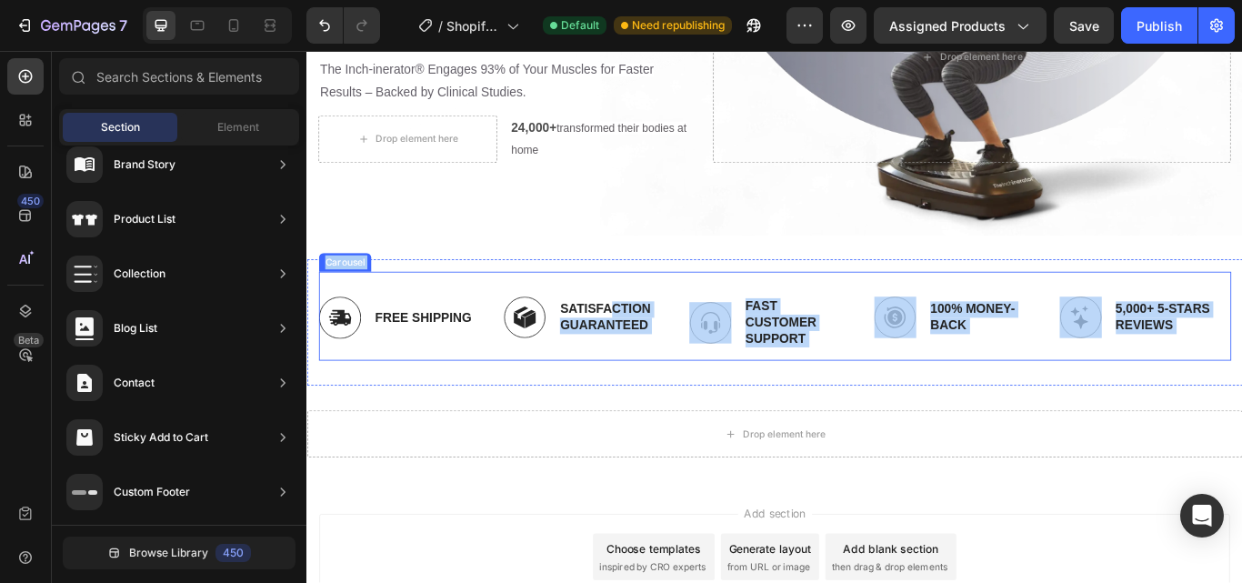
click at [728, 376] on div "Image Free Shipping Text Block Row Image Satisfaction Guaranteed Text Block Row…" at bounding box center [852, 368] width 1064 height 89
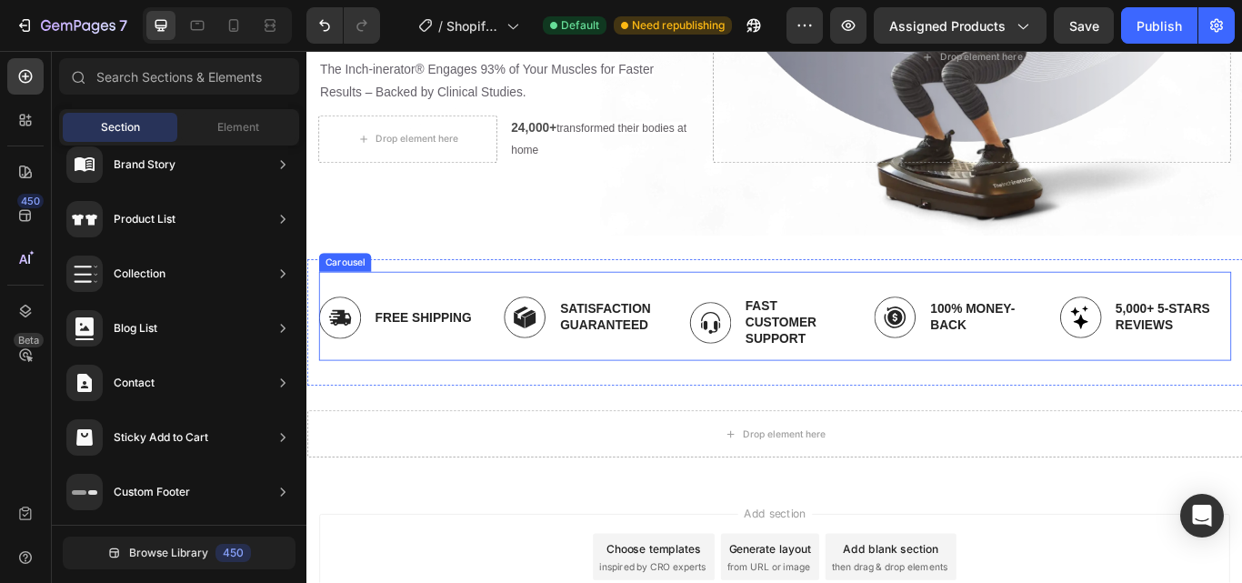
click at [728, 376] on div "Image Free Shipping Text Block Row Image Satisfaction Guaranteed Text Block Row…" at bounding box center [852, 368] width 1064 height 89
click at [419, 400] on div "Image Free Shipping Text Block Row" at bounding box center [413, 368] width 186 height 89
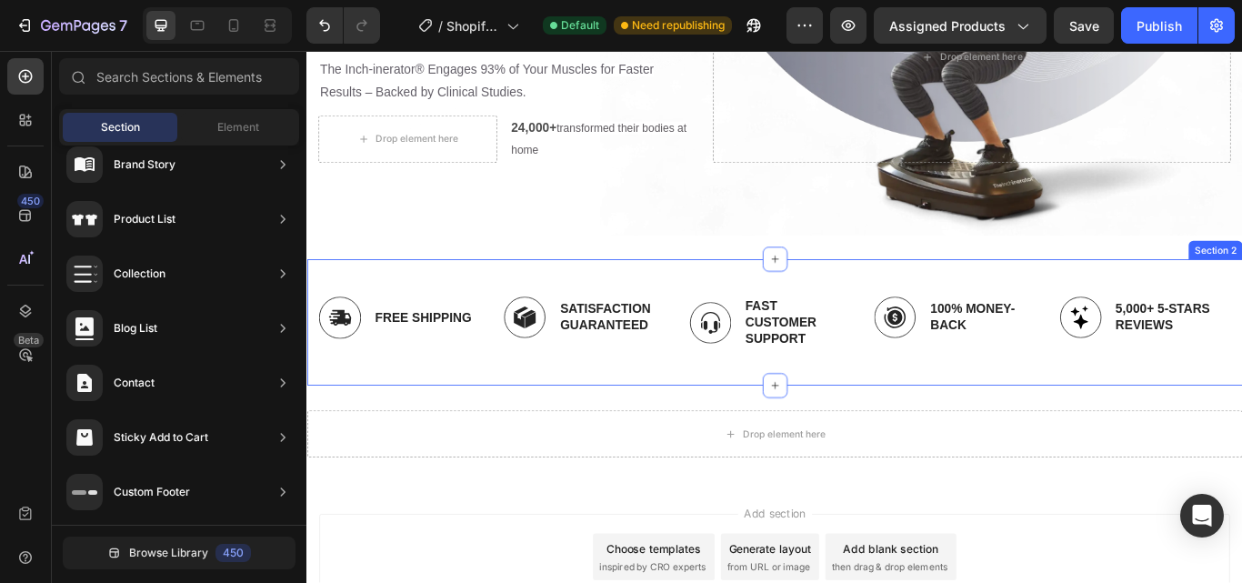
click at [404, 416] on div "Image Free Shipping Text Block Row Image Satisfaction Guaranteed Text Block Row…" at bounding box center [852, 368] width 1064 height 118
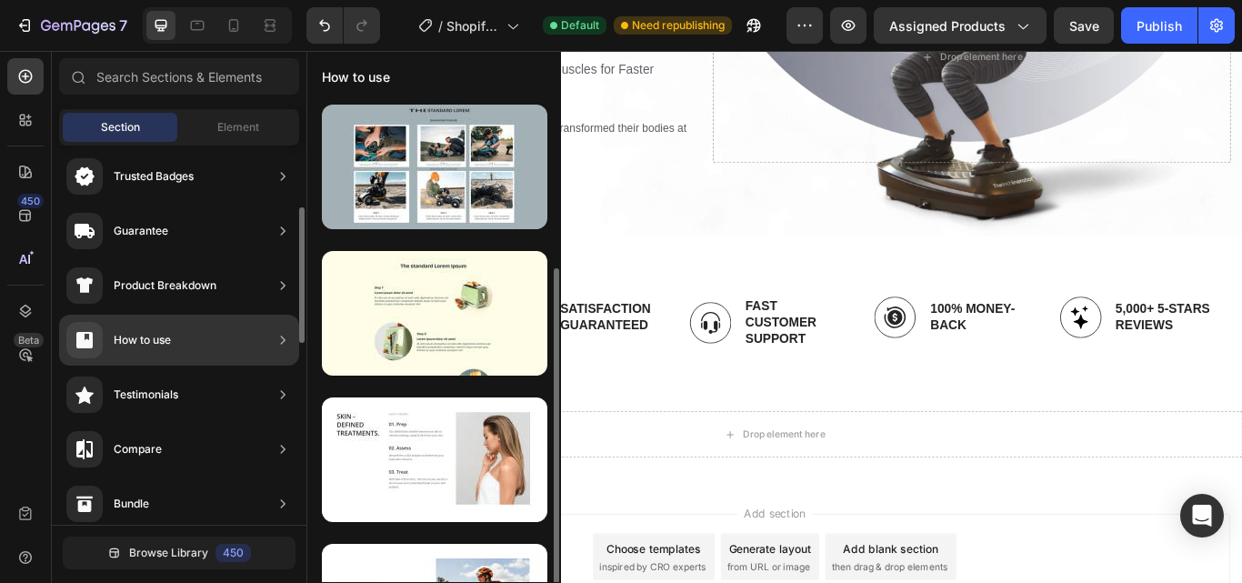
scroll to position [175, 0]
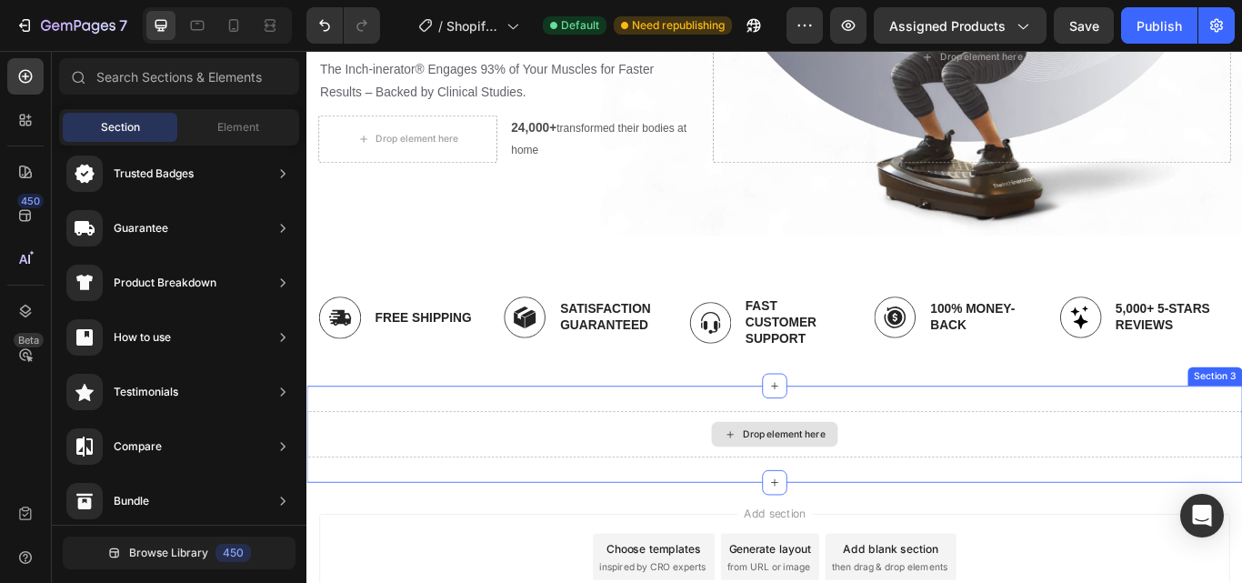
click at [435, 507] on div "Drop element here" at bounding box center [851, 498] width 1091 height 55
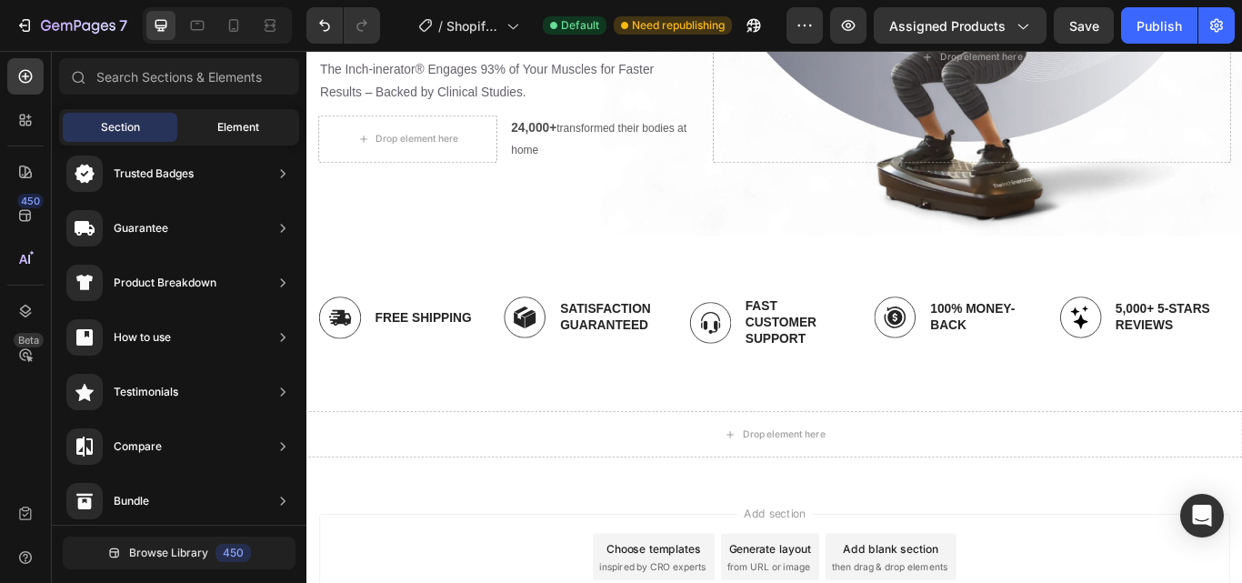
click at [233, 120] on span "Element" at bounding box center [238, 127] width 42 height 16
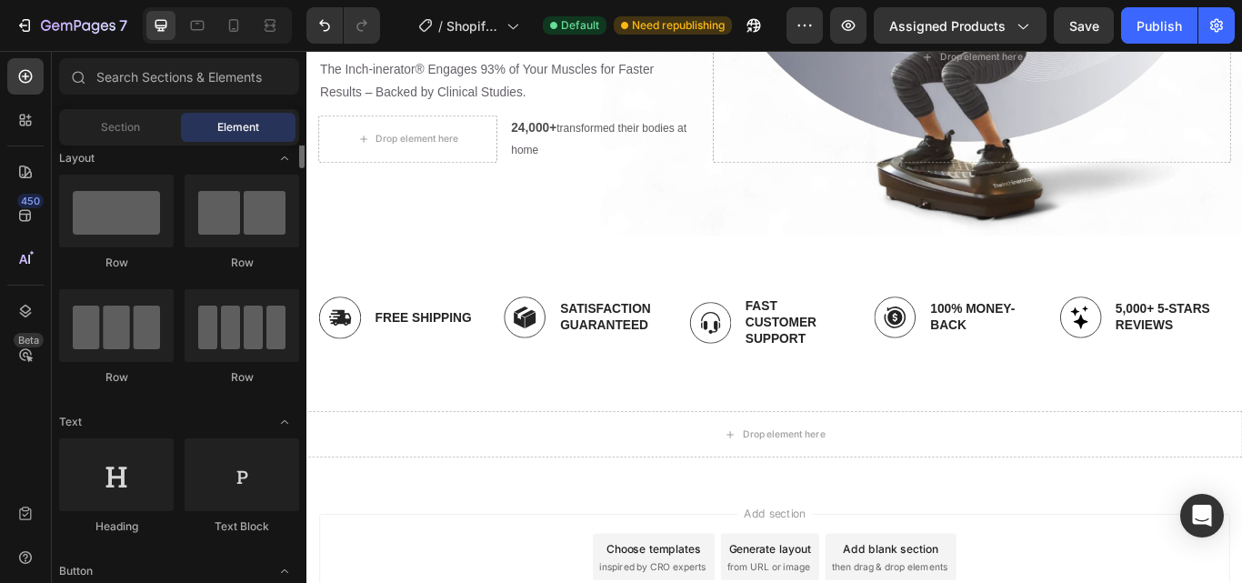
scroll to position [0, 0]
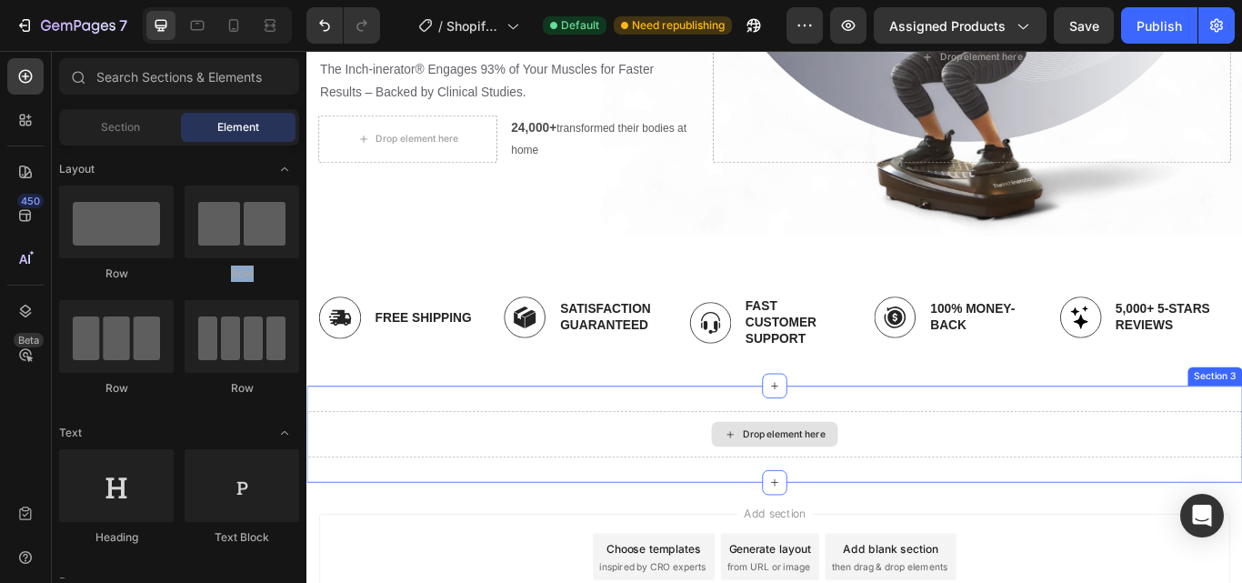
drag, startPoint x: 522, startPoint y: 289, endPoint x: 704, endPoint y: 484, distance: 266.3
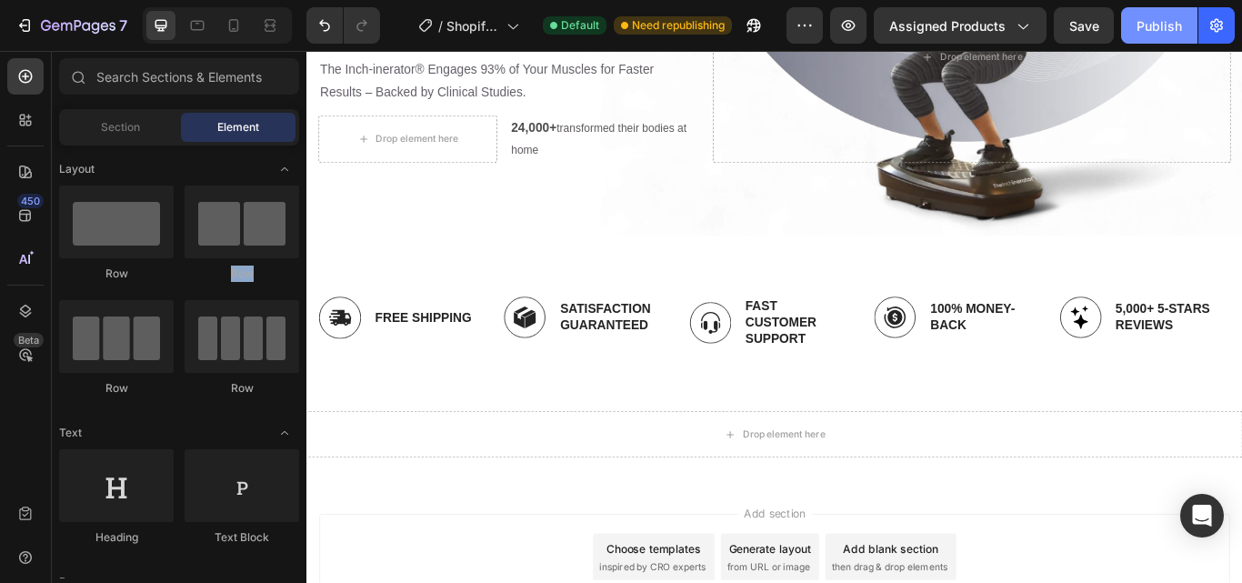
click at [1155, 37] on button "Publish" at bounding box center [1159, 25] width 76 height 36
